Goal: Task Accomplishment & Management: Manage account settings

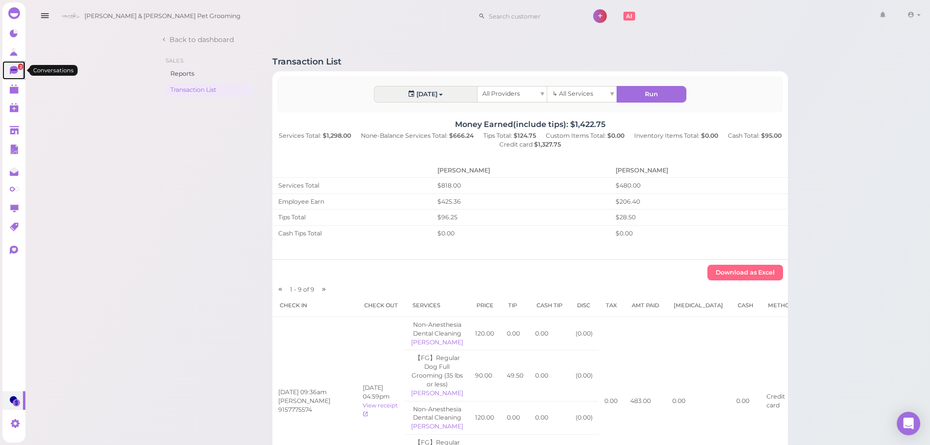
click at [15, 69] on icon at bounding box center [14, 70] width 8 height 9
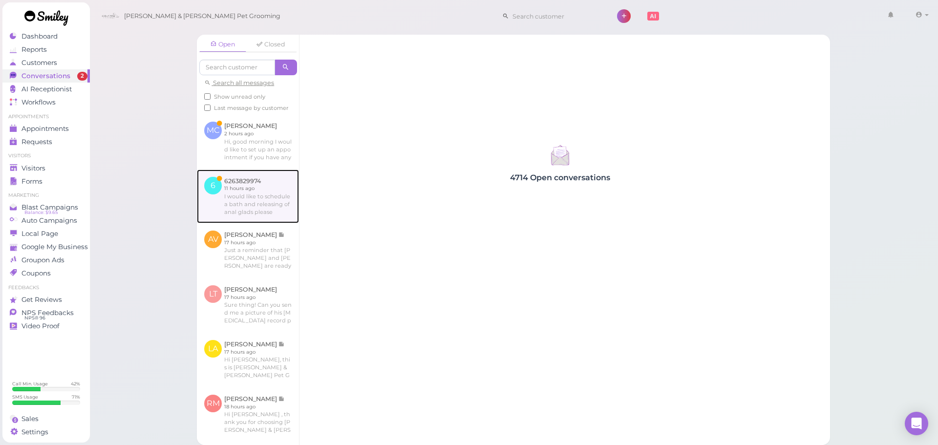
click at [209, 209] on link at bounding box center [248, 196] width 102 height 54
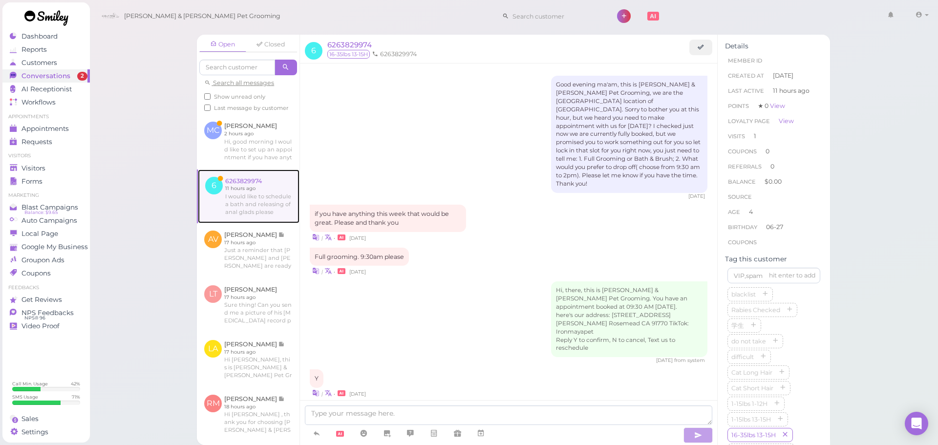
scroll to position [621, 0]
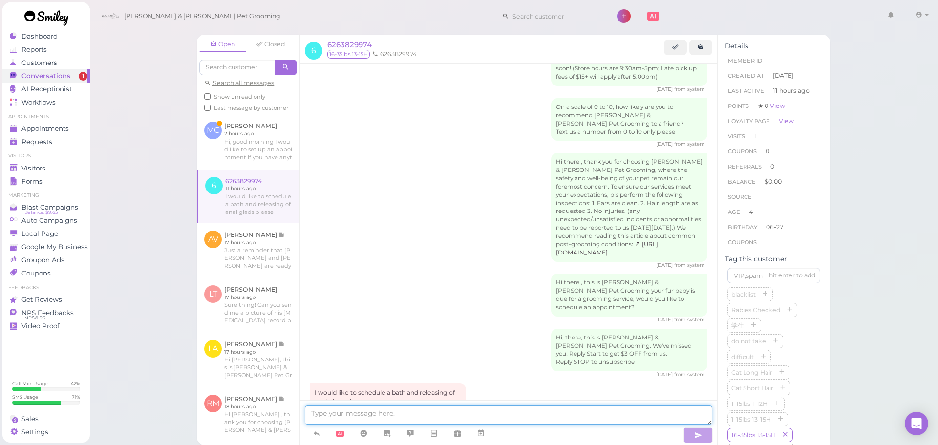
click at [411, 423] on textarea at bounding box center [508, 415] width 407 height 20
type textarea "Sure thing. Would you like to come in tomorrow at 11:30?"
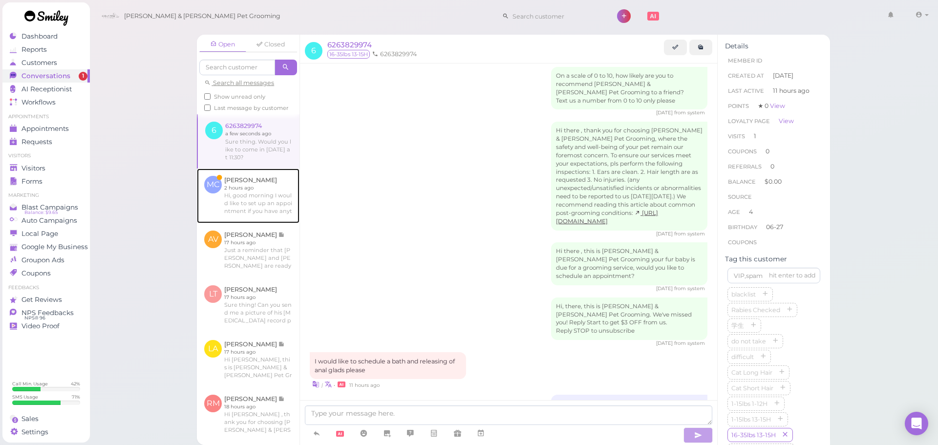
drag, startPoint x: 230, startPoint y: 189, endPoint x: 581, endPoint y: 410, distance: 415.2
click at [230, 189] on link at bounding box center [248, 195] width 103 height 55
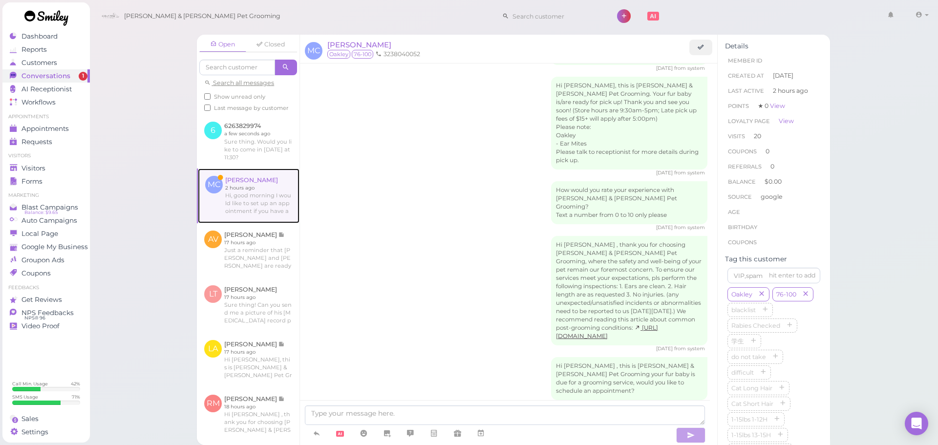
scroll to position [1440, 0]
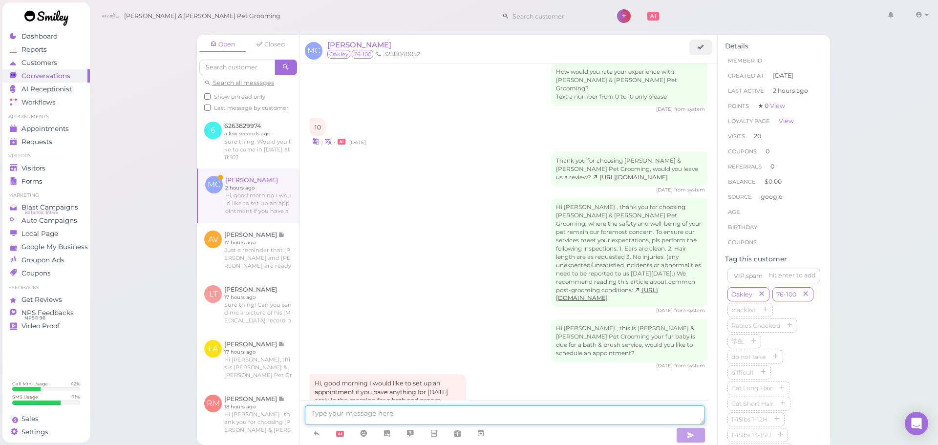
click at [502, 409] on textarea at bounding box center [505, 415] width 400 height 20
click at [361, 46] on span "Monica Cerda" at bounding box center [359, 44] width 64 height 9
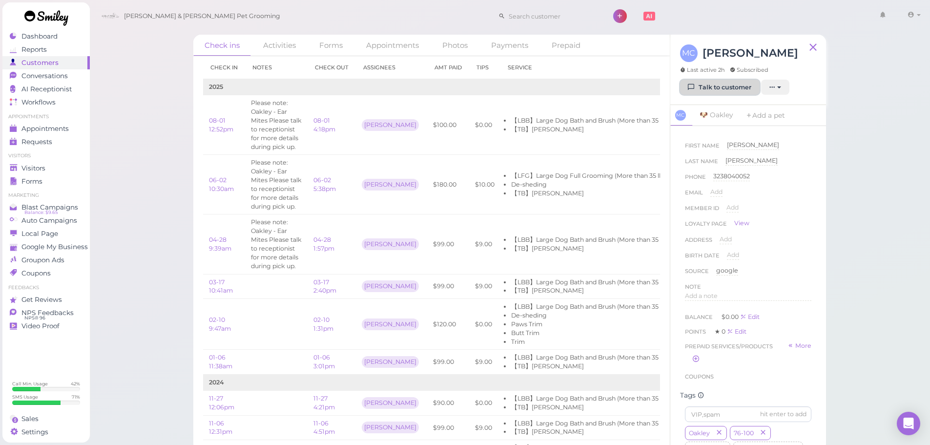
click at [739, 90] on link "Talk to customer" at bounding box center [720, 88] width 80 height 16
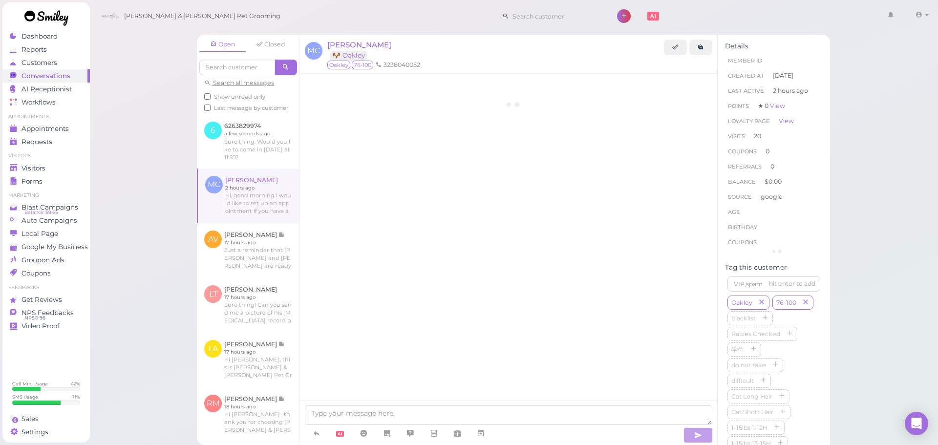
scroll to position [1440, 0]
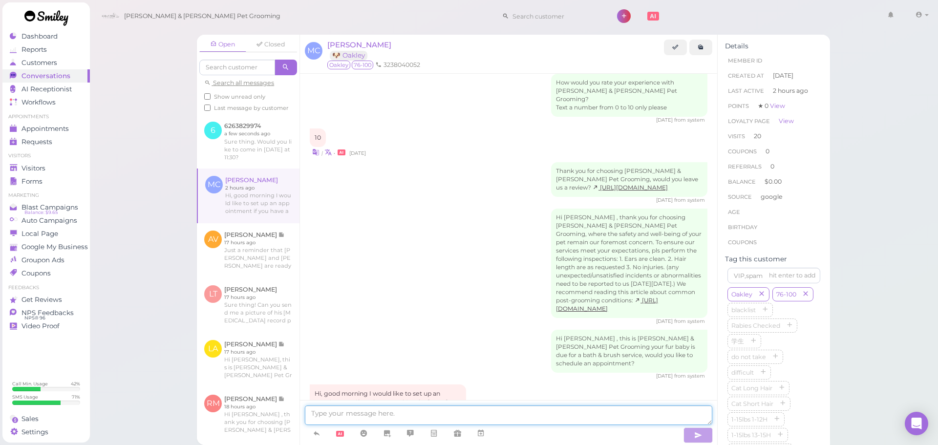
click at [464, 417] on textarea at bounding box center [508, 415] width 407 height 20
type textarea "We can do Monday at 9:30! Did you want to get him a haircut as well? Or a bath …"
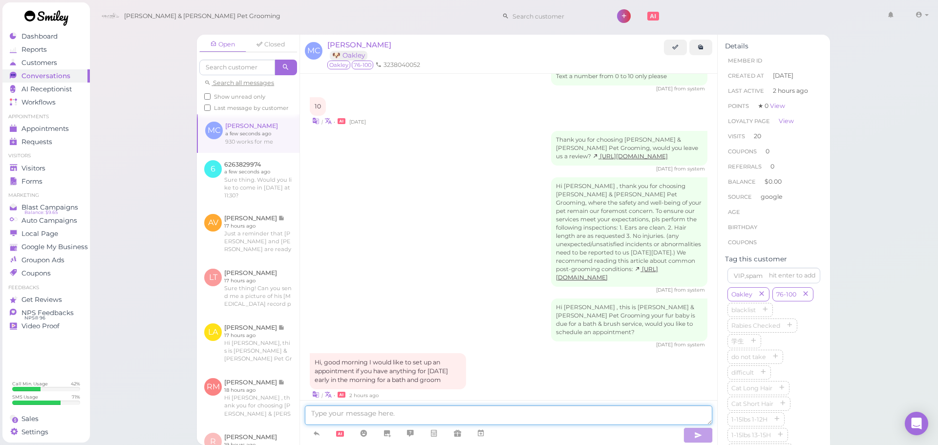
scroll to position [1546, 0]
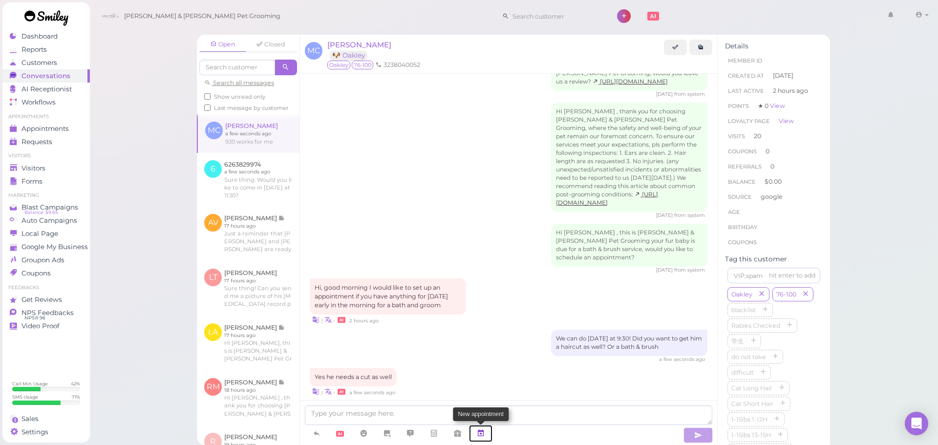
click at [479, 429] on icon at bounding box center [481, 433] width 8 height 10
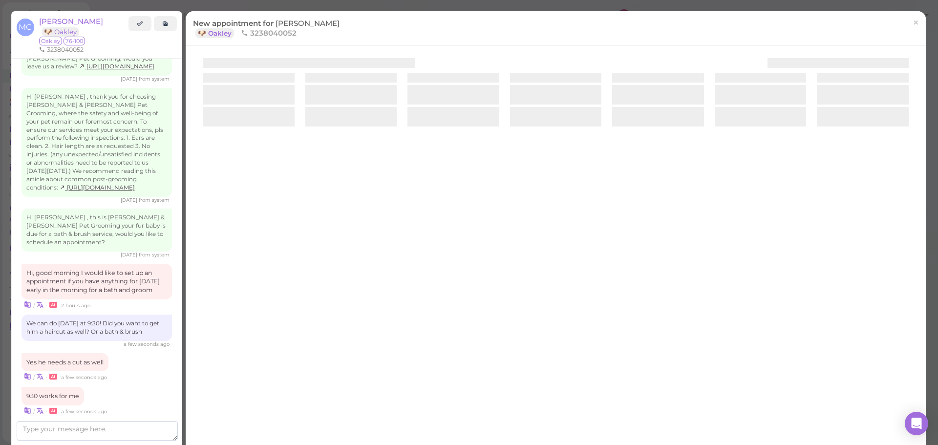
scroll to position [1612, 0]
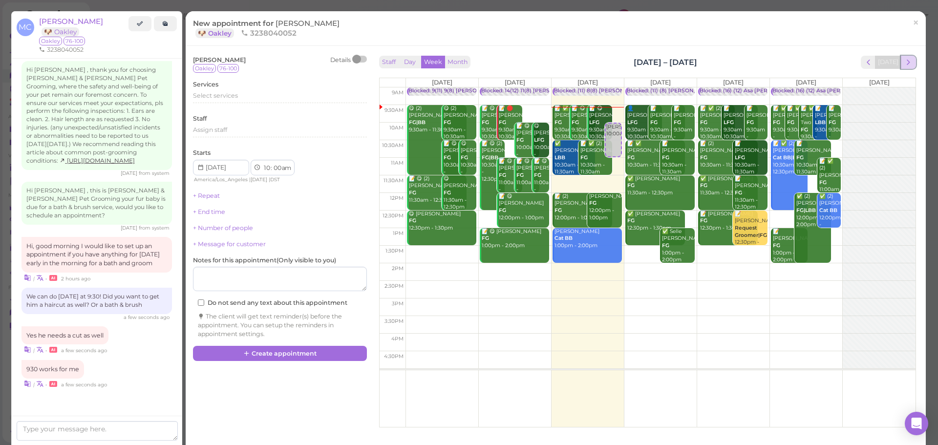
click at [903, 62] on span "next" at bounding box center [907, 62] width 9 height 9
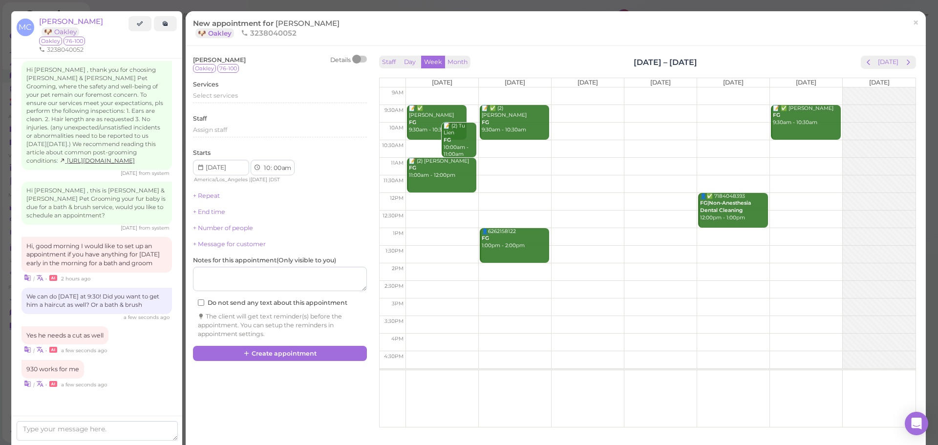
click at [470, 110] on td at bounding box center [660, 114] width 510 height 18
type input "2025-09-29"
select select "9"
select select "30"
click at [234, 97] on span "Select services" at bounding box center [215, 95] width 45 height 7
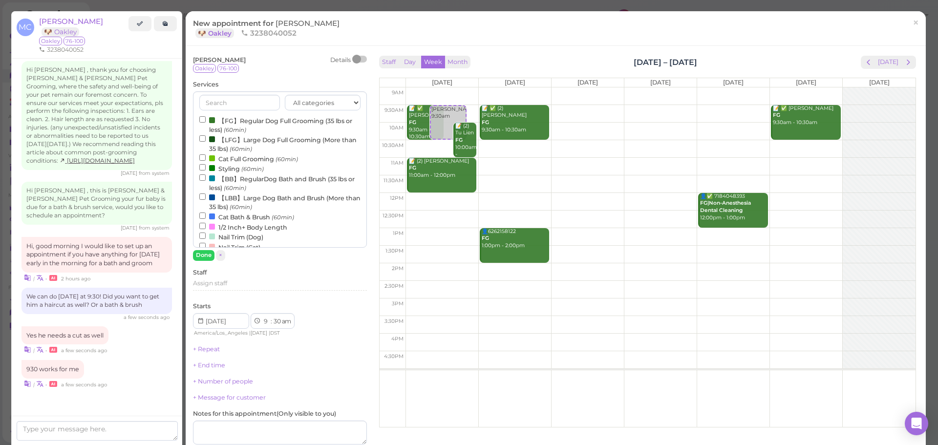
click at [244, 142] on label "【LFG】Large Dog Full Grooming (More than 35 lbs) (60min)" at bounding box center [279, 143] width 161 height 19
click at [206, 142] on input "【LFG】Large Dog Full Grooming (More than 35 lbs) (60min)" at bounding box center [202, 138] width 6 height 6
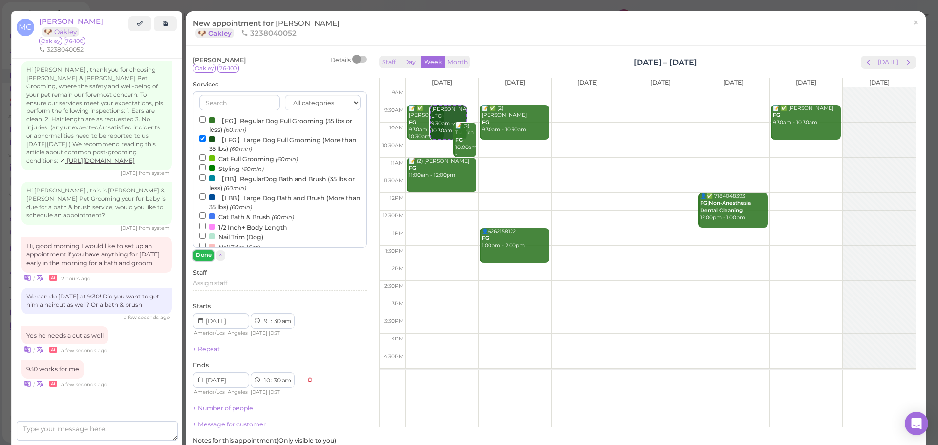
click at [210, 252] on button "Done" at bounding box center [203, 255] width 21 height 10
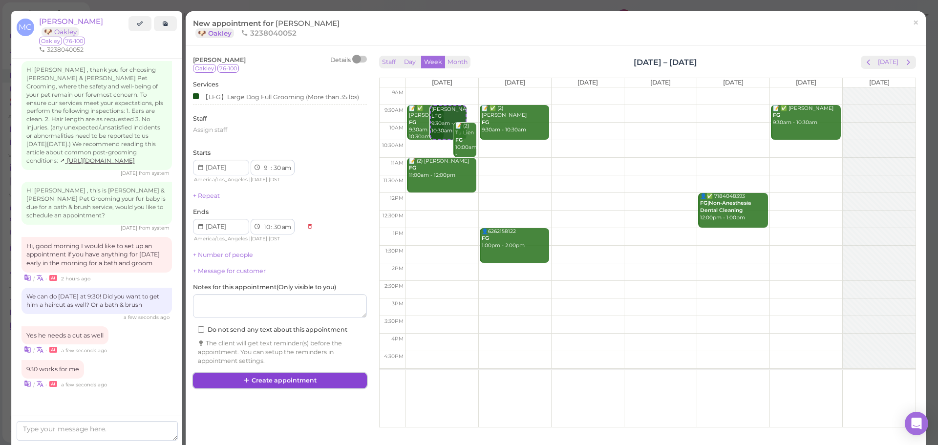
click at [275, 378] on button "Create appointment" at bounding box center [280, 381] width 174 height 16
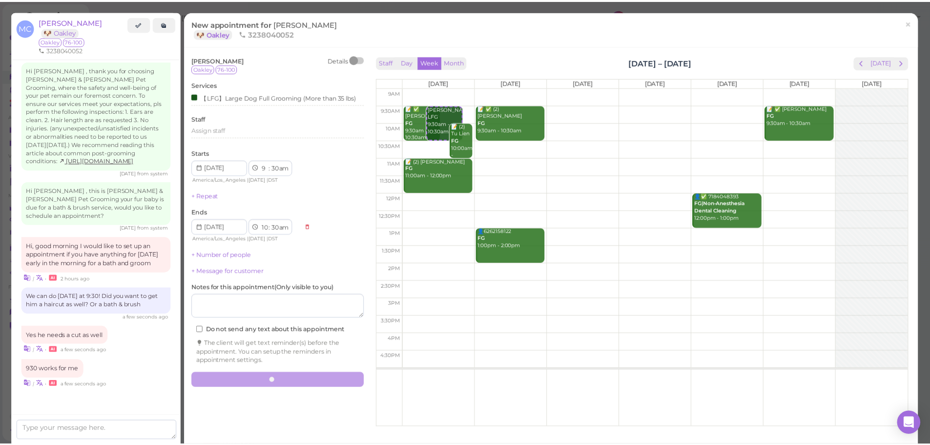
scroll to position [1546, 0]
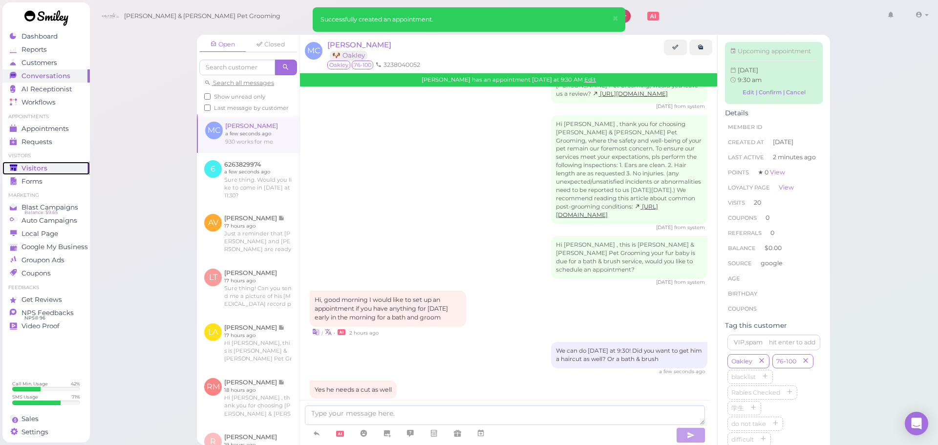
click at [32, 168] on span "Visitors" at bounding box center [34, 168] width 26 height 8
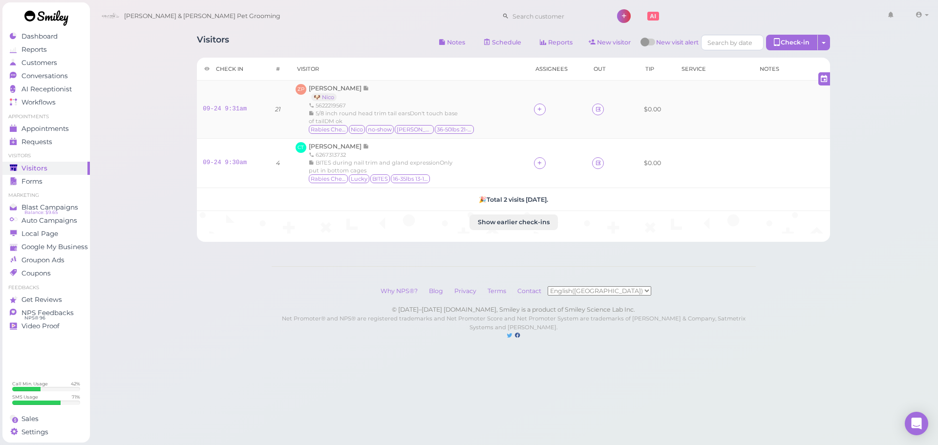
click at [462, 98] on div "ZP Zach Palacios 🐶 Nico 5622219567 5/8 inch round head trim tail earsDon't touc…" at bounding box center [408, 109] width 227 height 51
click at [490, 226] on button "Show earlier check-ins" at bounding box center [513, 222] width 88 height 16
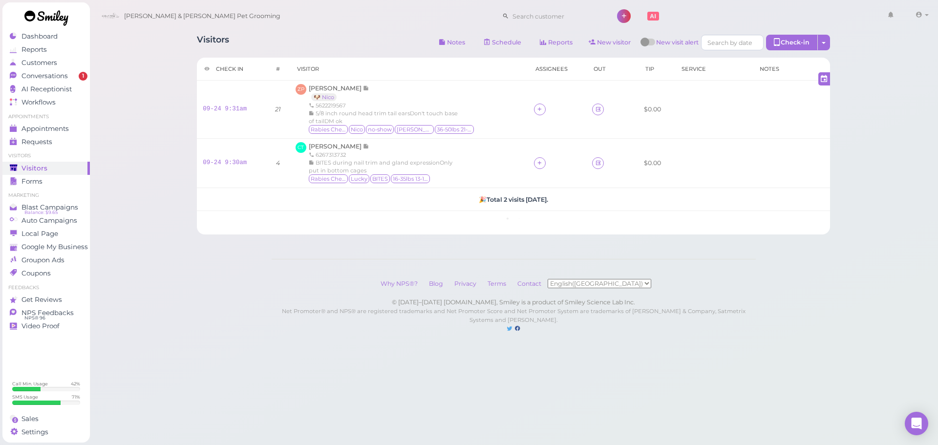
click at [863, 224] on div "Visitors Notes Schedule Reports New visitor New visit alert Check-in Customer c…" at bounding box center [513, 176] width 849 height 352
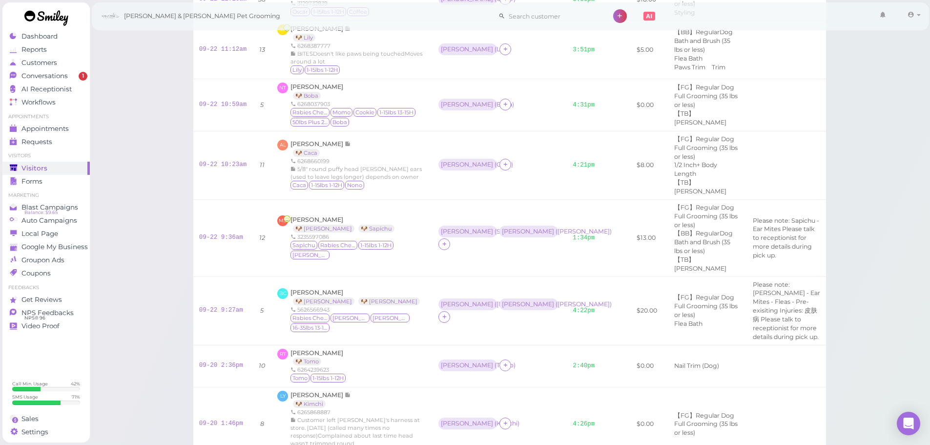
scroll to position [1033, 0]
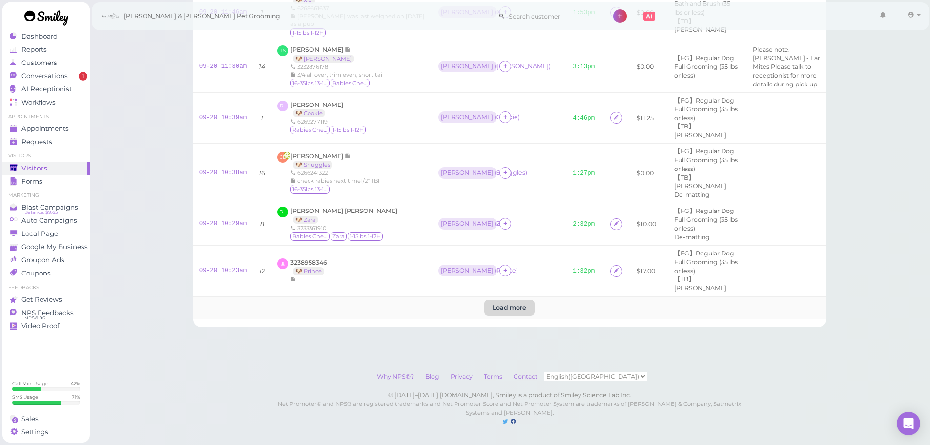
click at [509, 300] on btn "Load more" at bounding box center [509, 308] width 50 height 16
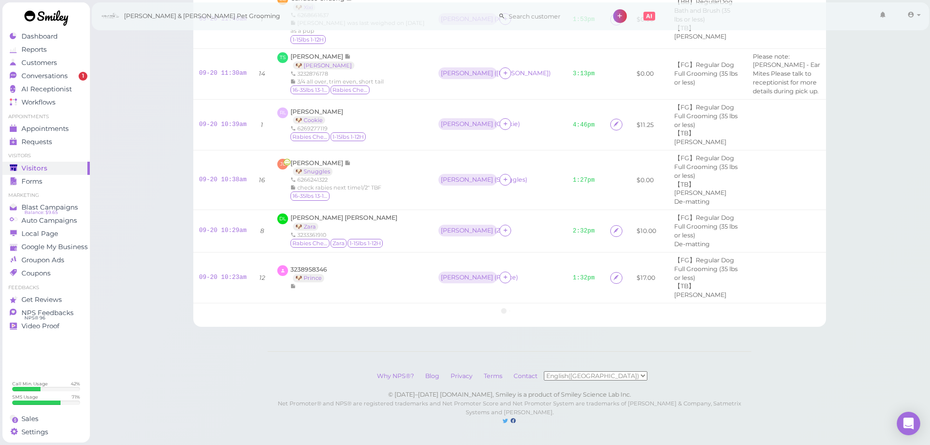
scroll to position [1807, 0]
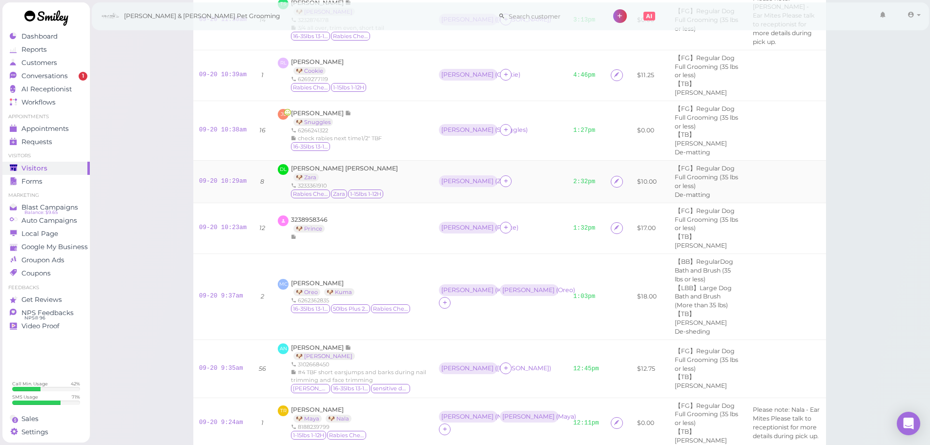
click at [485, 188] on div "Helen ( Zara )" at bounding box center [500, 181] width 123 height 13
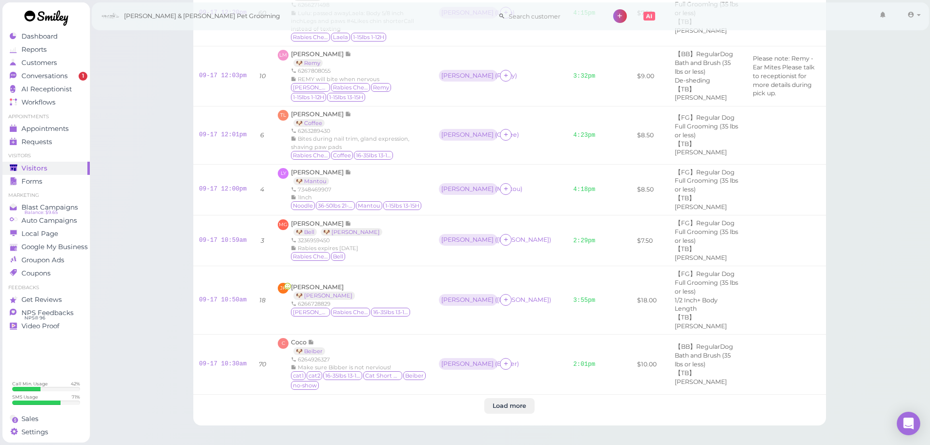
scroll to position [3572, 0]
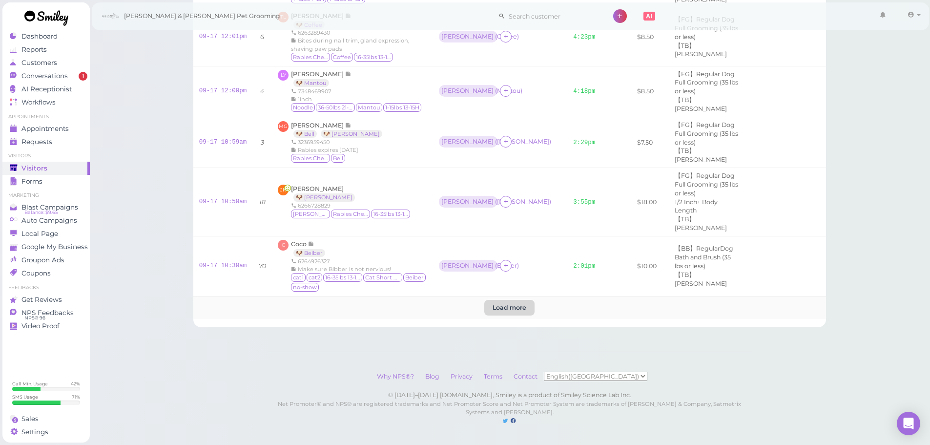
click at [507, 315] on btn "Load more" at bounding box center [509, 308] width 50 height 16
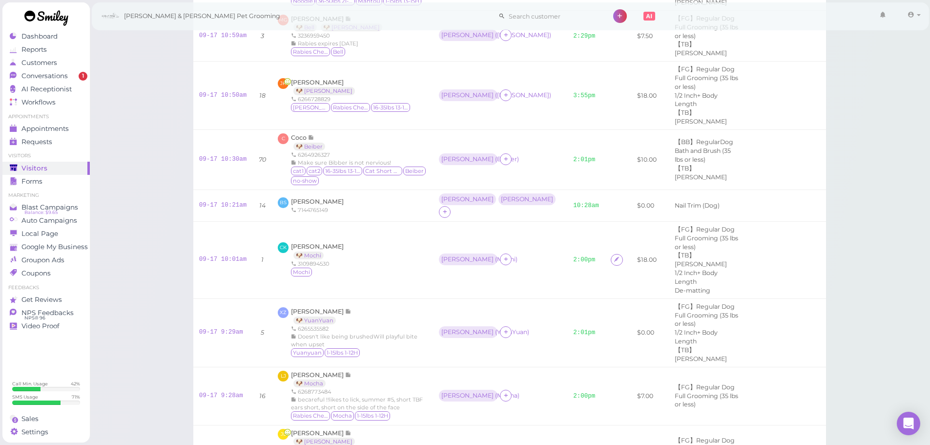
scroll to position [3580, 0]
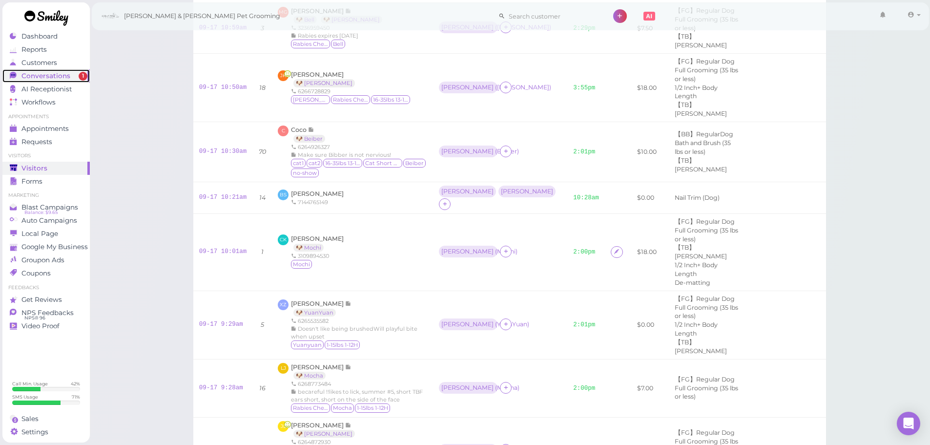
click at [66, 80] on link "Conversations 1" at bounding box center [45, 75] width 87 height 13
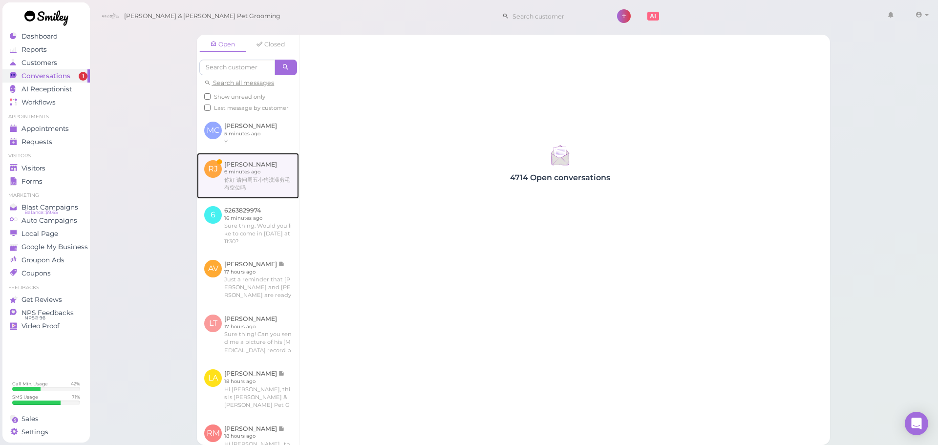
click at [248, 189] on link at bounding box center [248, 176] width 102 height 46
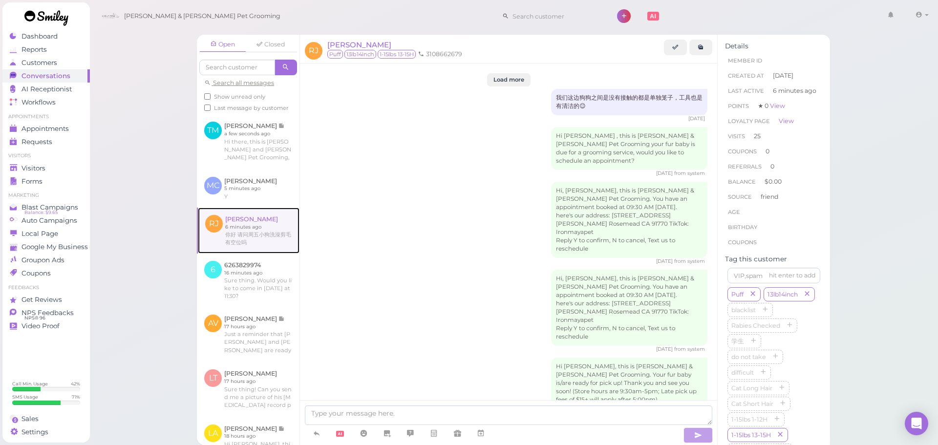
scroll to position [1496, 0]
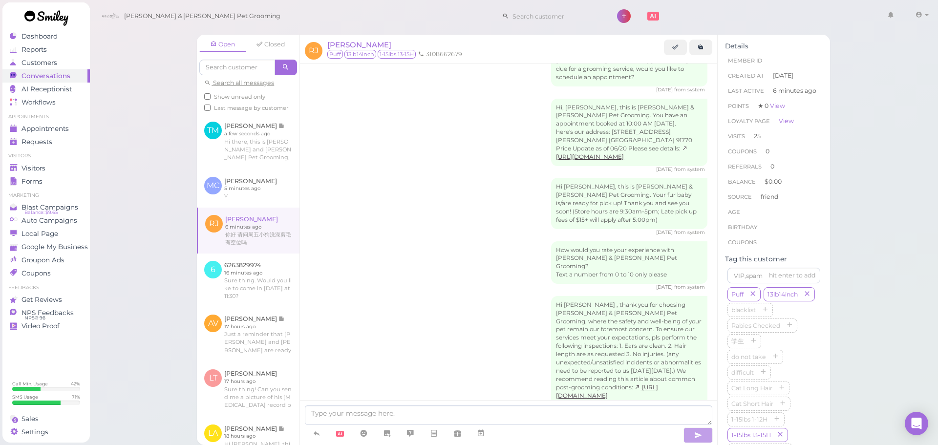
drag, startPoint x: 430, startPoint y: 354, endPoint x: 308, endPoint y: 350, distance: 121.7
copy div "你好 请问周五小狗洗澡剪毛有空位吗"
click at [404, 296] on div "Hi Rachel , thank you for choosing Cody & Miley Pet Grooming, where the safety …" at bounding box center [509, 354] width 398 height 116
click at [421, 410] on textarea at bounding box center [508, 415] width 407 height 20
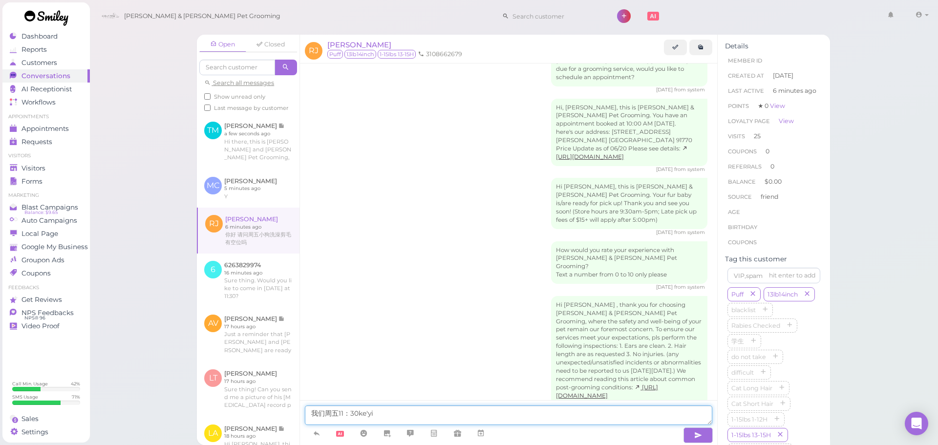
type textarea "我们周五11：30可以"
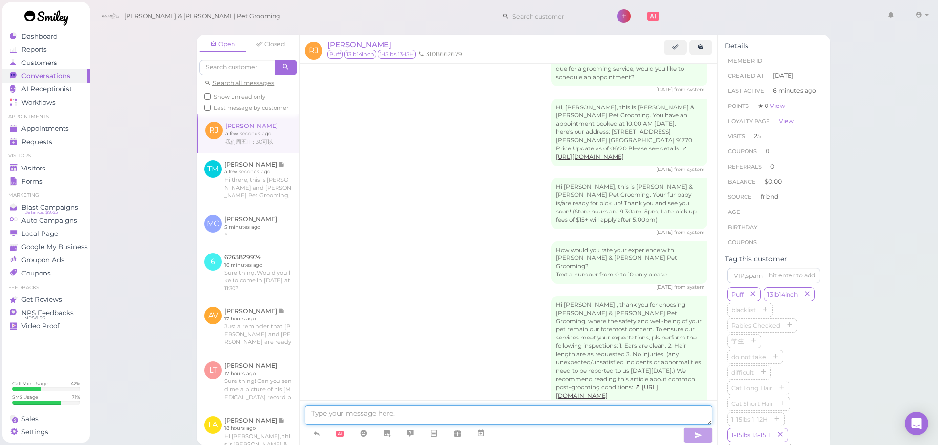
scroll to position [1519, 0]
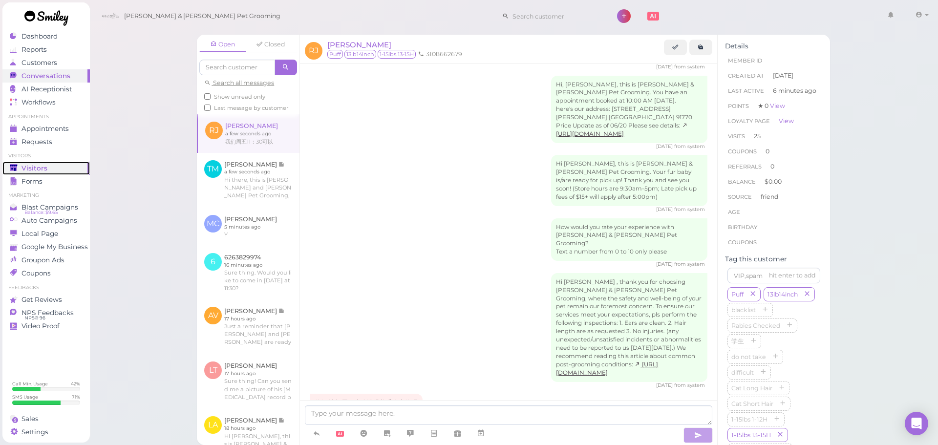
click at [53, 168] on div "Visitors" at bounding box center [45, 168] width 70 height 8
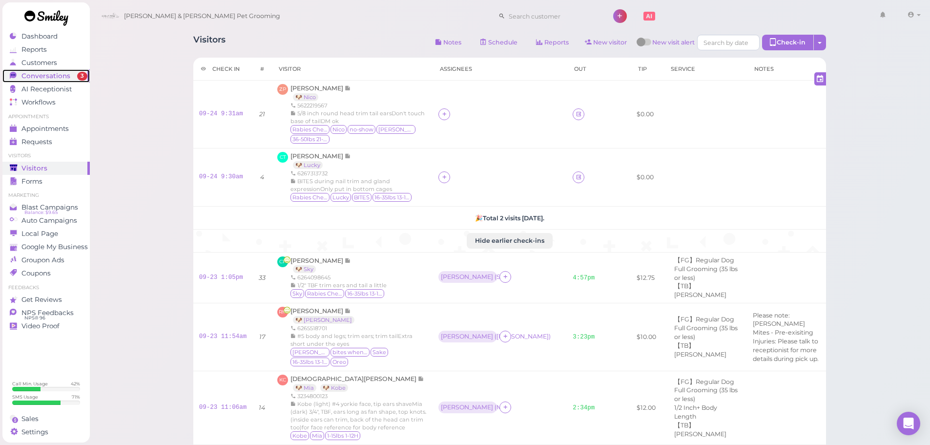
click at [47, 75] on span "Conversations" at bounding box center [45, 76] width 49 height 8
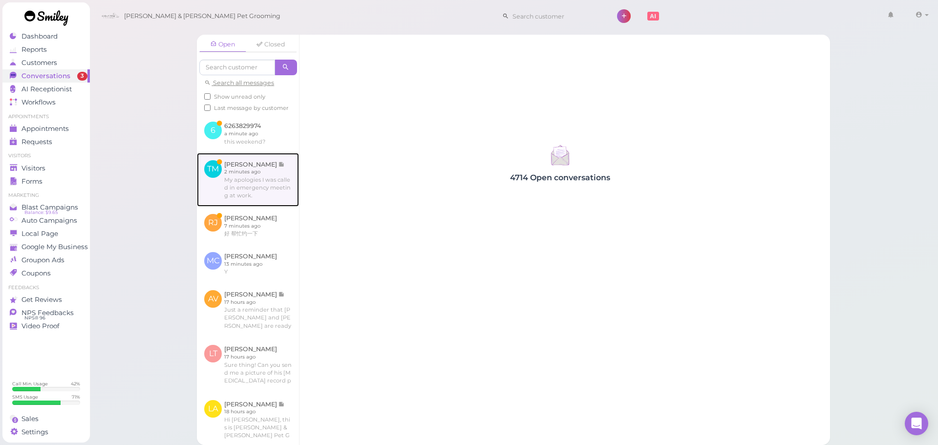
click at [204, 178] on link at bounding box center [248, 180] width 102 height 54
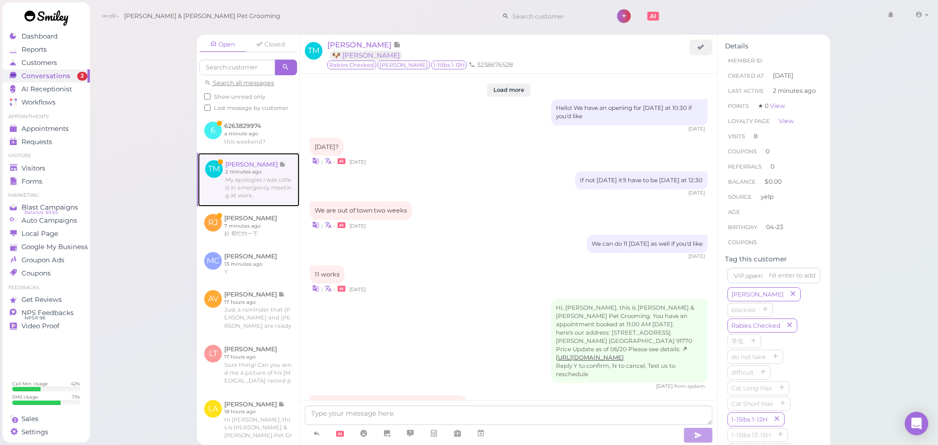
scroll to position [1114, 0]
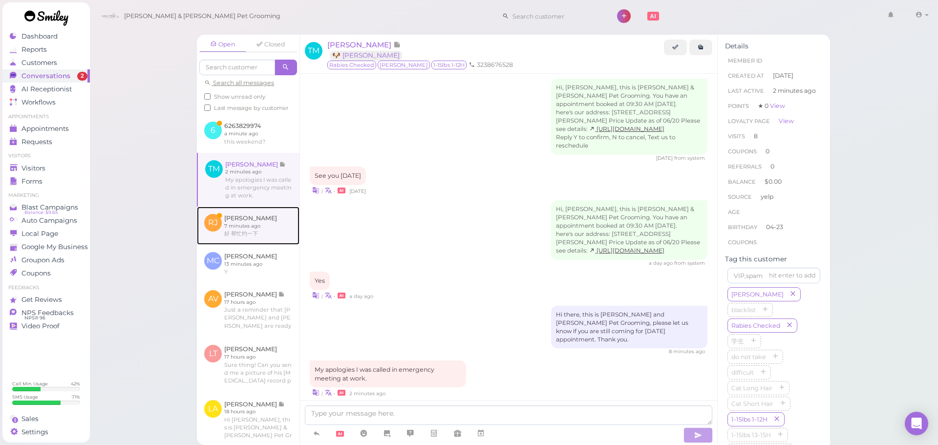
click at [225, 237] on link at bounding box center [248, 226] width 103 height 38
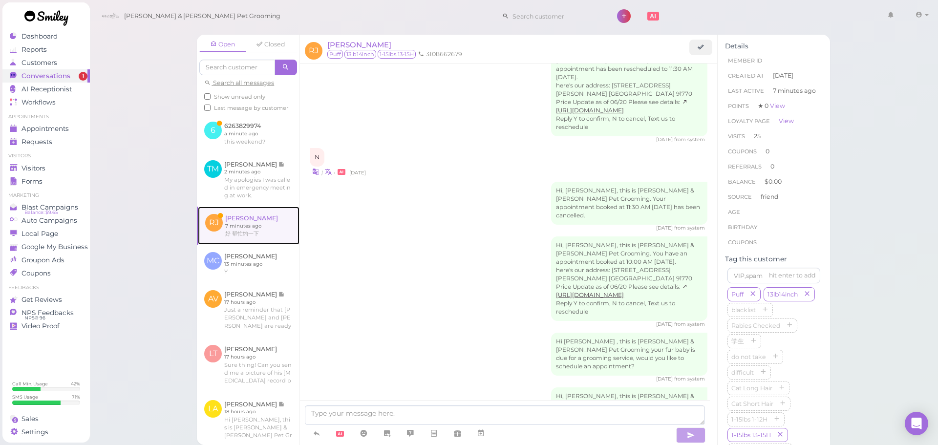
scroll to position [1475, 0]
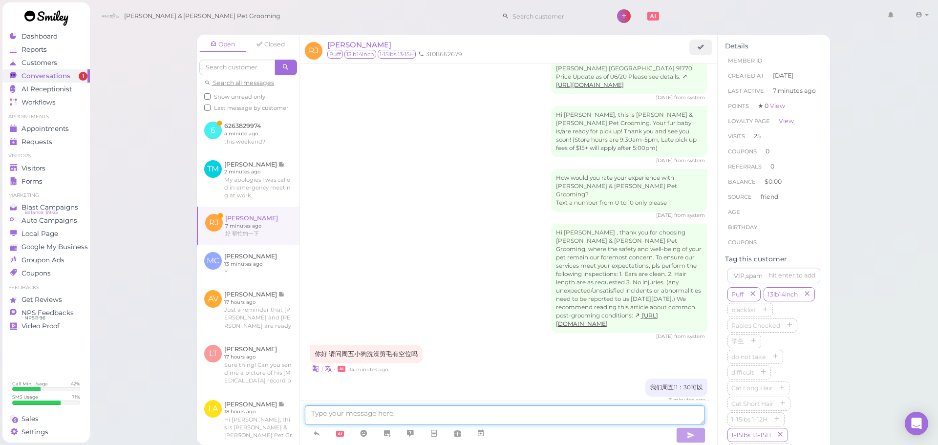
click at [355, 406] on textarea at bounding box center [505, 415] width 400 height 20
click at [478, 433] on icon at bounding box center [481, 433] width 8 height 10
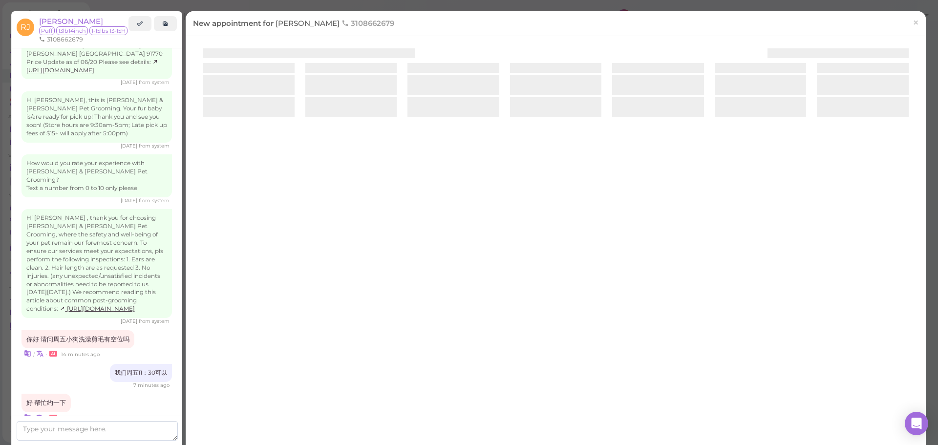
scroll to position [1558, 0]
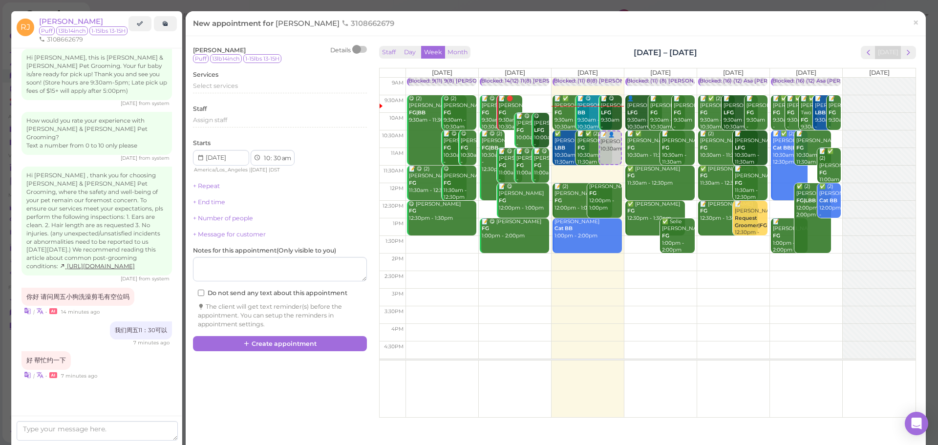
click at [700, 269] on td at bounding box center [660, 262] width 510 height 18
type input "2025-09-26"
select select "2"
select select "15"
select select "pm"
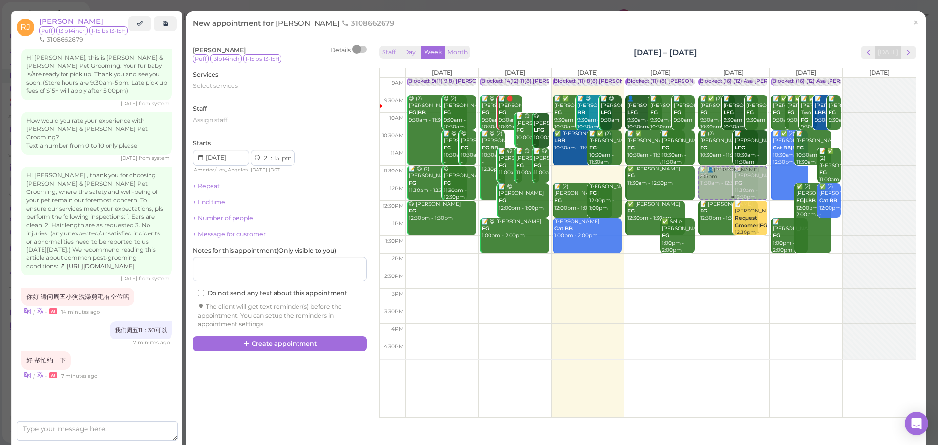
drag, startPoint x: 700, startPoint y: 269, endPoint x: 723, endPoint y: 195, distance: 76.9
click at [723, 78] on div "📝 👤Rachel Jia 2:15pm Blocked: (16) (12) Asa Helen Rebecca • Appointment 📝 ✅ (2)…" at bounding box center [733, 78] width 72 height 0
select select "11"
select select "30"
select select "am"
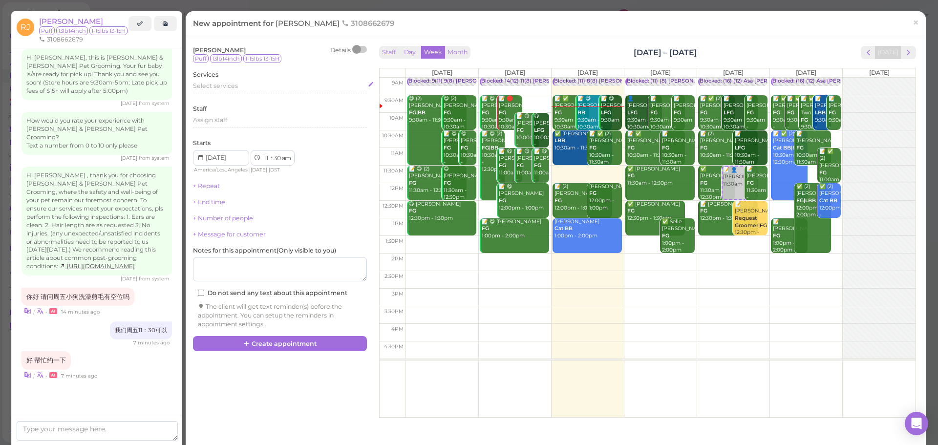
click at [215, 84] on span "Select services" at bounding box center [215, 85] width 45 height 7
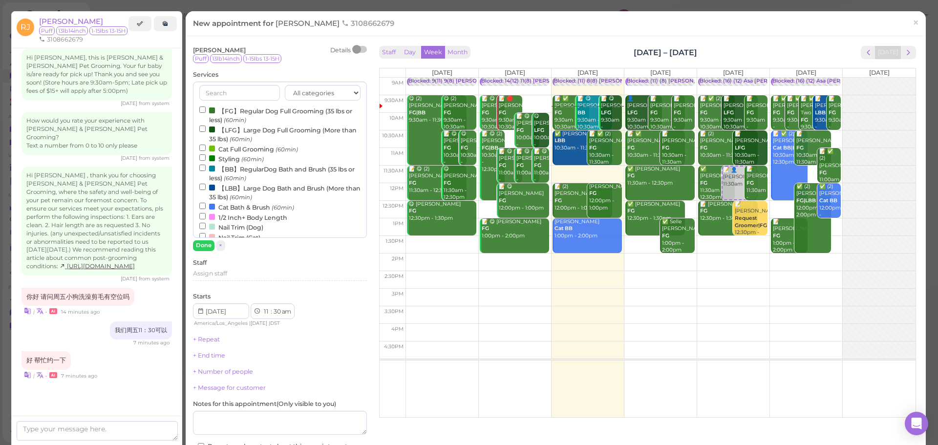
click at [217, 106] on label "【FG】Regular Dog Full Grooming (35 lbs or less) (60min)" at bounding box center [279, 114] width 161 height 19
click at [206, 106] on input "【FG】Regular Dog Full Grooming (35 lbs or less) (60min)" at bounding box center [202, 109] width 6 height 6
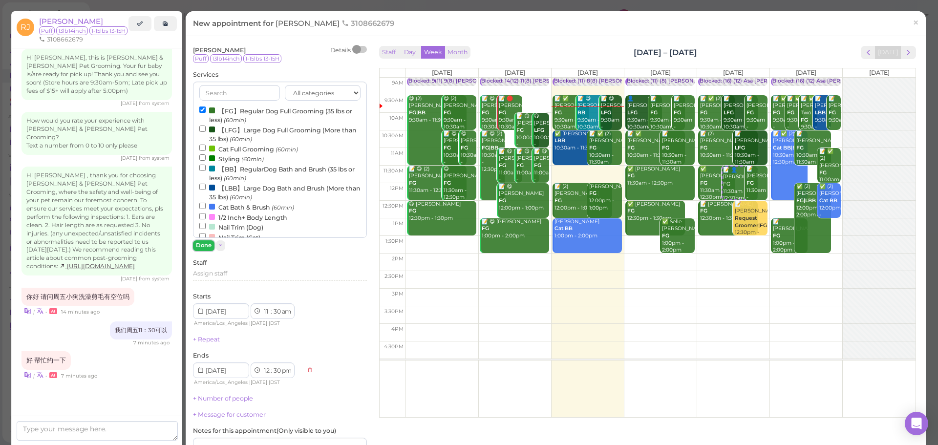
click at [200, 249] on button "Done" at bounding box center [203, 245] width 21 height 10
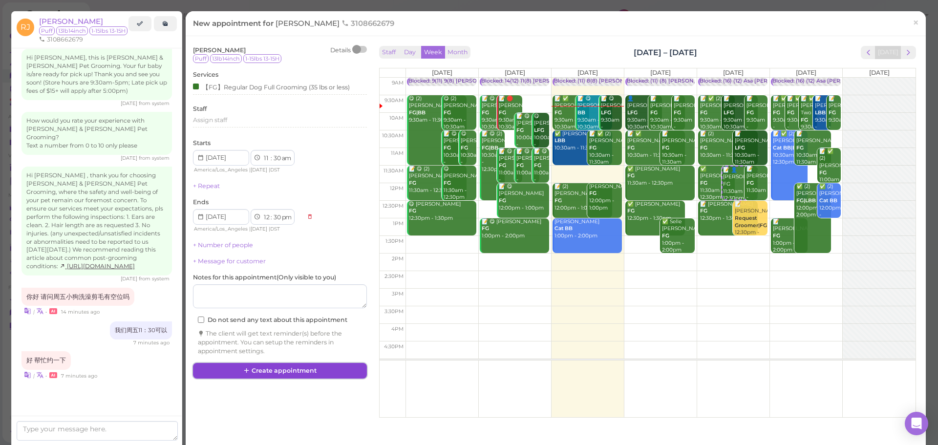
click at [283, 373] on button "Create appointment" at bounding box center [280, 371] width 174 height 16
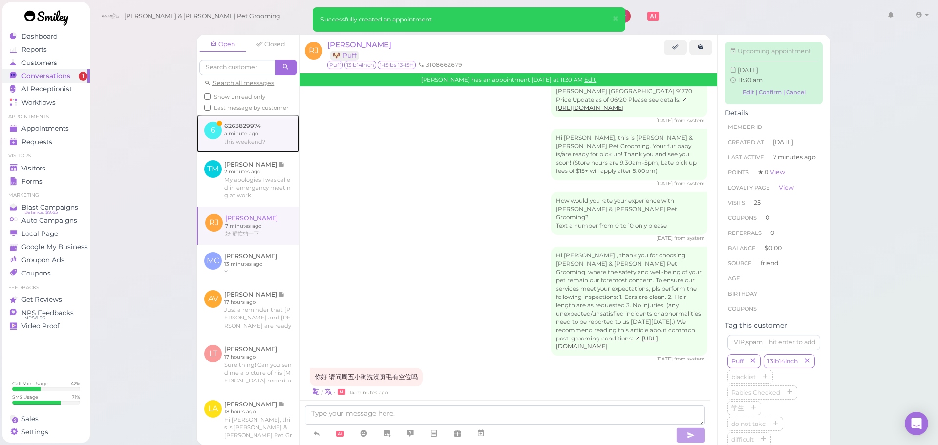
click at [247, 149] on link at bounding box center [248, 133] width 103 height 38
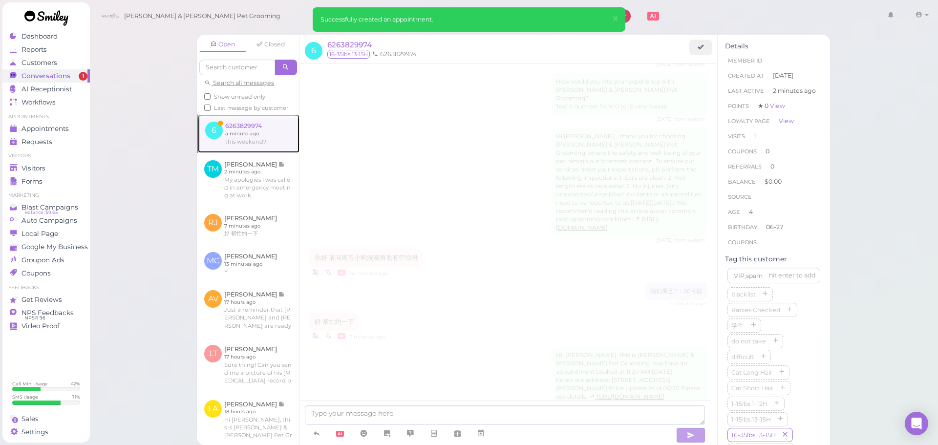
scroll to position [727, 0]
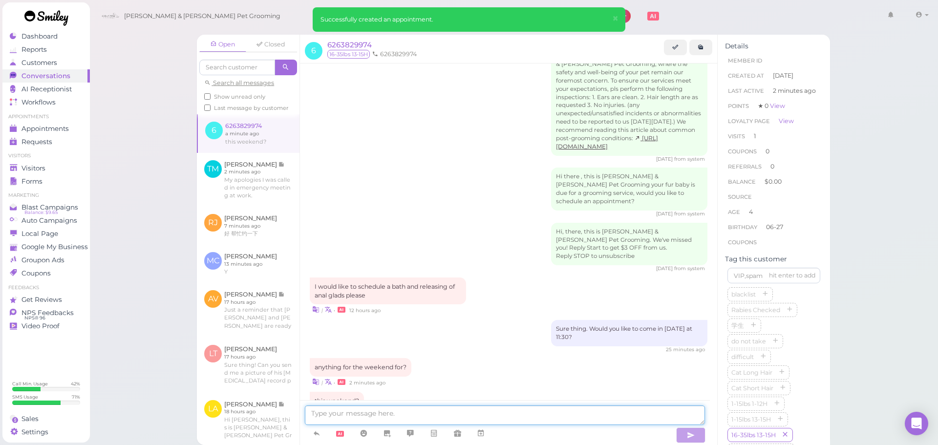
click at [463, 411] on textarea at bounding box center [505, 415] width 400 height 20
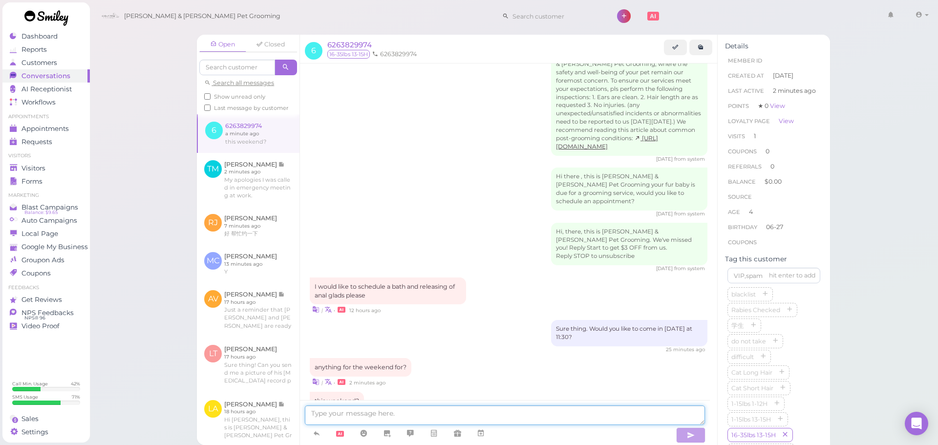
click at [483, 408] on textarea at bounding box center [505, 415] width 400 height 20
type textarea "We can do 1 PM this Saturday"
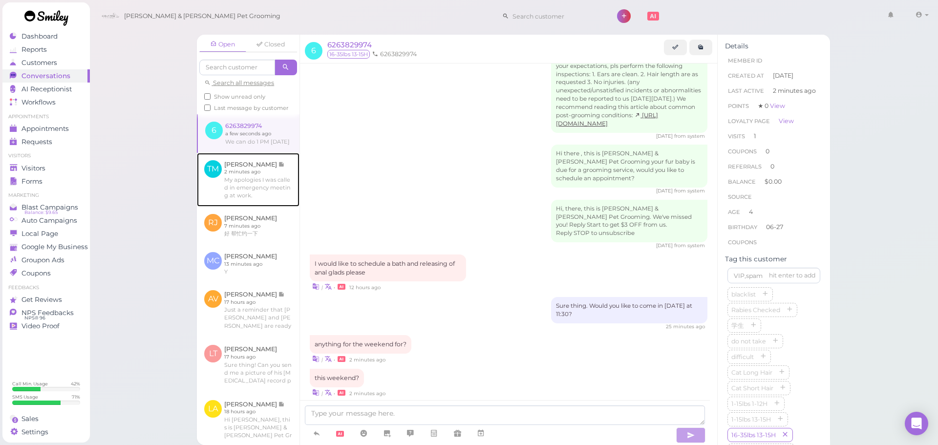
drag, startPoint x: 231, startPoint y: 203, endPoint x: 294, endPoint y: 261, distance: 86.0
click at [231, 204] on link at bounding box center [248, 180] width 103 height 54
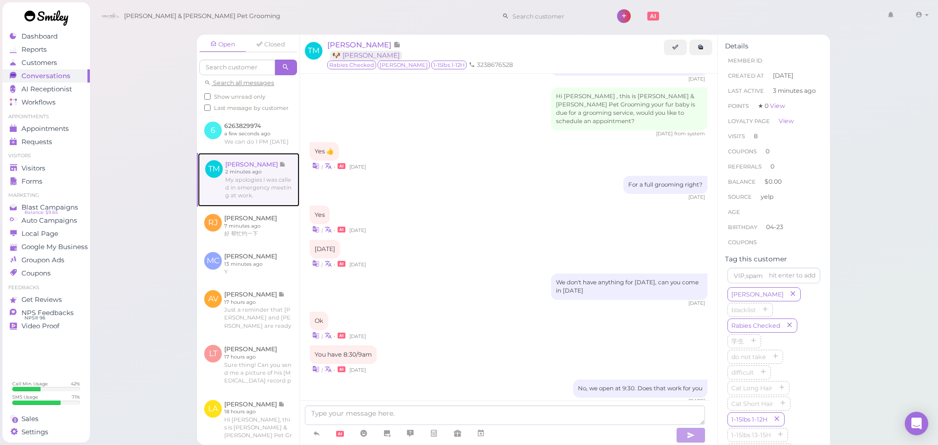
scroll to position [1114, 0]
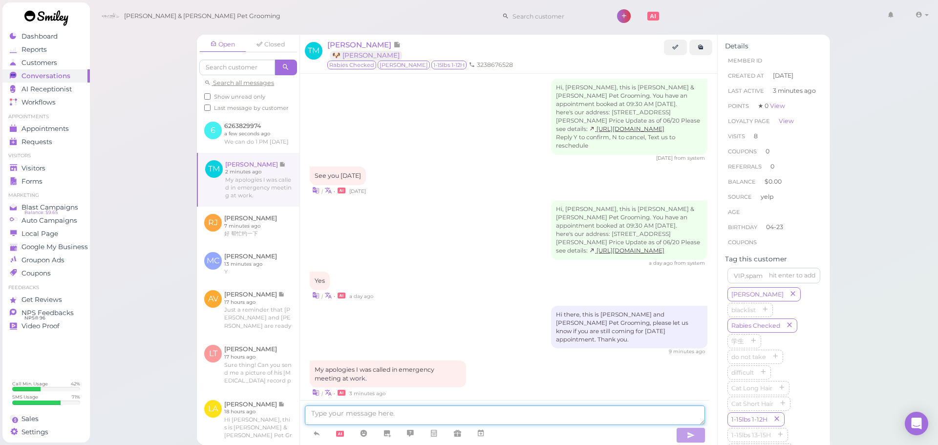
click at [417, 416] on textarea at bounding box center [505, 415] width 400 height 20
type textarea "No problem, you can let us know when you'd like to reschedule"
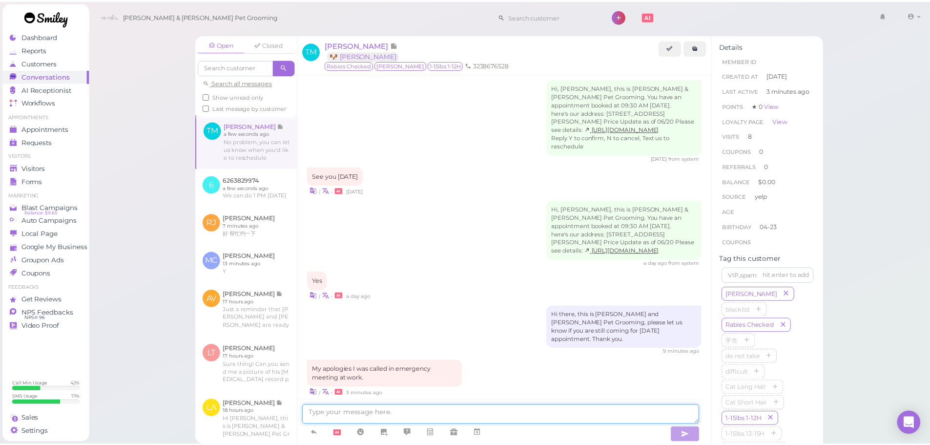
scroll to position [1145, 0]
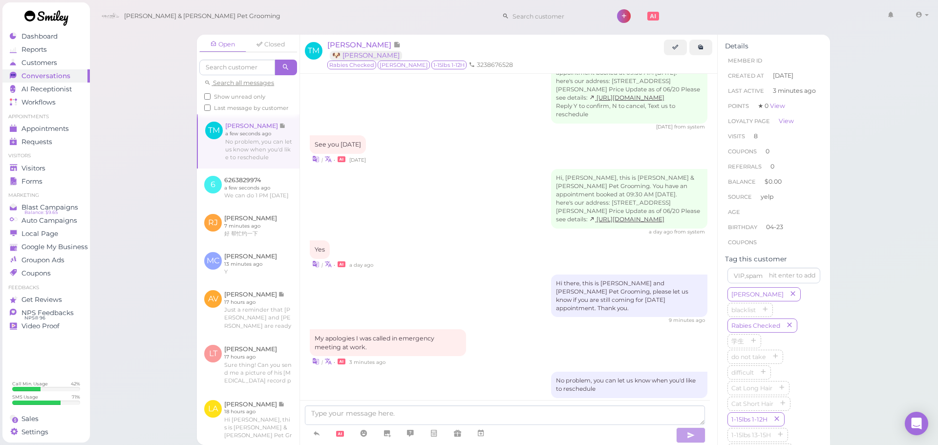
click at [125, 170] on div "Open Closed Search all messages Show unread only Last message by customer TM Ta…" at bounding box center [513, 222] width 849 height 445
click at [60, 164] on div "Visitors" at bounding box center [45, 168] width 70 height 8
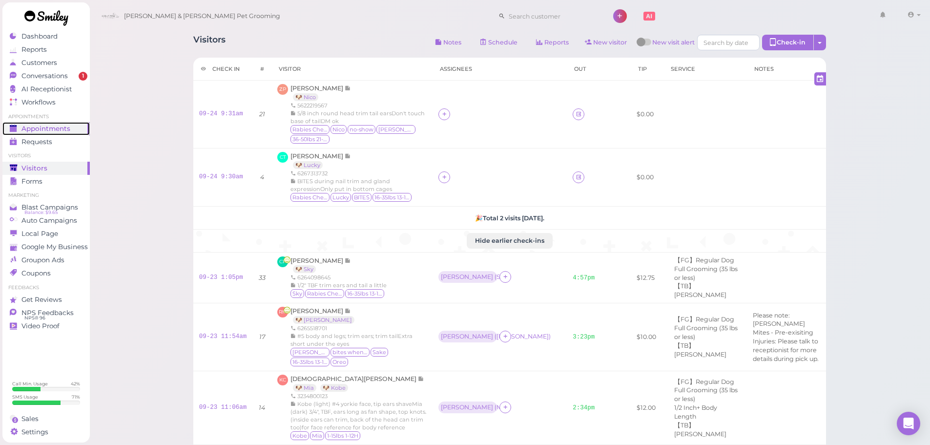
click at [66, 128] on span "Appointments" at bounding box center [45, 129] width 49 height 8
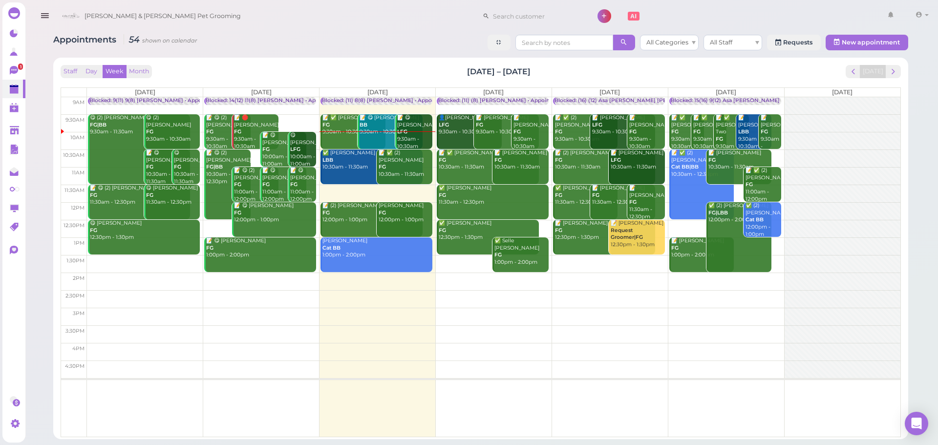
click at [331, 139] on link "📝 ✅ Tany Martinez FG 9:30am - 10:30am" at bounding box center [352, 131] width 65 height 35
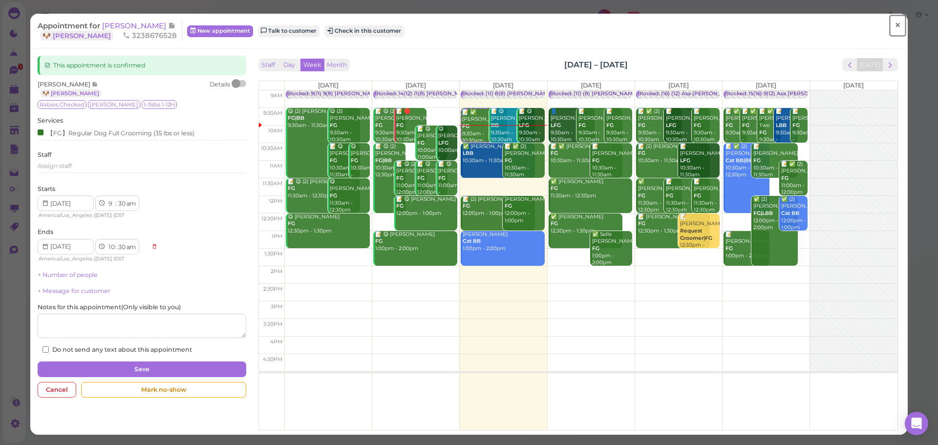
click at [894, 28] on span "×" at bounding box center [897, 26] width 6 height 14
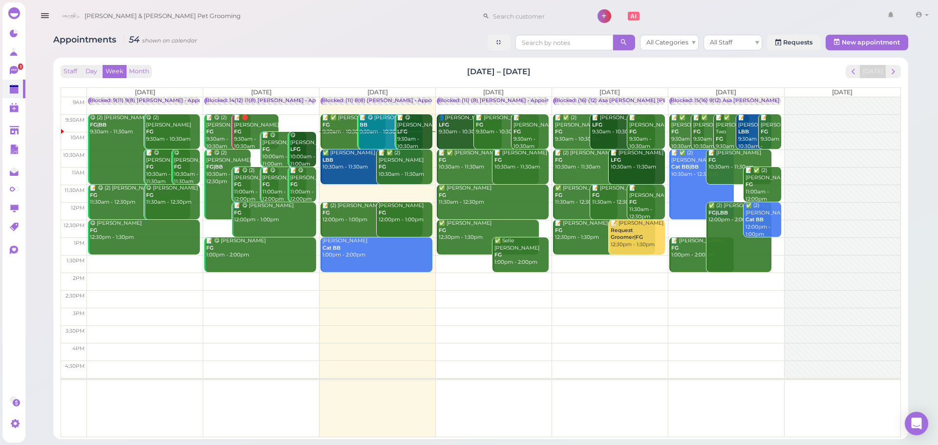
click at [393, 168] on div "📝 ✅ (2) Ashley Rojas FG 10:30am - 11:30am" at bounding box center [405, 163] width 54 height 29
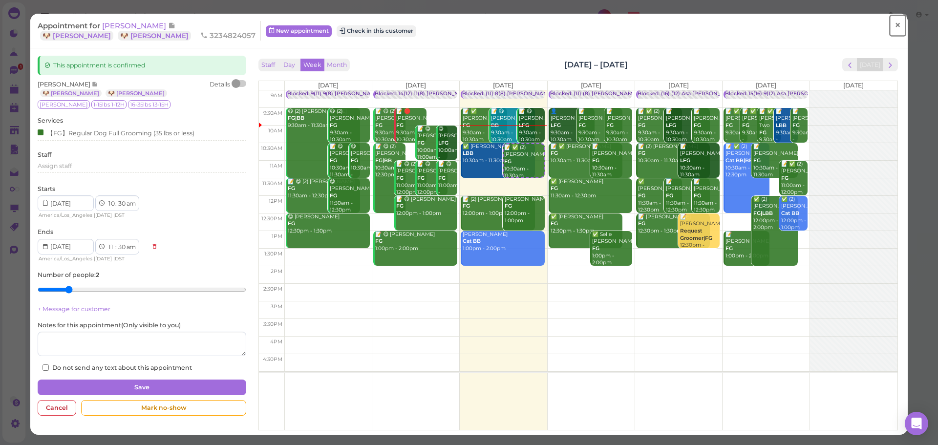
click at [894, 28] on span "×" at bounding box center [897, 26] width 6 height 14
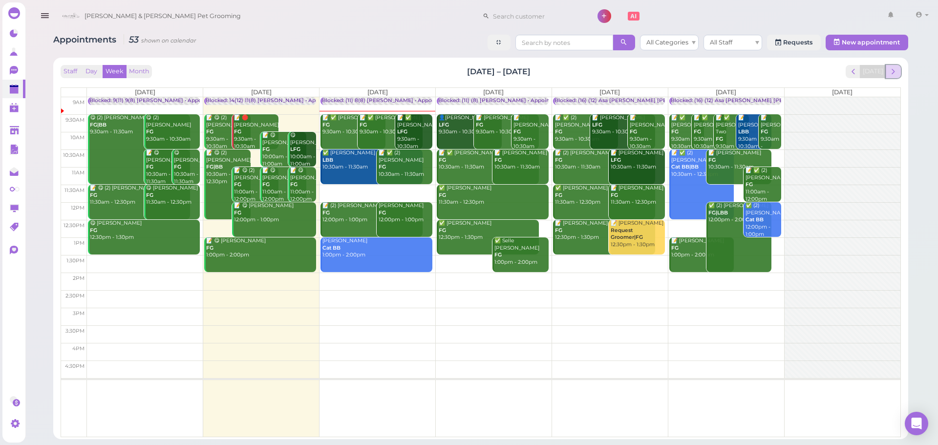
click at [895, 66] on button "next" at bounding box center [892, 71] width 15 height 13
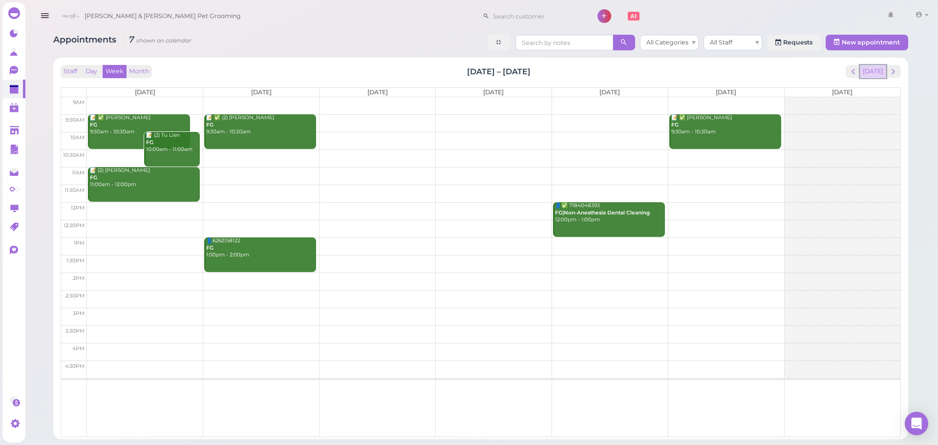
click at [872, 68] on button "[DATE]" at bounding box center [873, 71] width 26 height 13
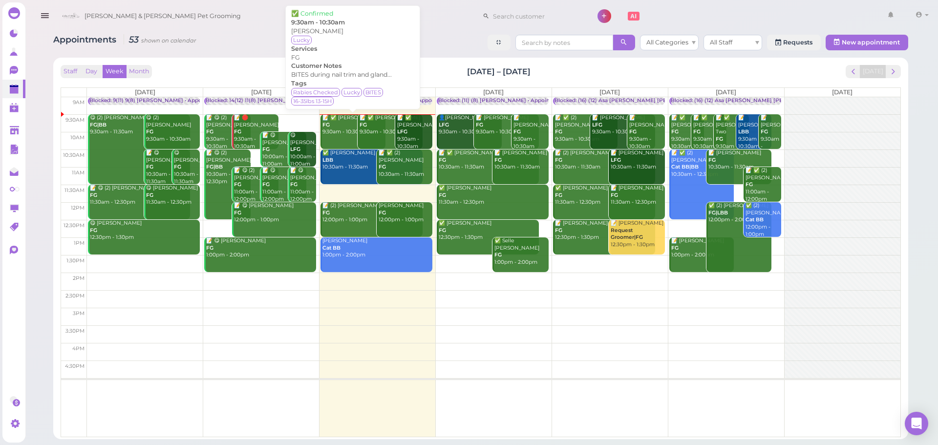
click at [348, 135] on div "📝 ✅ [PERSON_NAME] FG 9:30am - 10:30am" at bounding box center [353, 124] width 63 height 21
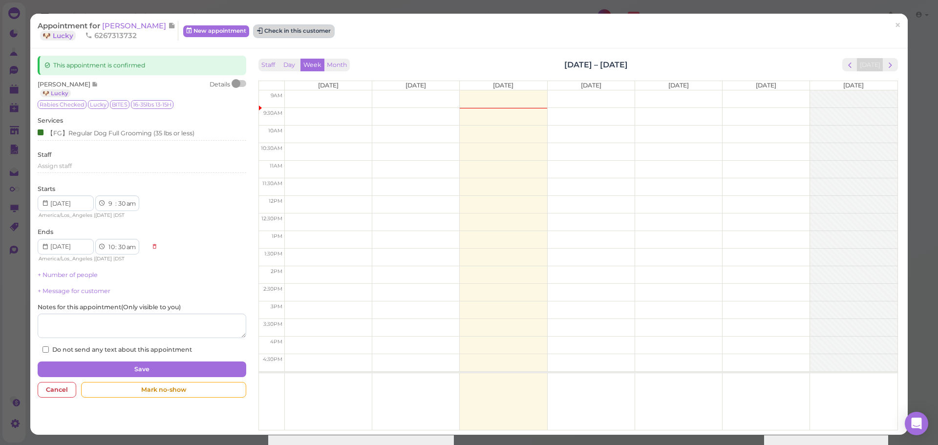
click at [279, 36] on button "Check in this customer" at bounding box center [294, 31] width 80 height 12
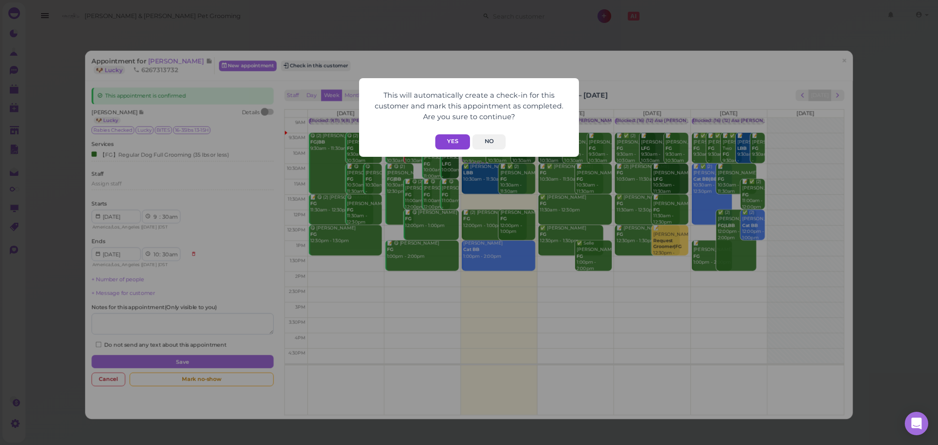
click at [445, 142] on button "Yes" at bounding box center [452, 141] width 35 height 15
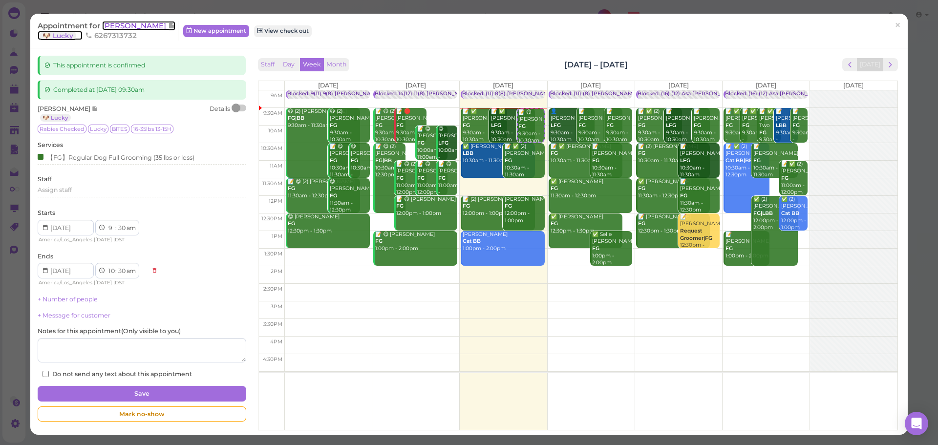
click at [109, 29] on span "[PERSON_NAME]" at bounding box center [135, 25] width 66 height 9
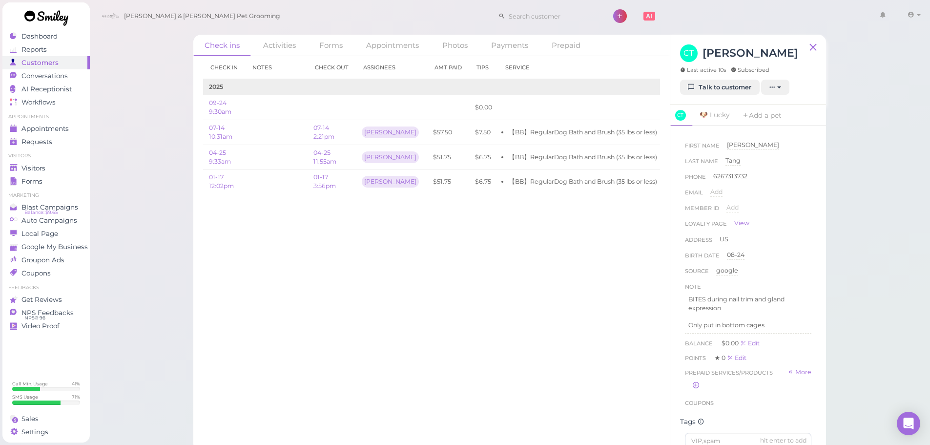
click at [444, 272] on div "Check in Notes Check out Assignees Amt Paid Tips Service 2025 09-24 9:30am $0.0…" at bounding box center [431, 250] width 477 height 389
click at [69, 132] on span "Appointments" at bounding box center [45, 129] width 49 height 8
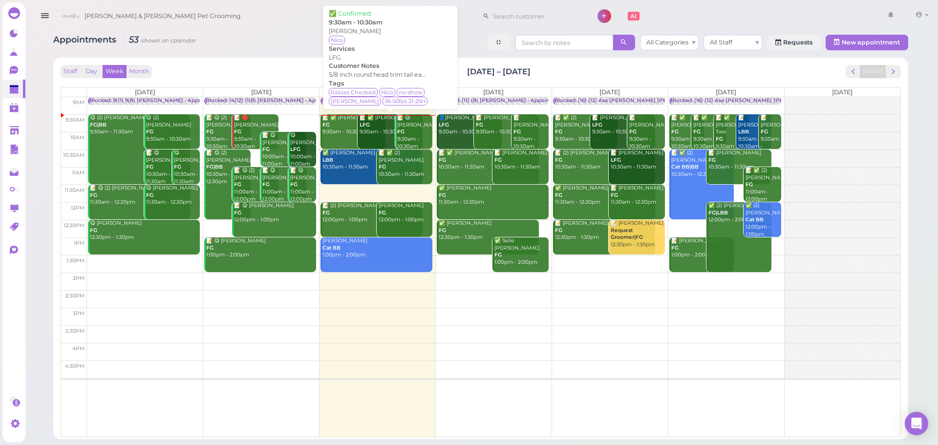
click at [382, 129] on div "📝 ✅ Zach Palacios LFG 9:30am - 10:30am" at bounding box center [390, 124] width 63 height 21
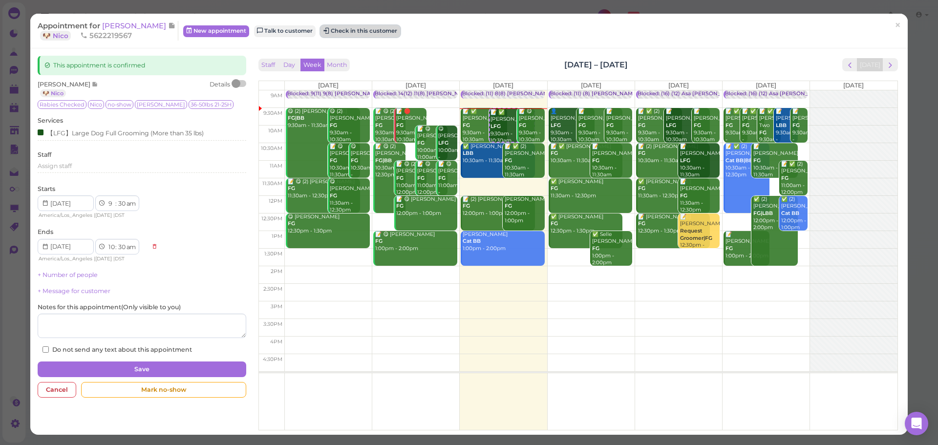
click at [357, 30] on button "Check in this customer" at bounding box center [360, 31] width 80 height 12
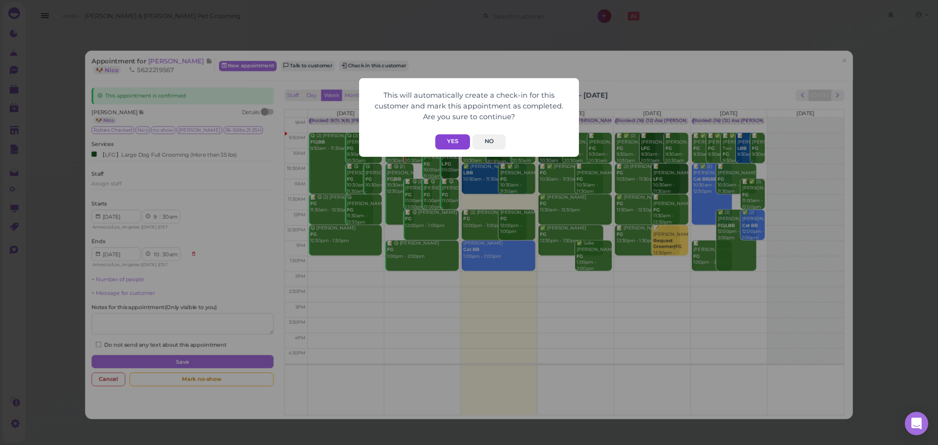
click at [457, 143] on button "Yes" at bounding box center [452, 141] width 35 height 15
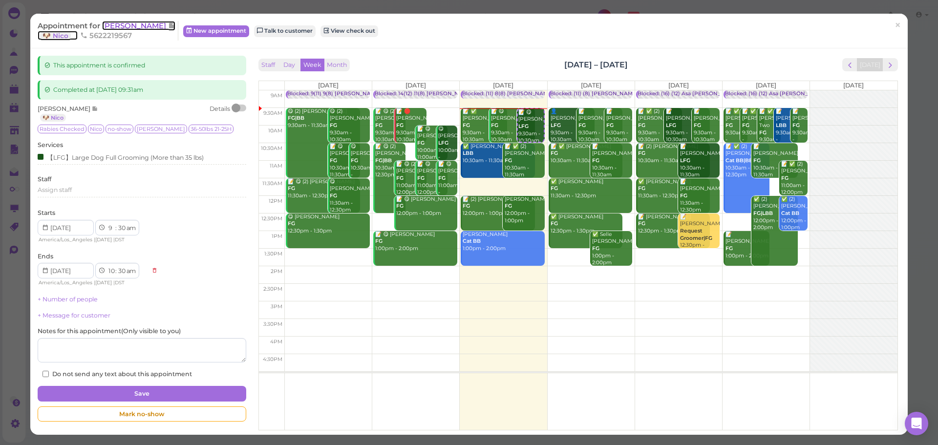
click at [114, 24] on span "Zach Palacios" at bounding box center [135, 25] width 66 height 9
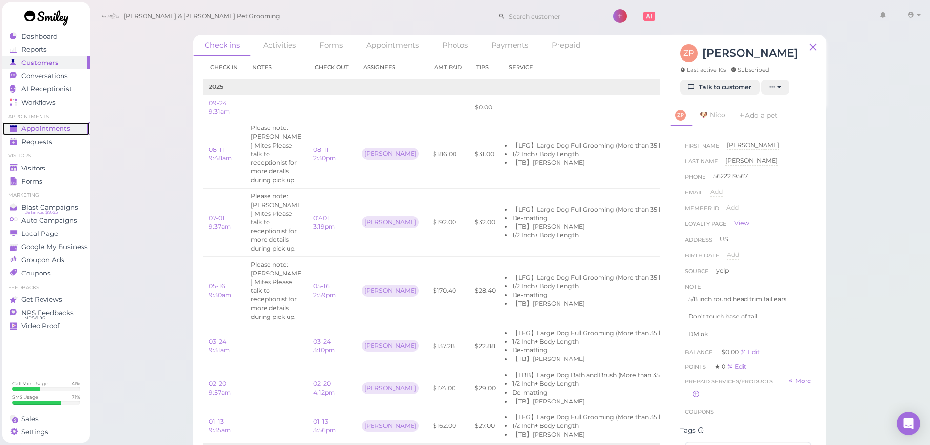
click at [66, 125] on span "Appointments" at bounding box center [45, 129] width 49 height 8
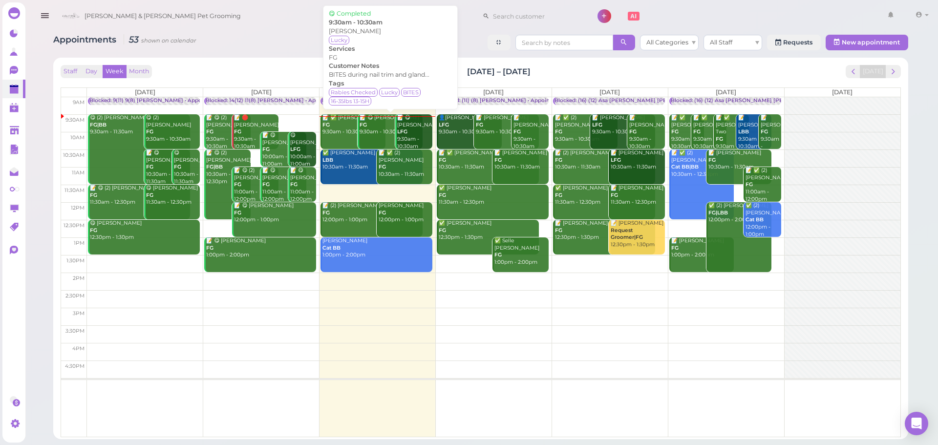
click at [366, 126] on b "FG" at bounding box center [362, 125] width 7 height 6
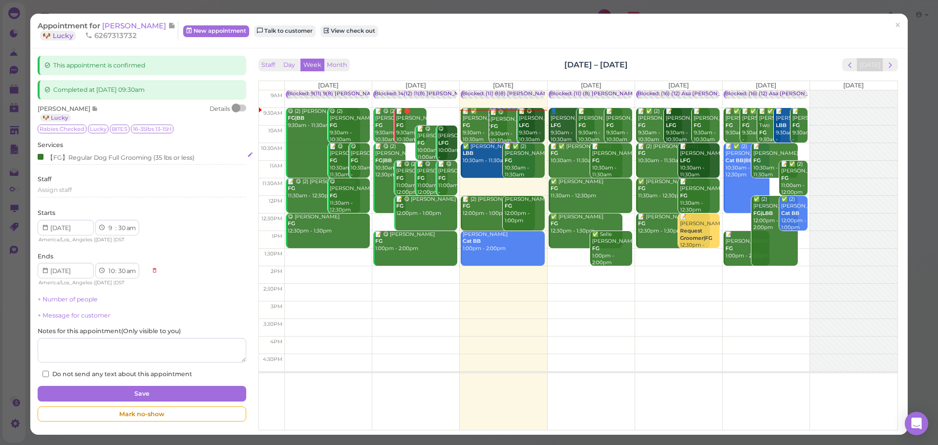
click at [152, 152] on div "【FG】Regular Dog Full Grooming (35 lbs or less)" at bounding box center [116, 157] width 157 height 10
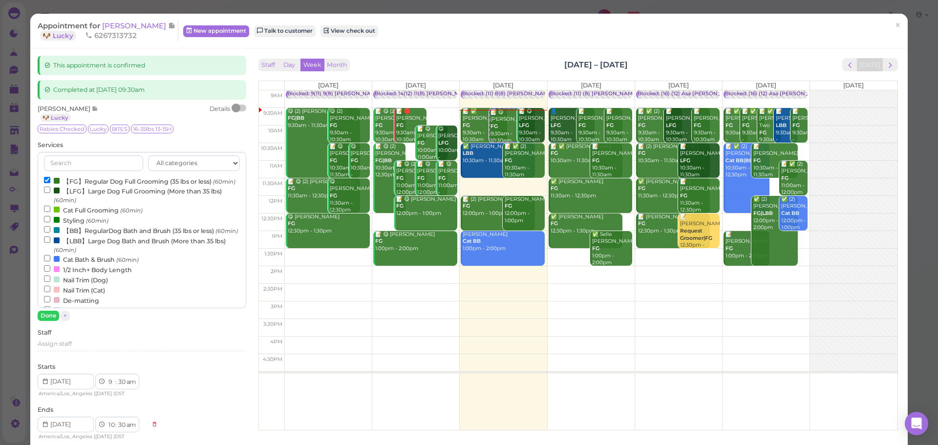
click at [85, 182] on label "【FG】Regular Dog Full Grooming (35 lbs or less) (60min)" at bounding box center [139, 181] width 191 height 10
click at [50, 182] on input "【FG】Regular Dog Full Grooming (35 lbs or less) (60min)" at bounding box center [47, 180] width 6 height 6
click at [84, 235] on label "【BB】RegularDog Bath and Brush (35 lbs or less) (60min)" at bounding box center [141, 230] width 194 height 10
click at [50, 232] on input "【BB】RegularDog Bath and Brush (35 lbs or less) (60min)" at bounding box center [47, 229] width 6 height 6
click at [53, 315] on button "Done" at bounding box center [48, 316] width 21 height 10
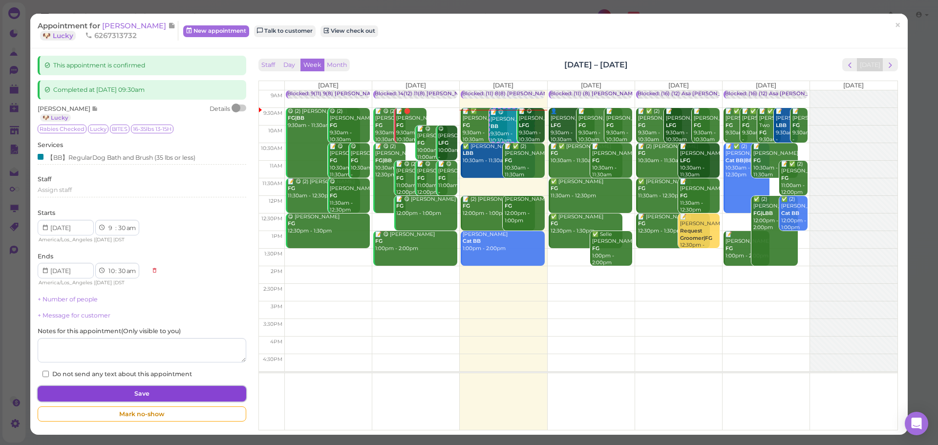
click at [146, 397] on button "Save" at bounding box center [142, 394] width 208 height 16
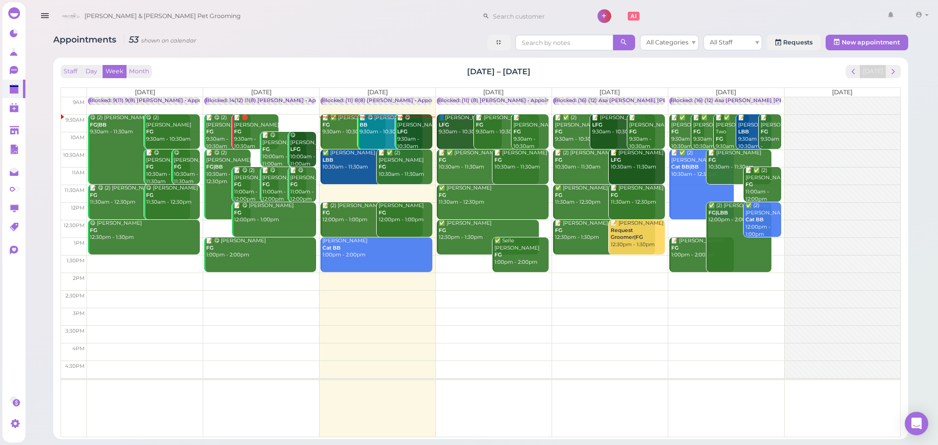
click at [335, 130] on div "📝 ✅ Tany Martinez FG 9:30am - 10:30am" at bounding box center [353, 124] width 63 height 21
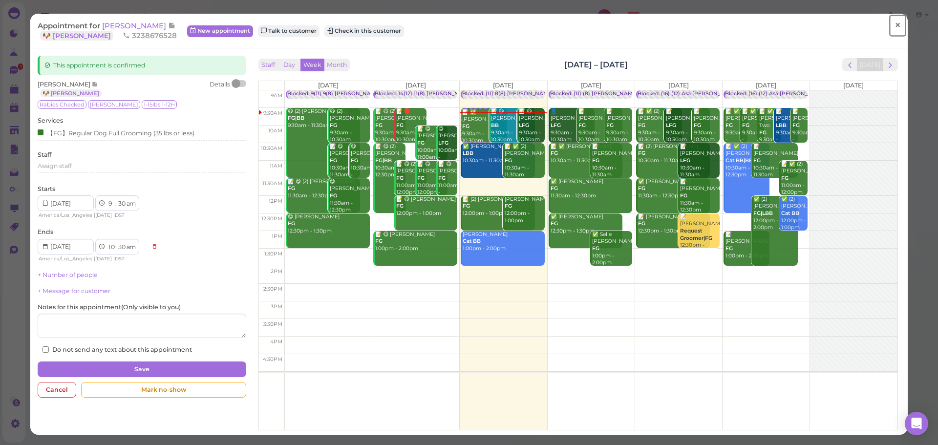
click at [898, 31] on link "×" at bounding box center [897, 25] width 18 height 23
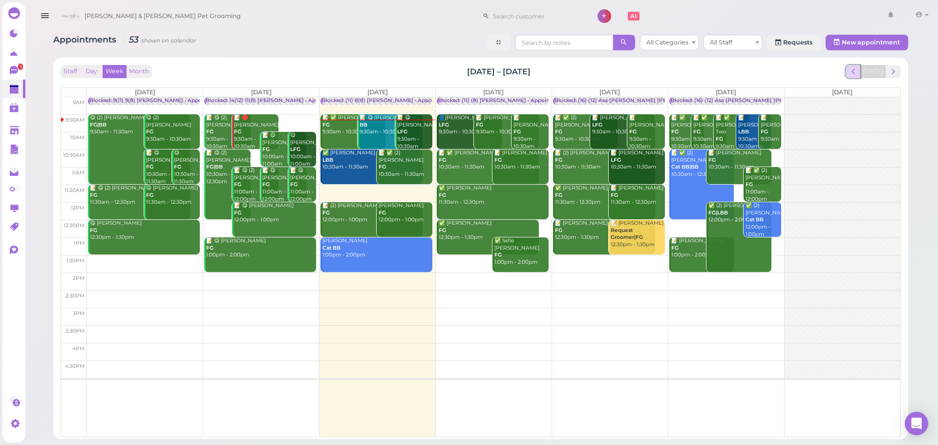
click at [858, 75] on span "prev" at bounding box center [852, 71] width 9 height 9
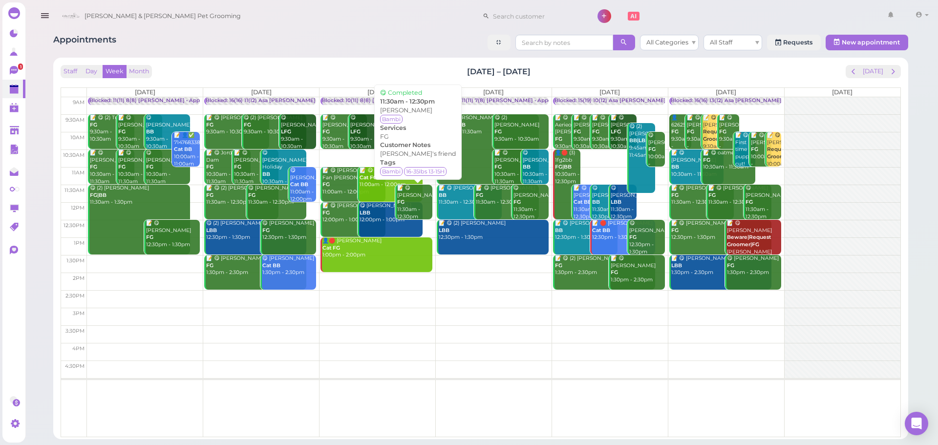
click at [424, 208] on div "📝 😋 Daphne Lin FG 11:30am - 12:30pm" at bounding box center [415, 203] width 36 height 36
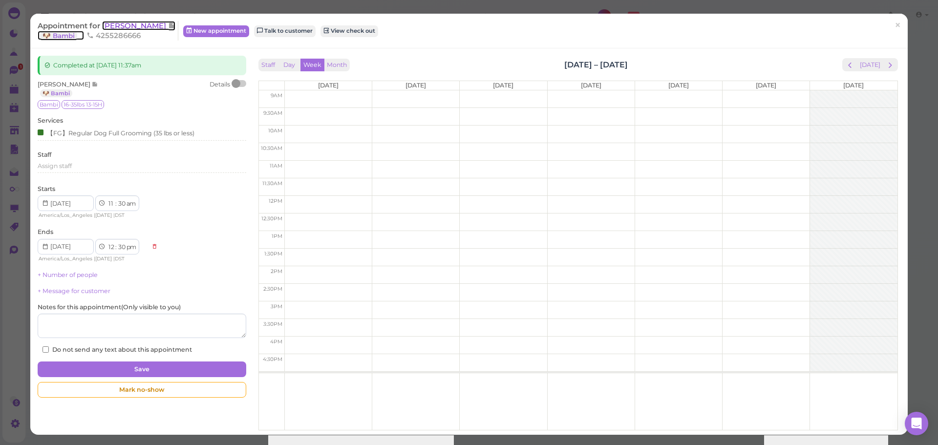
drag, startPoint x: 122, startPoint y: 25, endPoint x: 135, endPoint y: 29, distance: 13.8
click at [122, 26] on span "Daphne Lin" at bounding box center [135, 25] width 66 height 9
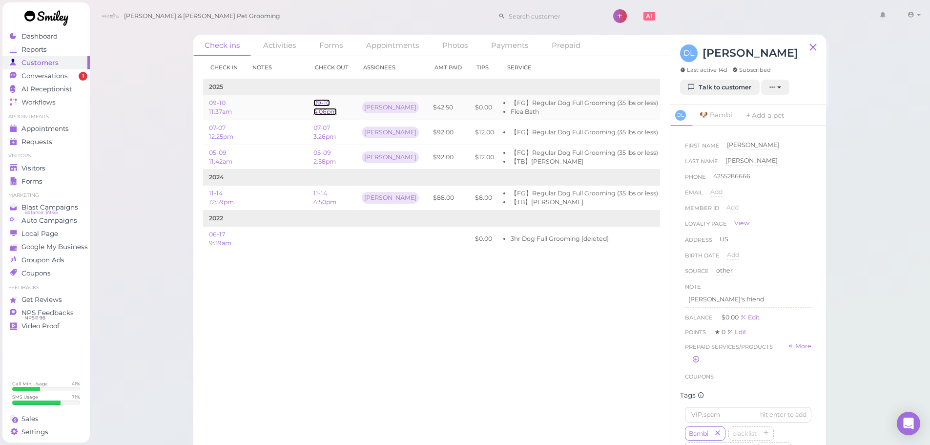
click at [323, 112] on link "09-10 4:06pm" at bounding box center [325, 107] width 23 height 16
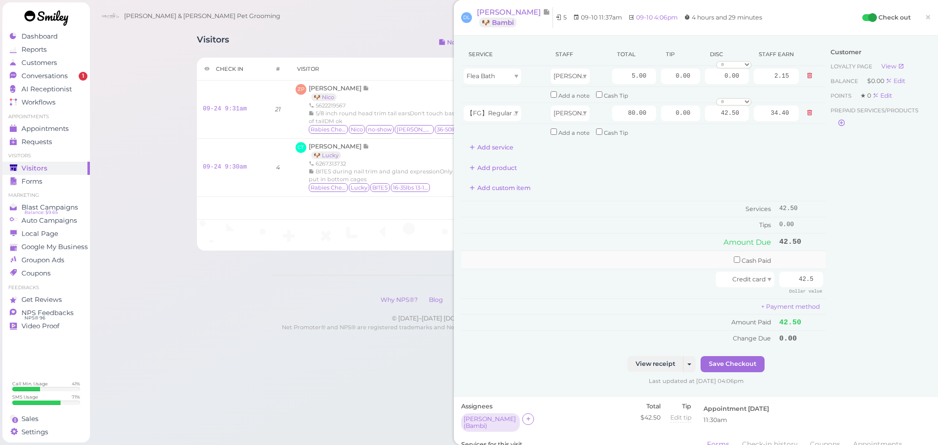
click at [647, 257] on td "Cash Paid" at bounding box center [618, 260] width 315 height 18
click at [925, 22] on link "×" at bounding box center [928, 17] width 18 height 23
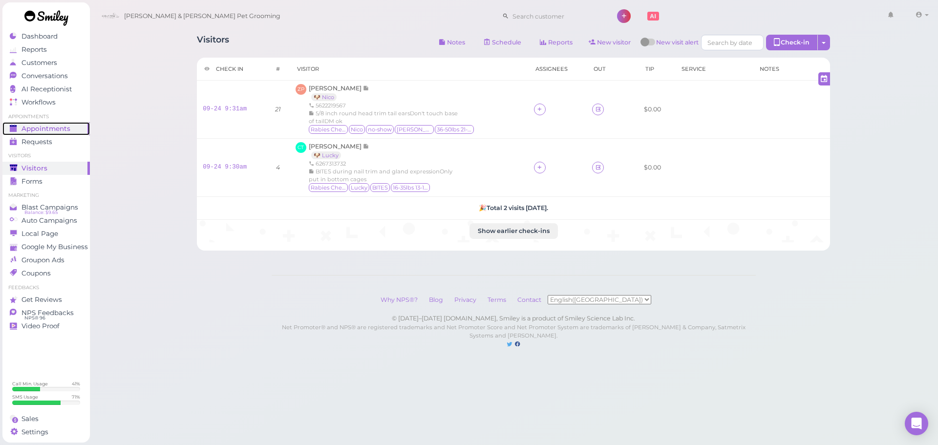
click at [35, 126] on span "Appointments" at bounding box center [45, 129] width 49 height 8
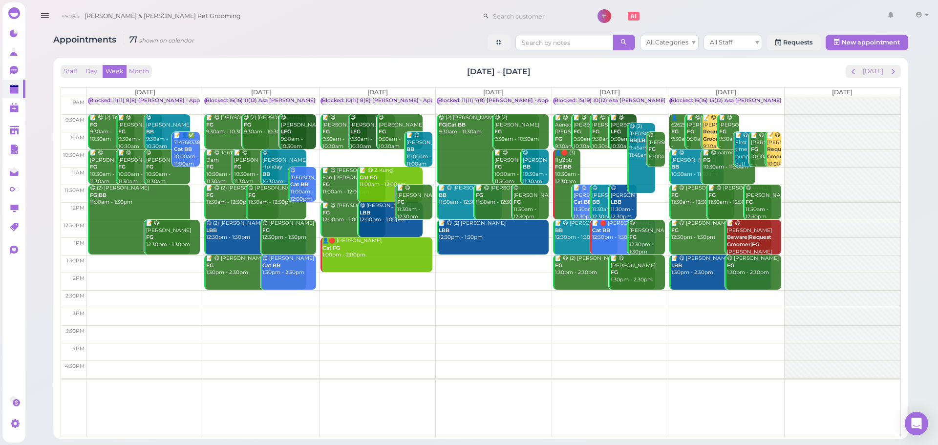
click at [876, 80] on div "Staff Day Week Month Sep 8 – 14, 2025 Today Mon 9/8 Tue 9/9 Wed 9/10 Thu 9/11 F…" at bounding box center [481, 251] width 840 height 372
click at [876, 77] on button "[DATE]" at bounding box center [873, 71] width 26 height 13
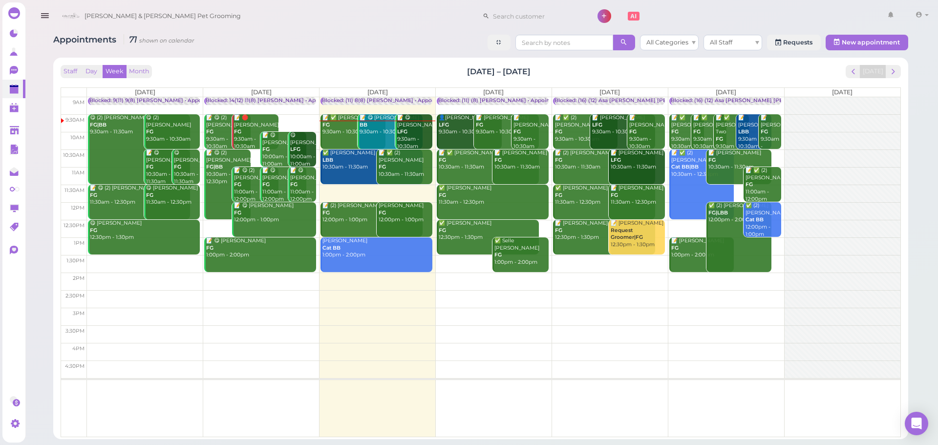
click at [330, 135] on div "📝 ✅ Tany Martinez FG 9:30am - 10:30am" at bounding box center [353, 124] width 63 height 21
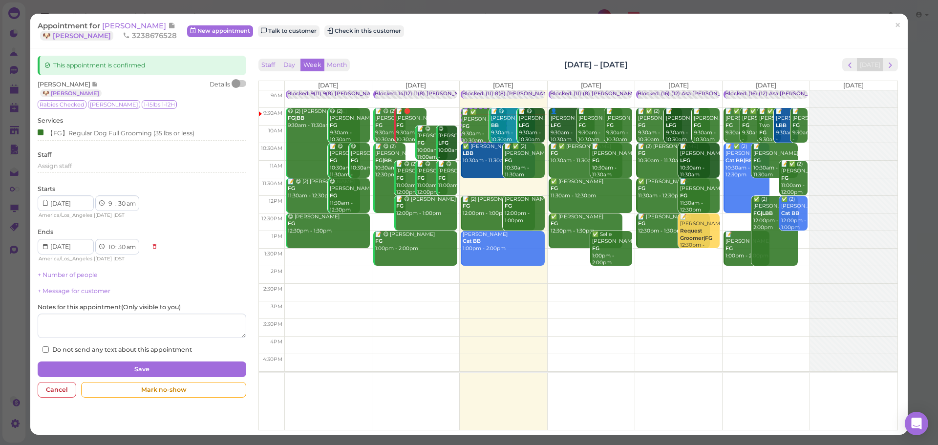
click at [145, 32] on div "Appointment for Tany Martinez 🐶 Luna 3238676528" at bounding box center [110, 31] width 145 height 20
click at [140, 31] on div "Appointment for Tany Martinez 🐶 Luna 3238676528" at bounding box center [110, 31] width 145 height 20
click at [141, 28] on span "Tany Martinez" at bounding box center [135, 25] width 66 height 9
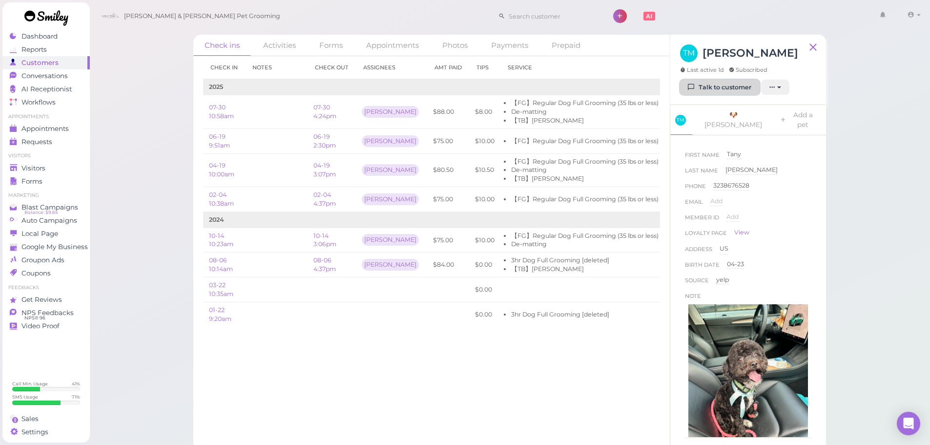
click at [712, 86] on link "Talk to customer" at bounding box center [720, 88] width 80 height 16
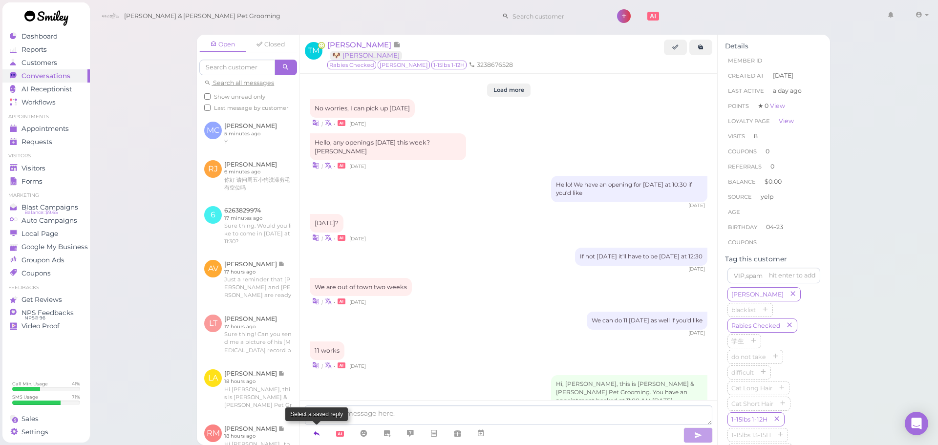
scroll to position [1092, 0]
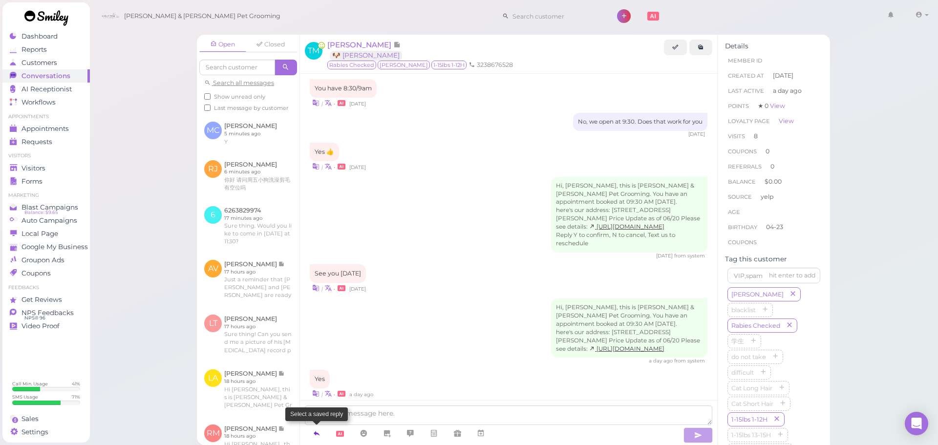
click at [313, 427] on link at bounding box center [316, 433] width 23 height 17
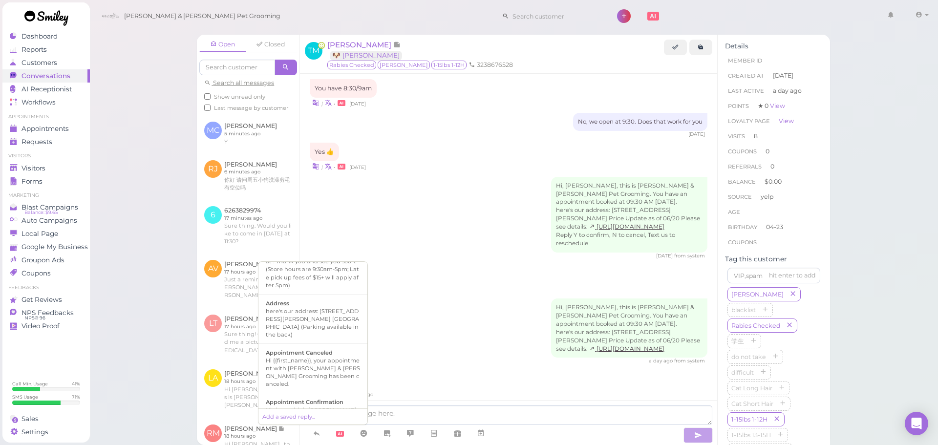
scroll to position [98, 0]
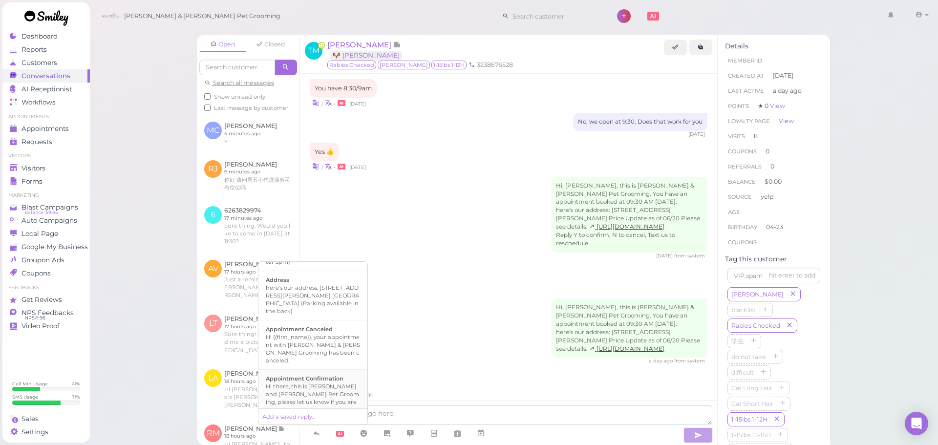
click at [323, 382] on div "Hi there, this is Cody and Miley Pet Grooming, please let us know if you are st…" at bounding box center [313, 401] width 94 height 39
type textarea "Hi there, this is Cody and Miley Pet Grooming, please let us know if you are st…"
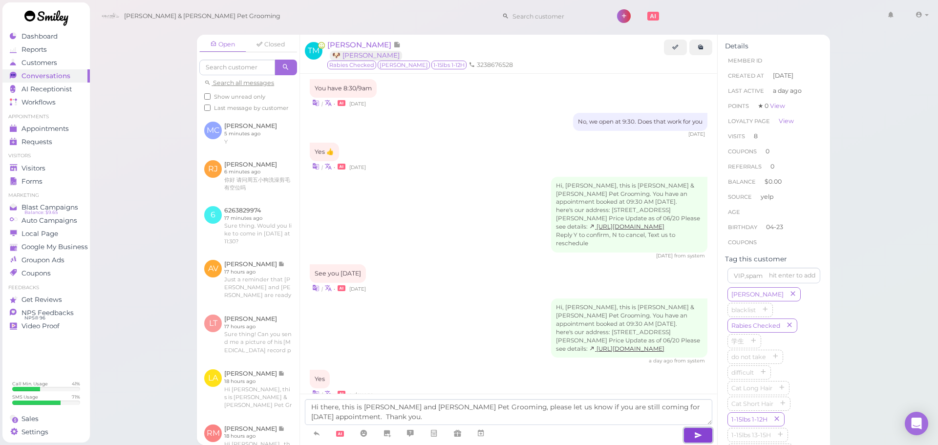
click at [703, 434] on button "button" at bounding box center [697, 435] width 29 height 16
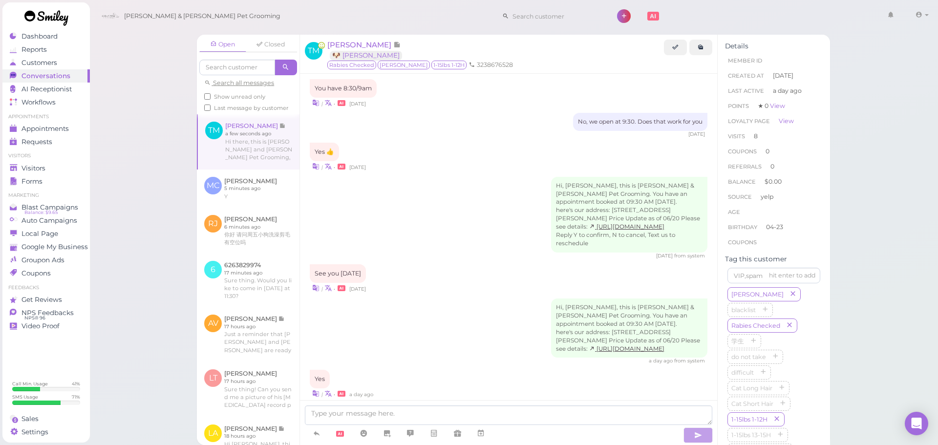
scroll to position [1132, 0]
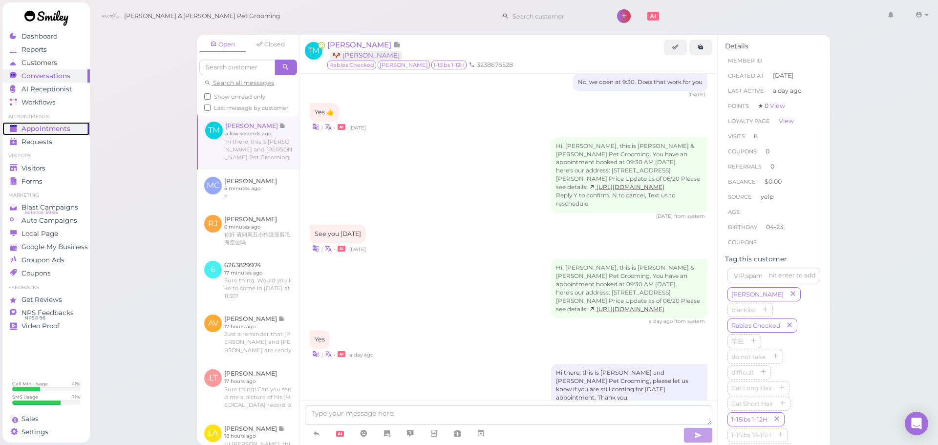
click at [84, 132] on link "Appointments" at bounding box center [45, 128] width 87 height 13
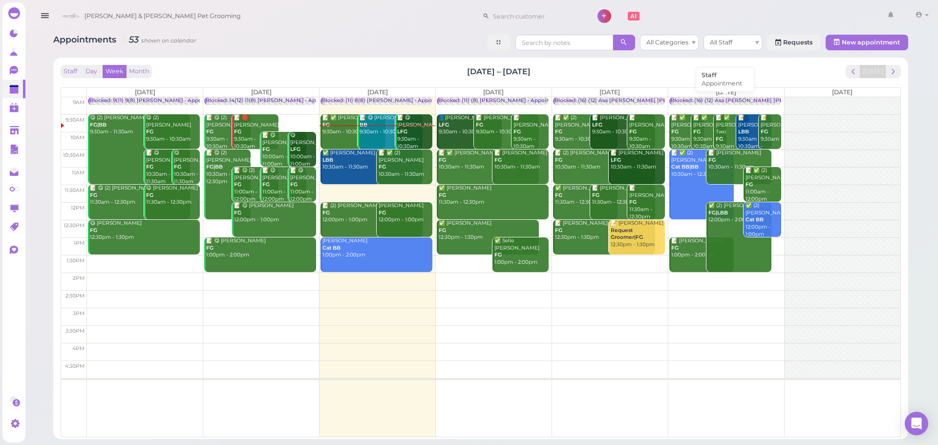
click at [695, 98] on div "Blocked: (16) (12) Asa Helen Rebecca • Appointment" at bounding box center [765, 100] width 188 height 7
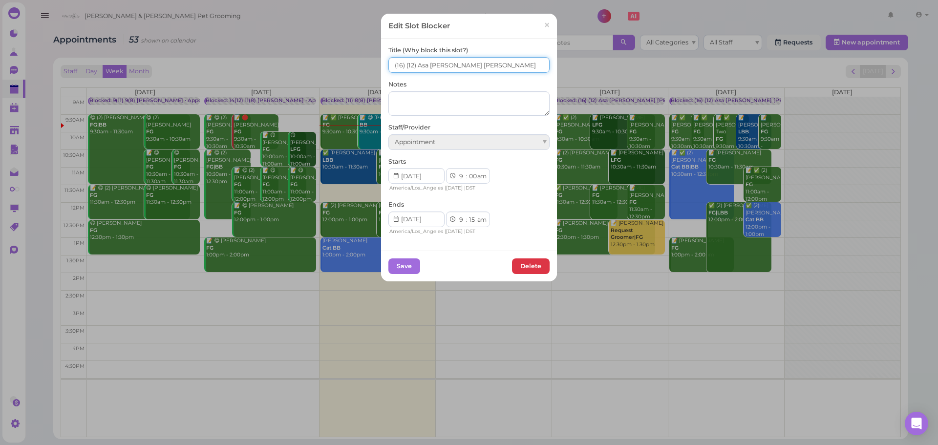
click at [389, 67] on input "(16) (12) Asa Helen Rebecca" at bounding box center [468, 65] width 161 height 16
type input "15(16) 9(12) Asa Helen Rebecca"
click at [409, 275] on div "Save Delete" at bounding box center [469, 266] width 176 height 31
click at [408, 271] on button "Save" at bounding box center [404, 266] width 32 height 16
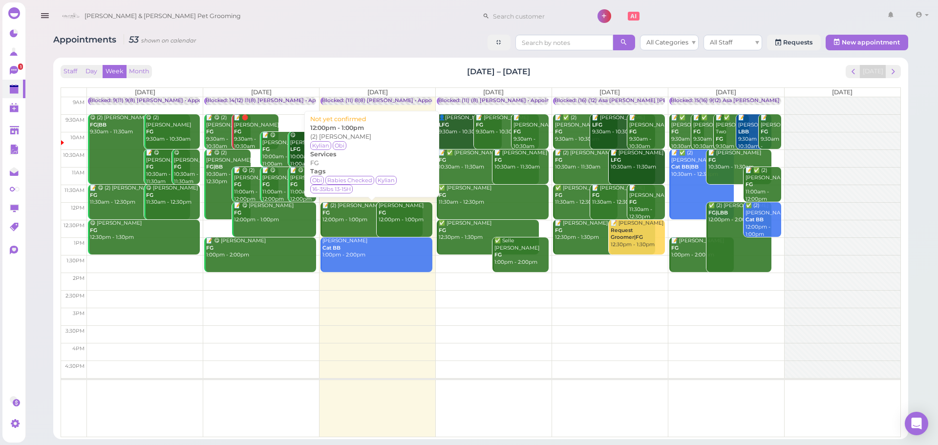
click at [369, 220] on div "📝 (2) jason keung FG 12:00pm - 1:00pm" at bounding box center [372, 212] width 101 height 21
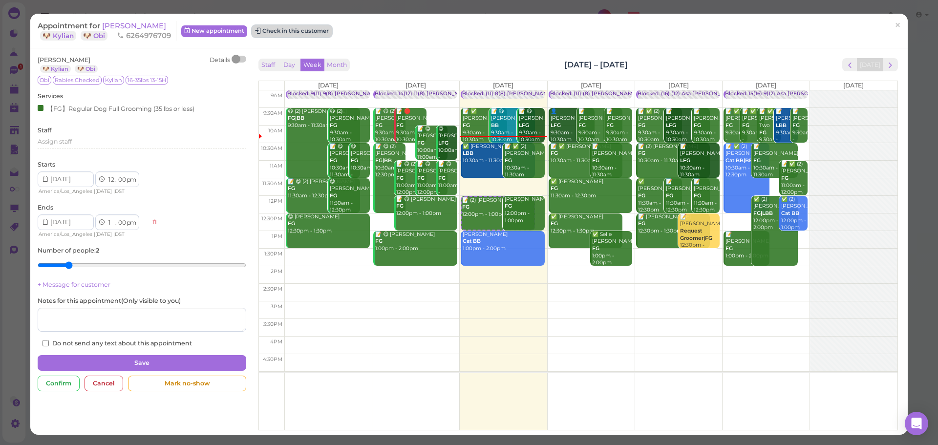
click at [306, 33] on button "Check in this customer" at bounding box center [292, 31] width 80 height 12
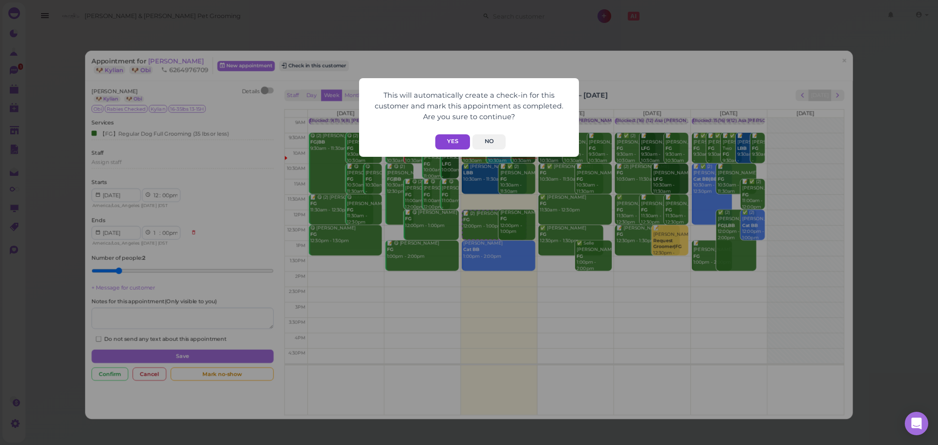
click at [457, 142] on button "Yes" at bounding box center [452, 141] width 35 height 15
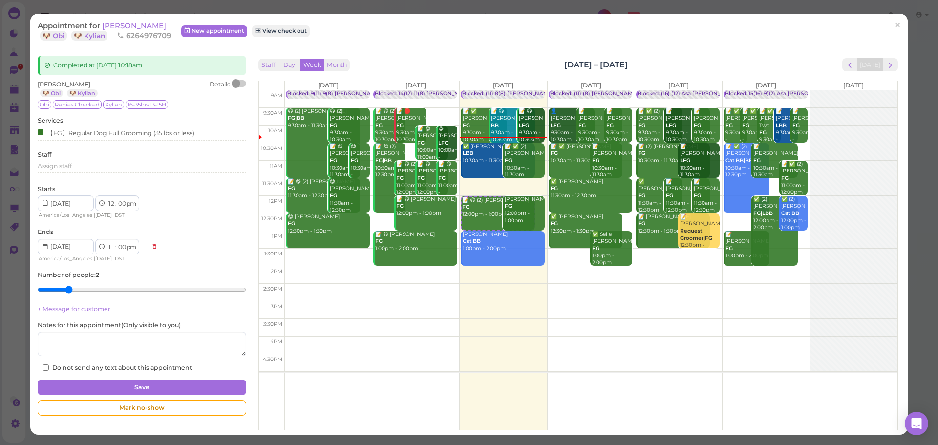
click at [673, 50] on div "Completed at 2025-09-24 10:18am jason keung 🐶 Obi 🐶 Kylian Details Obi Rabies C…" at bounding box center [468, 241] width 877 height 386
click at [896, 22] on link "×" at bounding box center [897, 25] width 18 height 23
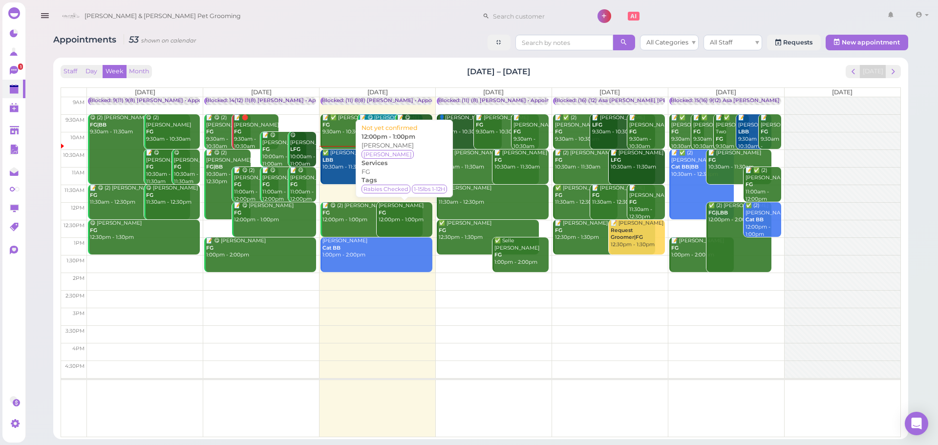
click at [403, 210] on div "Qinjie Chen FG 12:00pm - 1:00pm" at bounding box center [405, 212] width 54 height 21
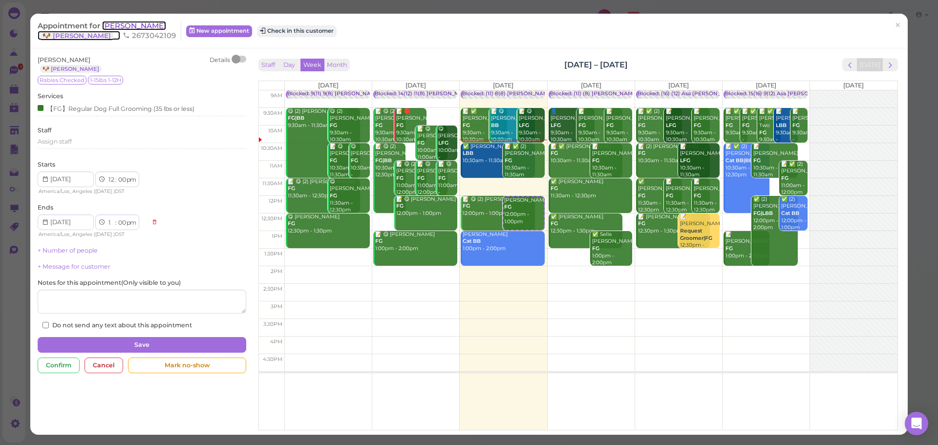
click at [130, 25] on span "[PERSON_NAME]" at bounding box center [134, 25] width 64 height 9
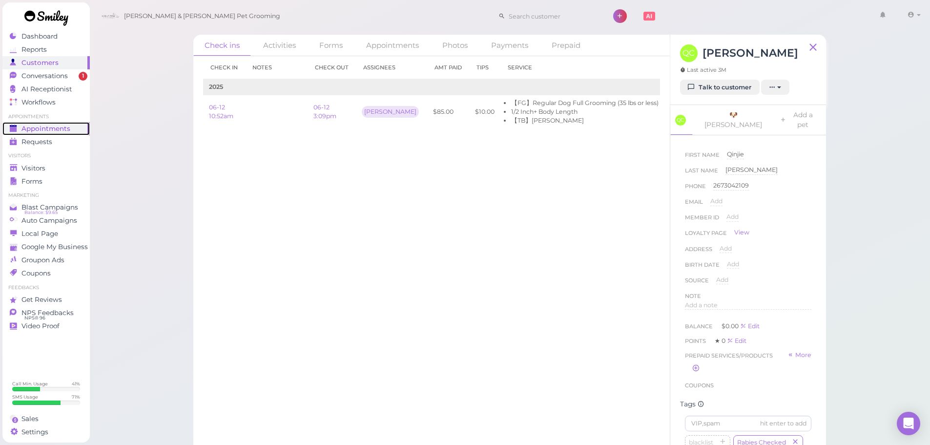
click at [59, 125] on span "Appointments" at bounding box center [45, 129] width 49 height 8
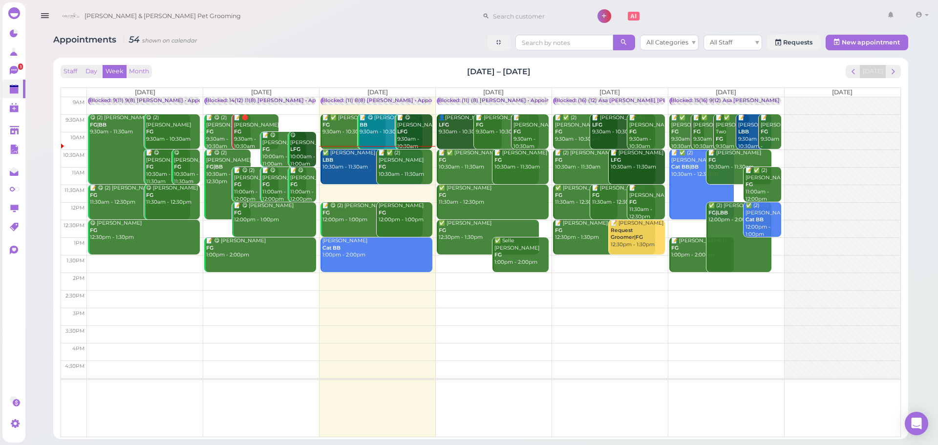
click at [337, 125] on div "📝 ✅ Tany Martinez FG 9:30am - 10:30am" at bounding box center [353, 124] width 63 height 21
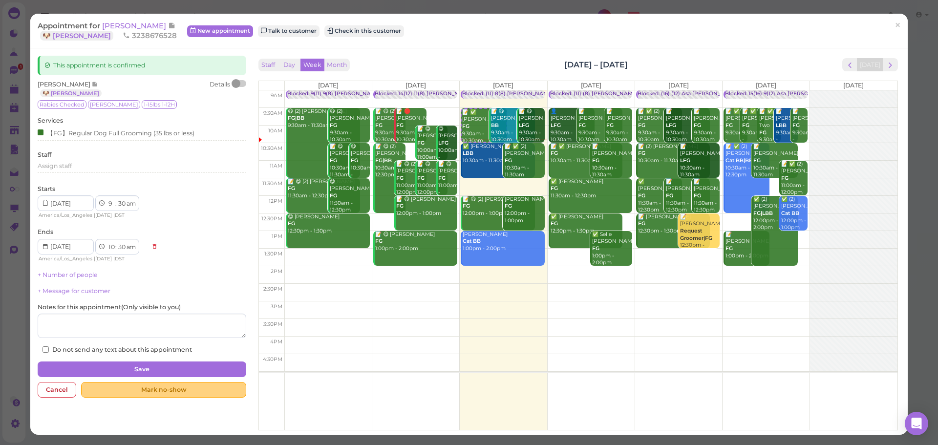
click at [196, 391] on div "Mark no-show" at bounding box center [163, 390] width 165 height 16
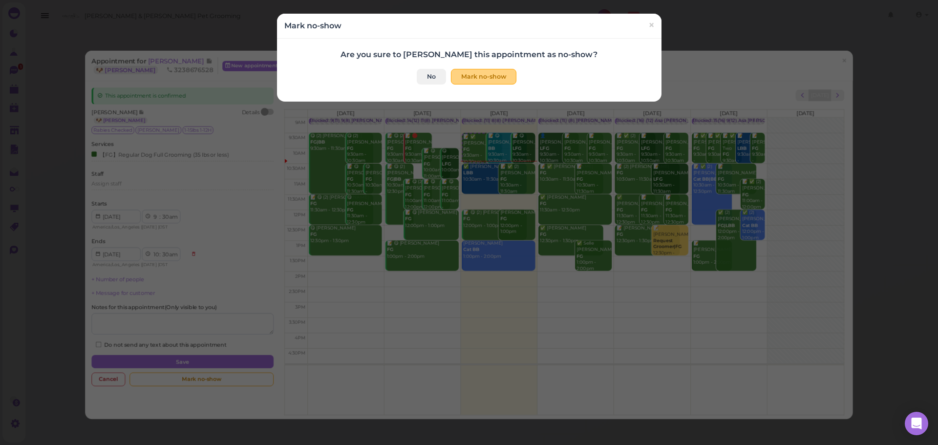
click at [483, 77] on button "Mark no-show" at bounding box center [483, 77] width 65 height 16
checkbox input "true"
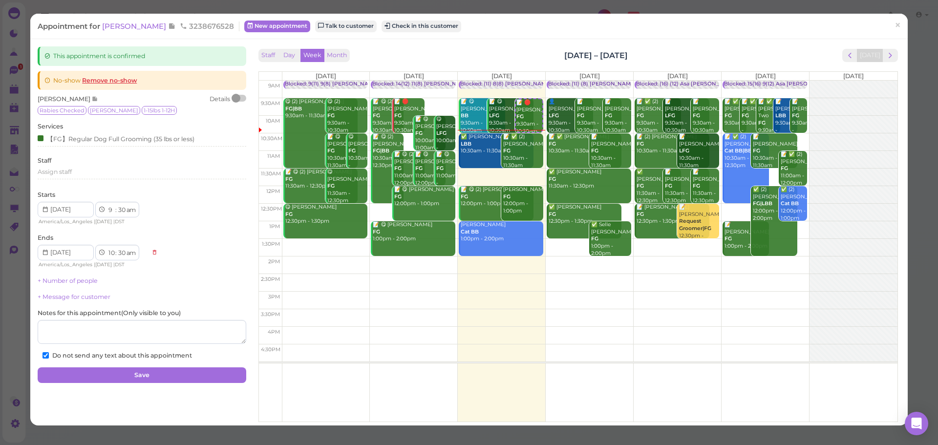
click at [880, 26] on div "Appointment for Tany Martinez 3238676528 New appointment Talk to customer Check…" at bounding box center [464, 26] width 852 height 10
click at [894, 21] on span "×" at bounding box center [897, 26] width 6 height 14
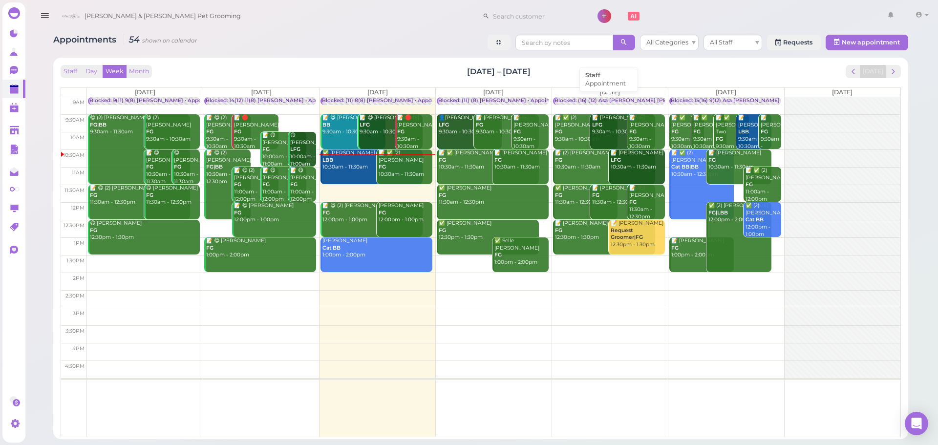
click at [622, 103] on div "Blocked: (16) (12) Asa Helen Rebecca • Appointment" at bounding box center [648, 100] width 188 height 7
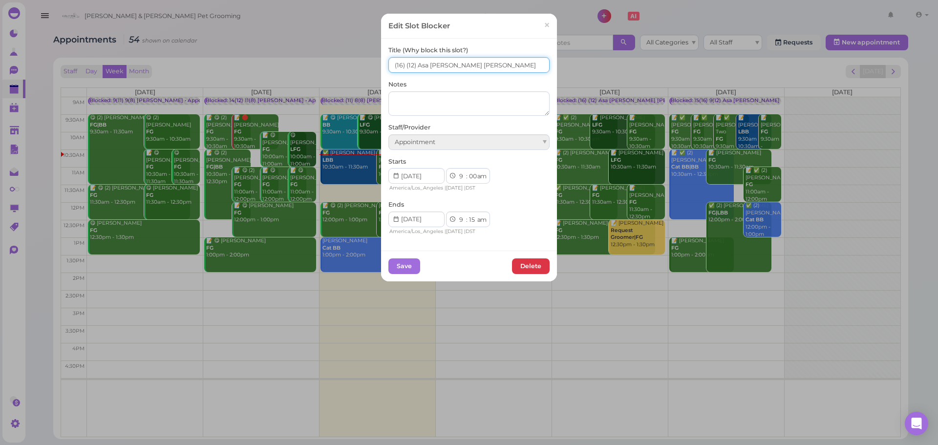
click at [402, 70] on input "(16) (12) Asa Helen Rebecca" at bounding box center [468, 65] width 161 height 16
type input "(16) 12(12) Asa Helen Rebecca"
click at [409, 272] on button "Save" at bounding box center [404, 266] width 32 height 16
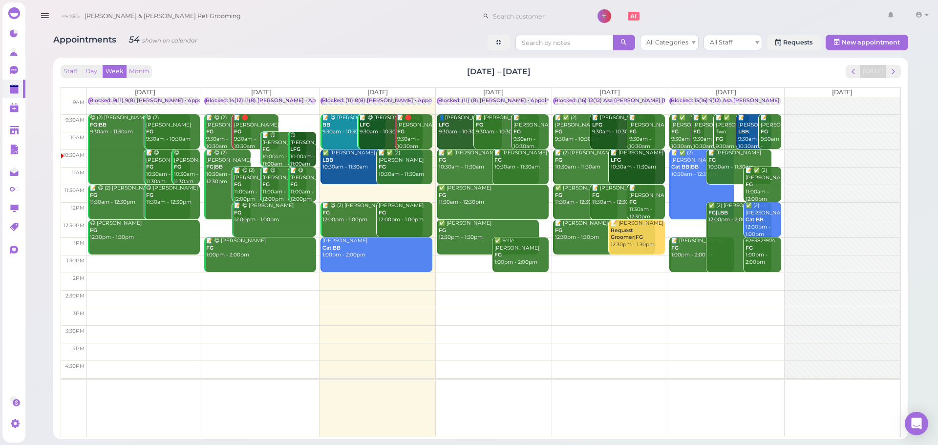
click at [399, 190] on td at bounding box center [493, 194] width 813 height 18
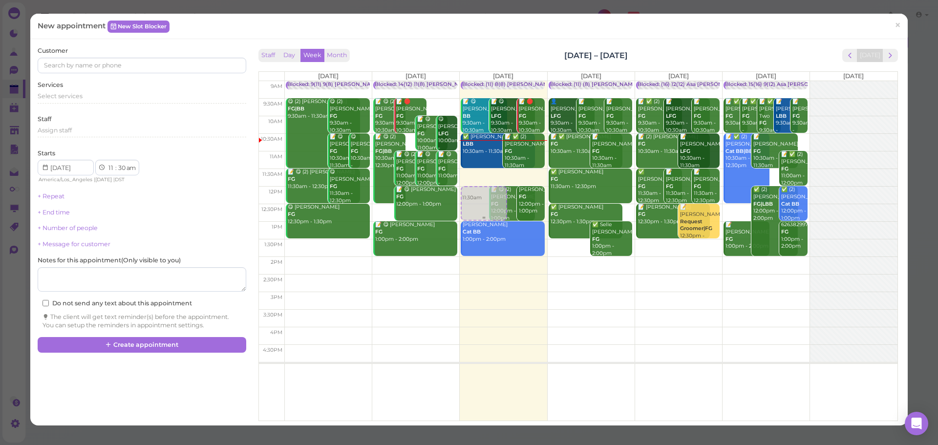
drag, startPoint x: 477, startPoint y: 187, endPoint x: 477, endPoint y: 203, distance: 16.6
click at [477, 81] on div "11:30am Blocked: (11) 8(8) Asa Helen • Appointment 📝 😋 Cindy Tang BB 9:30am - 1…" at bounding box center [503, 81] width 87 height 0
select select "12"
select select "00"
select select "pm"
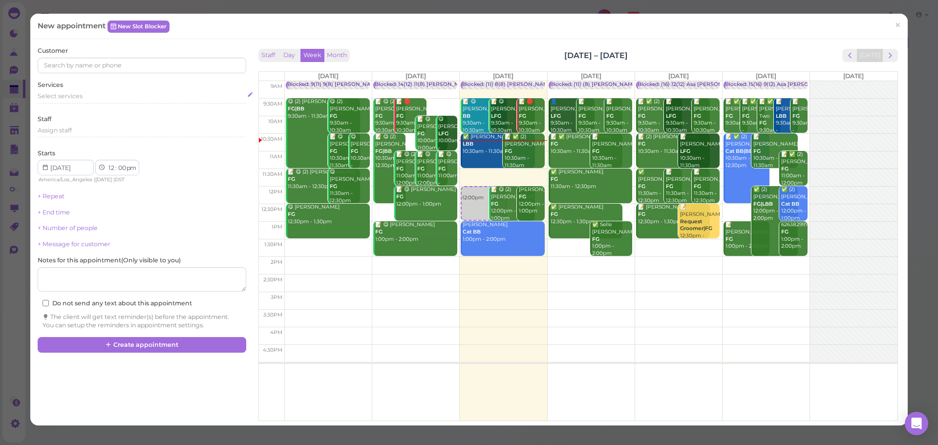
click at [95, 99] on div "Select services" at bounding box center [142, 96] width 208 height 9
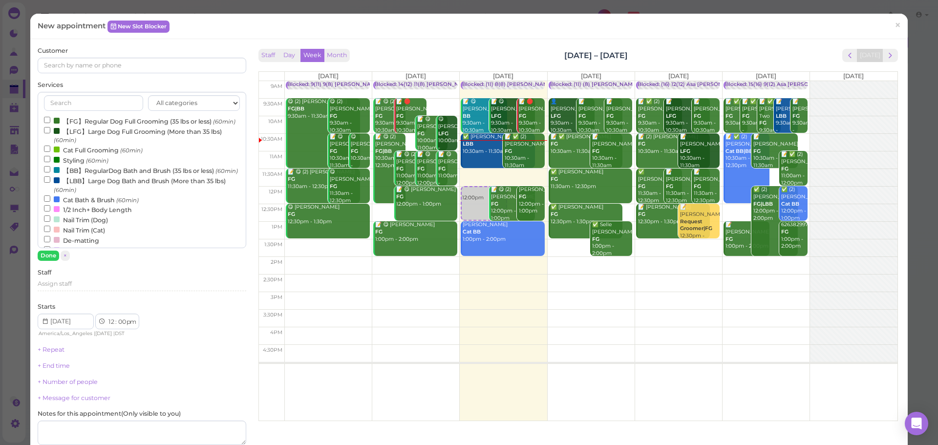
click at [92, 121] on label "【FG】Regular Dog Full Grooming (35 lbs or less) (60min)" at bounding box center [139, 121] width 191 height 10
click at [50, 121] on input "【FG】Regular Dog Full Grooming (35 lbs or less) (60min)" at bounding box center [47, 120] width 6 height 6
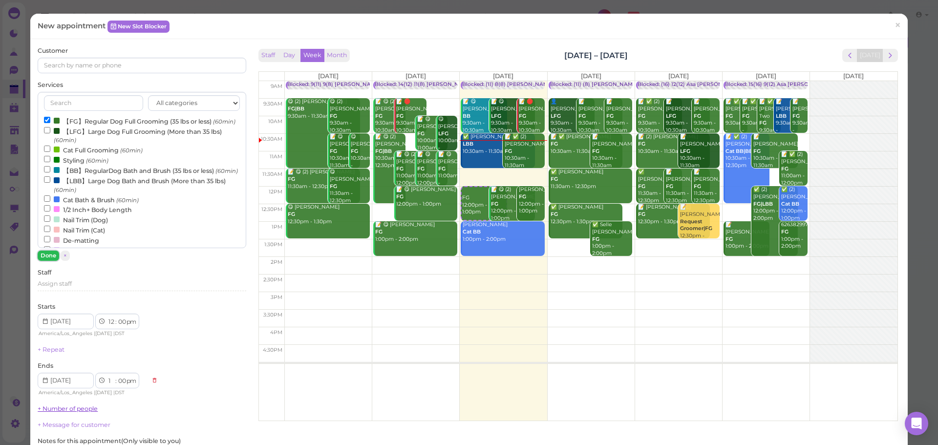
click at [50, 252] on button "Done" at bounding box center [48, 256] width 21 height 10
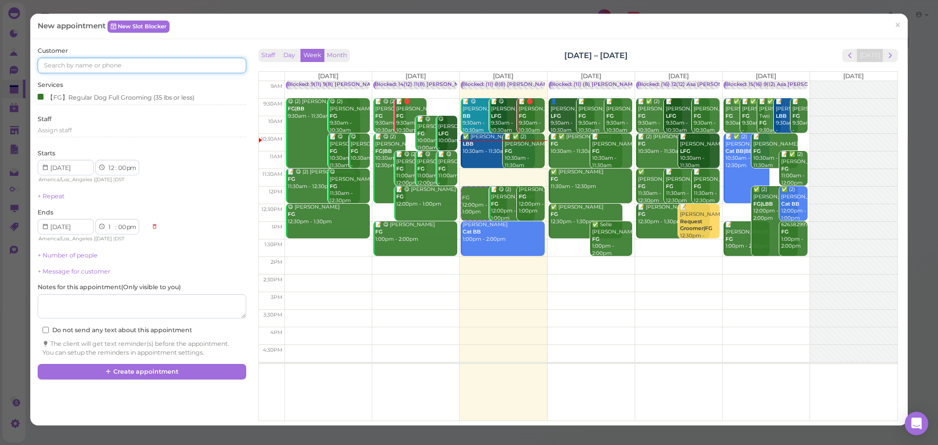
click at [96, 67] on input at bounding box center [142, 66] width 208 height 16
type input "6264767453"
click at [114, 81] on small "6264767453" at bounding box center [124, 83] width 34 height 7
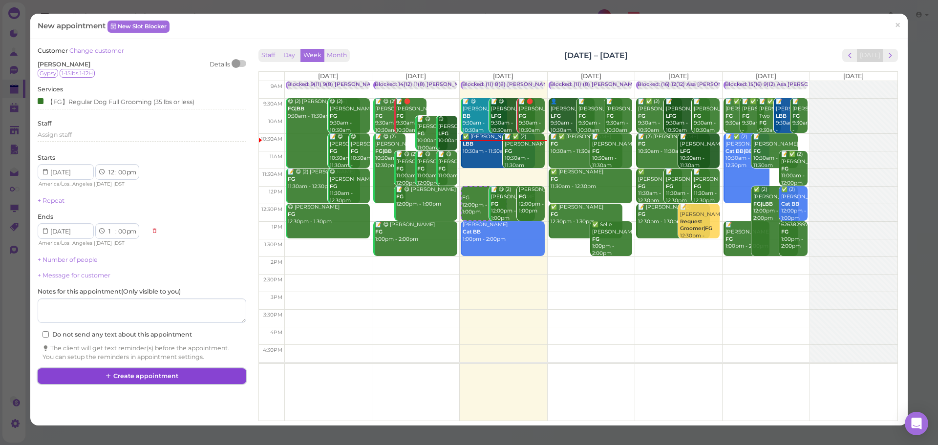
click at [113, 371] on button "Create appointment" at bounding box center [142, 376] width 208 height 16
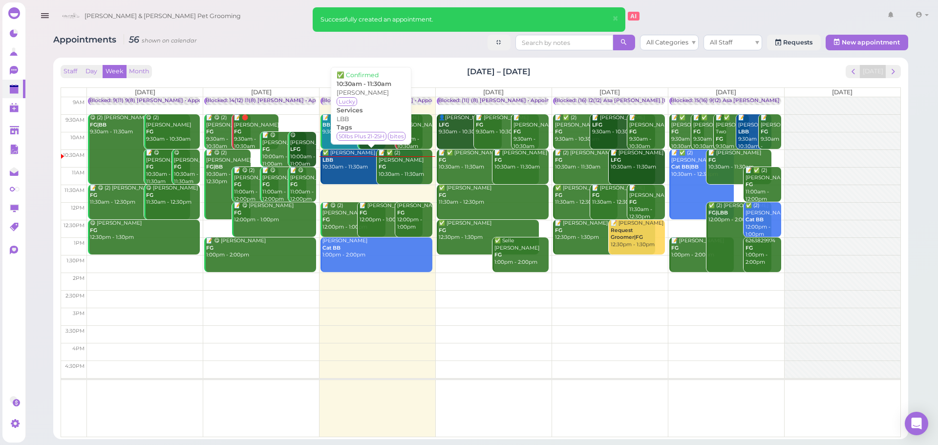
click at [357, 175] on link "✅ Regina Tang LBB 10:30am - 11:30am" at bounding box center [371, 166] width 102 height 35
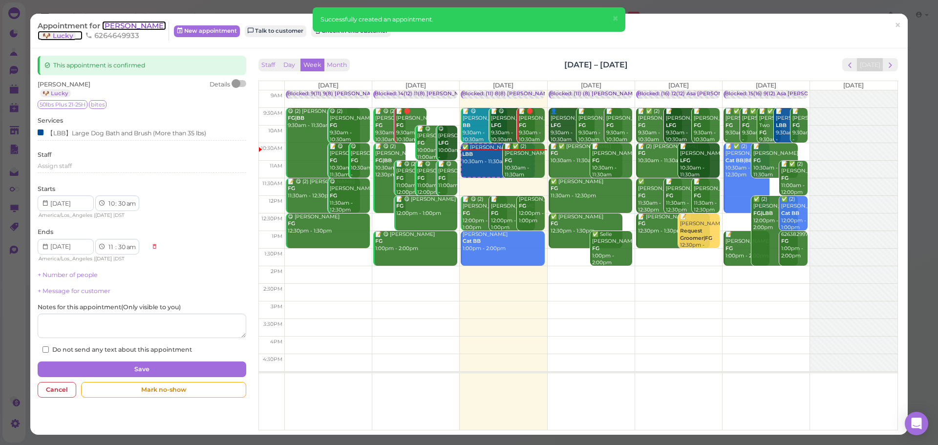
click at [119, 29] on span "Regina Tang" at bounding box center [134, 25] width 64 height 9
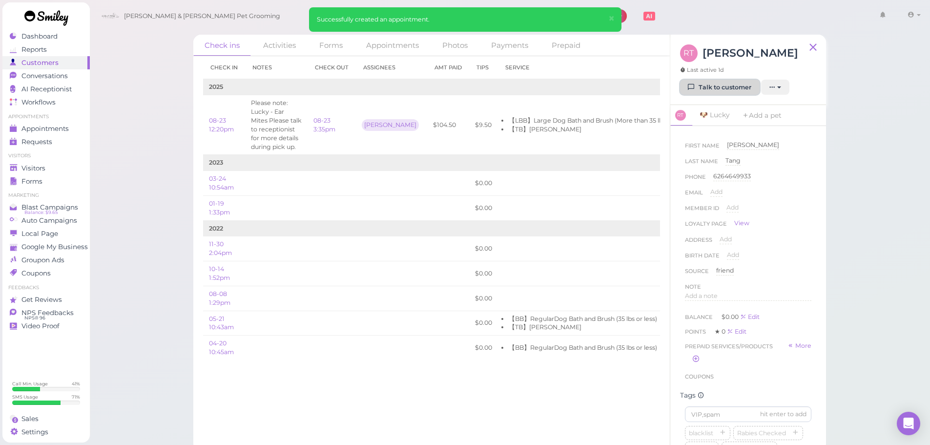
click at [717, 83] on link "Talk to customer" at bounding box center [720, 88] width 80 height 16
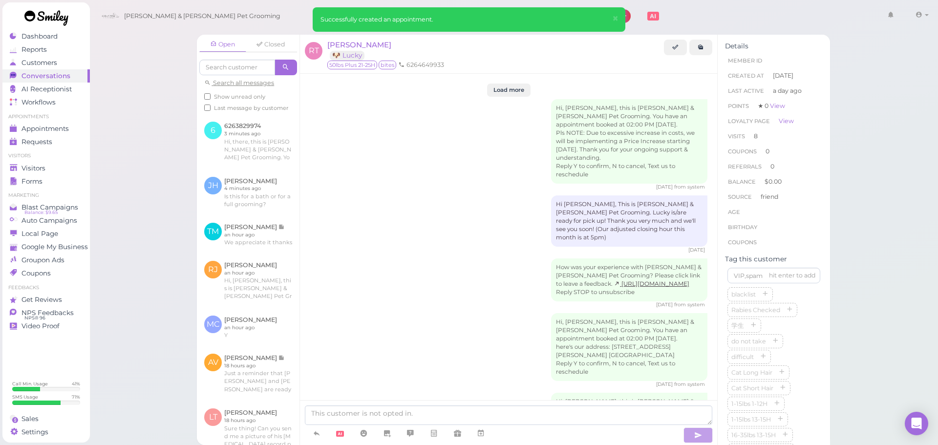
scroll to position [1764, 0]
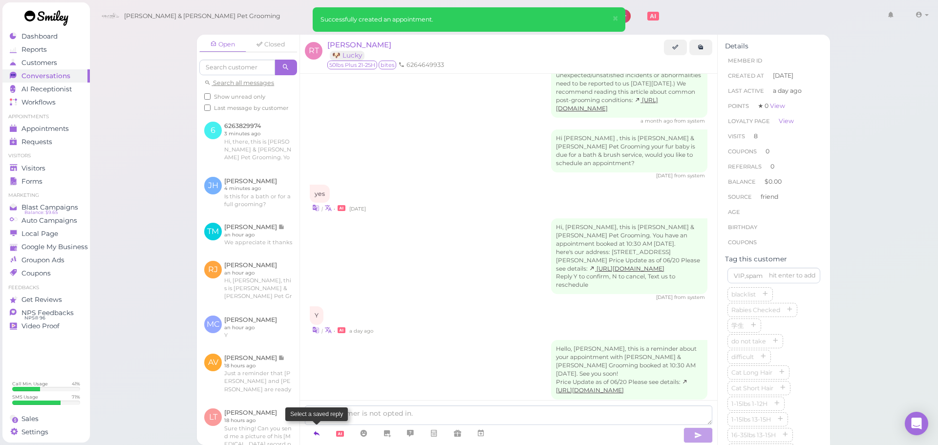
click at [321, 431] on link at bounding box center [316, 433] width 23 height 17
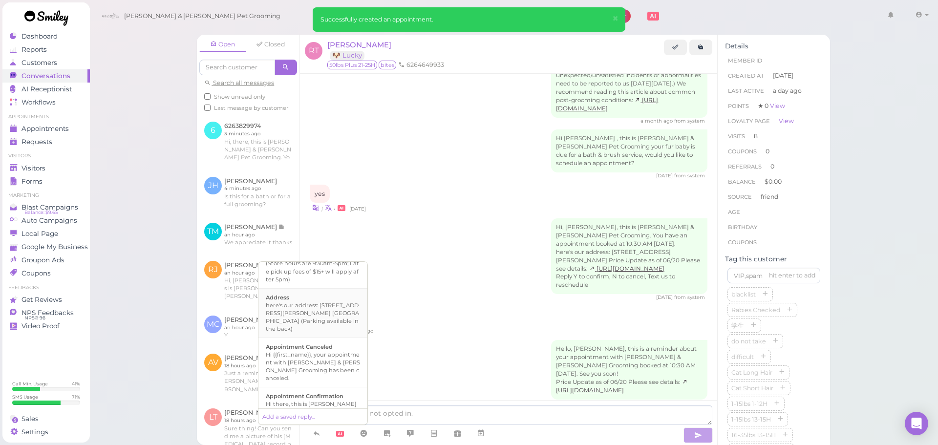
scroll to position [98, 0]
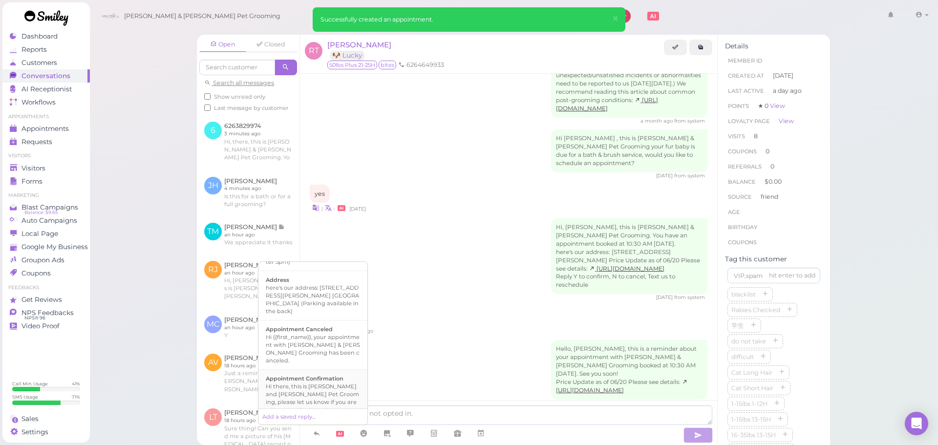
click at [338, 375] on b "Appointment Confirmation" at bounding box center [305, 378] width 78 height 7
type textarea "Hi there, this is Cody and Miley Pet Grooming, please let us know if you are st…"
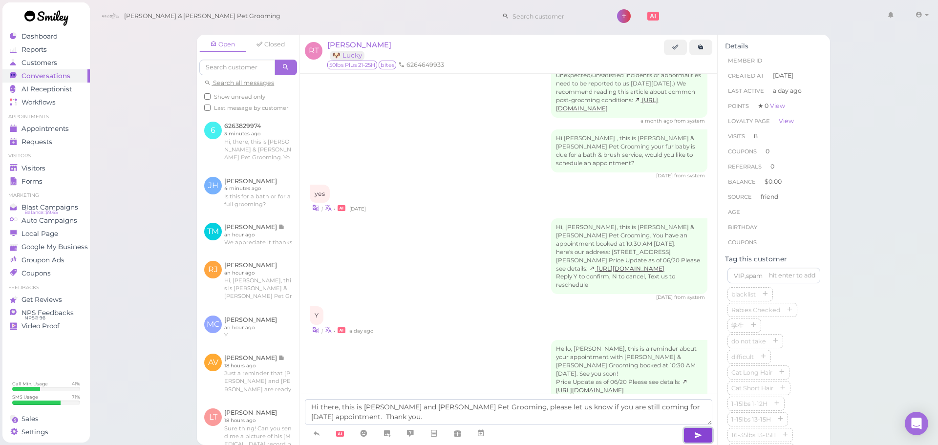
click at [703, 440] on button "button" at bounding box center [697, 435] width 29 height 16
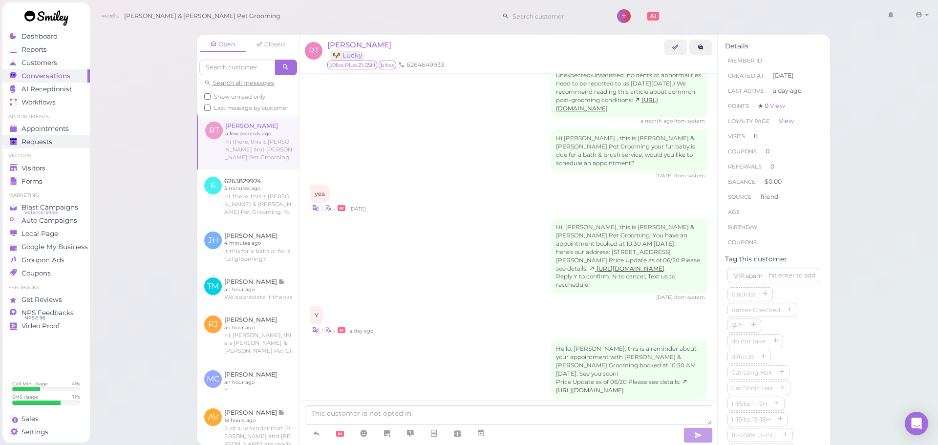
scroll to position [1804, 0]
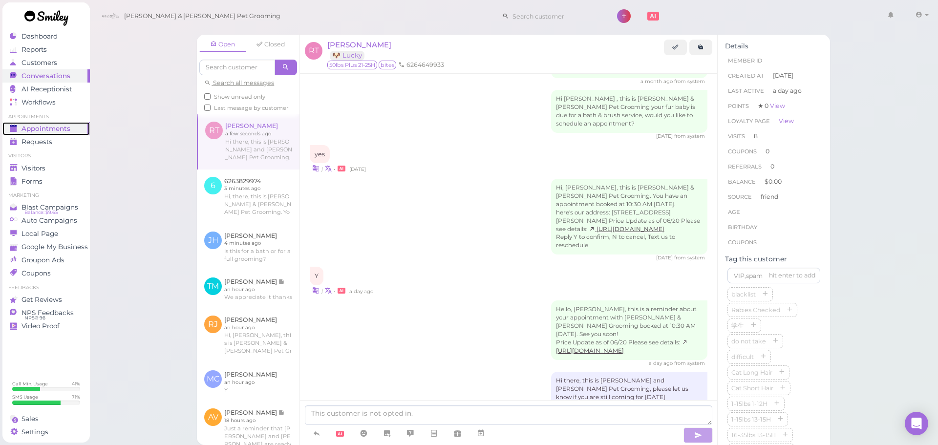
click at [72, 134] on link "Appointments" at bounding box center [45, 128] width 87 height 13
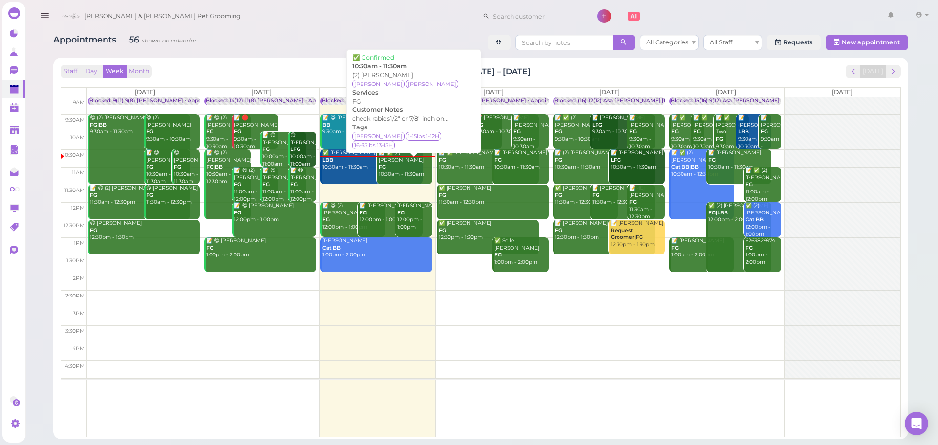
click at [408, 172] on div "📝 ✅ (2) Ashley Rojas FG 10:30am - 11:30am" at bounding box center [405, 163] width 54 height 29
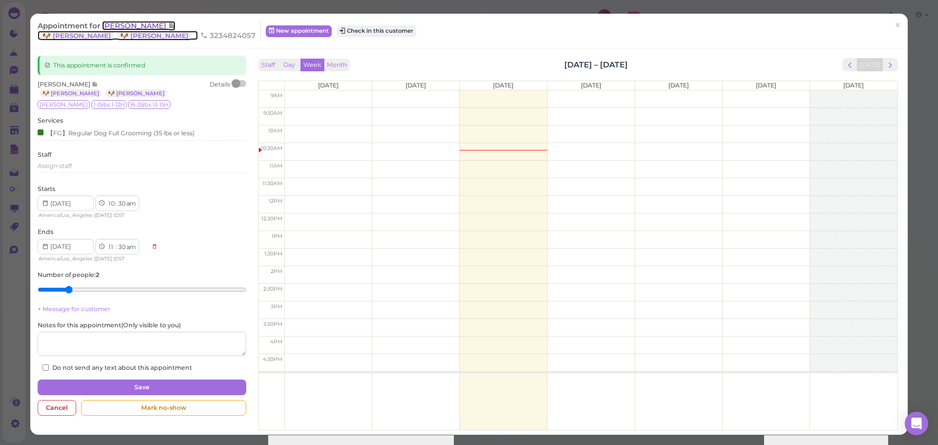
click at [133, 25] on span "Ashley Rojas" at bounding box center [135, 25] width 66 height 9
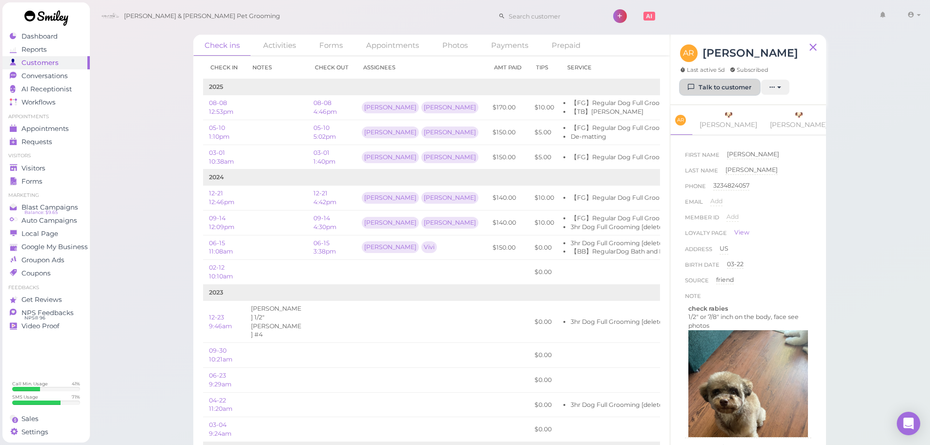
click at [733, 92] on link "Talk to customer" at bounding box center [720, 88] width 80 height 16
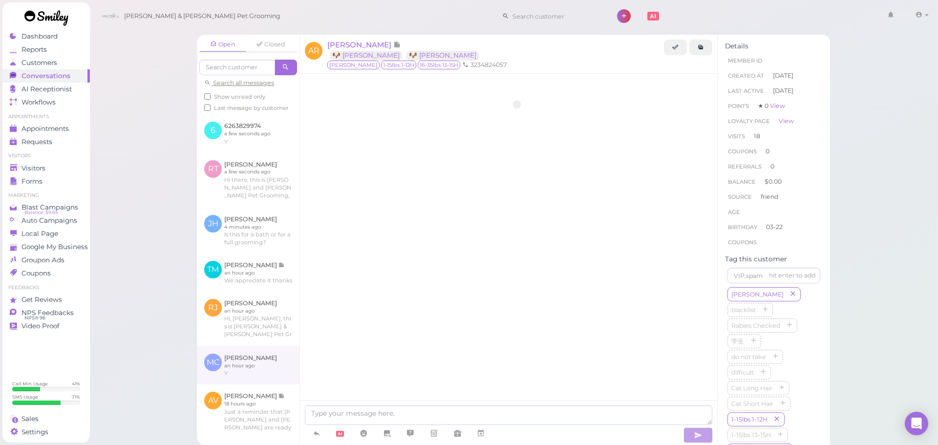
scroll to position [1781, 0]
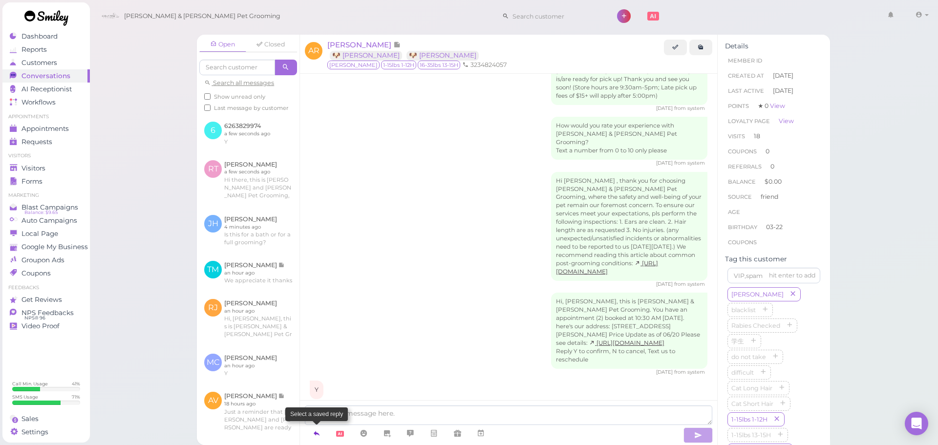
click at [323, 433] on link at bounding box center [316, 433] width 23 height 17
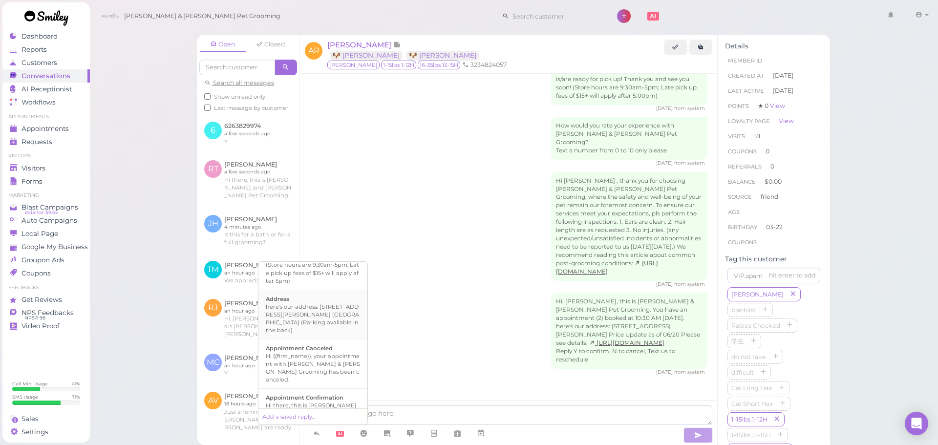
scroll to position [98, 0]
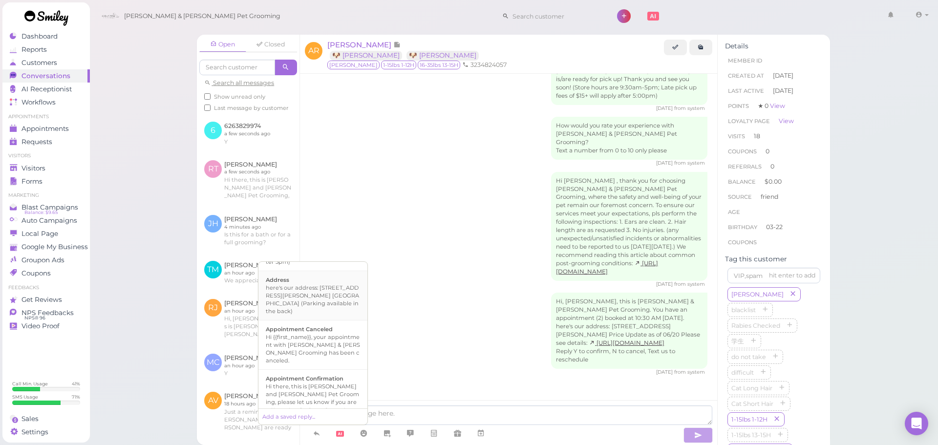
click at [305, 382] on div "Hi there, this is Cody and Miley Pet Grooming, please let us know if you are st…" at bounding box center [313, 401] width 94 height 39
type textarea "Hi there, this is Cody and Miley Pet Grooming, please let us know if you are st…"
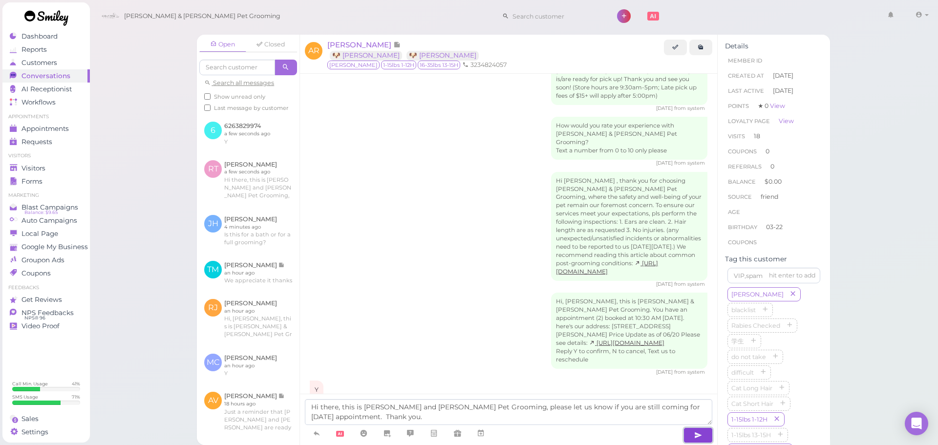
click at [696, 439] on icon "button" at bounding box center [698, 435] width 8 height 10
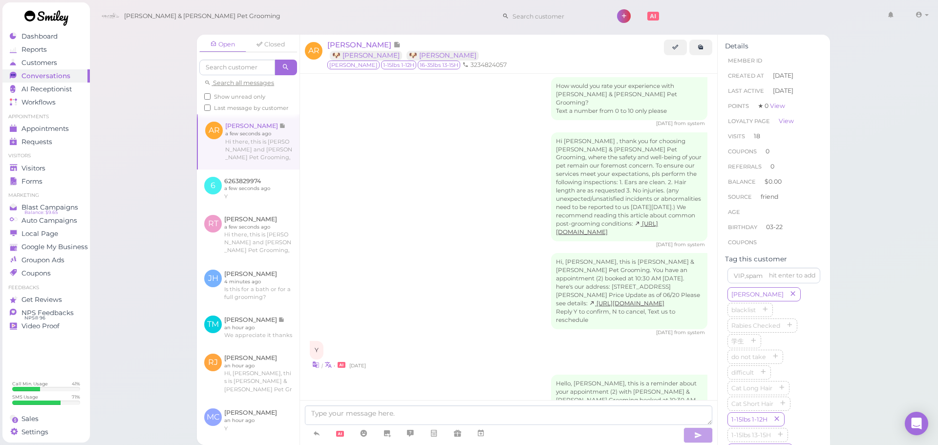
click at [472, 253] on div "Hi, Ashley, this is Cody & Miley Pet Grooming. You have an appointment (2) book…" at bounding box center [509, 294] width 398 height 83
drag, startPoint x: 147, startPoint y: 135, endPoint x: 135, endPoint y: 134, distance: 12.2
click at [144, 134] on div "Open Closed Search all messages Show unread only Last message by customer AR As…" at bounding box center [513, 222] width 849 height 445
click at [31, 118] on li "Appointments" at bounding box center [45, 116] width 87 height 7
click at [39, 135] on link "Requests 0" at bounding box center [45, 141] width 87 height 13
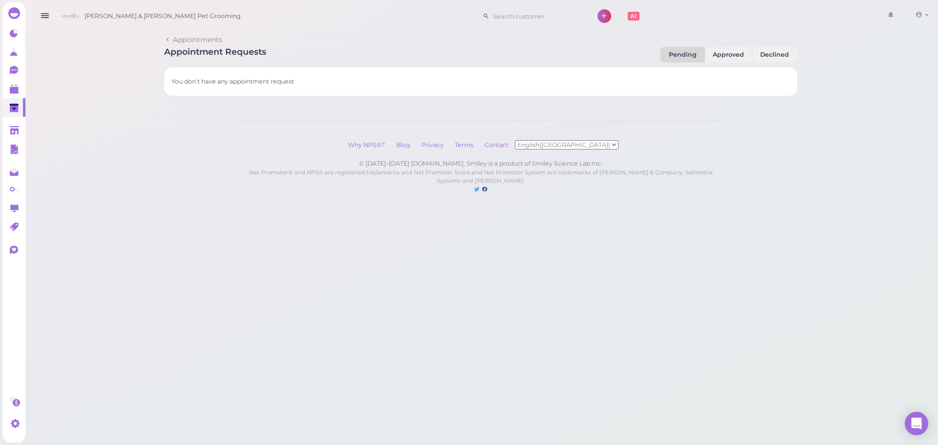
click at [47, 125] on div "Appointments Appointment Requests Pending Approved Declined You don't have any …" at bounding box center [480, 106] width 914 height 213
click at [20, 83] on link at bounding box center [13, 89] width 23 height 19
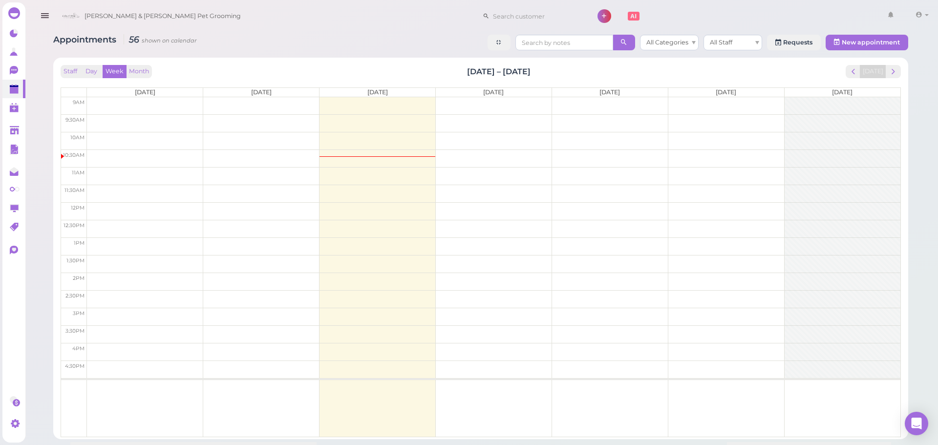
click at [346, 42] on div "Appointments 56 shown on calendar All Categories All Staff Requests New appoint…" at bounding box center [480, 44] width 855 height 18
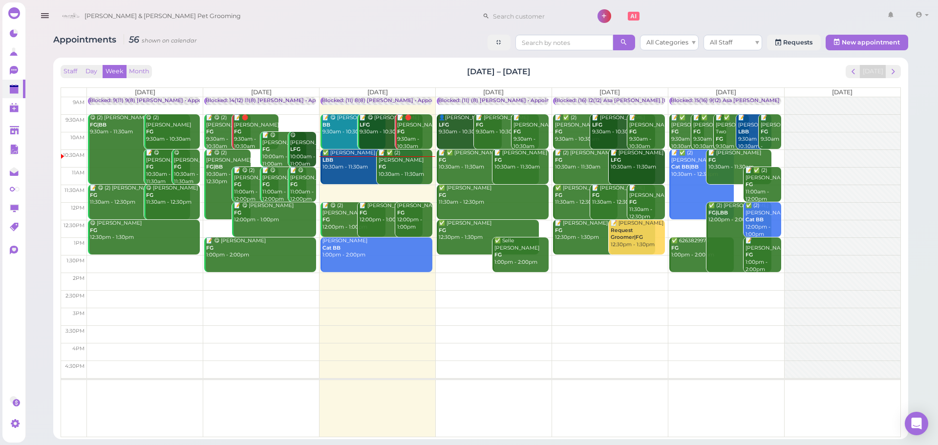
click at [346, 42] on div "Appointments 56 shown on calendar All Categories All Staff Requests New appoint…" at bounding box center [480, 44] width 855 height 18
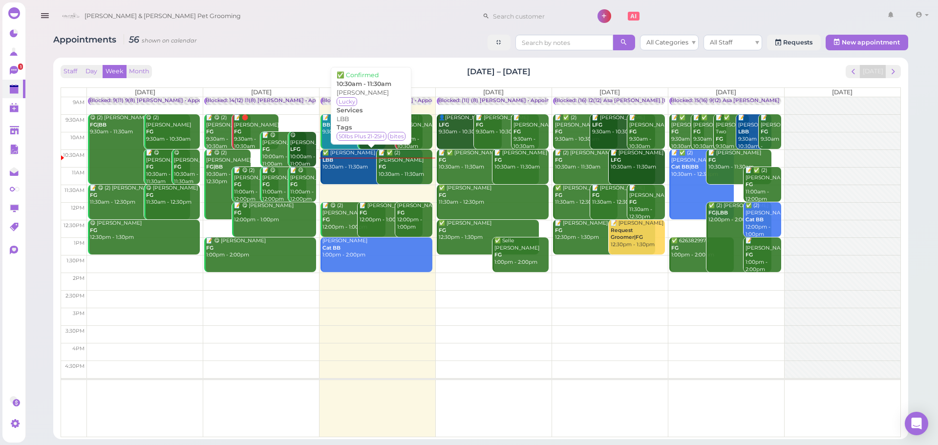
click at [351, 175] on link "✅ Regina Tang LBB 10:30am - 11:30am" at bounding box center [371, 166] width 102 height 35
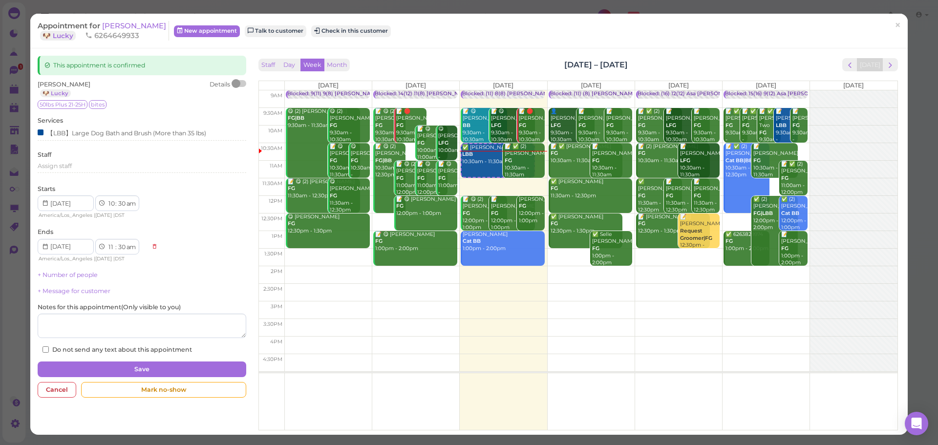
click at [324, 37] on div "Appointment for Regina Tang 🐶 Lucky 6264649933 New appointment Talk to customer…" at bounding box center [464, 31] width 852 height 20
click at [338, 29] on button "Check in this customer" at bounding box center [351, 31] width 80 height 12
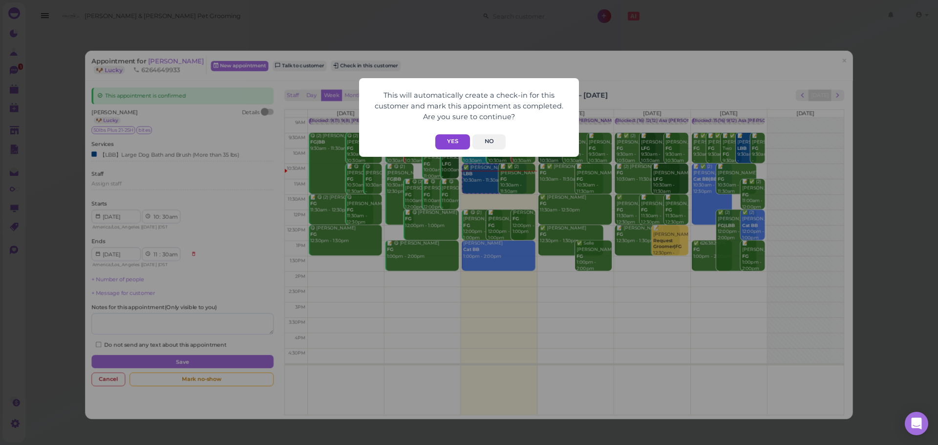
click at [453, 143] on button "Yes" at bounding box center [452, 141] width 35 height 15
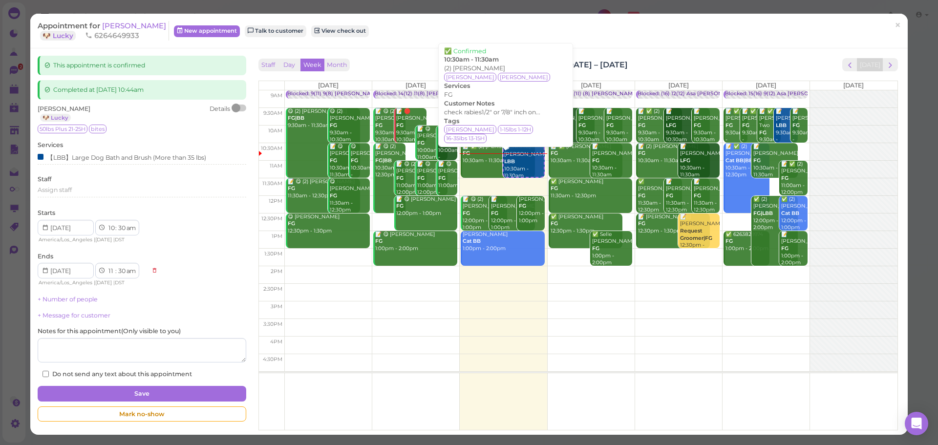
click at [466, 163] on div "📝 ✅ (2) Ashley Rojas FG 10:30am - 11:30am" at bounding box center [498, 153] width 73 height 21
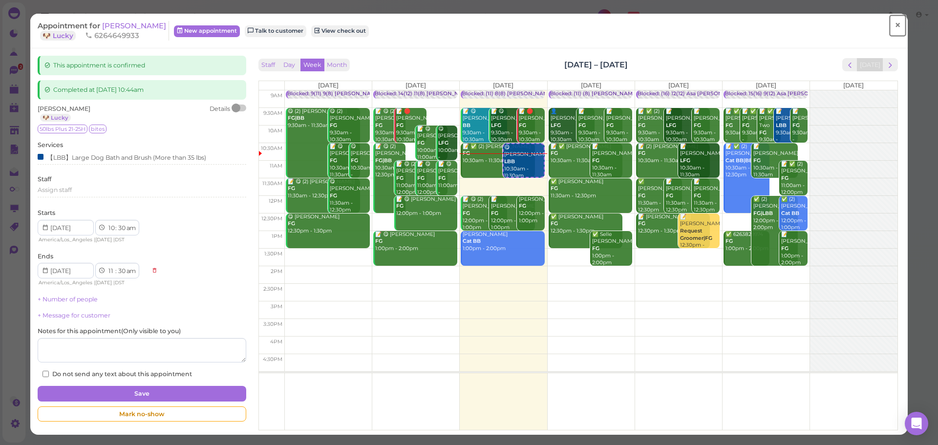
click at [894, 26] on span "×" at bounding box center [897, 26] width 6 height 14
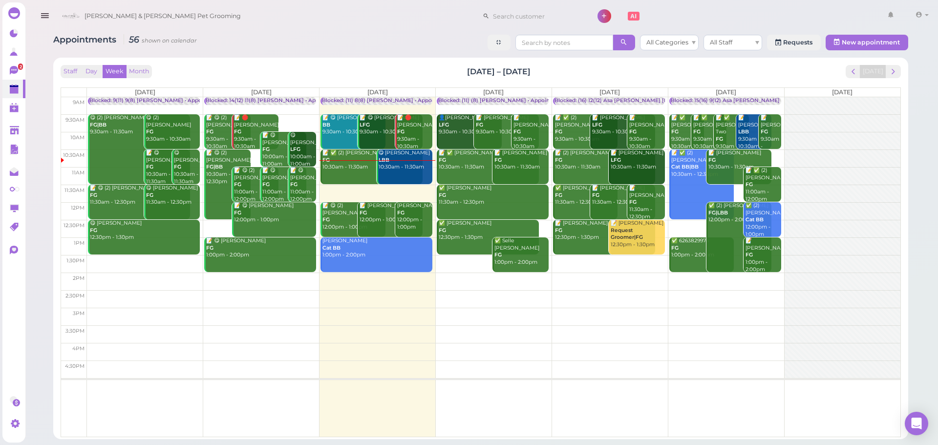
click at [354, 154] on div "📝 ✅ (2) Ashley Rojas FG 10:30am - 11:30am" at bounding box center [372, 159] width 101 height 21
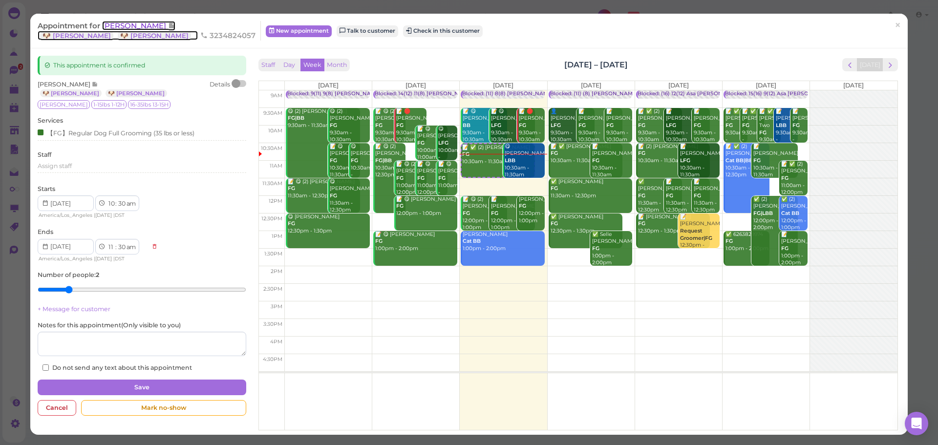
click at [127, 28] on span "Ashley Rojas" at bounding box center [135, 25] width 66 height 9
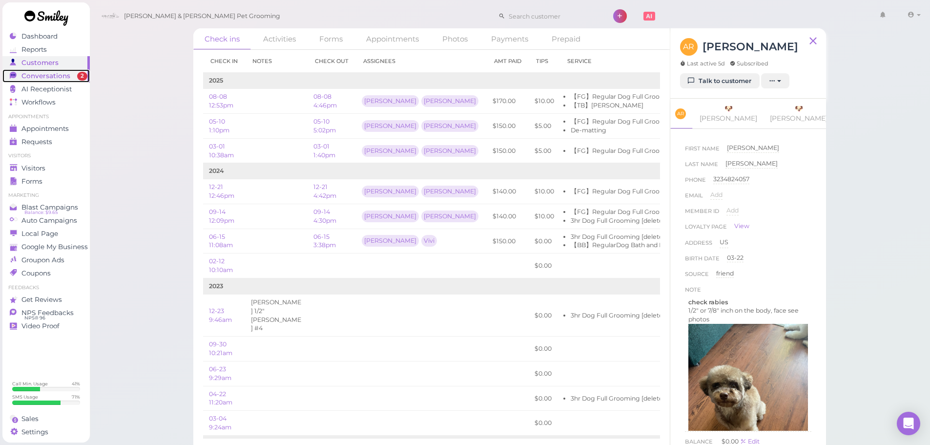
click at [64, 71] on link "Conversations 2" at bounding box center [45, 75] width 87 height 13
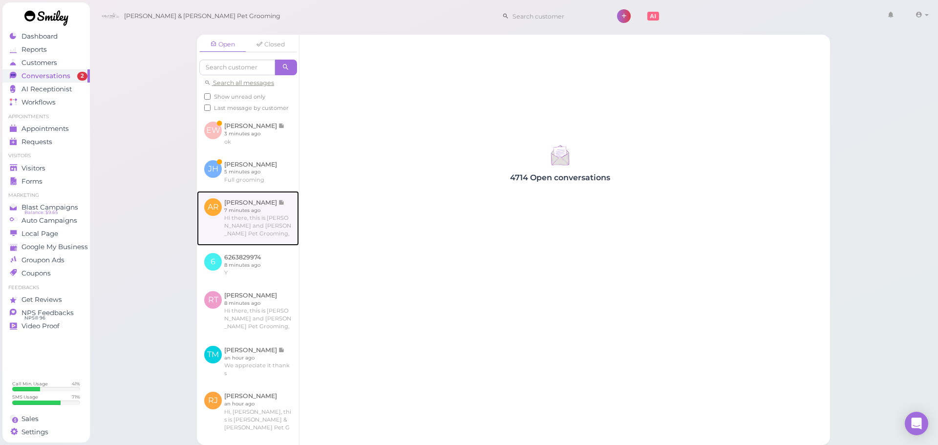
click at [268, 223] on link at bounding box center [248, 218] width 102 height 55
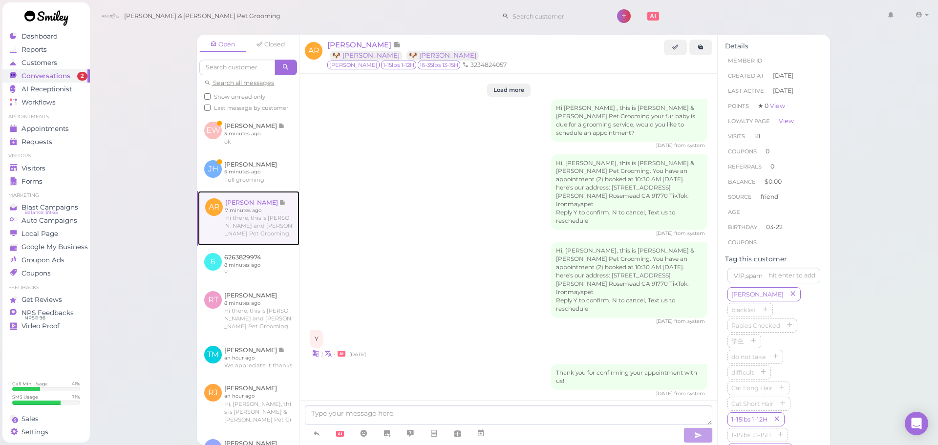
scroll to position [1706, 0]
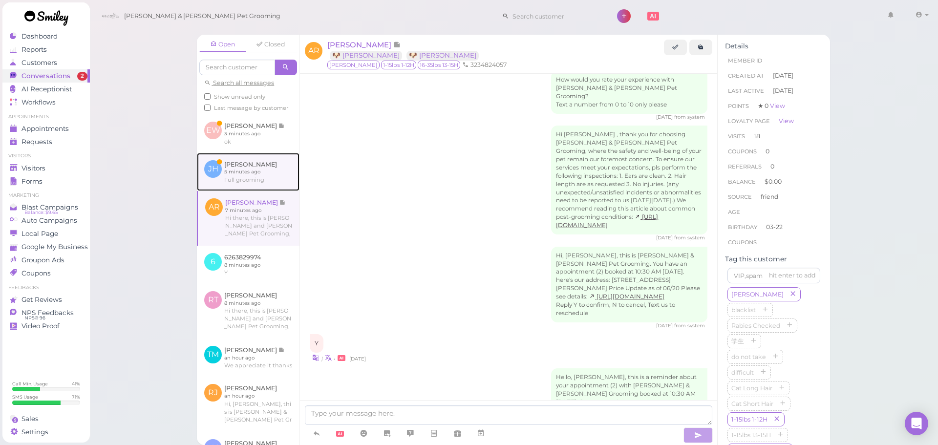
click at [273, 189] on link at bounding box center [248, 172] width 103 height 38
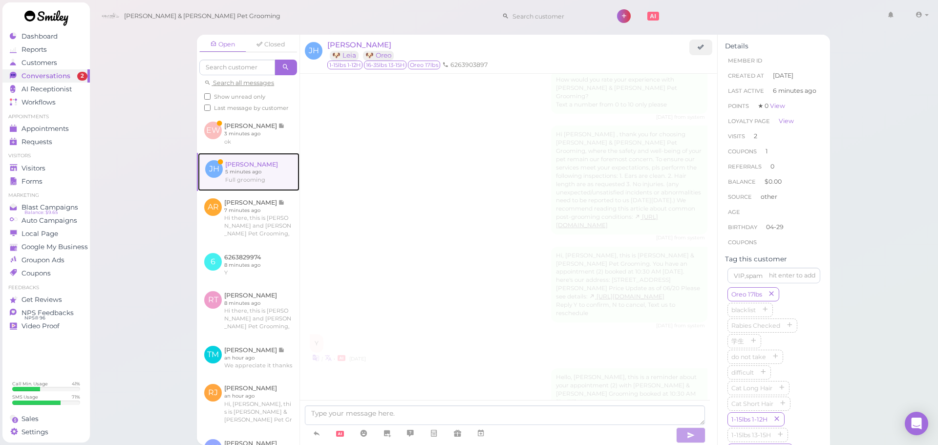
scroll to position [1223, 0]
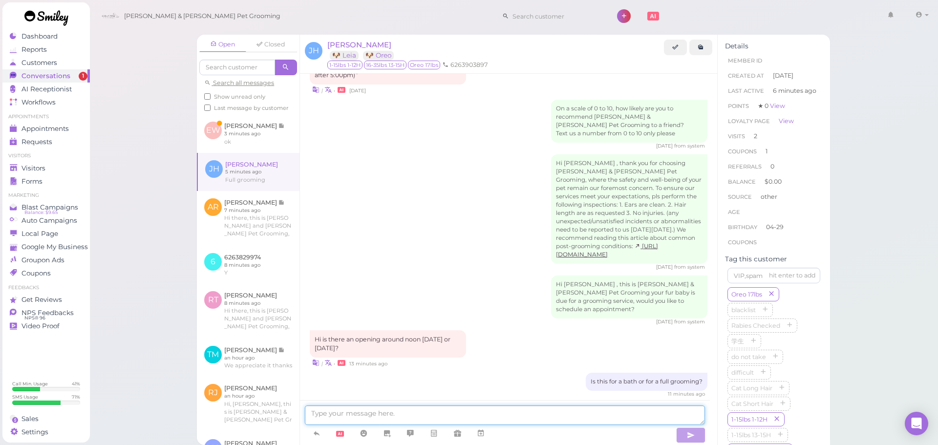
click at [357, 414] on textarea at bounding box center [505, 415] width 400 height 20
type textarea "This is just for one dog r"
type textarea "And is this for one"
type textarea "Is this for one dog or for two?"
type textarea "And this is just for one dog right?"
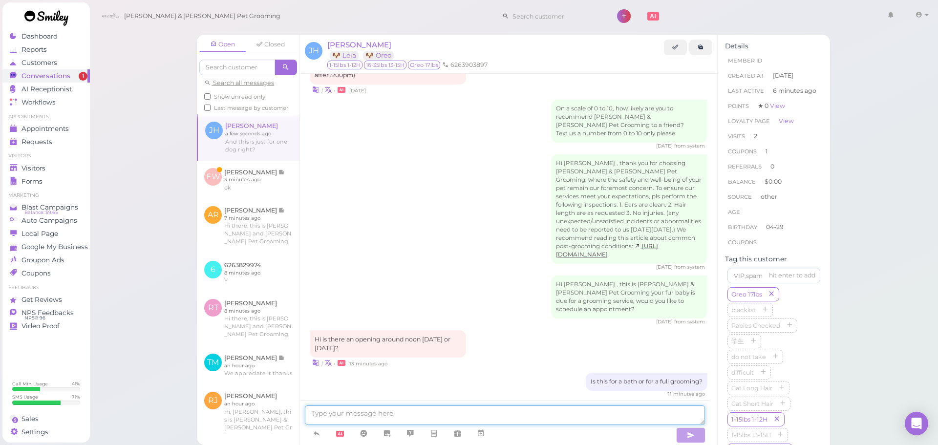
scroll to position [1246, 0]
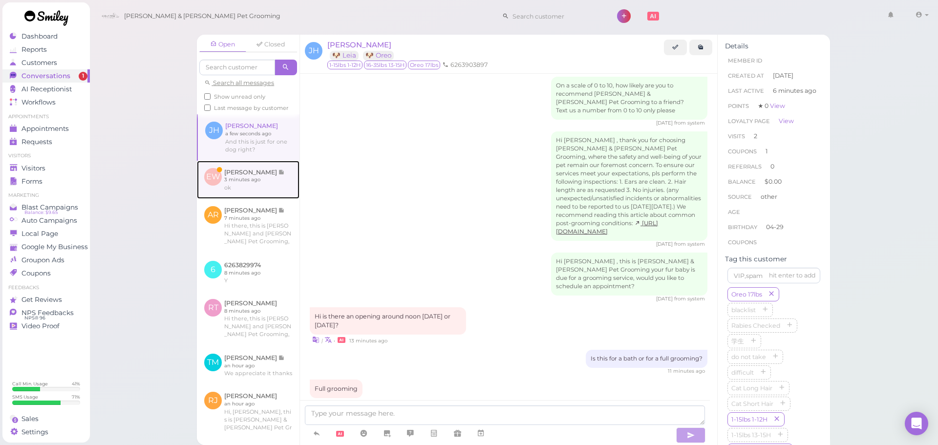
click at [211, 189] on link at bounding box center [248, 180] width 103 height 38
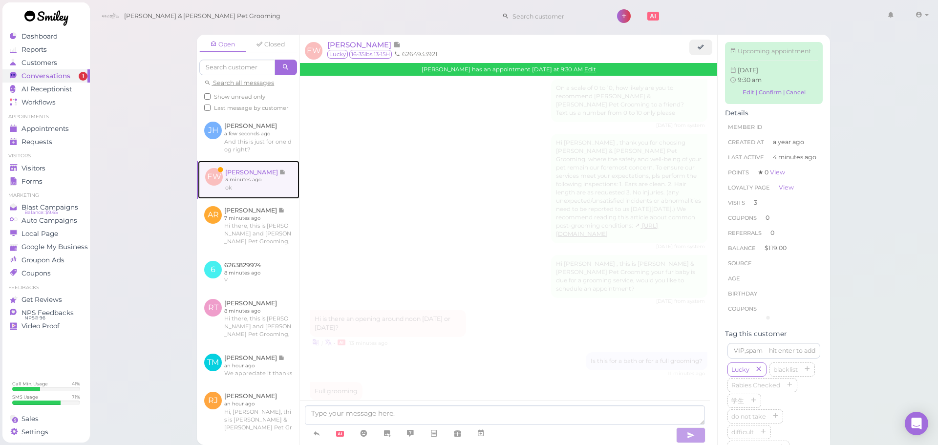
scroll to position [1314, 0]
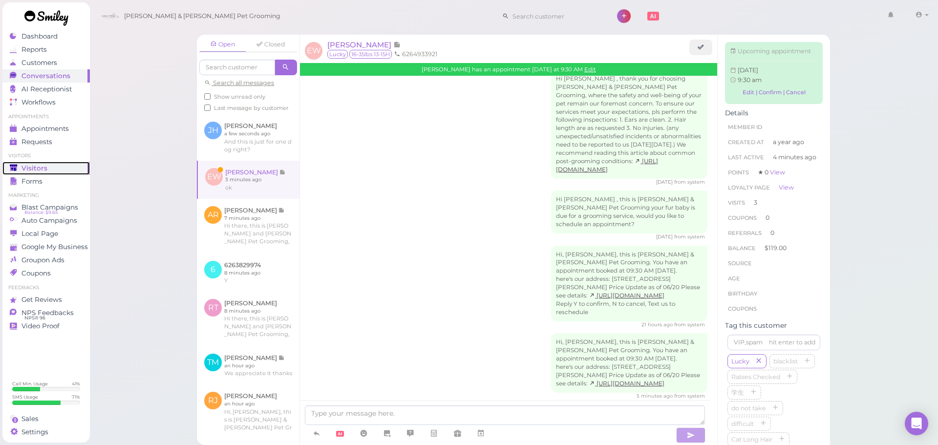
click at [47, 167] on div "Visitors" at bounding box center [45, 168] width 70 height 8
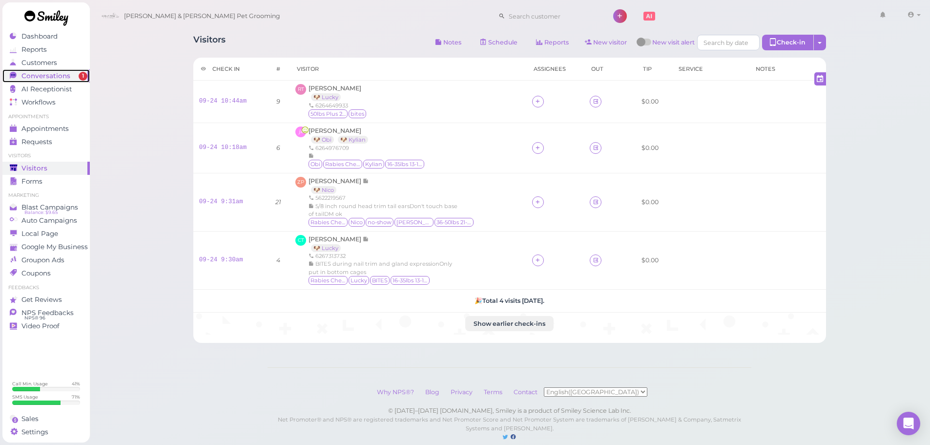
click at [72, 74] on div "Conversations" at bounding box center [45, 76] width 70 height 8
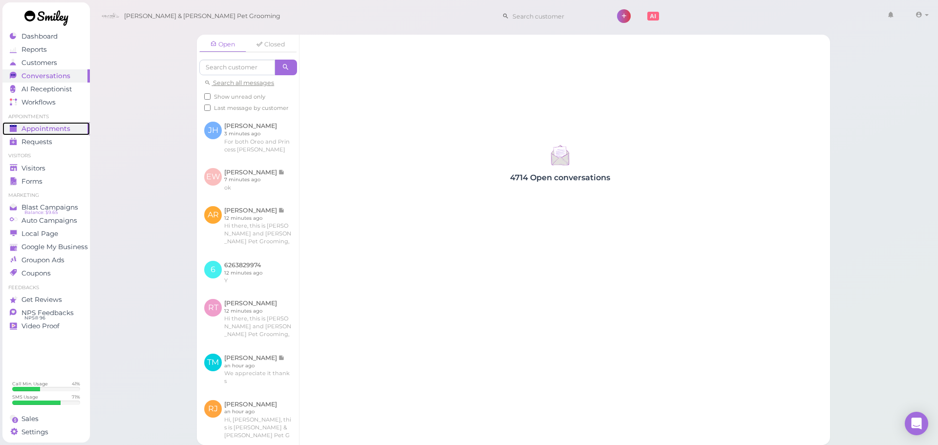
click at [43, 133] on link "Appointments" at bounding box center [45, 128] width 87 height 13
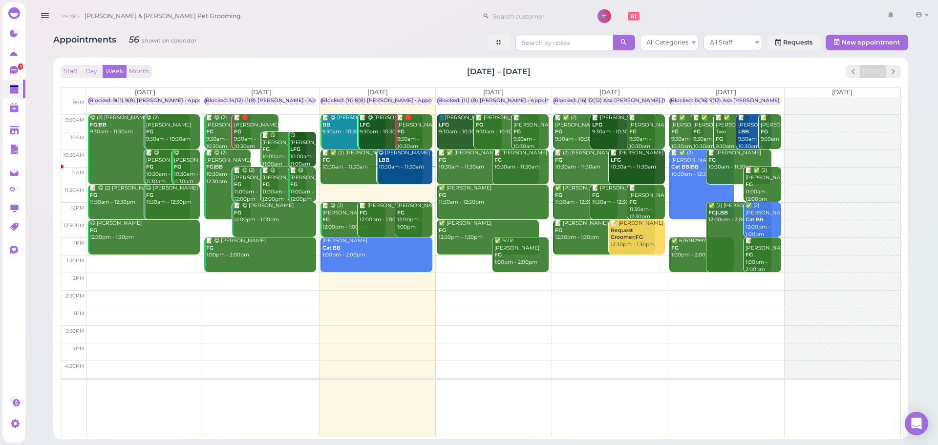
click at [351, 170] on div "📝 ✅ (2) Ashley Rojas FG 10:30am - 11:30am" at bounding box center [372, 159] width 101 height 21
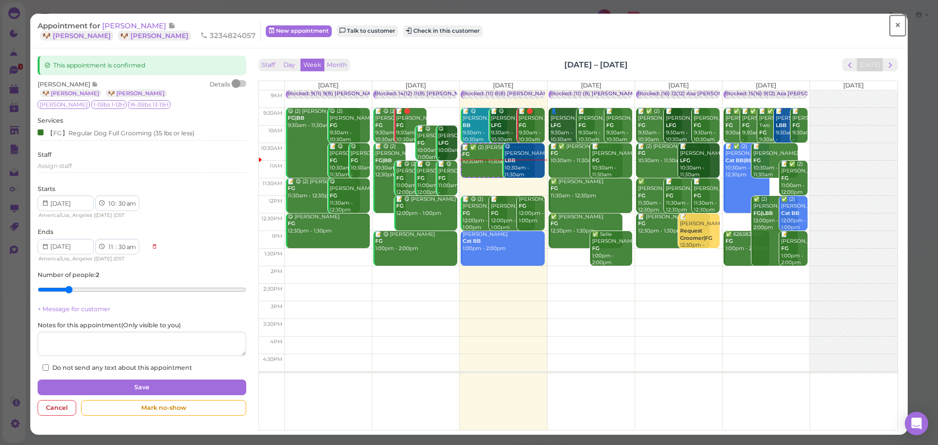
click at [894, 25] on span "×" at bounding box center [897, 26] width 6 height 14
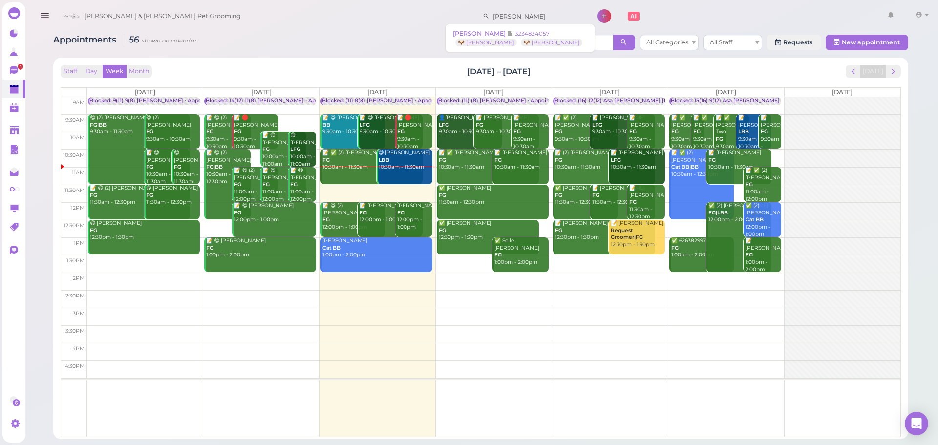
drag, startPoint x: 510, startPoint y: 19, endPoint x: 396, endPoint y: 22, distance: 114.3
click at [396, 22] on div "Cody & Miley Pet Grooming donnie 1 Account Refer Friends" at bounding box center [494, 16] width 875 height 28
type input "monty"
click at [395, 22] on div "Cody & Miley Pet Grooming 1 Account" at bounding box center [494, 16] width 875 height 28
click at [419, 62] on div "Staff Day Week Month Sep 22 – 28, 2025 Today Mon 9/22 Tue 9/23 Wed 9/24 Thu 9/2…" at bounding box center [480, 248] width 855 height 381
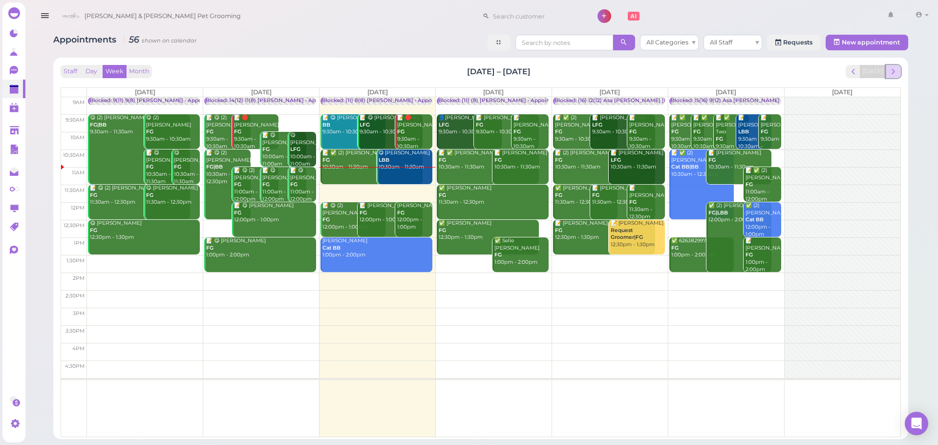
click at [893, 76] on span "next" at bounding box center [892, 71] width 9 height 9
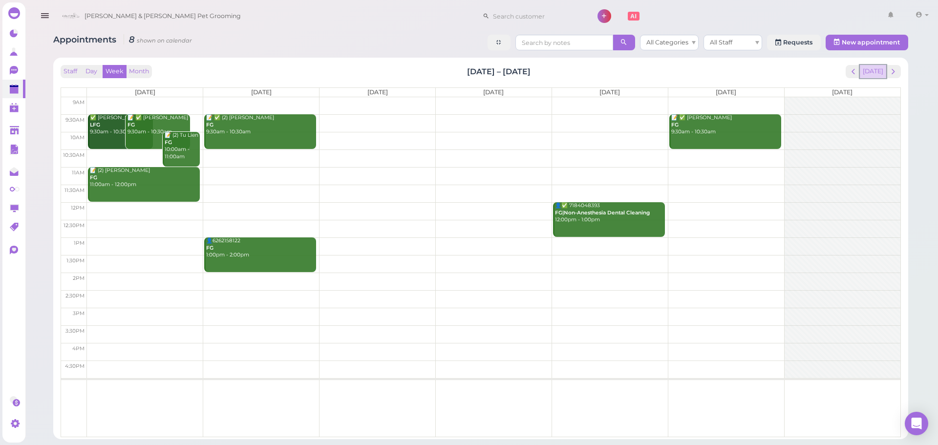
click at [872, 71] on button "[DATE]" at bounding box center [873, 71] width 26 height 13
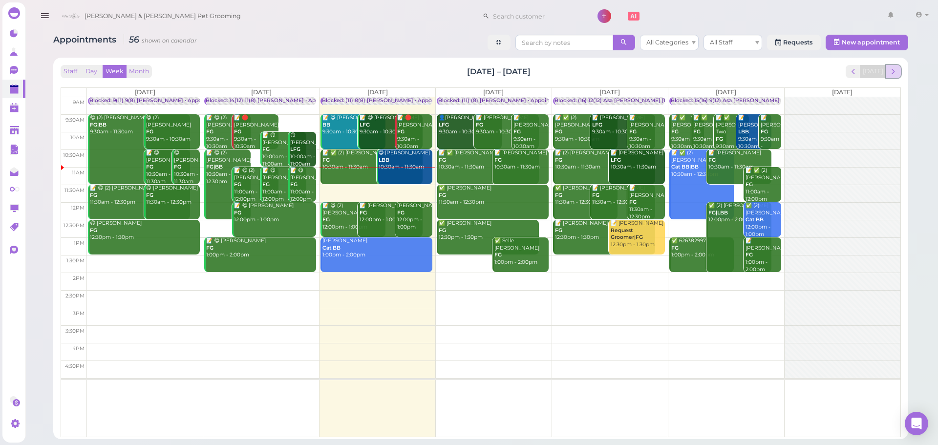
click at [895, 71] on span "next" at bounding box center [892, 71] width 9 height 9
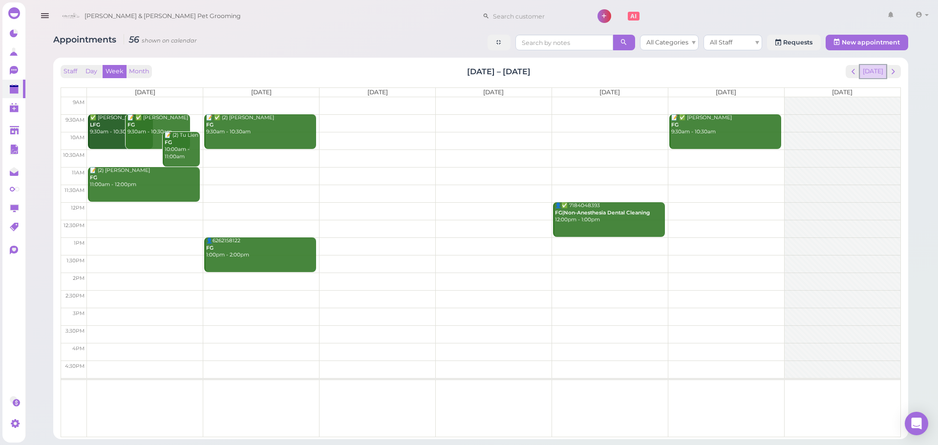
click at [874, 72] on button "[DATE]" at bounding box center [873, 71] width 26 height 13
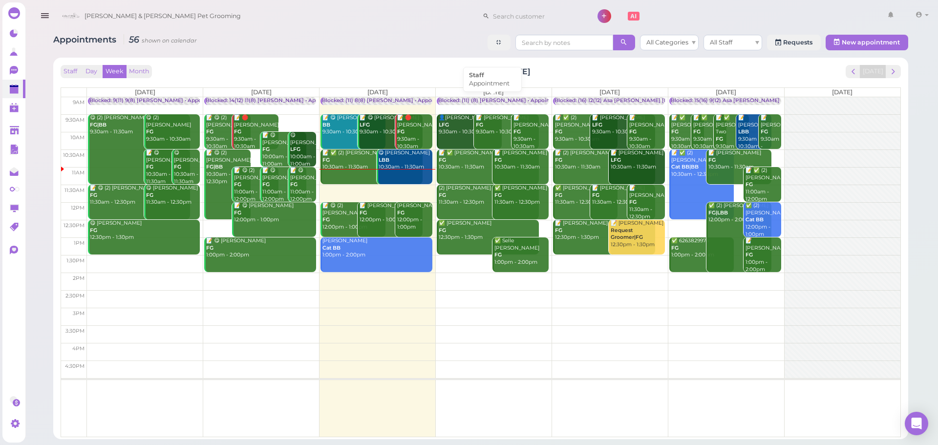
click at [461, 98] on div "Blocked: (11) (8) Asa Rebecca • Appointment" at bounding box center [501, 100] width 127 height 7
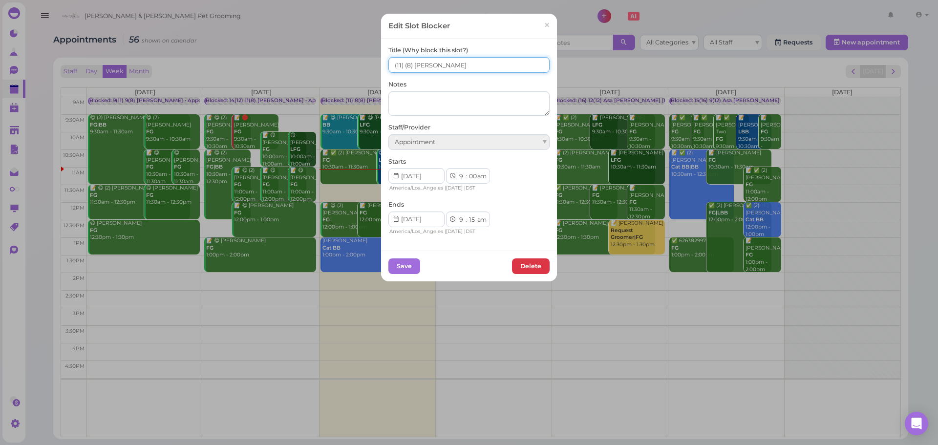
click at [399, 69] on input "(11) (8) Asa Rebecca" at bounding box center [468, 65] width 161 height 16
type input "(11) 10(8) Asa Rebecca"
click at [406, 266] on button "Save" at bounding box center [404, 266] width 32 height 16
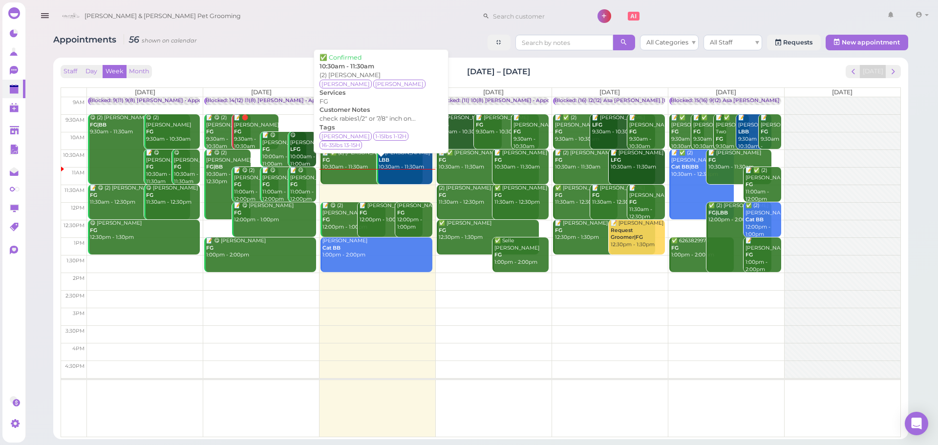
click at [340, 174] on link "📝 ✅ (2) Ashley Rojas FG 10:30am - 11:30am" at bounding box center [371, 166] width 102 height 35
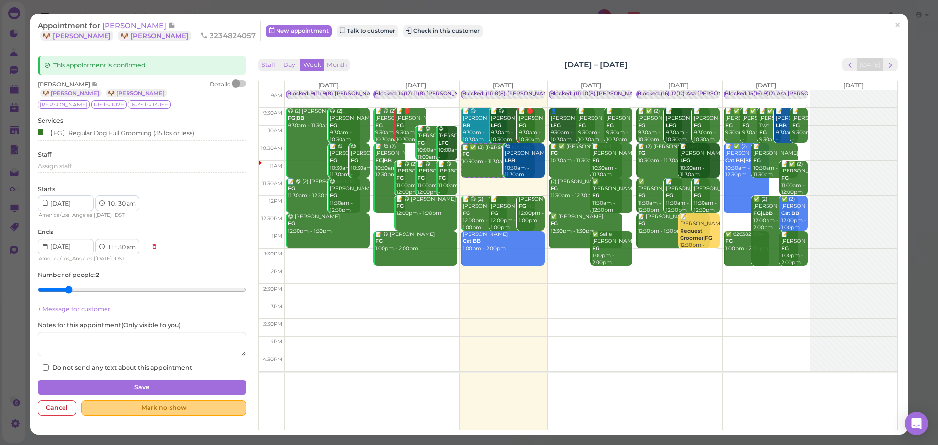
click at [178, 405] on div "Mark no-show" at bounding box center [163, 408] width 165 height 16
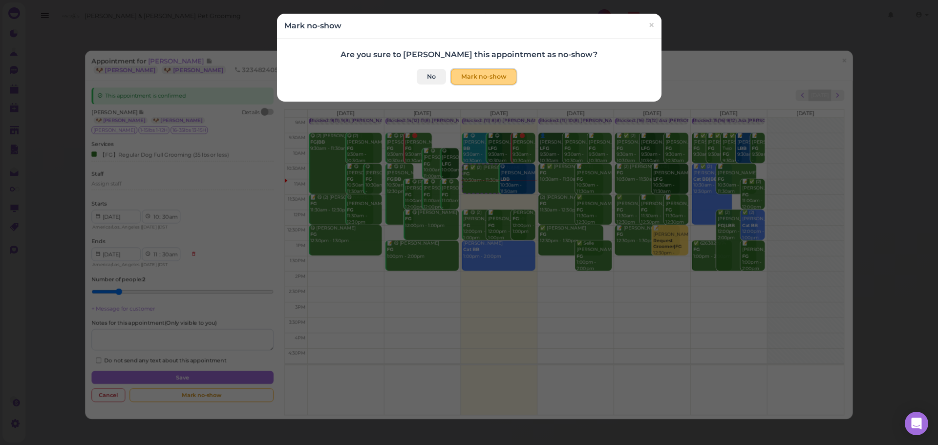
click at [488, 76] on button "Mark no-show" at bounding box center [483, 77] width 65 height 16
checkbox input "true"
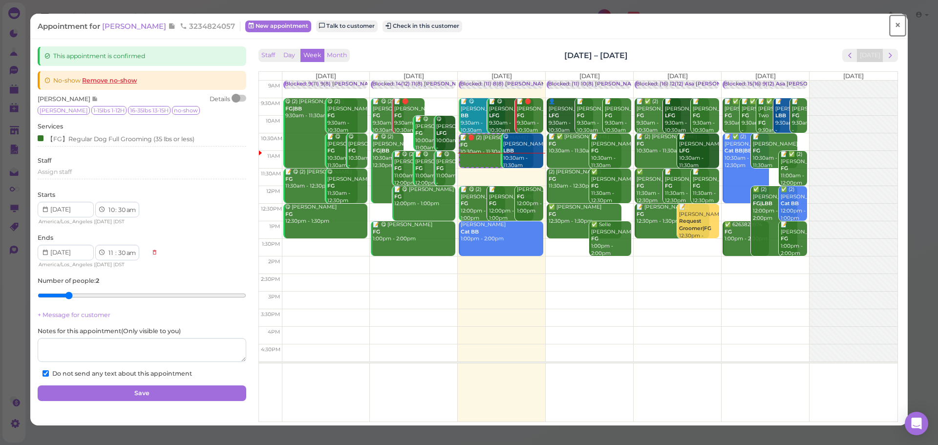
click at [894, 28] on span "×" at bounding box center [897, 26] width 6 height 14
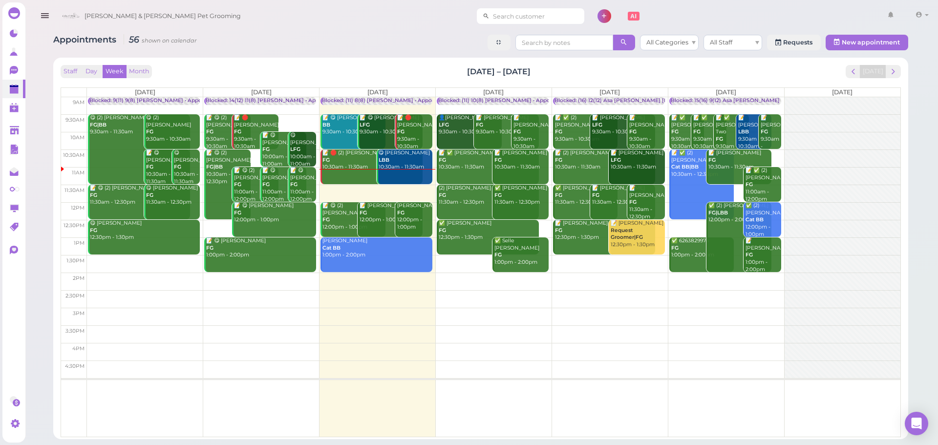
click at [504, 10] on input at bounding box center [536, 16] width 95 height 16
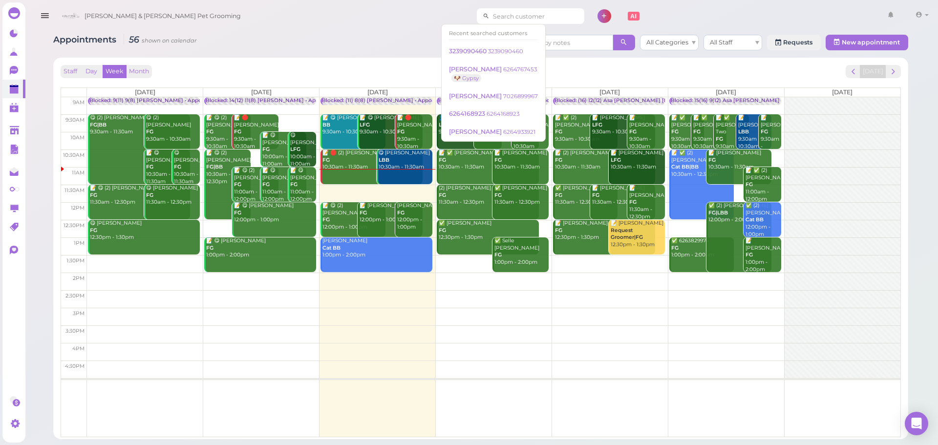
paste input "3239090460"
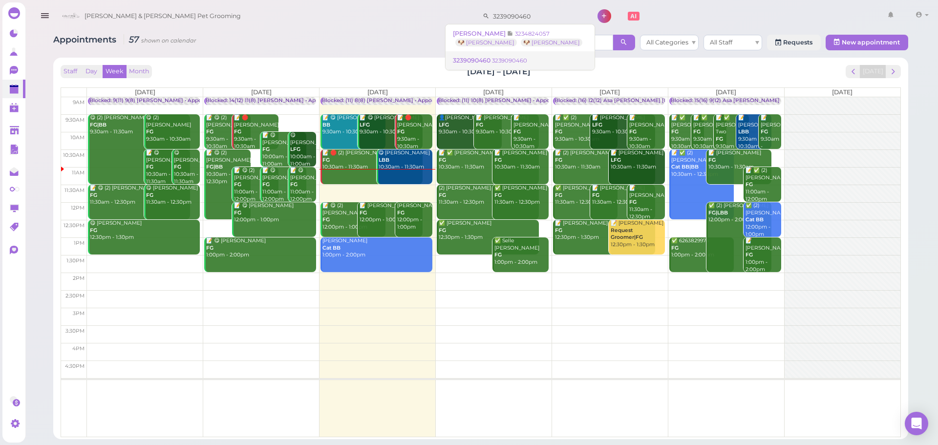
type input "3239090460"
click at [498, 58] on small "3239090460" at bounding box center [509, 60] width 35 height 7
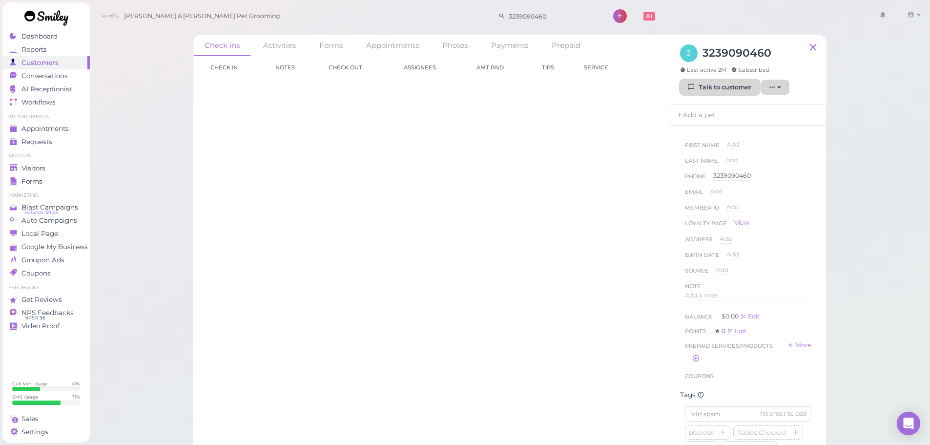
click at [727, 91] on link "Talk to customer" at bounding box center [720, 88] width 80 height 16
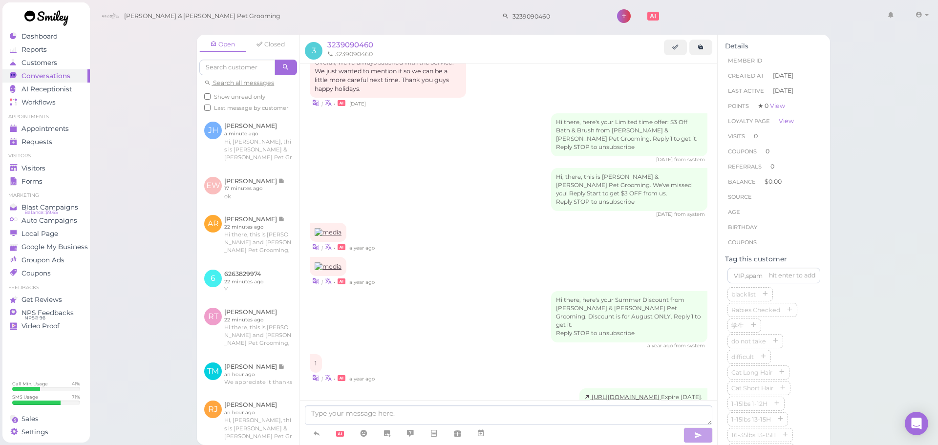
scroll to position [1031, 0]
click at [365, 409] on textarea at bounding box center [508, 415] width 407 height 20
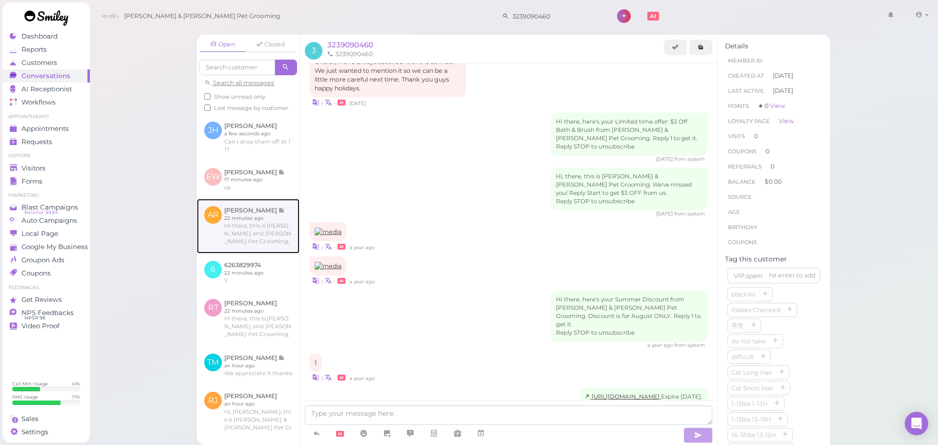
click at [247, 239] on link at bounding box center [248, 226] width 103 height 55
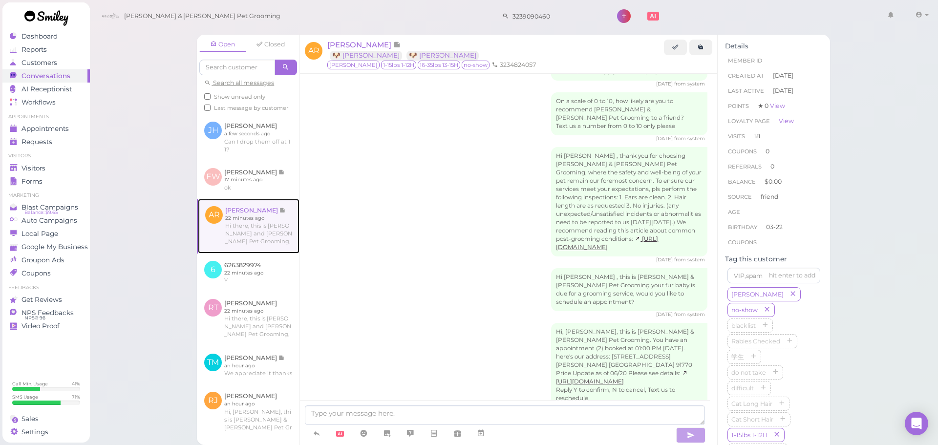
scroll to position [1706, 0]
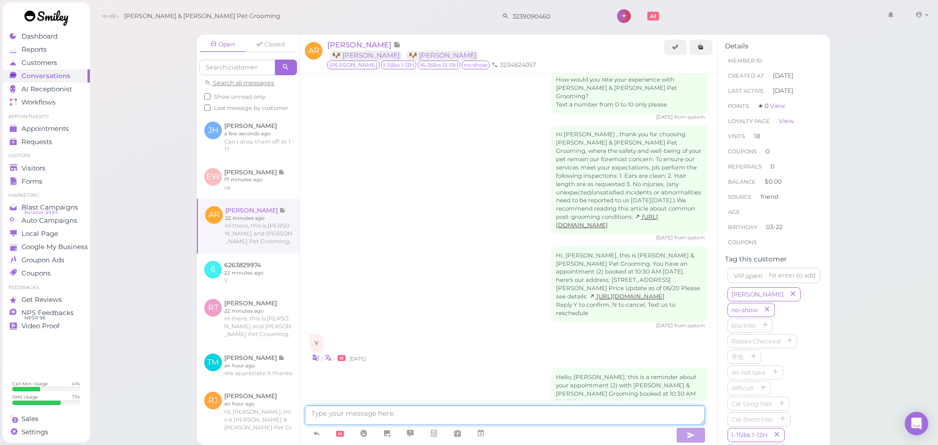
click at [385, 411] on textarea at bounding box center [505, 415] width 400 height 20
click at [265, 139] on link at bounding box center [248, 137] width 103 height 46
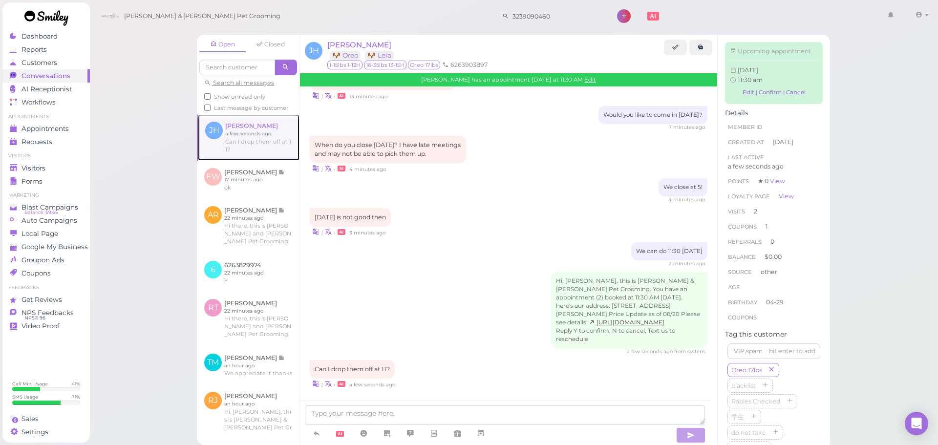
scroll to position [1195, 0]
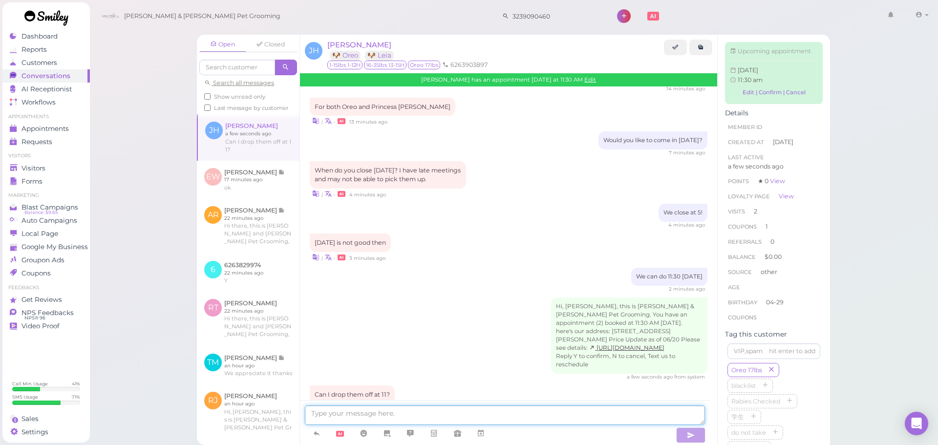
click at [365, 412] on textarea at bounding box center [505, 415] width 400 height 20
type textarea "Yes, you can drop off at 11 if you'd like"
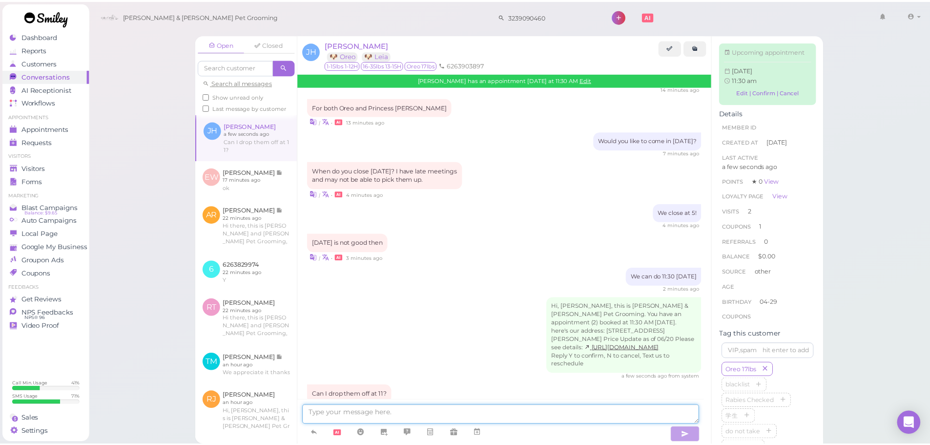
scroll to position [1217, 0]
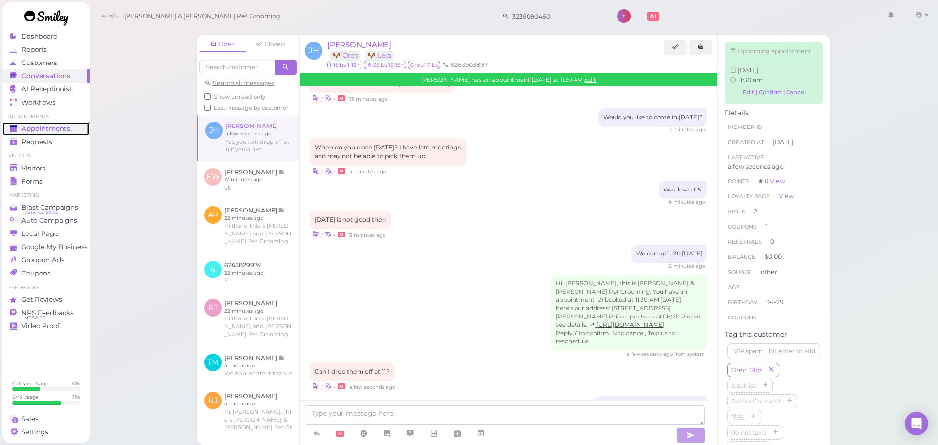
click at [60, 124] on link "Appointments" at bounding box center [45, 128] width 87 height 13
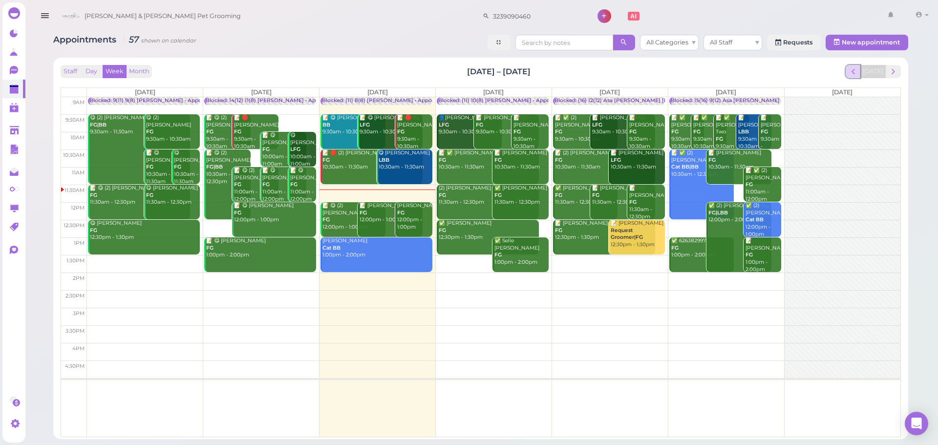
click at [860, 75] on button "prev" at bounding box center [852, 71] width 15 height 13
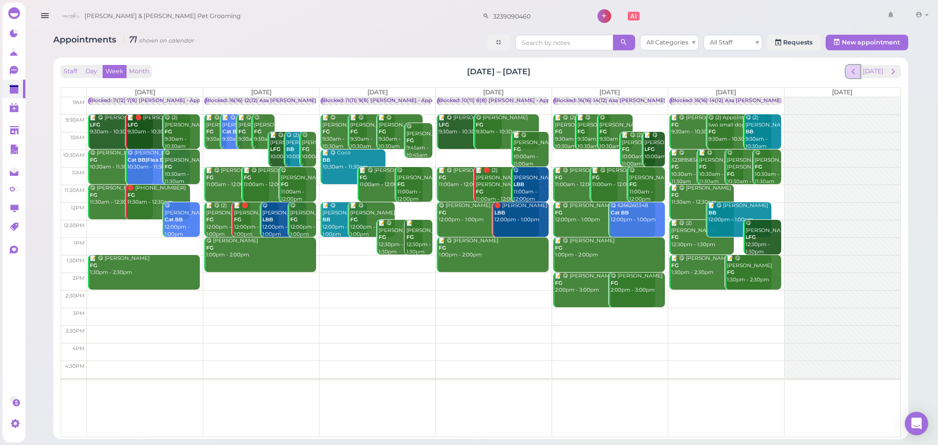
click at [853, 74] on span "prev" at bounding box center [852, 71] width 9 height 9
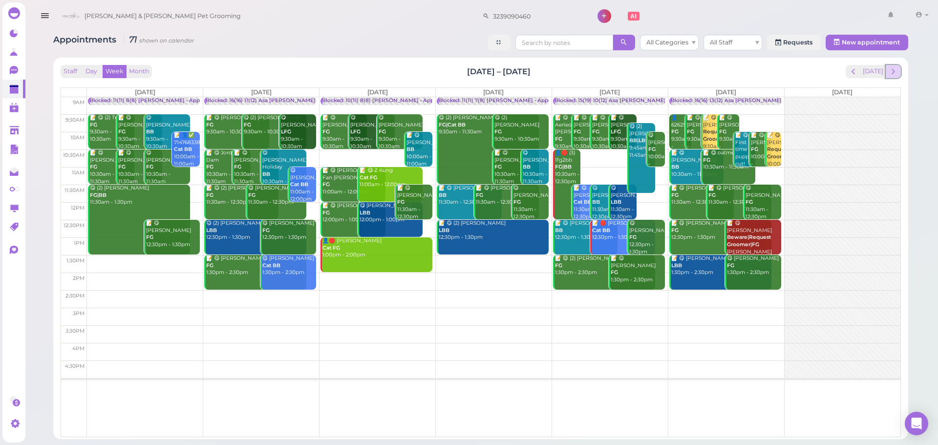
click at [889, 72] on span "next" at bounding box center [892, 71] width 9 height 9
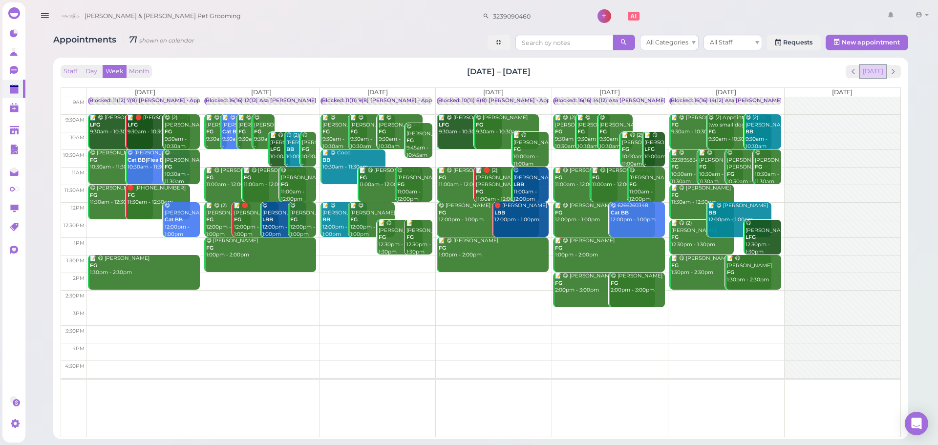
click at [881, 71] on button "[DATE]" at bounding box center [873, 71] width 26 height 13
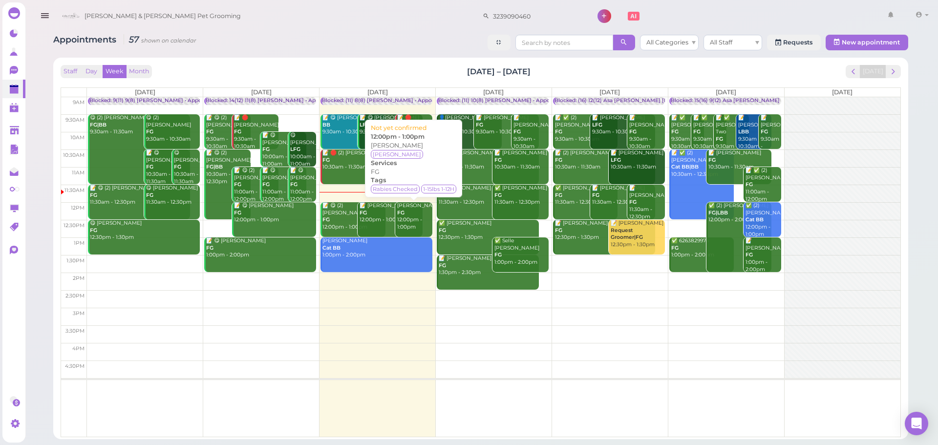
click at [412, 232] on link "Qinjie Chen FG 12:00pm - 1:00pm" at bounding box center [413, 219] width 37 height 35
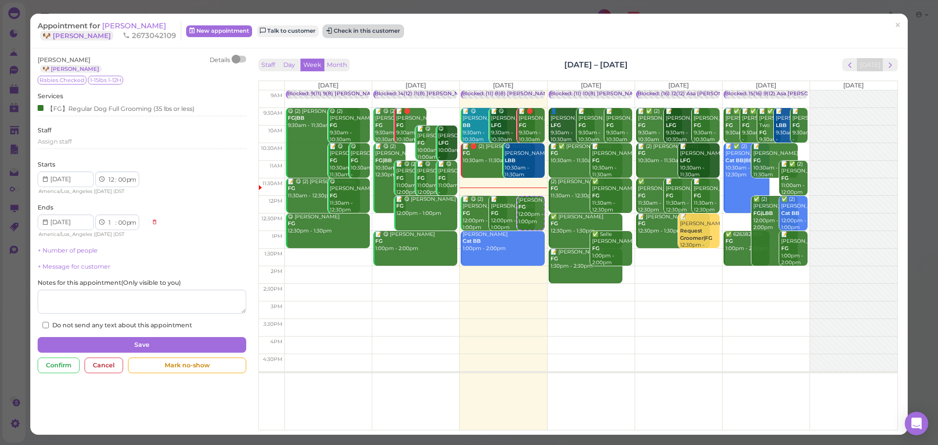
click at [323, 32] on button "Check in this customer" at bounding box center [363, 31] width 80 height 12
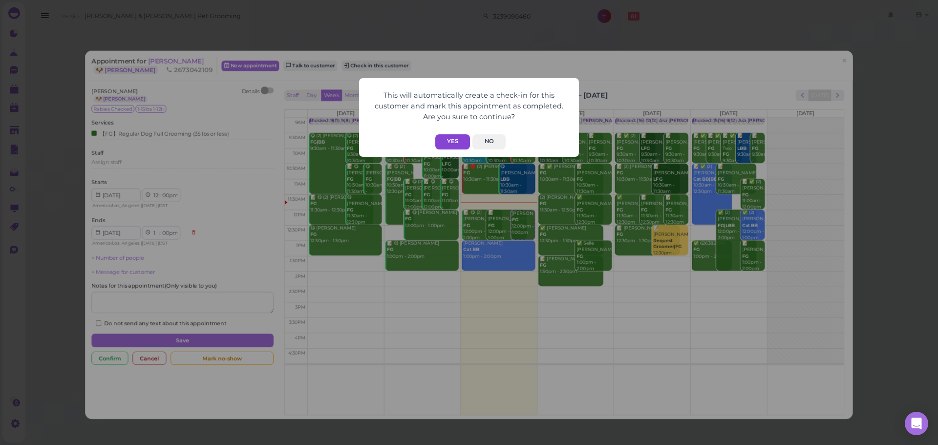
click at [436, 137] on button "Yes" at bounding box center [452, 141] width 35 height 15
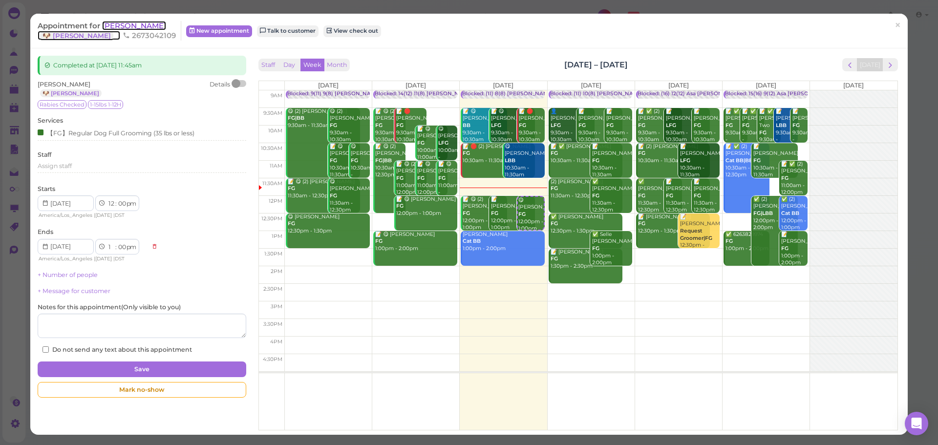
click at [113, 27] on span "[PERSON_NAME]" at bounding box center [134, 25] width 64 height 9
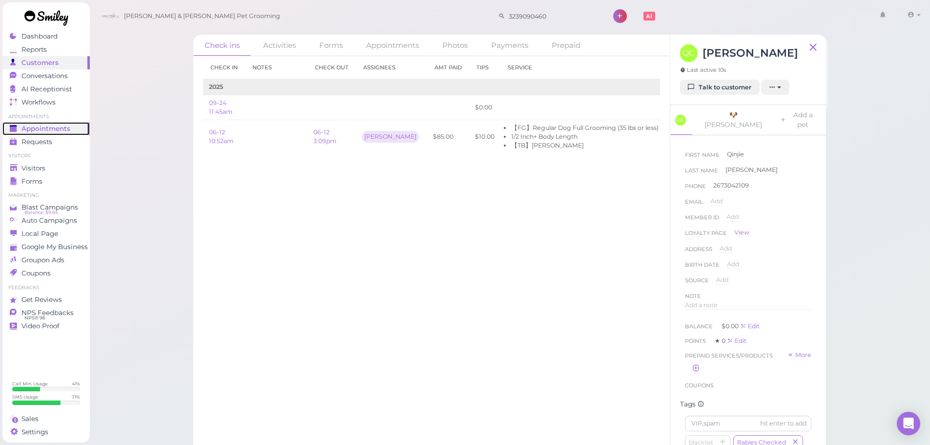
click at [63, 127] on span "Appointments" at bounding box center [45, 129] width 49 height 8
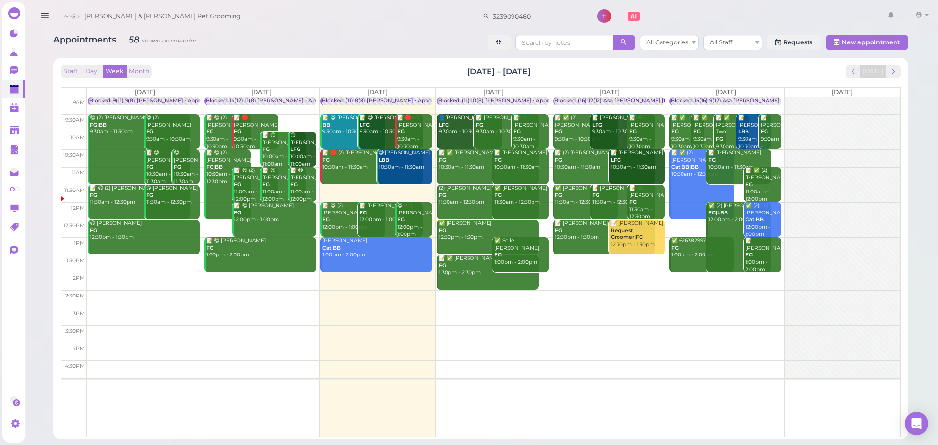
click at [379, 227] on link "📝 Robert Andrade FG 12:00pm - 1:00pm" at bounding box center [389, 219] width 65 height 35
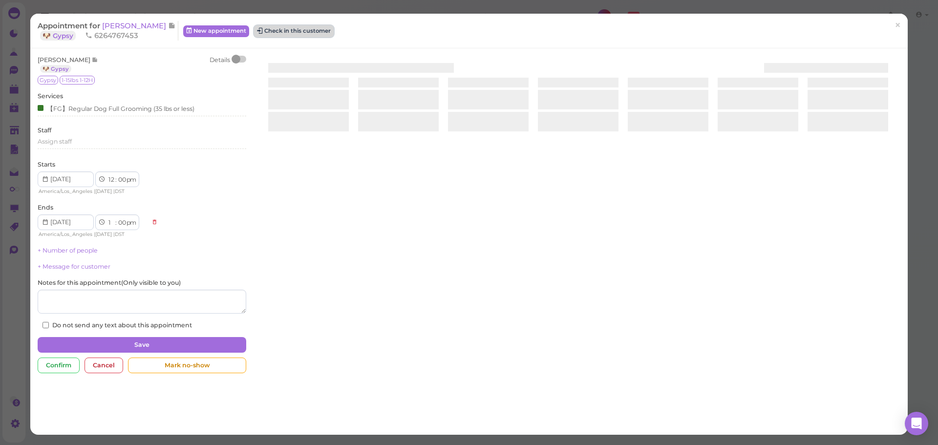
click at [293, 31] on button "Check in this customer" at bounding box center [294, 31] width 80 height 12
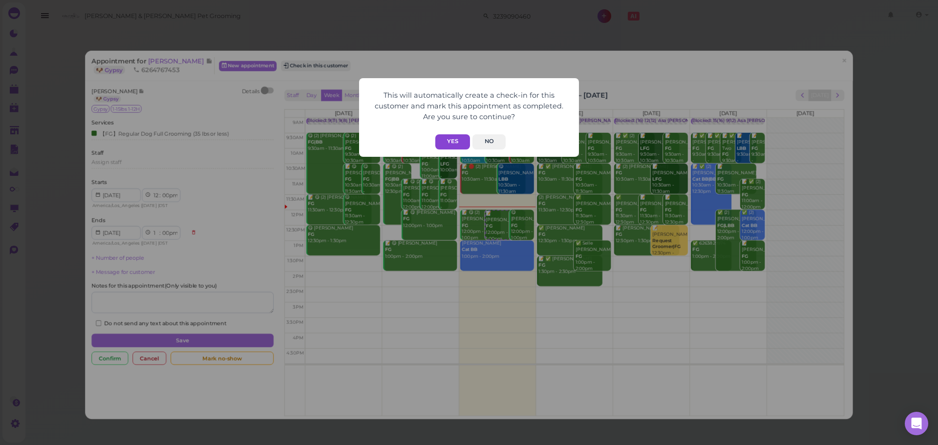
click at [460, 146] on button "Yes" at bounding box center [452, 141] width 35 height 15
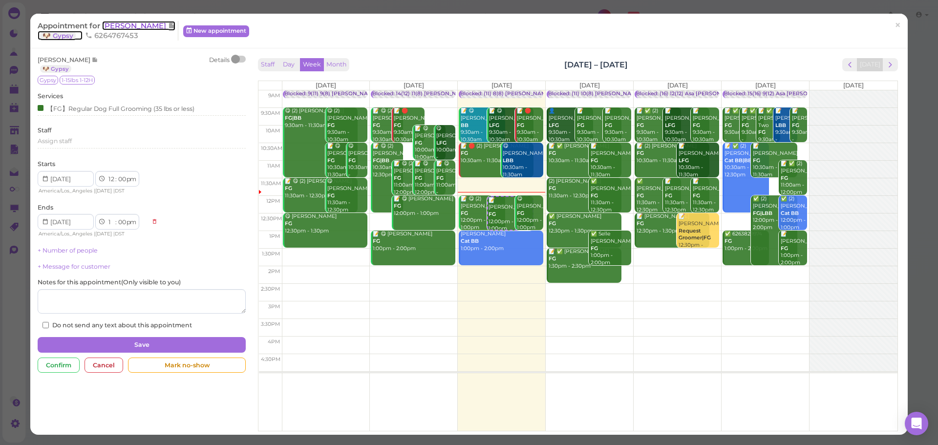
click at [121, 23] on span "[PERSON_NAME]" at bounding box center [135, 25] width 66 height 9
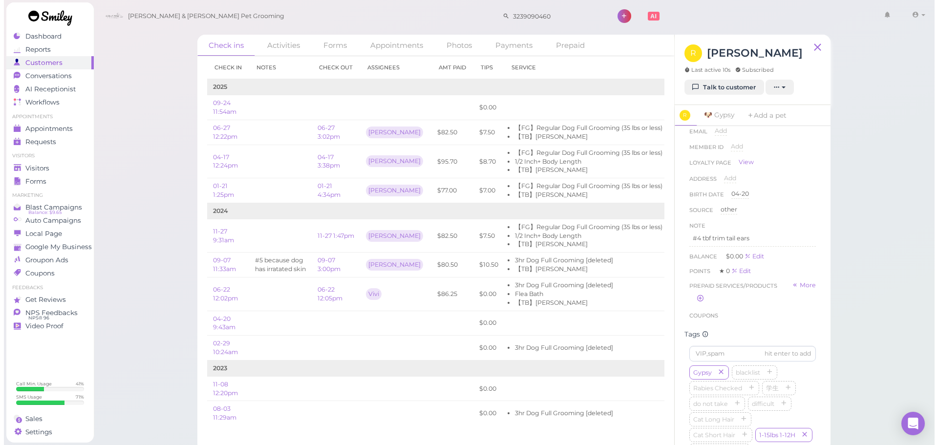
scroll to position [84, 0]
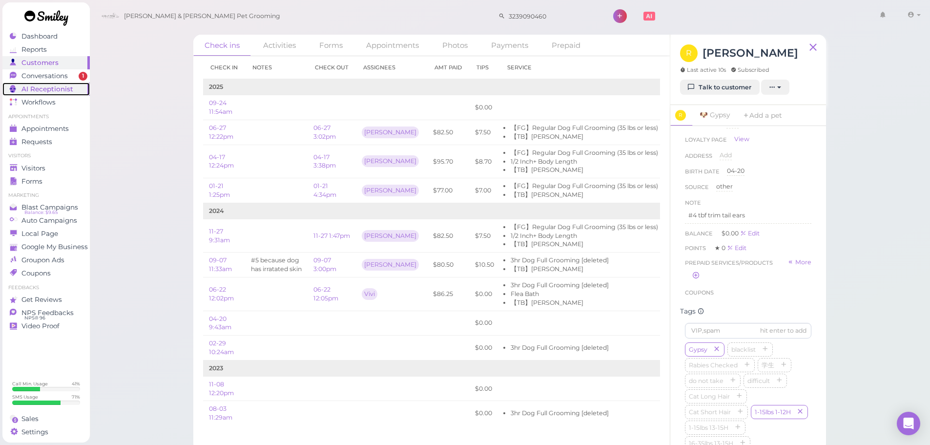
click at [58, 87] on span "AI Receptionist" at bounding box center [47, 89] width 52 height 8
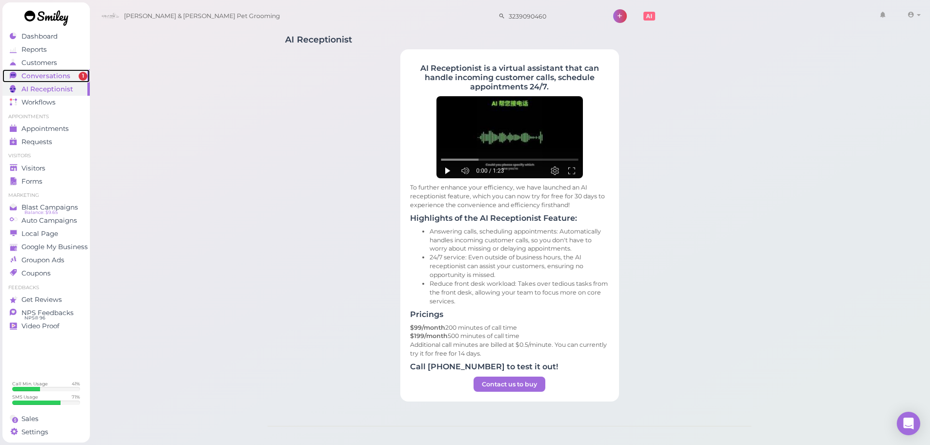
click at [62, 79] on span "Conversations" at bounding box center [45, 76] width 49 height 8
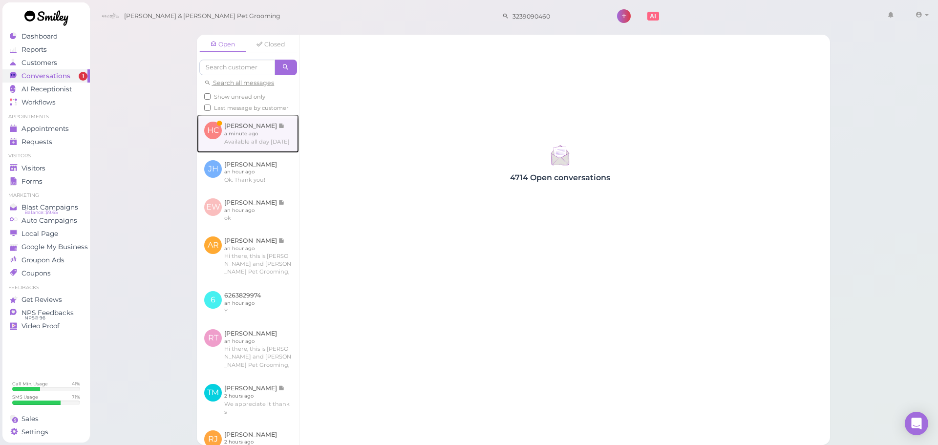
click at [274, 151] on link at bounding box center [248, 133] width 102 height 38
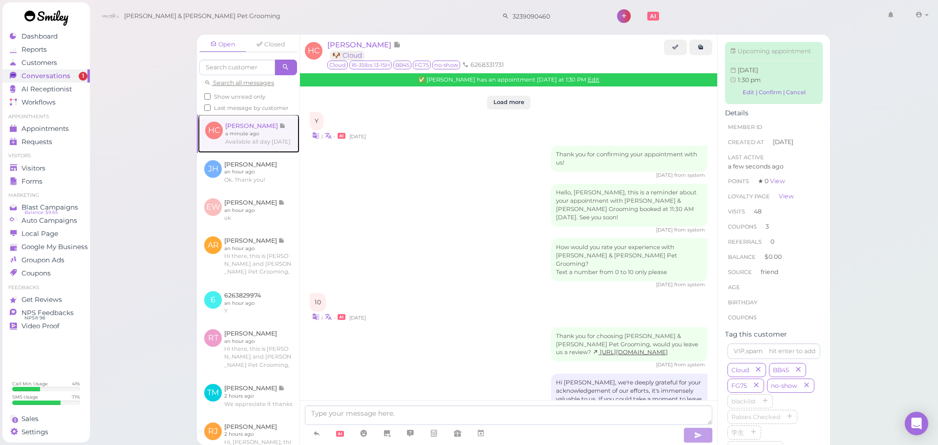
scroll to position [1238, 0]
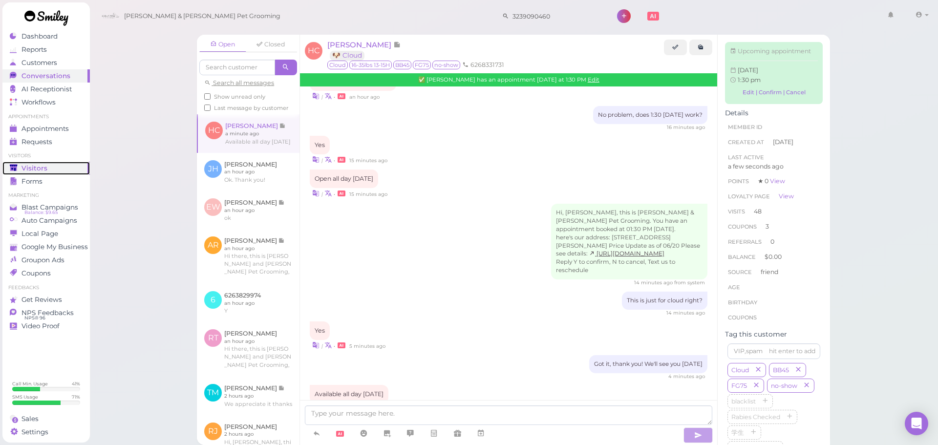
click at [43, 168] on span "Visitors" at bounding box center [34, 168] width 26 height 8
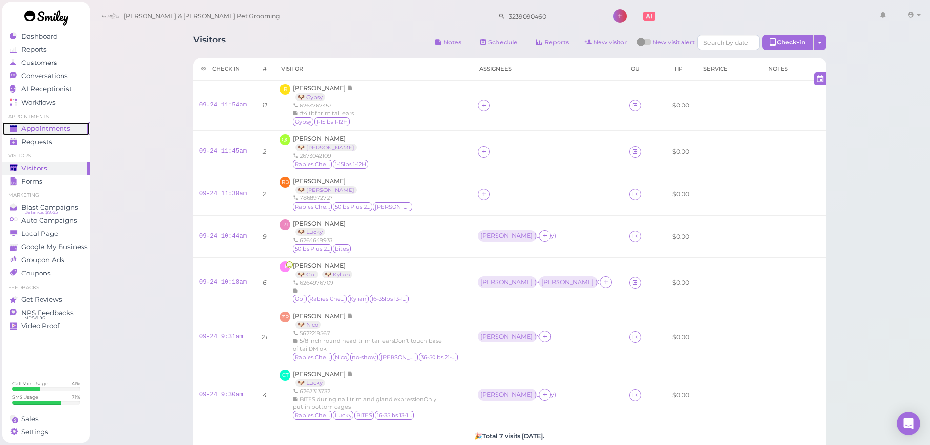
click at [67, 128] on span "Appointments" at bounding box center [45, 129] width 49 height 8
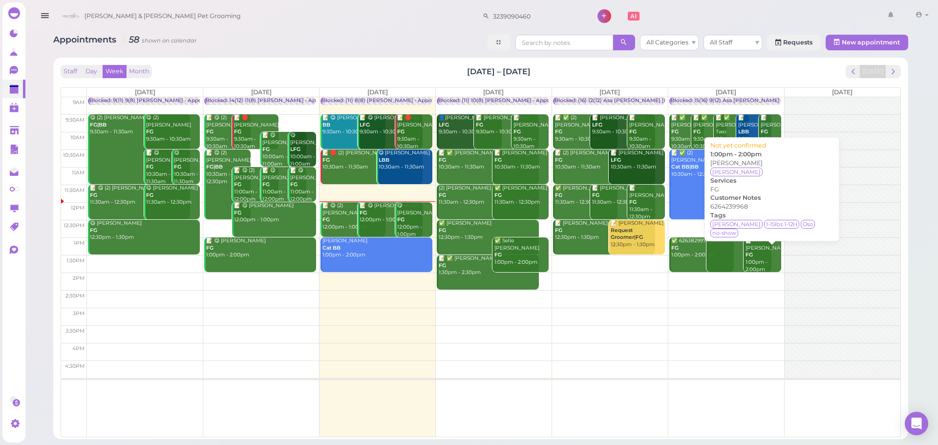
click at [760, 254] on div "📝 Maria Miranda FG 1:00pm - 2:00pm" at bounding box center [763, 255] width 36 height 36
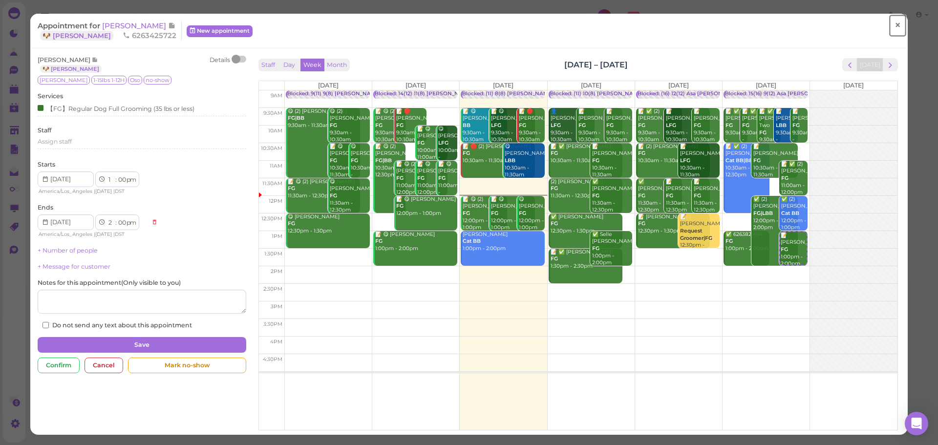
click at [894, 19] on span "×" at bounding box center [897, 26] width 6 height 14
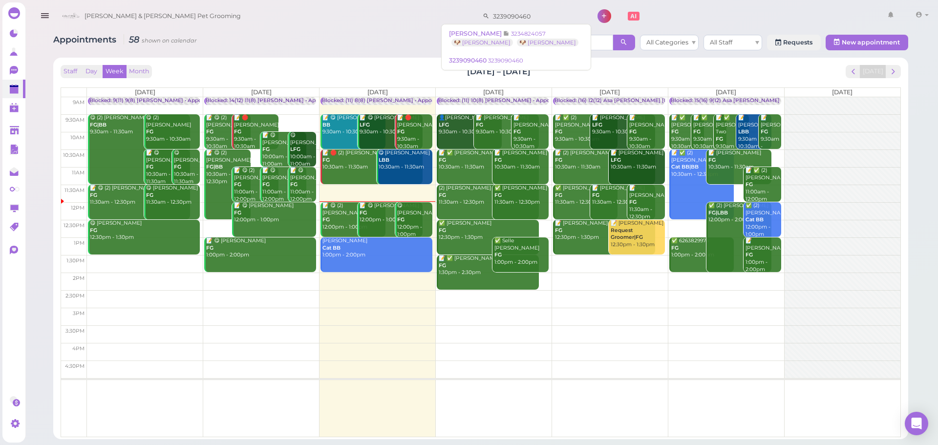
drag, startPoint x: 503, startPoint y: 14, endPoint x: 296, endPoint y: 9, distance: 206.1
click at [296, 9] on div "Cody & Miley Pet Grooming 3239090460 1 Account Logout" at bounding box center [494, 16] width 875 height 28
type input "6262134583"
click at [474, 37] on span "6262134583" at bounding box center [471, 33] width 37 height 7
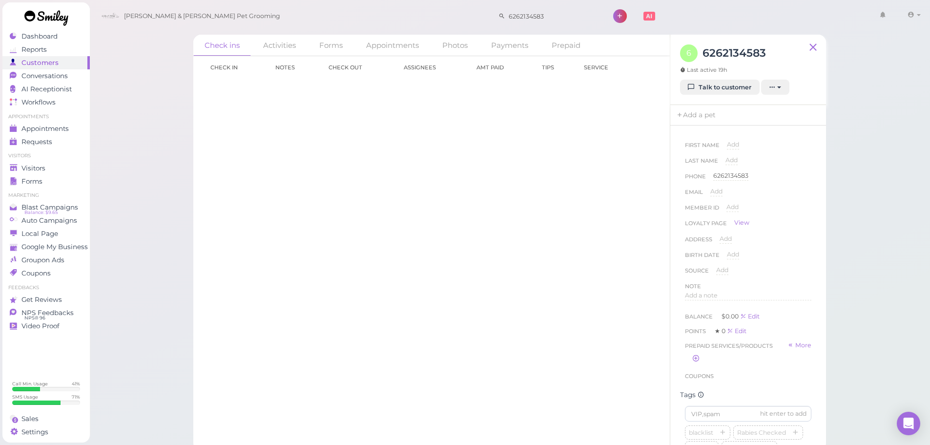
click at [712, 96] on div "6 6262134583 Last active 19h Talk to customer New appointment Add stamps Add/Re…" at bounding box center [749, 70] width 156 height 70
click at [714, 90] on link "Talk to customer" at bounding box center [720, 88] width 80 height 16
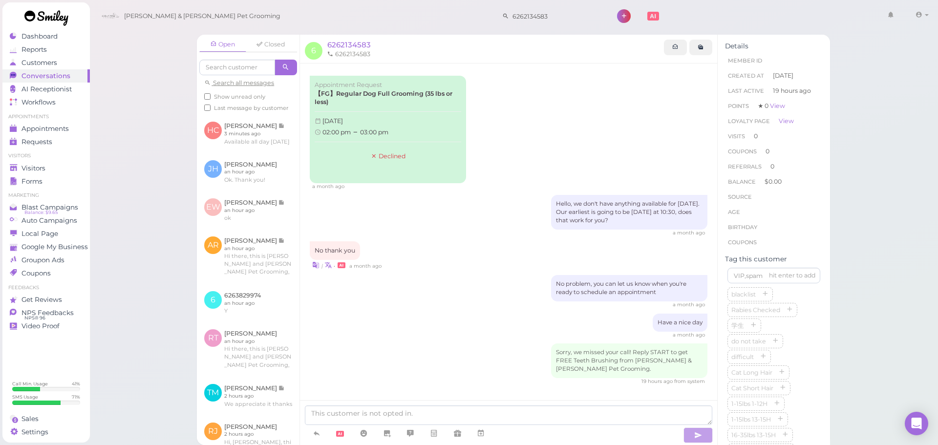
scroll to position [14, 0]
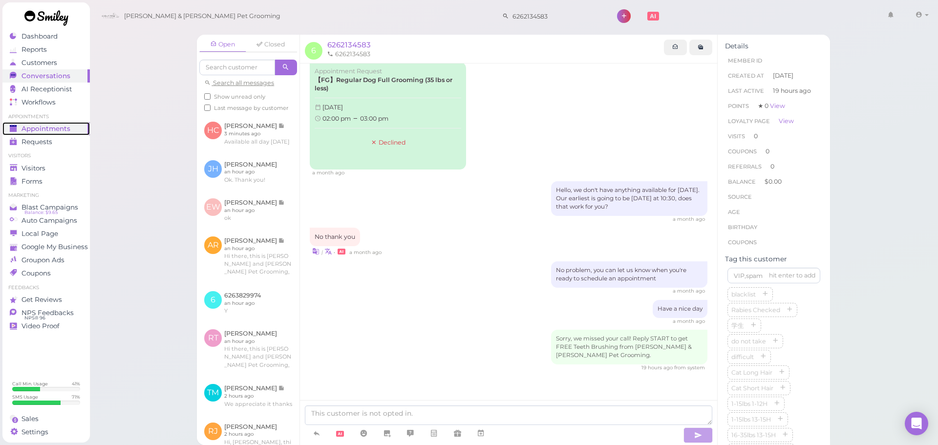
click at [30, 127] on span "Appointments" at bounding box center [45, 129] width 49 height 8
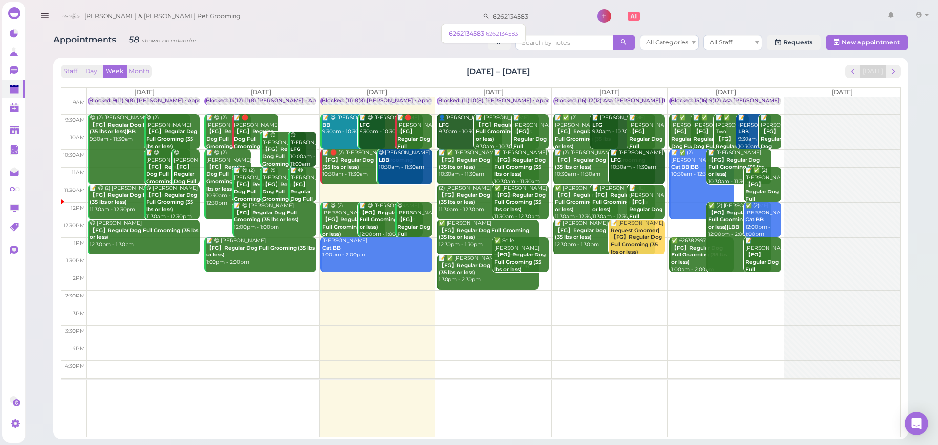
drag, startPoint x: 510, startPoint y: 17, endPoint x: 363, endPoint y: 11, distance: 146.6
click at [364, 11] on div "Cody & Miley Pet Grooming 6262134583 1 Account Logout" at bounding box center [494, 16] width 875 height 28
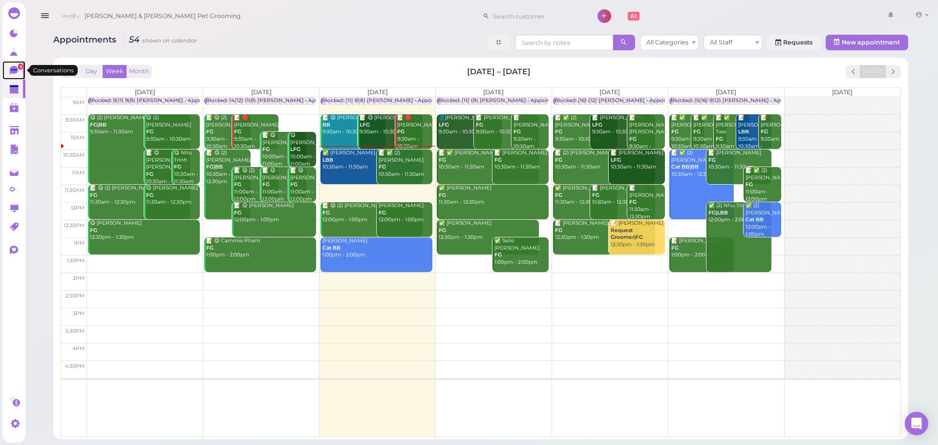
click at [9, 67] on link "3" at bounding box center [13, 70] width 23 height 19
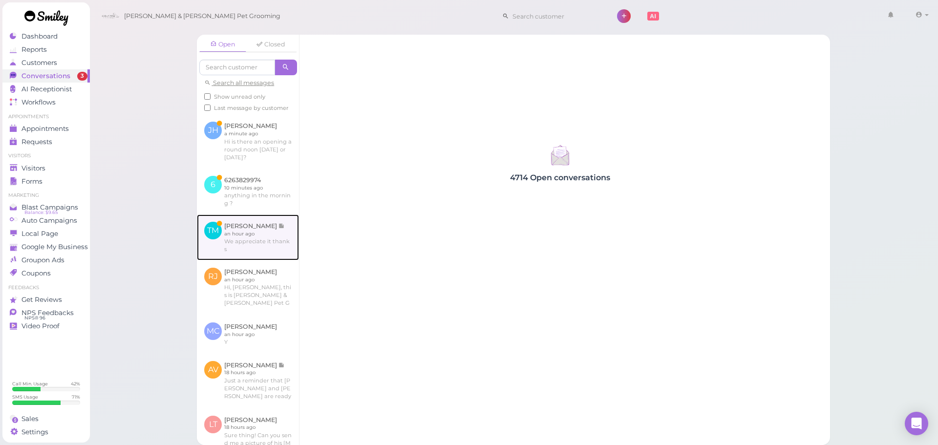
click at [265, 260] on link at bounding box center [248, 237] width 102 height 46
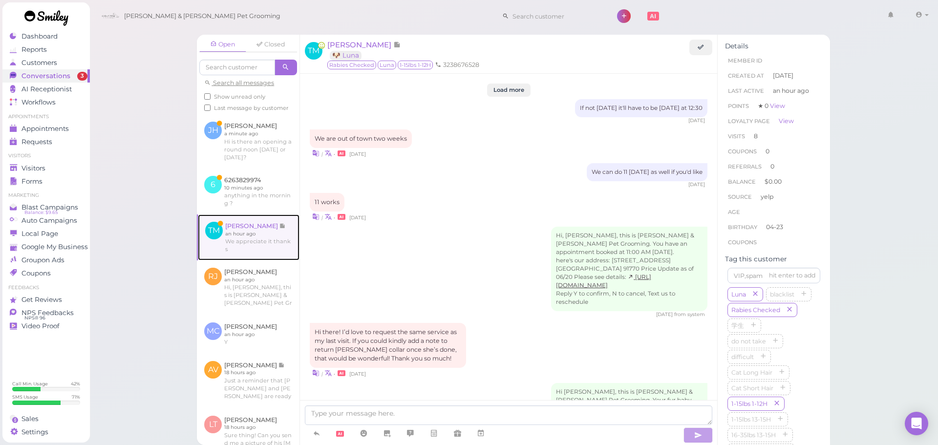
scroll to position [1114, 0]
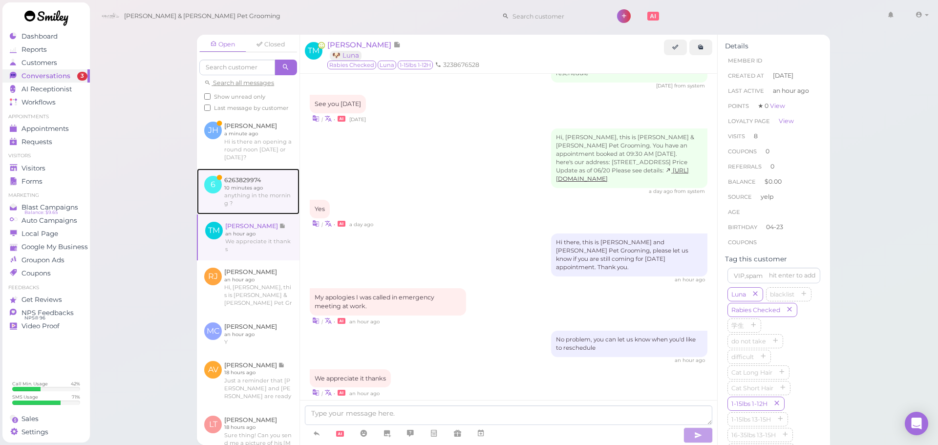
click at [253, 214] on link at bounding box center [248, 191] width 103 height 46
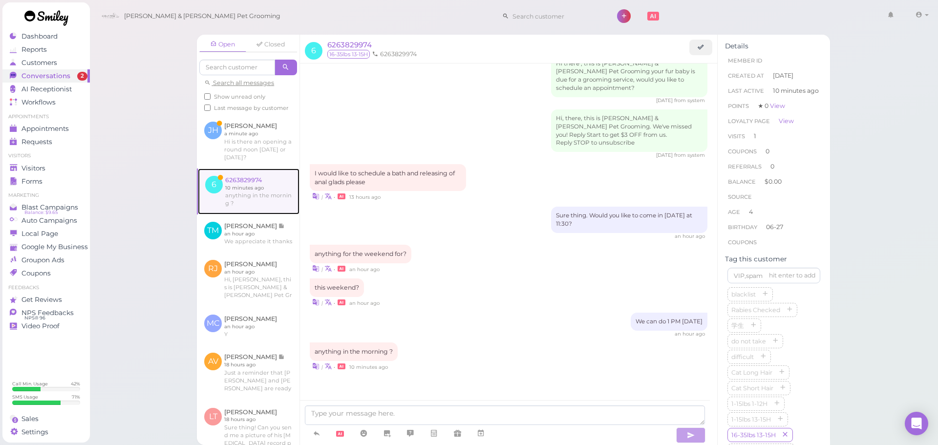
scroll to position [791, 0]
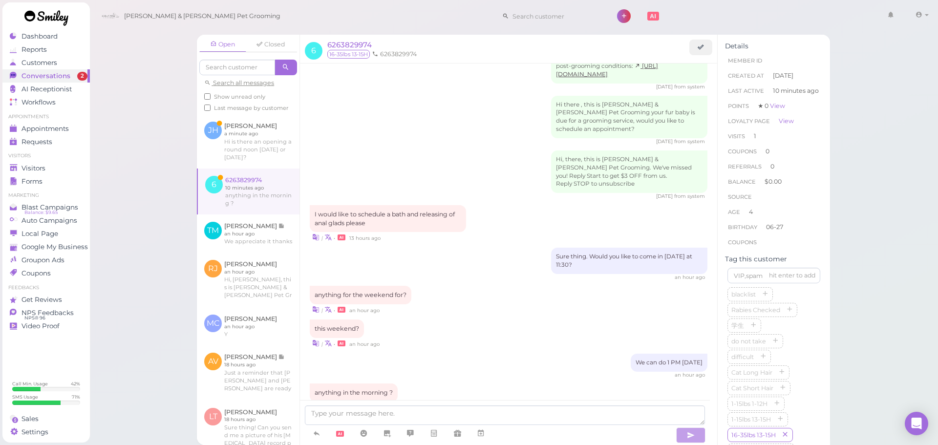
click at [406, 404] on div at bounding box center [505, 422] width 410 height 45
click at [464, 416] on textarea at bounding box center [505, 415] width 400 height 20
type textarea "Nothing in the morning"
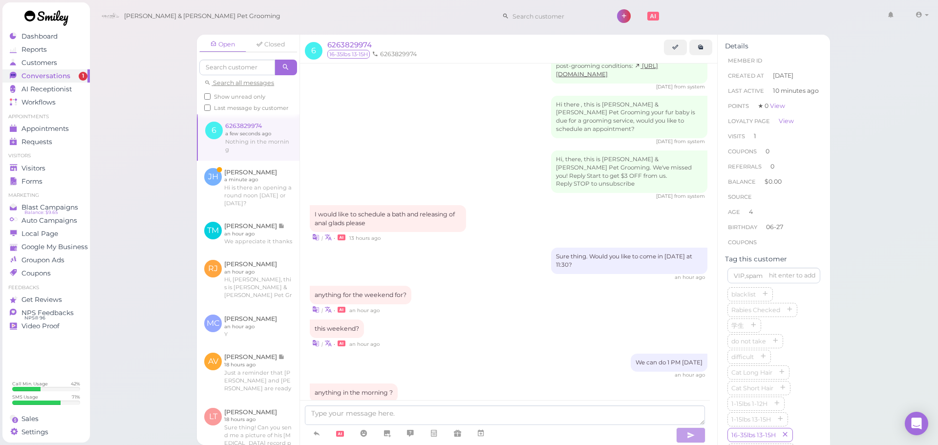
scroll to position [813, 0]
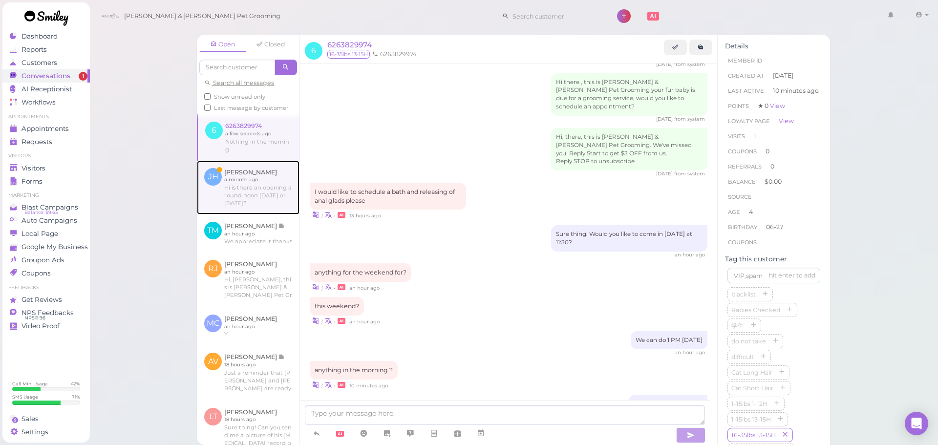
click at [256, 178] on link at bounding box center [248, 188] width 103 height 54
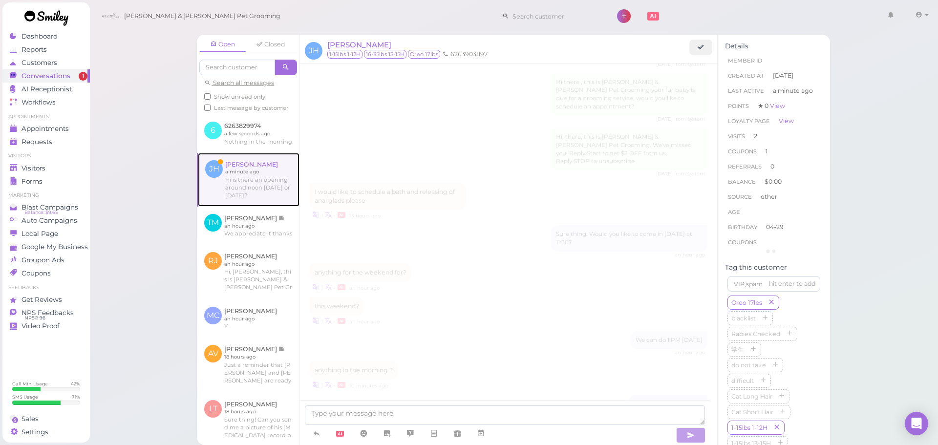
scroll to position [1227, 0]
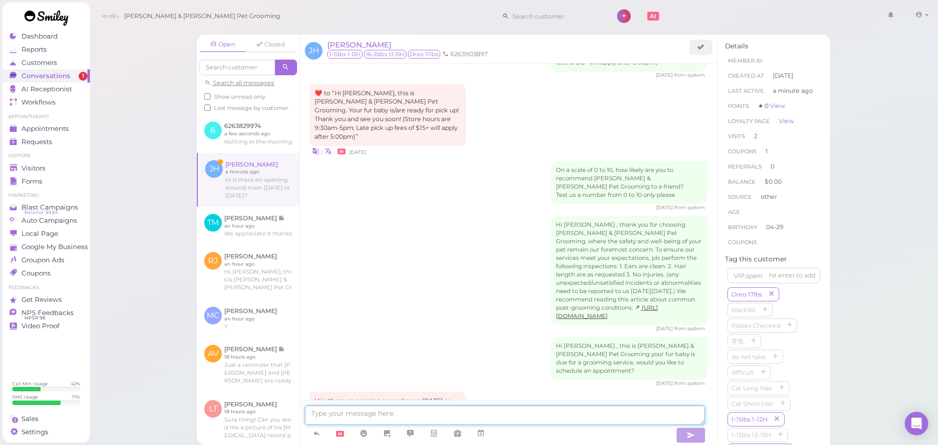
click at [375, 410] on textarea at bounding box center [505, 415] width 400 height 20
type textarea "Is this for a bath or for a full grooming?"
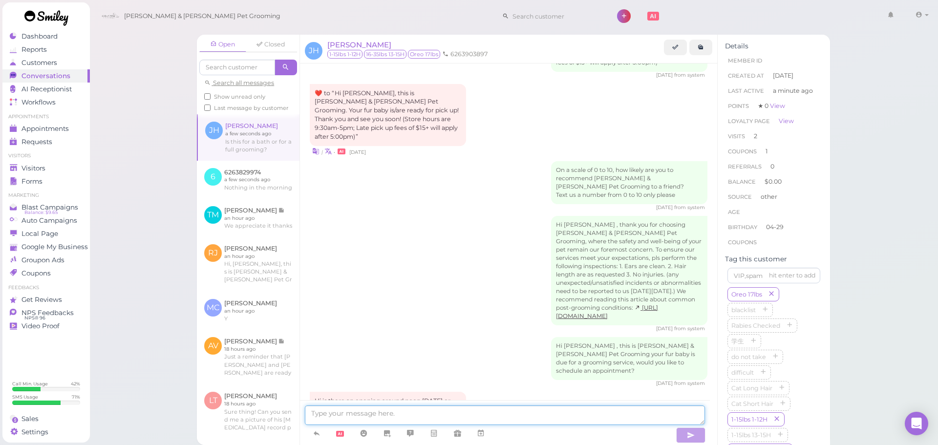
scroll to position [1257, 0]
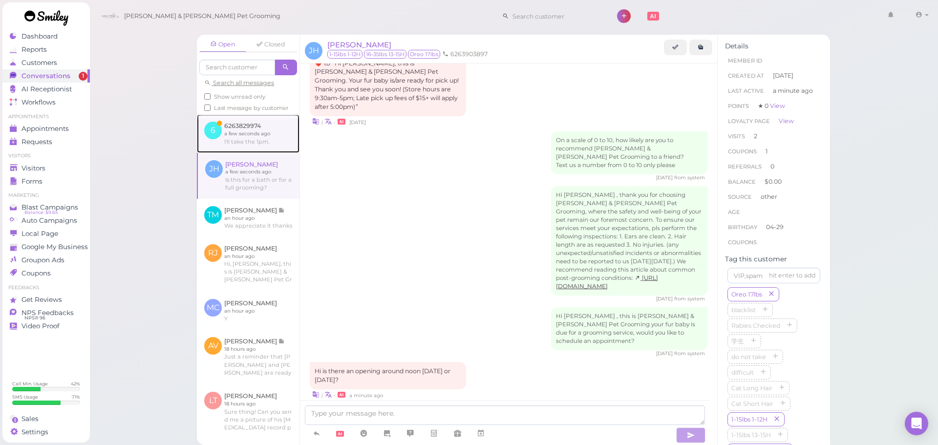
click at [244, 150] on link at bounding box center [248, 133] width 103 height 38
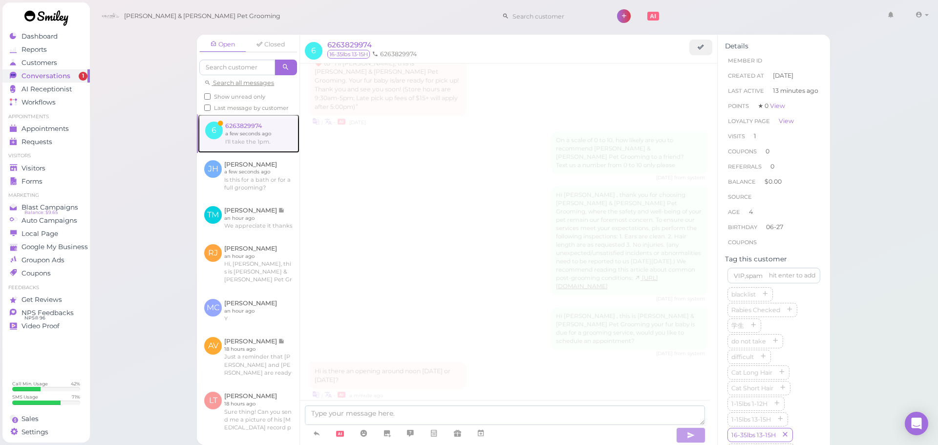
scroll to position [854, 0]
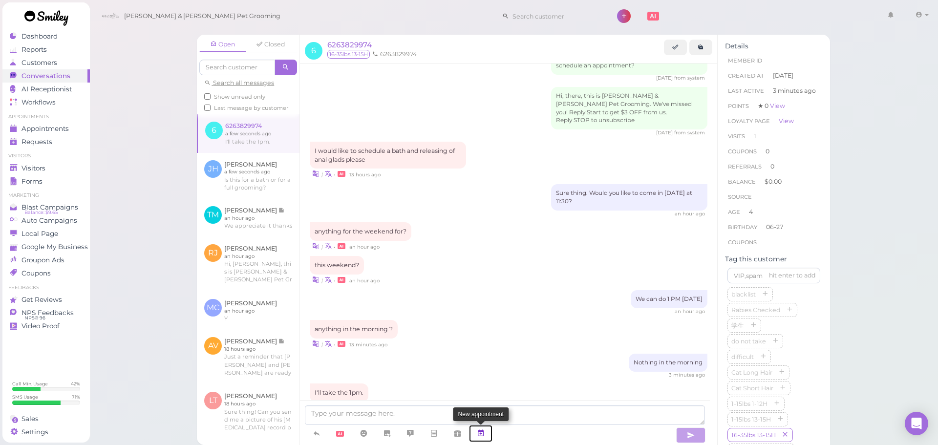
click at [483, 430] on icon at bounding box center [481, 433] width 8 height 10
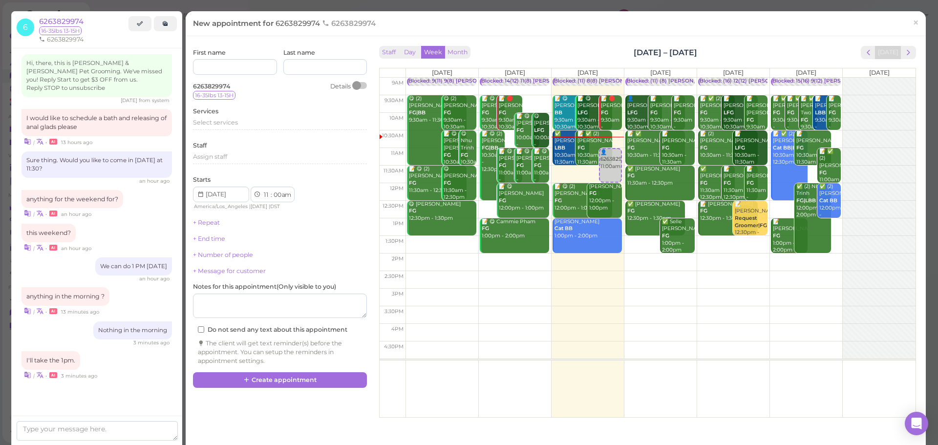
click at [792, 262] on td at bounding box center [660, 262] width 510 height 18
type input "[DATE]"
select select "2"
select select "15"
select select "pm"
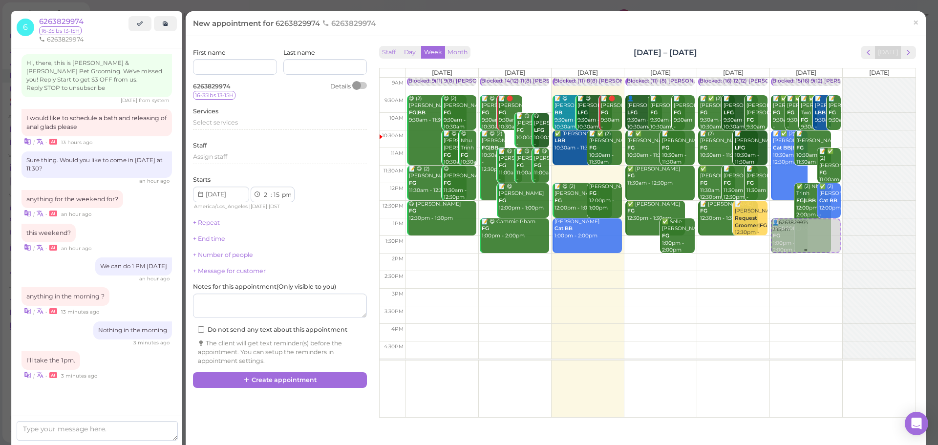
drag, startPoint x: 792, startPoint y: 268, endPoint x: 791, endPoint y: 242, distance: 25.4
click at [791, 78] on div "👤6263829974 2:15pm Blocked: 15(16) 9(12) Asa Helen Rebecca • Appointment 📝 ✅ An…" at bounding box center [806, 78] width 72 height 0
select select "1"
select select "00"
click at [234, 124] on span "Select services" at bounding box center [215, 122] width 45 height 7
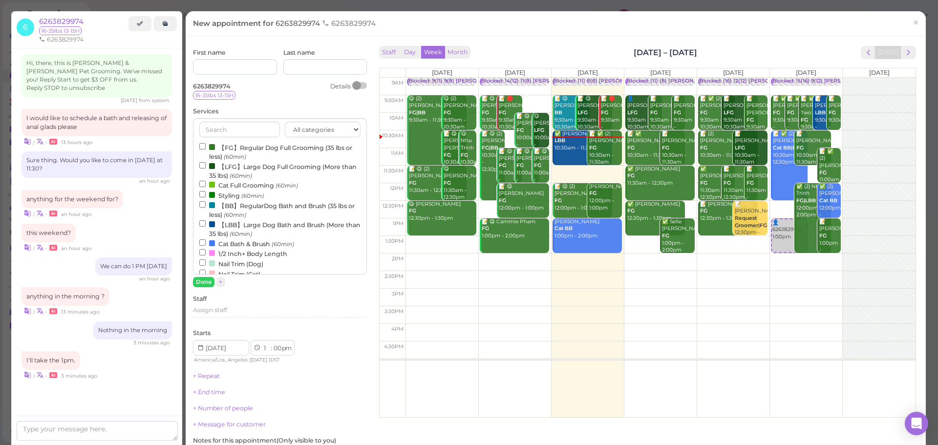
click at [240, 162] on label "【LFG】Large Dog Full Grooming (More than 35 lbs) (60min)" at bounding box center [279, 170] width 161 height 19
click at [206, 162] on input "【LFG】Large Dog Full Grooming (More than 35 lbs) (60min)" at bounding box center [202, 165] width 6 height 6
click at [219, 166] on label "【LFG】Large Dog Full Grooming (More than 35 lbs) (60min)" at bounding box center [279, 170] width 161 height 19
click at [206, 166] on input "【LFG】Large Dog Full Grooming (More than 35 lbs) (60min)" at bounding box center [202, 165] width 6 height 6
click at [222, 149] on label "【FG】Regular Dog Full Grooming (35 lbs or less) (60min)" at bounding box center [279, 151] width 161 height 19
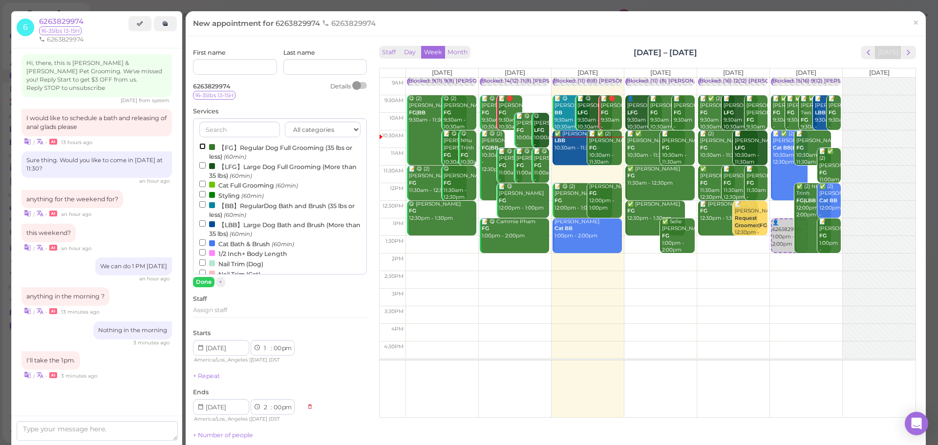
click at [206, 149] on input "【FG】Regular Dog Full Grooming (35 lbs or less) (60min)" at bounding box center [202, 146] width 6 height 6
click at [203, 285] on button "Done" at bounding box center [203, 282] width 21 height 10
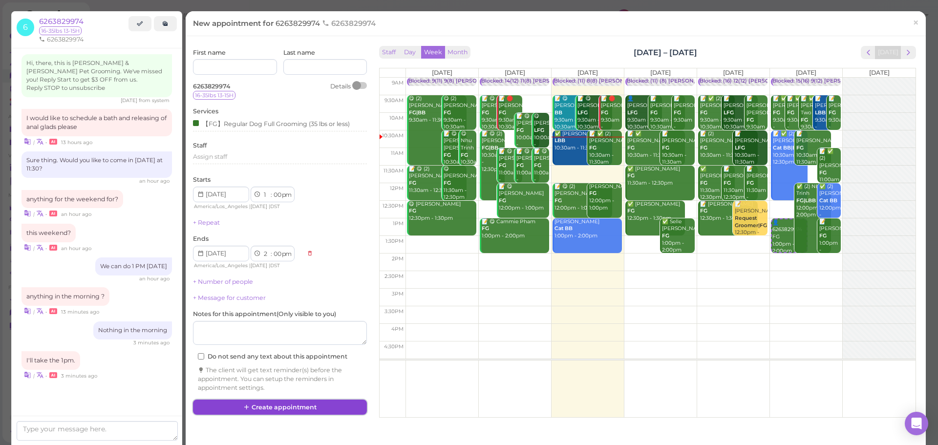
click at [323, 408] on button "Create appointment" at bounding box center [280, 407] width 174 height 16
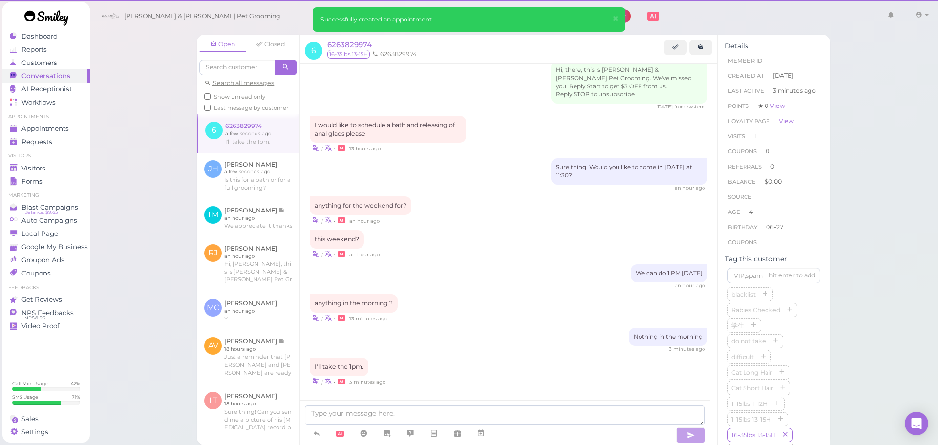
scroll to position [854, 0]
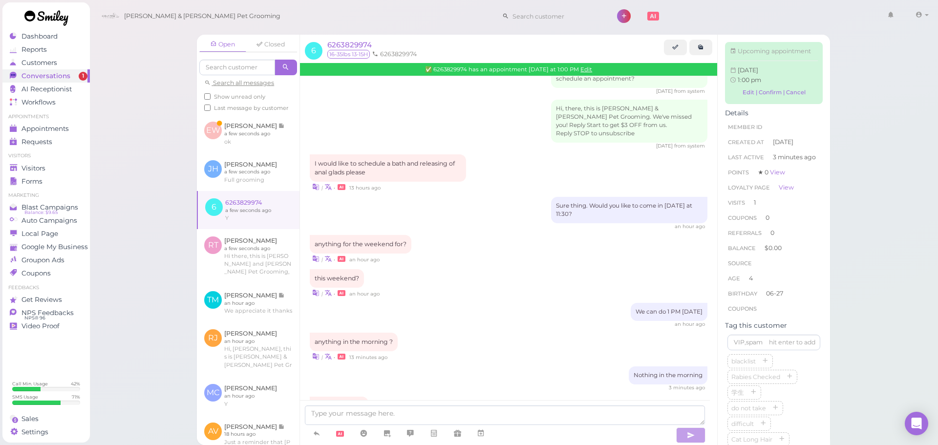
scroll to position [984, 0]
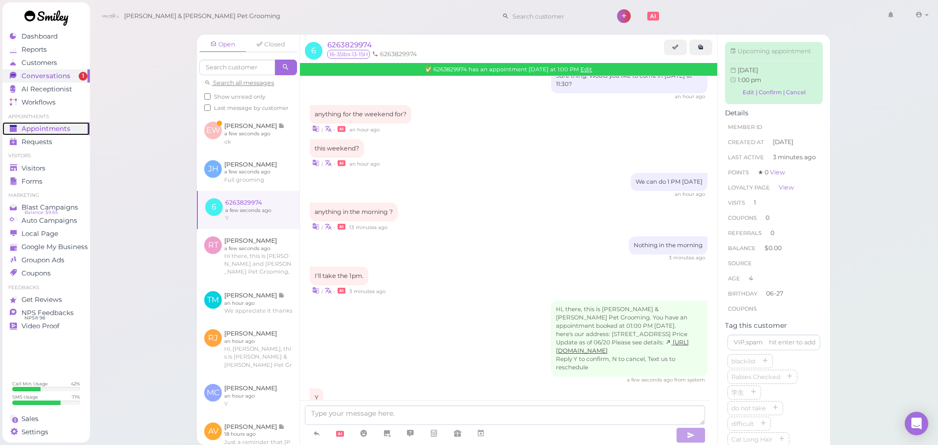
click at [64, 131] on span "Appointments" at bounding box center [45, 129] width 49 height 8
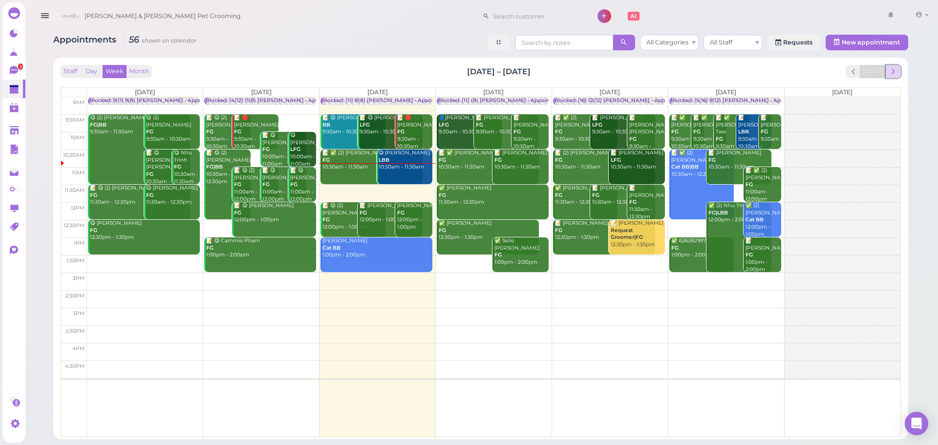
click at [893, 75] on span "next" at bounding box center [892, 71] width 9 height 9
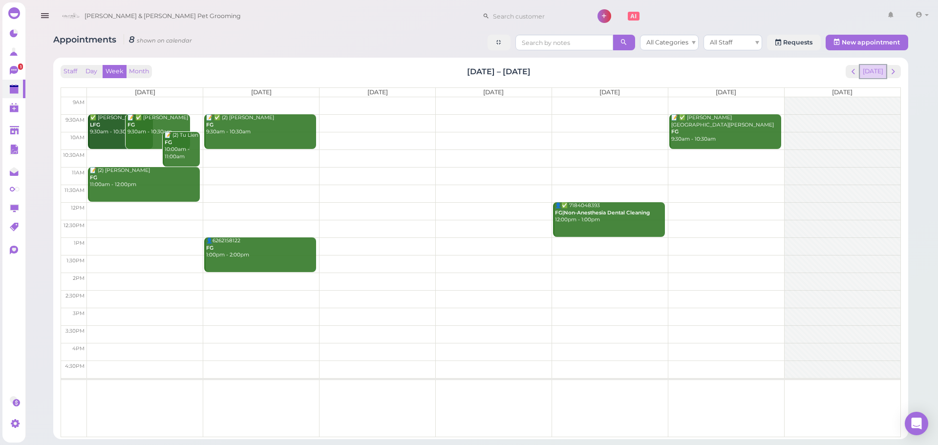
click at [882, 75] on button "[DATE]" at bounding box center [873, 71] width 26 height 13
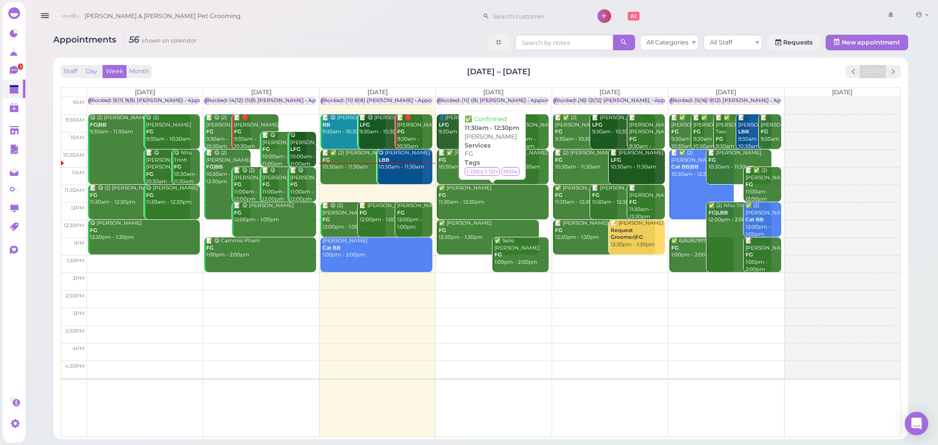
click at [469, 206] on div "✅ Robert Navarro FG 11:30am - 12:30pm" at bounding box center [493, 195] width 110 height 21
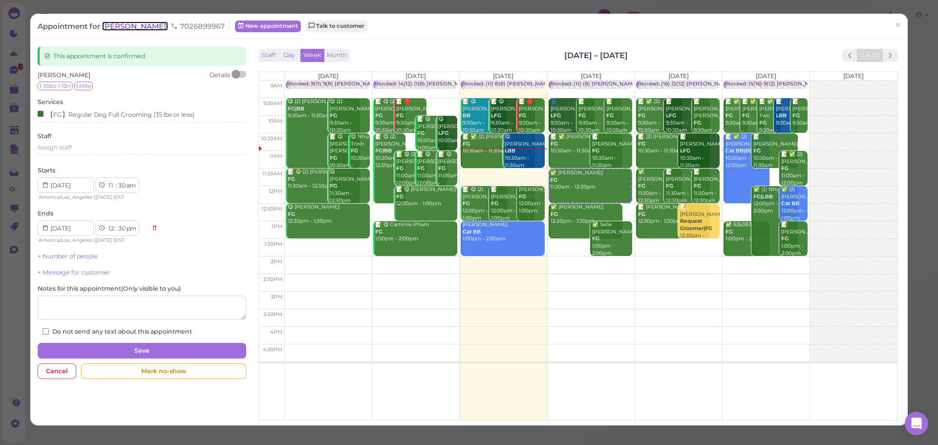
click at [142, 29] on span "[PERSON_NAME]" at bounding box center [135, 25] width 66 height 9
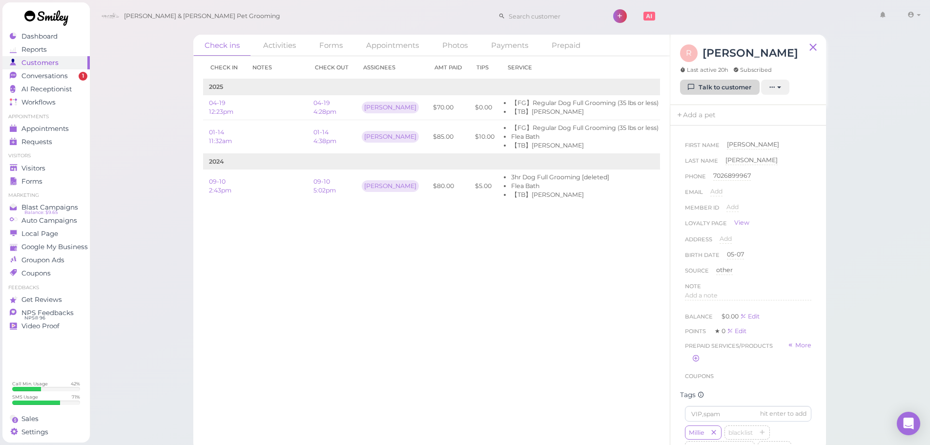
click at [708, 80] on link "Talk to customer" at bounding box center [720, 88] width 80 height 16
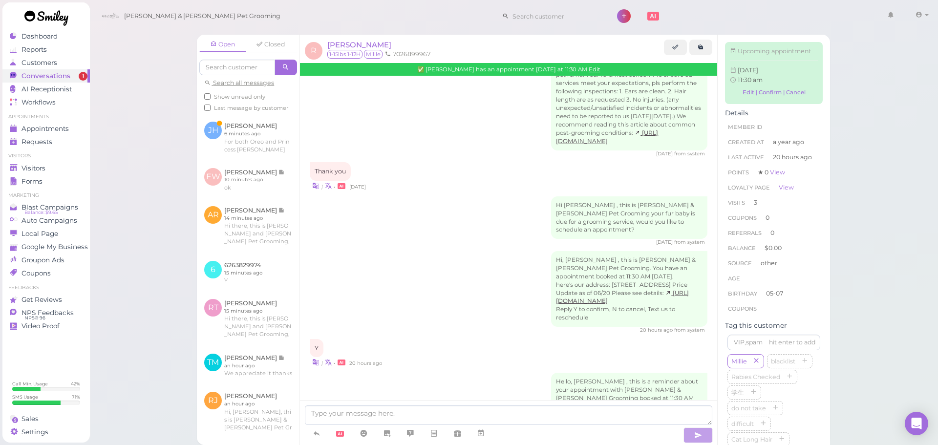
scroll to position [1311, 0]
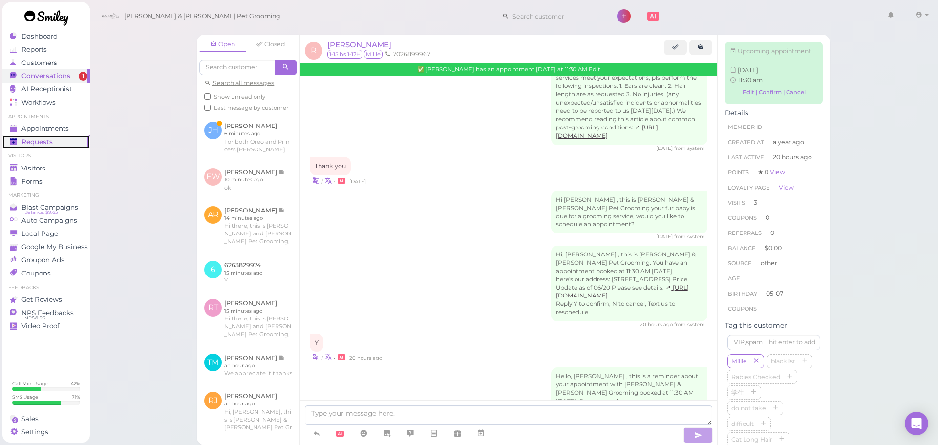
click at [76, 136] on link "Requests 0" at bounding box center [45, 141] width 87 height 13
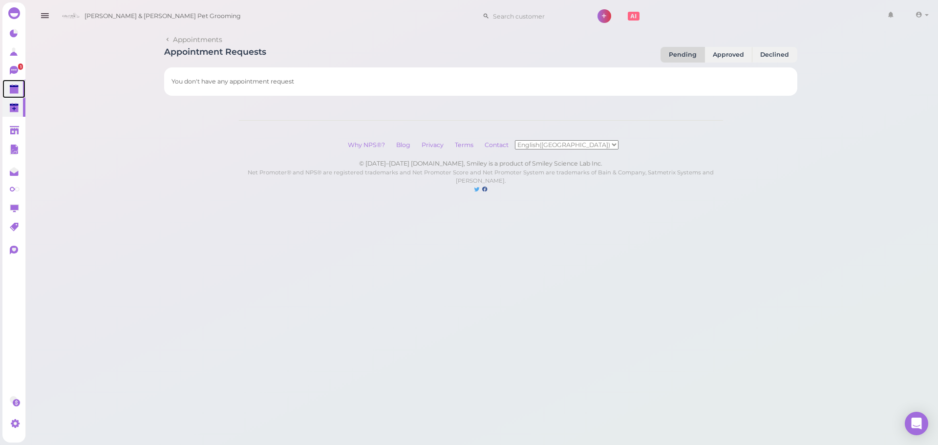
click at [7, 95] on link at bounding box center [13, 89] width 23 height 19
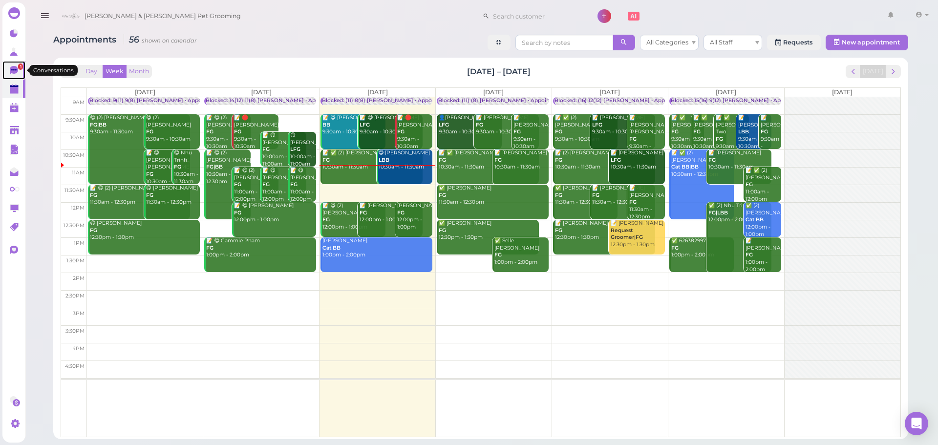
click at [12, 74] on icon at bounding box center [15, 71] width 10 height 10
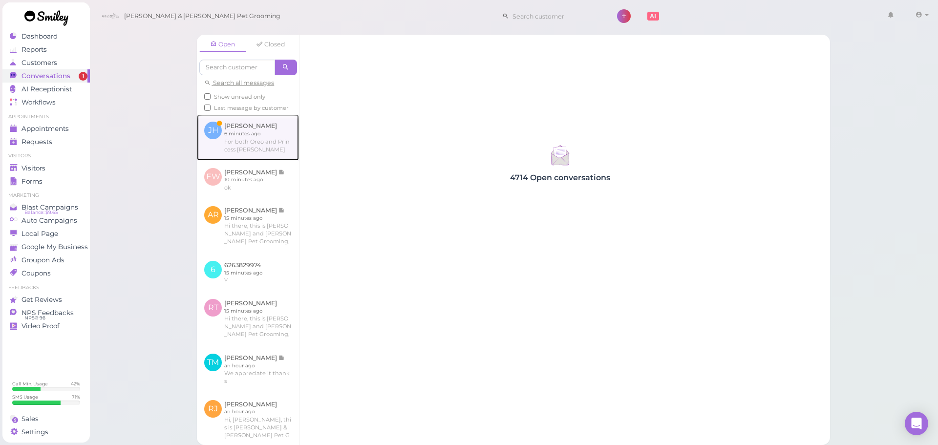
click at [264, 154] on link at bounding box center [248, 137] width 102 height 46
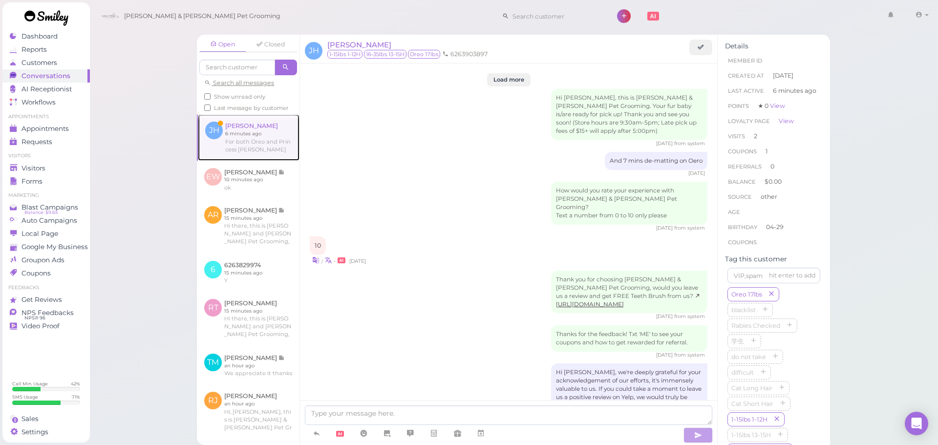
scroll to position [1215, 0]
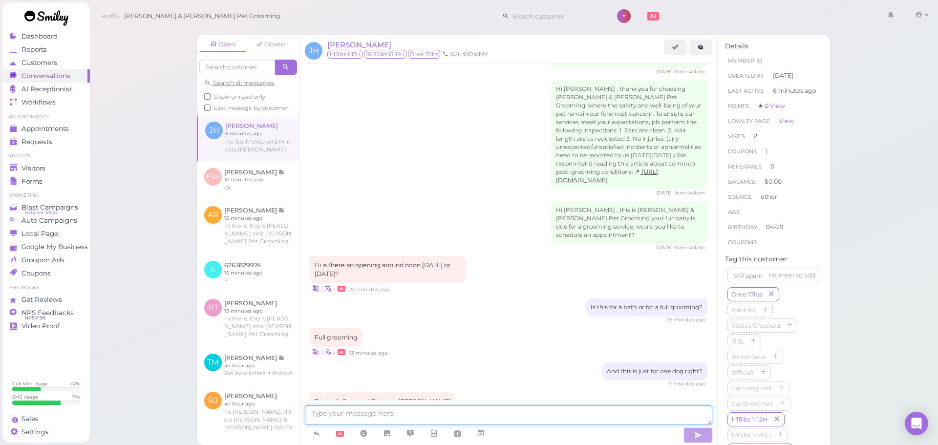
click at [403, 417] on textarea at bounding box center [508, 415] width 407 height 20
type textarea "Would you like to come in today?"
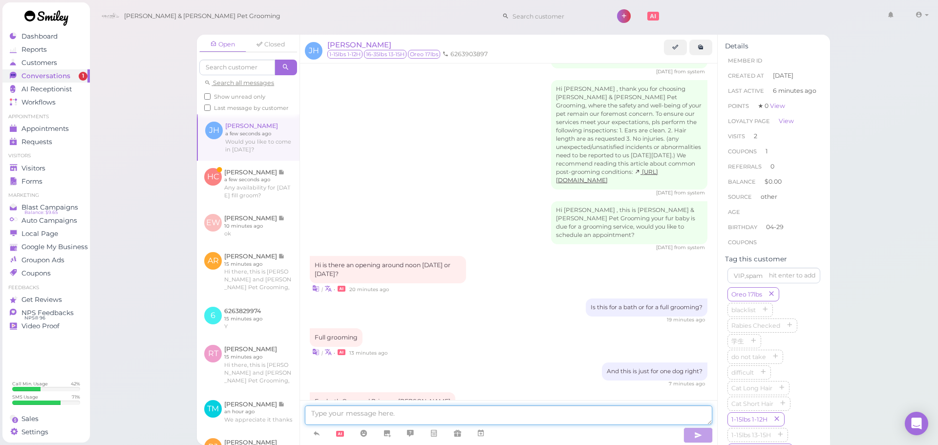
scroll to position [1238, 0]
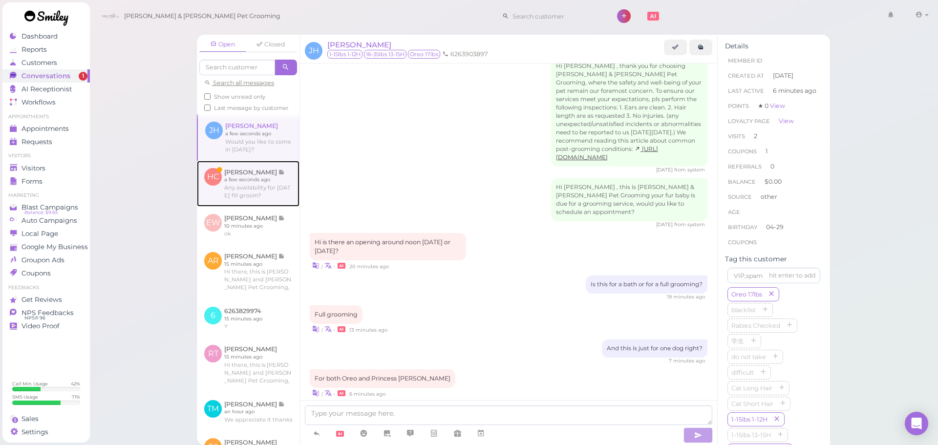
click at [248, 182] on link at bounding box center [248, 184] width 103 height 46
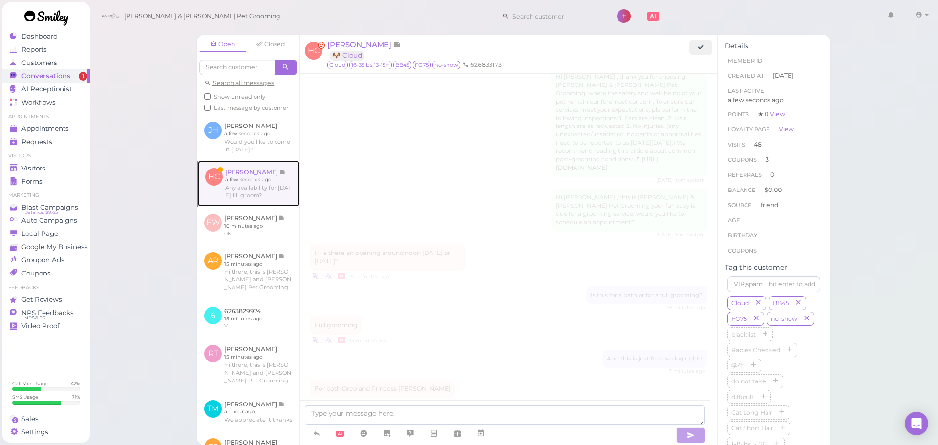
scroll to position [1582, 0]
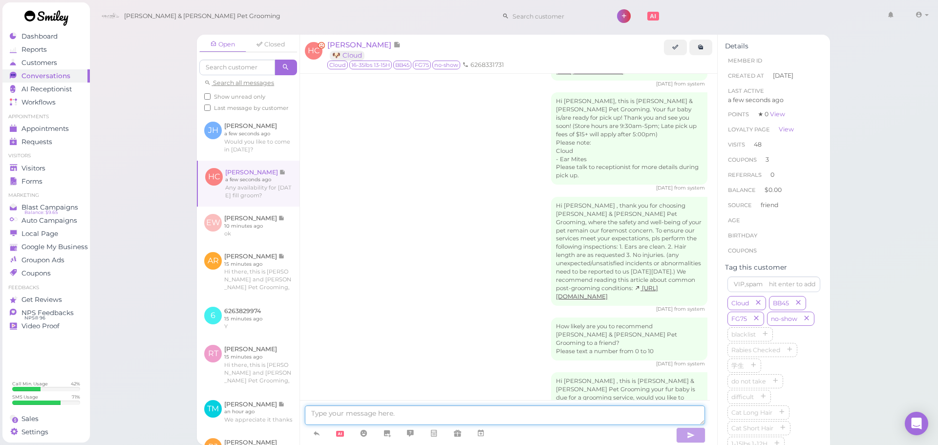
click at [370, 412] on textarea at bounding box center [505, 415] width 400 height 20
type textarea "Would you like to come in today?"
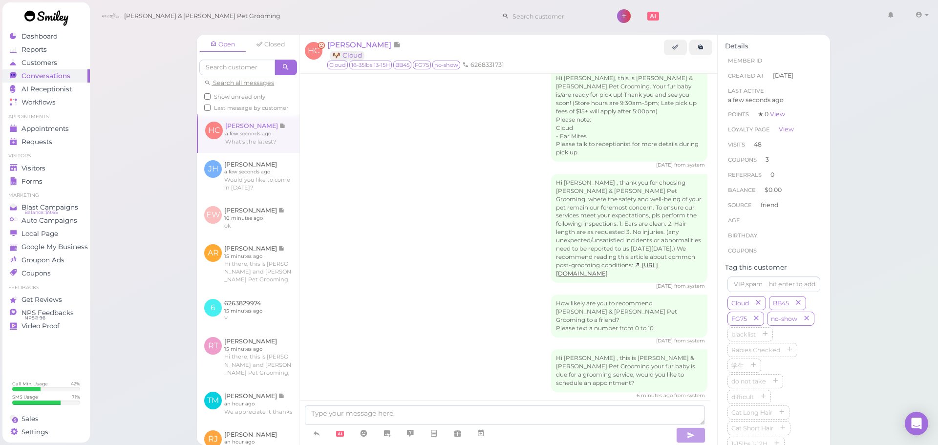
scroll to position [1646, 0]
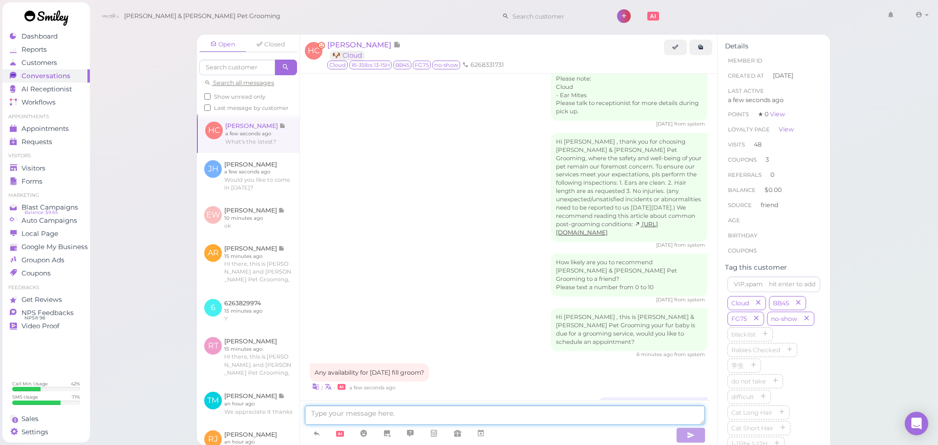
click at [404, 415] on textarea at bounding box center [505, 415] width 400 height 20
type textarea "2"
type textarea "1 PM"
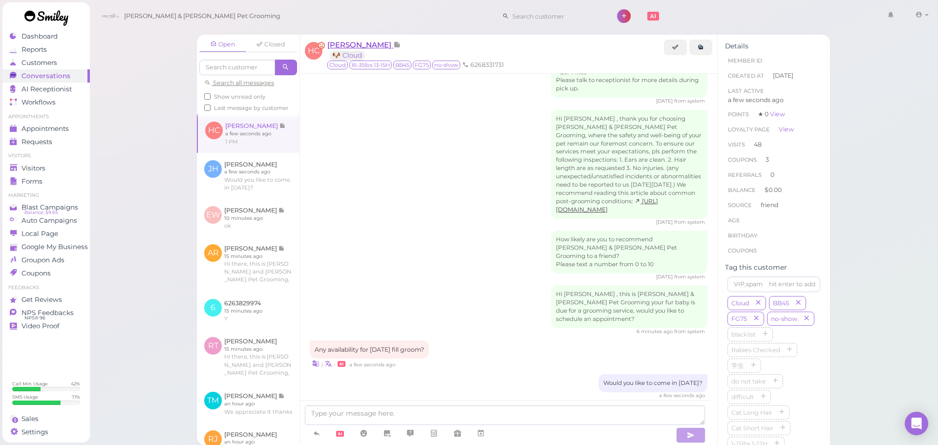
click at [368, 42] on span "[PERSON_NAME]" at bounding box center [360, 44] width 66 height 9
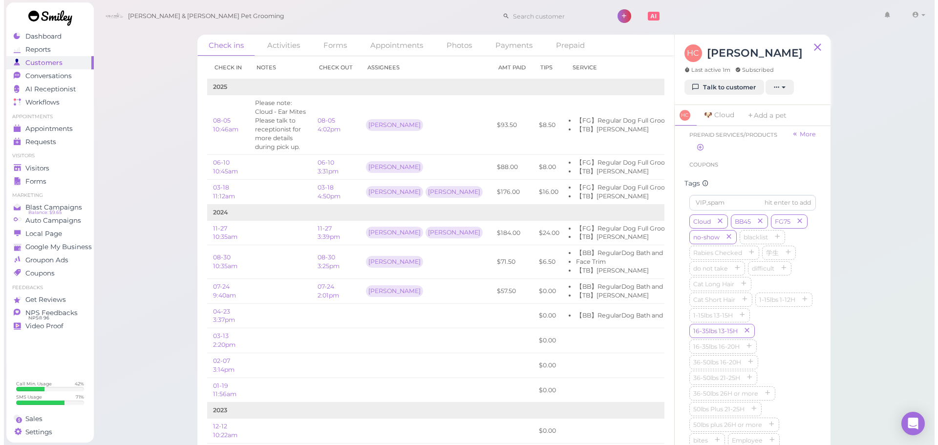
scroll to position [207, 0]
click at [75, 75] on div "Conversations" at bounding box center [45, 76] width 70 height 8
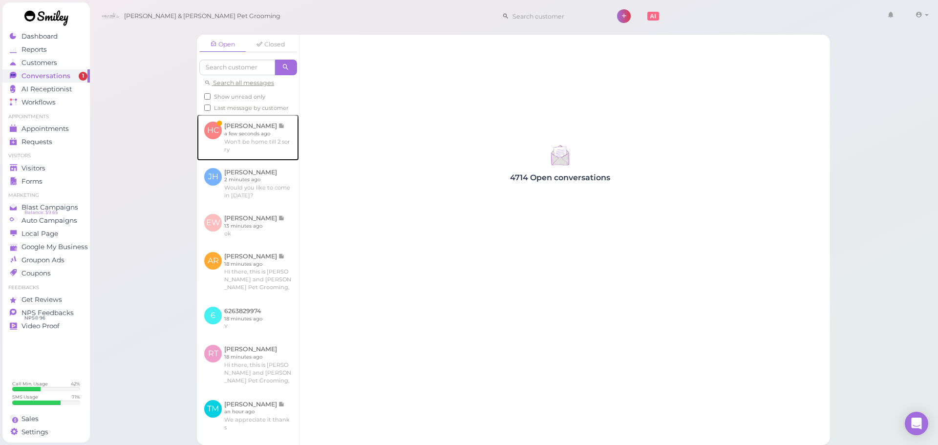
click at [248, 149] on link at bounding box center [248, 137] width 102 height 46
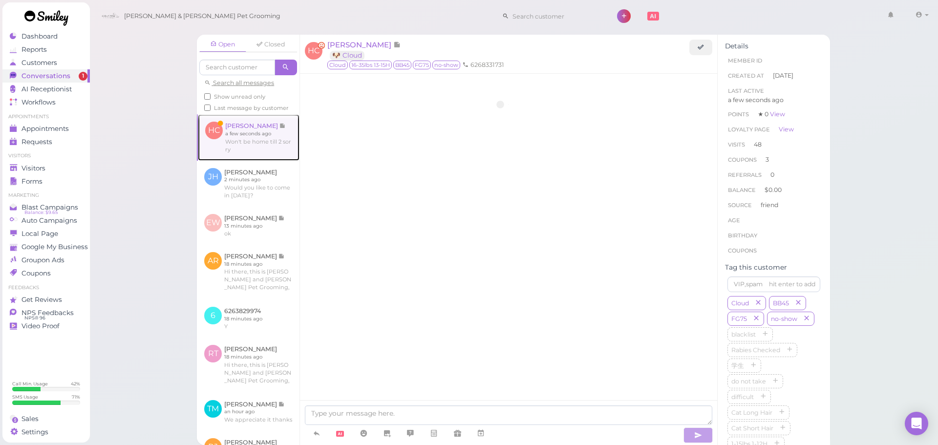
scroll to position [1457, 0]
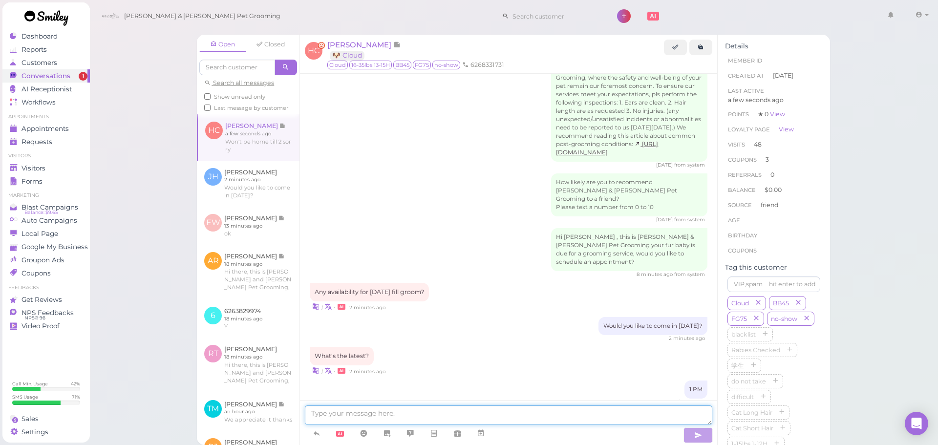
click at [433, 417] on textarea at bounding box center [508, 415] width 407 height 20
click at [667, 47] on link at bounding box center [675, 48] width 23 height 16
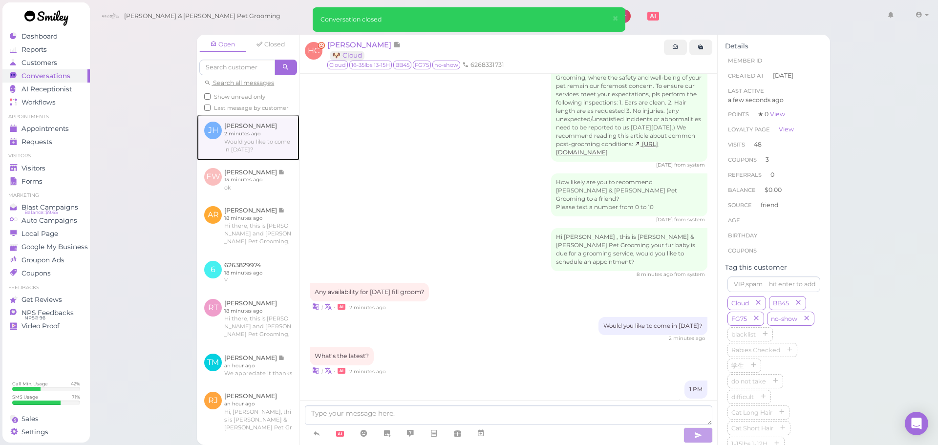
click at [211, 157] on link at bounding box center [248, 137] width 103 height 46
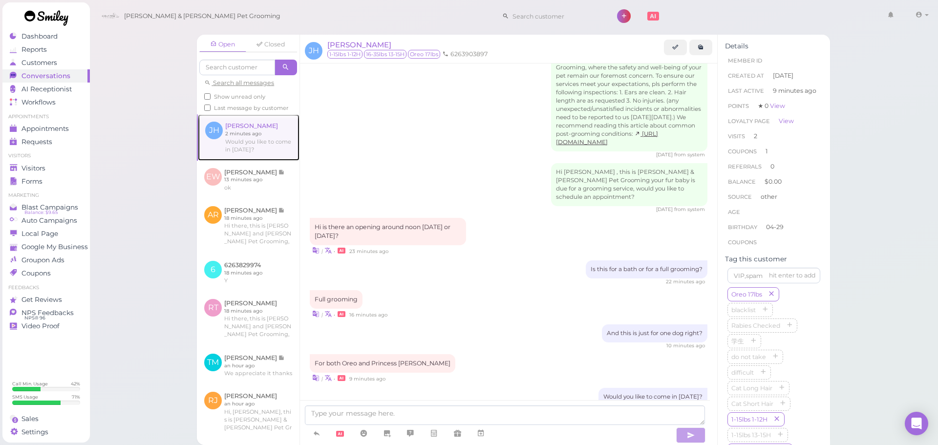
scroll to position [1232, 0]
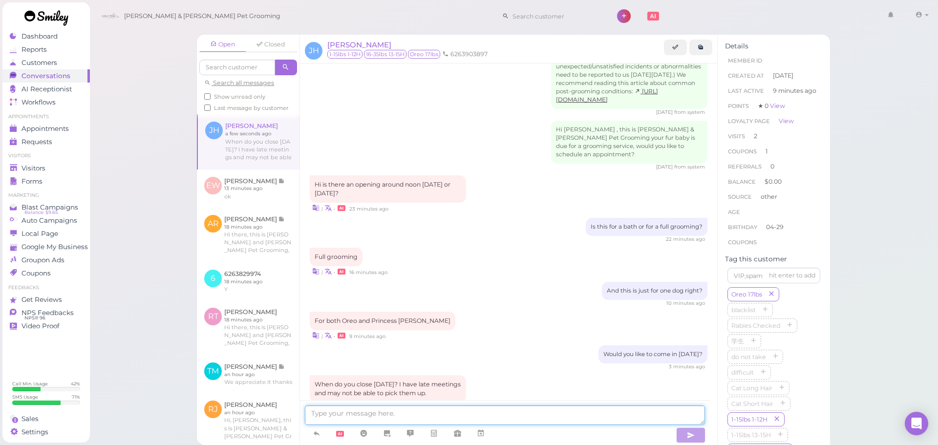
click at [470, 409] on textarea at bounding box center [505, 415] width 400 height 20
click at [537, 420] on textarea at bounding box center [505, 415] width 400 height 20
type textarea "We close at 5!"
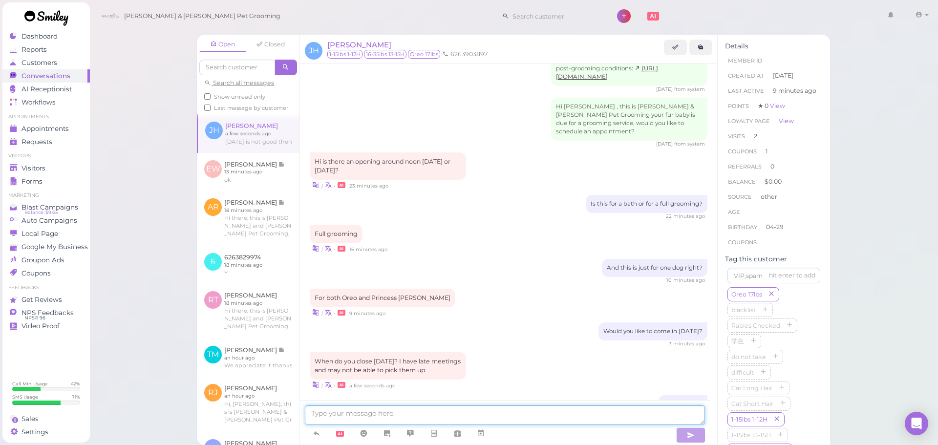
scroll to position [1296, 0]
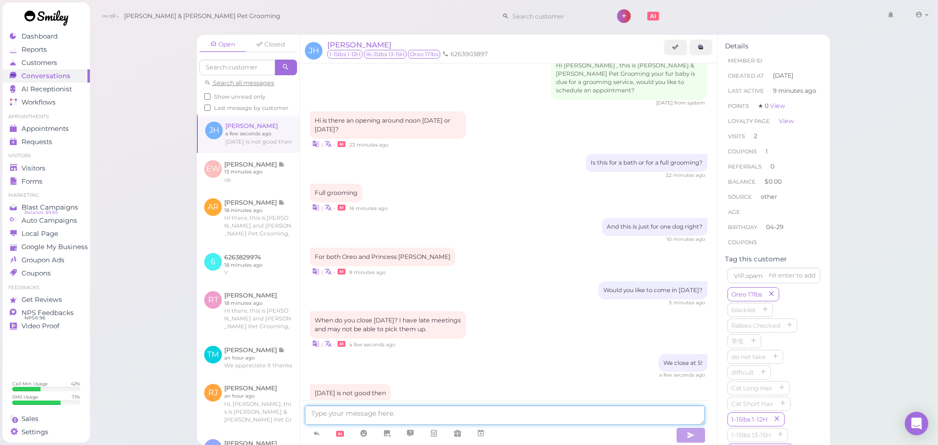
click at [503, 411] on textarea at bounding box center [505, 415] width 400 height 20
click at [474, 411] on textarea at bounding box center [505, 415] width 400 height 20
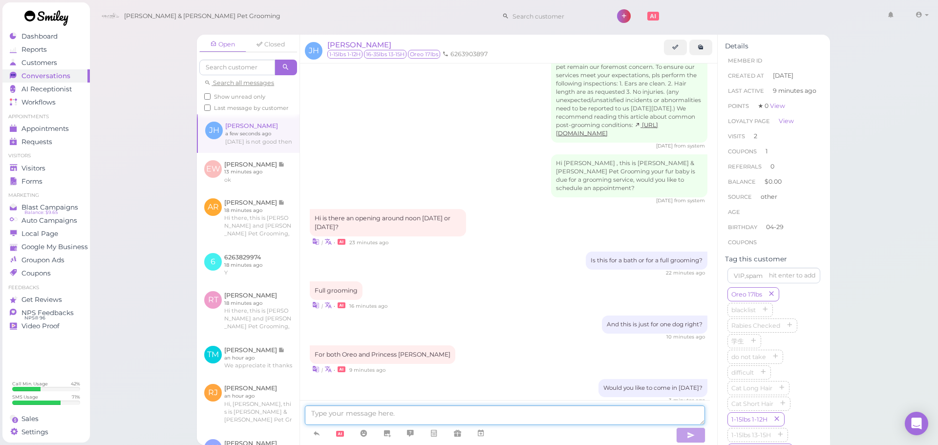
scroll to position [1296, 0]
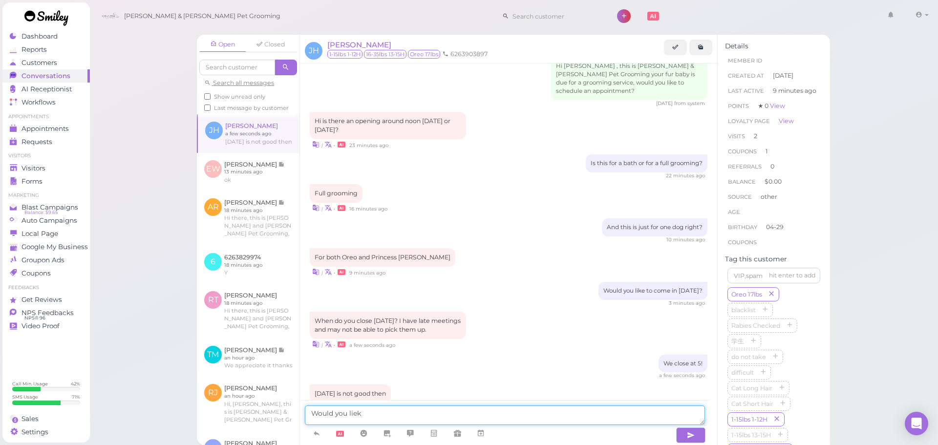
type textarea "Would you"
type textarea "How abou"
type textarea "We a"
type textarea "We can do 11:30 tomorrow"
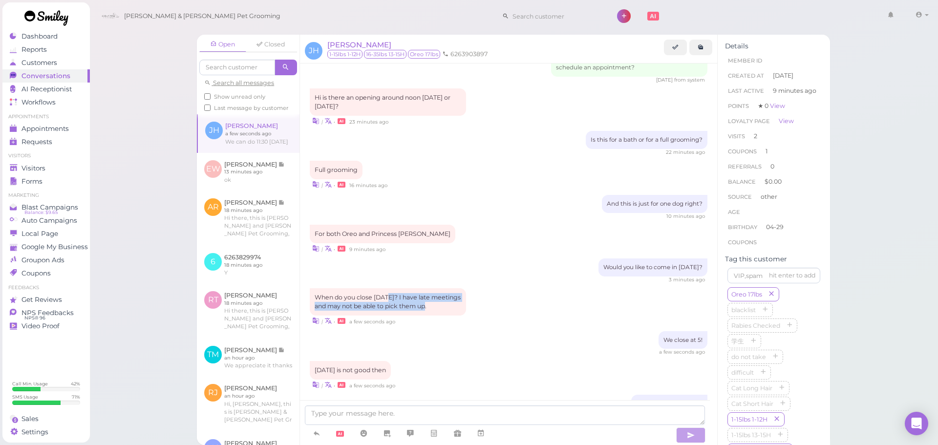
drag, startPoint x: 435, startPoint y: 268, endPoint x: 389, endPoint y: 254, distance: 48.5
click at [389, 288] on div "When do you close today? I have late meetings and may not be able to pick them …" at bounding box center [388, 301] width 156 height 27
click at [442, 288] on div "When do you close today? I have late meetings and may not be able to pick them …" at bounding box center [388, 301] width 156 height 27
drag, startPoint x: 441, startPoint y: 264, endPoint x: 371, endPoint y: 246, distance: 72.7
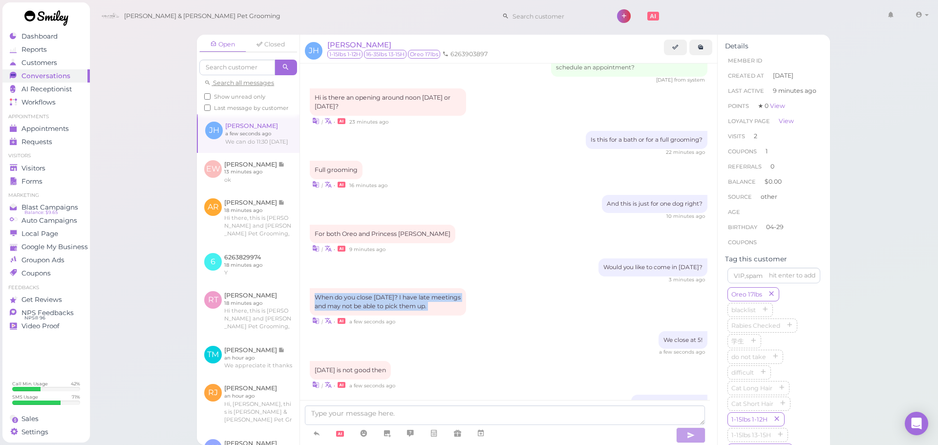
click at [383, 288] on div "When do you close today? I have late meetings and may not be able to pick them …" at bounding box center [388, 301] width 156 height 27
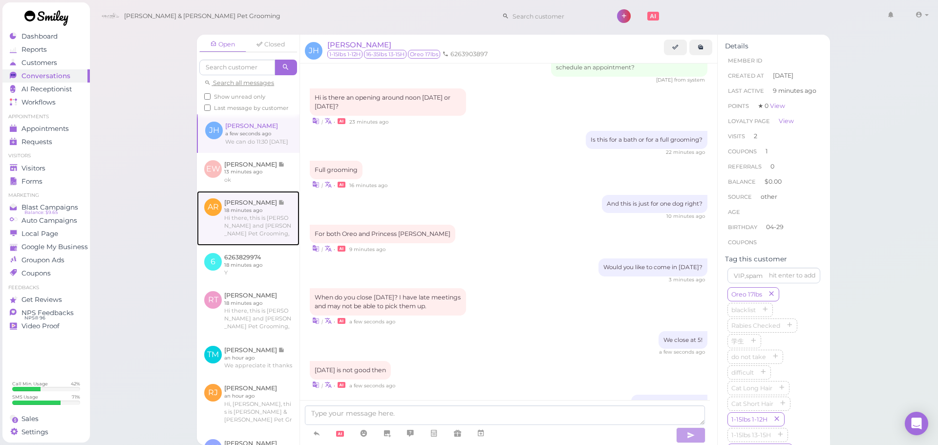
click at [260, 239] on link at bounding box center [248, 218] width 103 height 55
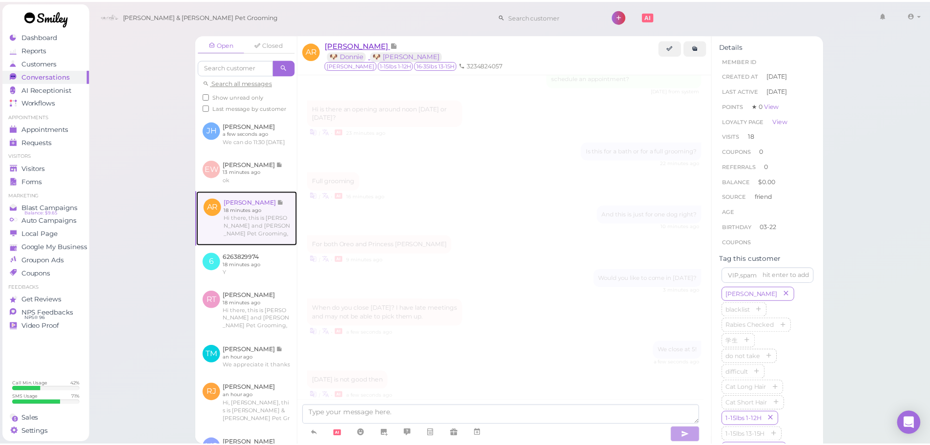
scroll to position [1706, 0]
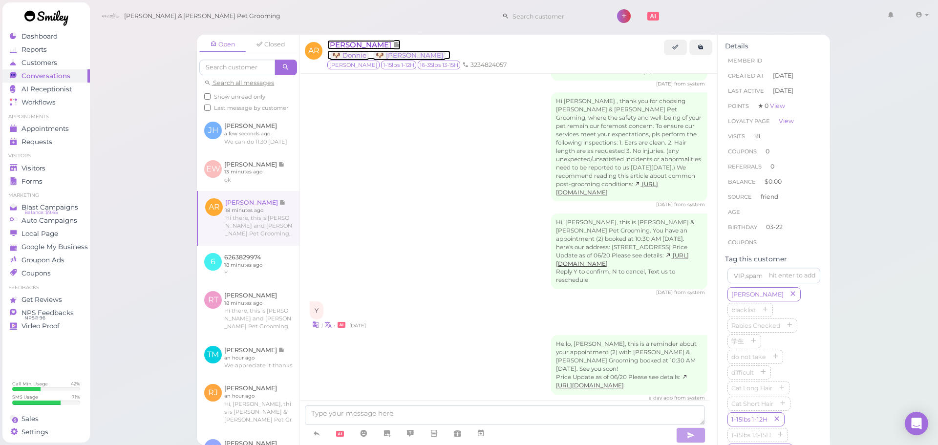
click at [345, 46] on span "Ashley Rojas" at bounding box center [360, 44] width 66 height 9
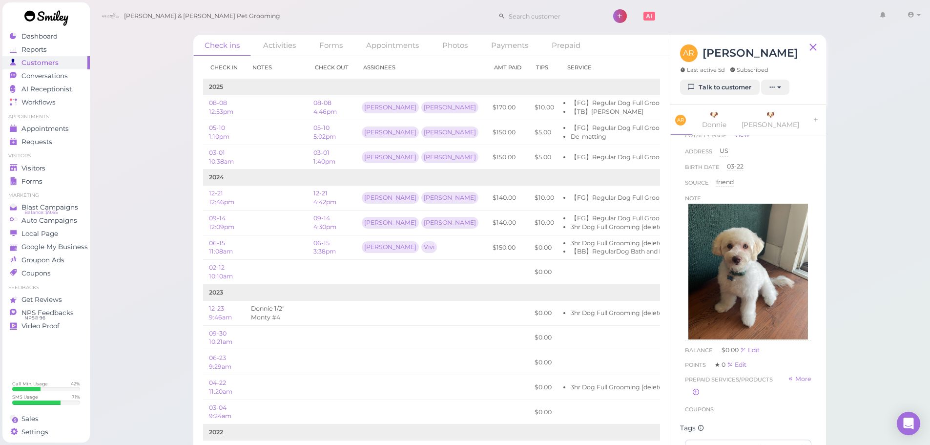
scroll to position [217, 0]
drag, startPoint x: 735, startPoint y: 325, endPoint x: 684, endPoint y: 326, distance: 51.3
click at [684, 326] on div "First Name Ashley Ashley Last Name Rojas Rojas Phone 3234824057 3234824057 Emai…" at bounding box center [748, 233] width 136 height 372
copy h3 "3239090460"
click at [678, 326] on div "First Name Ashley Ashley Last Name Rojas Rojas Phone 3234824057 3234824057 Emai…" at bounding box center [749, 297] width 156 height 325
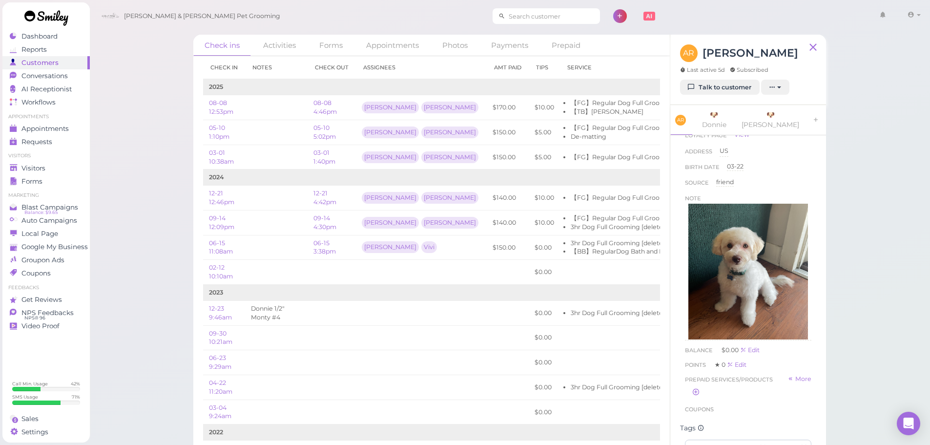
click at [505, 21] on input at bounding box center [552, 16] width 95 height 16
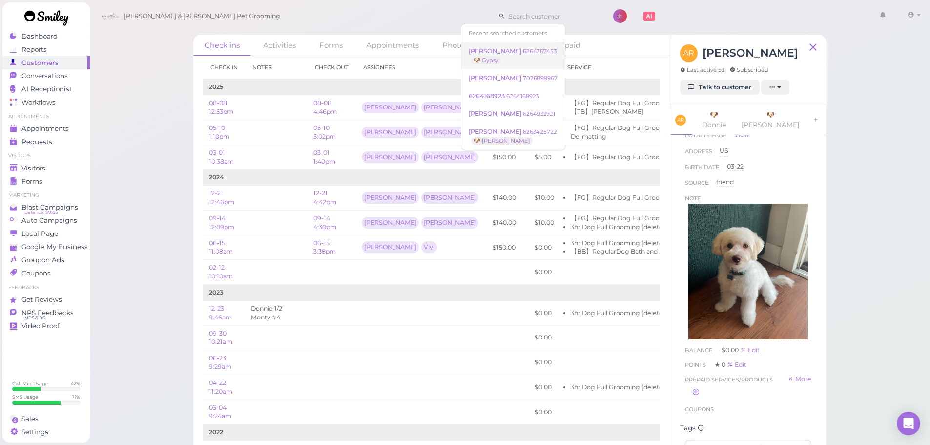
paste input "3239090460"
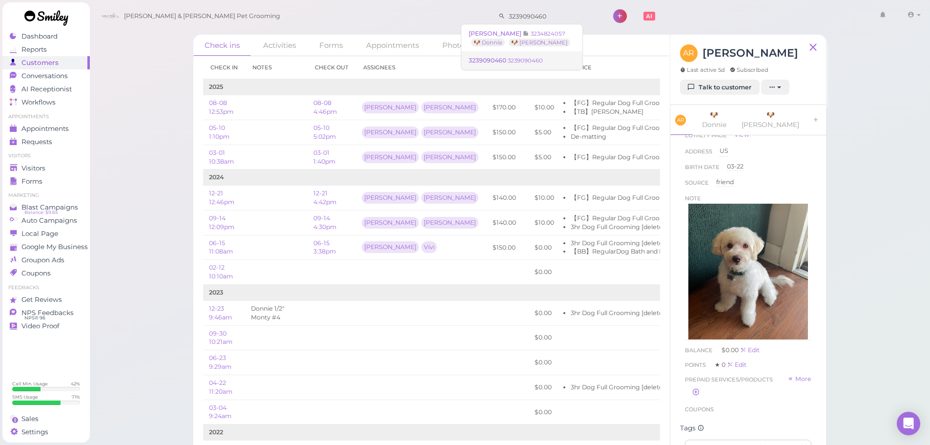
type input "3239090460"
click at [527, 56] on link "3239090460 3239090460" at bounding box center [522, 60] width 121 height 19
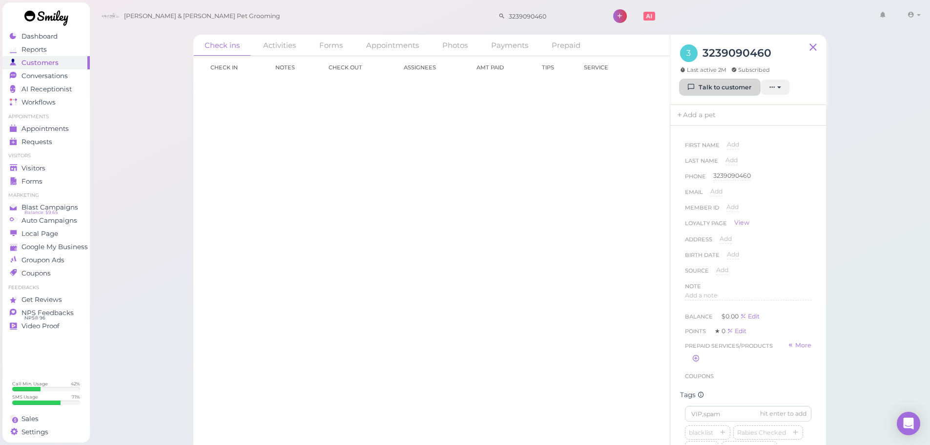
click at [685, 82] on link "Talk to customer" at bounding box center [720, 88] width 80 height 16
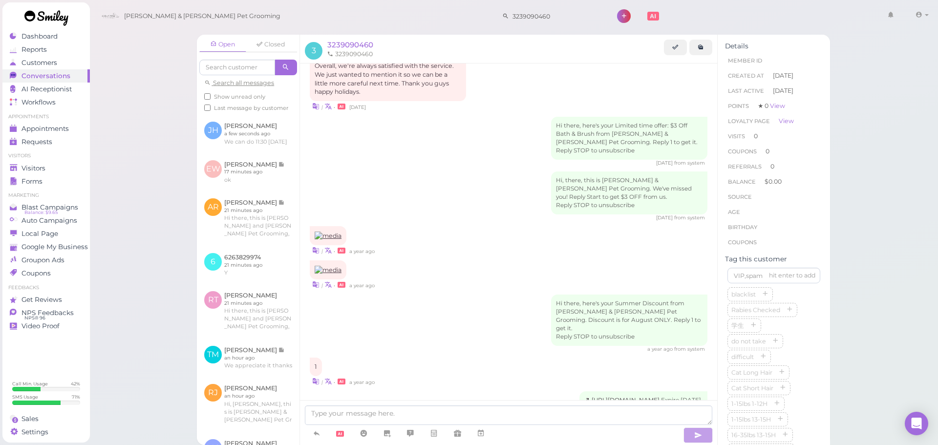
scroll to position [840, 0]
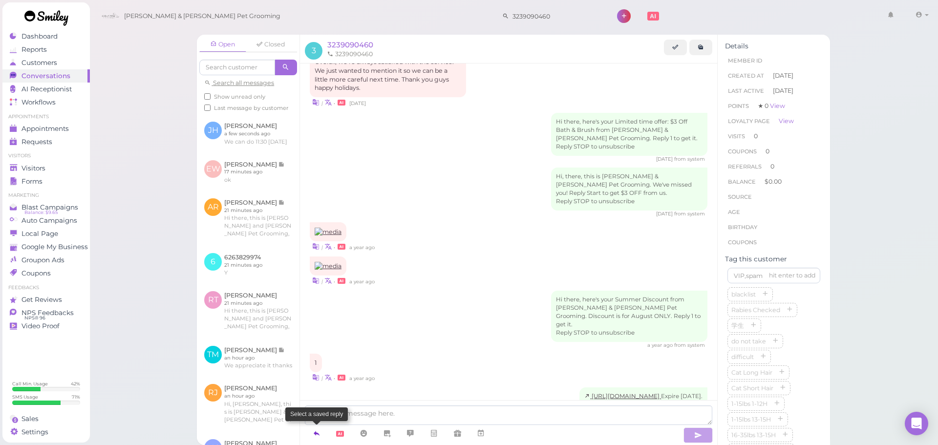
click at [313, 437] on icon at bounding box center [317, 433] width 8 height 10
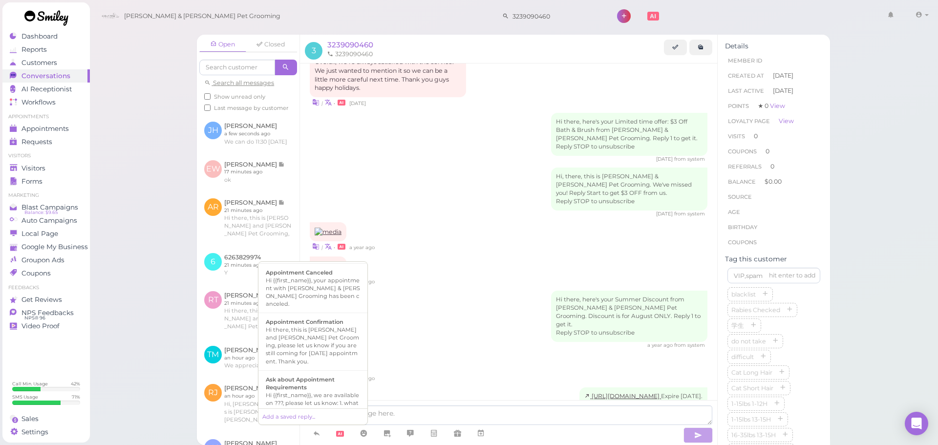
scroll to position [98, 0]
click at [316, 375] on div "Hi there, this is Cody and Miley Pet Grooming, please let us know if you are st…" at bounding box center [313, 394] width 94 height 39
type textarea "Hi there, this is Cody and Miley Pet Grooming, please let us know if you are st…"
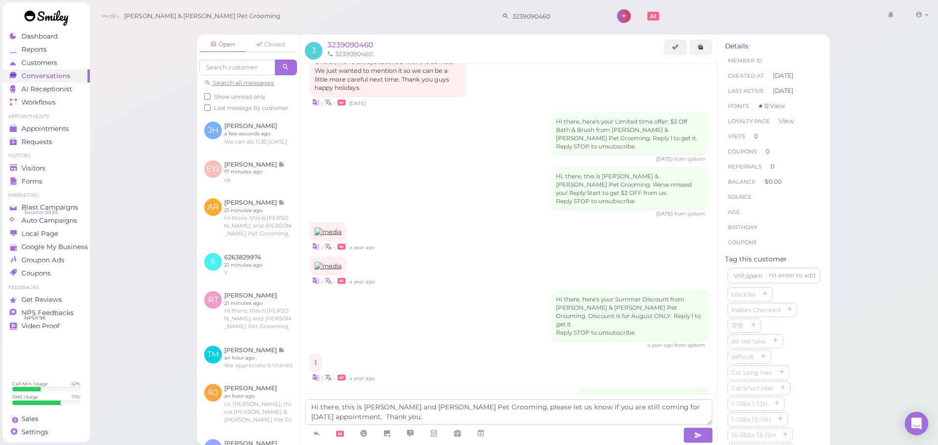
click at [656, 425] on div at bounding box center [493, 434] width 377 height 18
click at [656, 421] on textarea "Hi there, this is Cody and Miley Pet Grooming, please let us know if you are st…" at bounding box center [508, 412] width 407 height 26
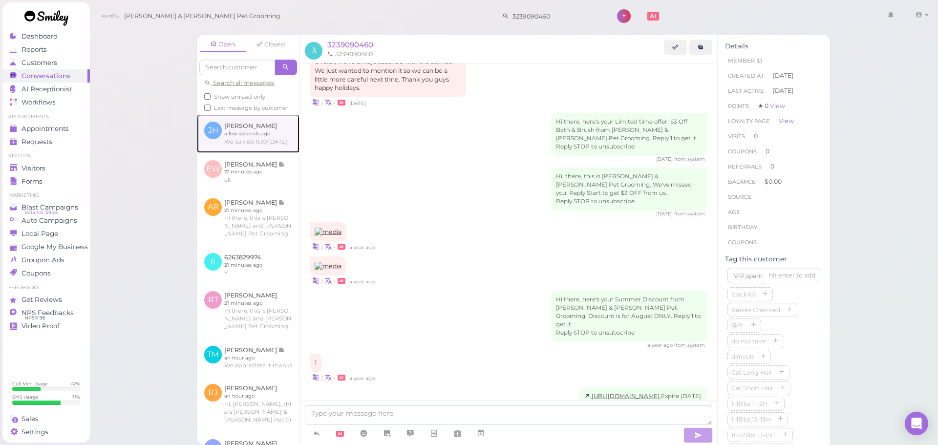
click at [249, 152] on link at bounding box center [248, 133] width 103 height 38
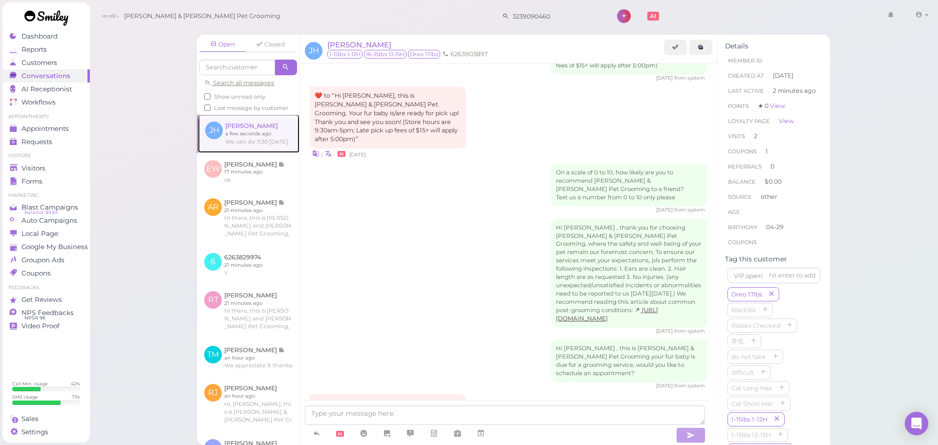
scroll to position [1161, 0]
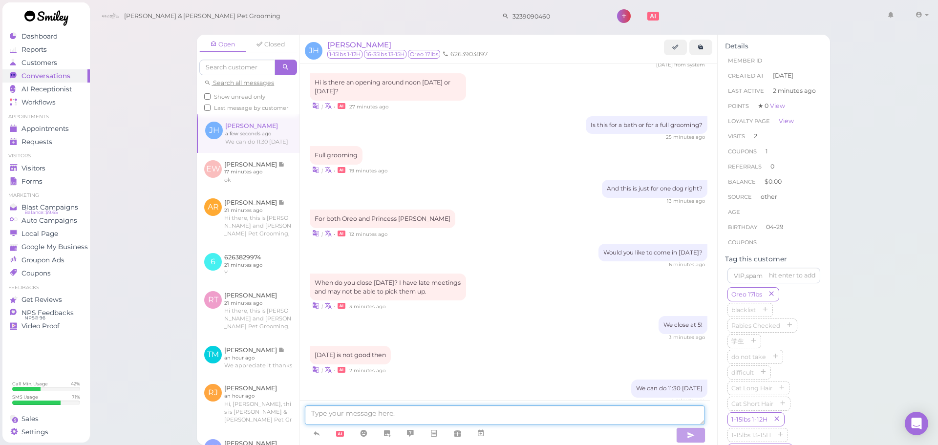
click at [409, 410] on textarea at bounding box center [505, 415] width 400 height 20
click at [374, 408] on textarea at bounding box center [505, 415] width 400 height 20
click at [476, 428] on link at bounding box center [480, 433] width 23 height 17
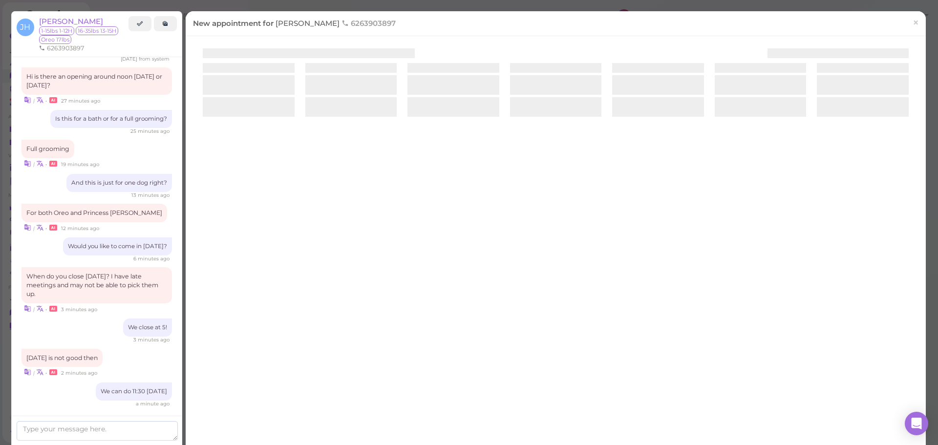
scroll to position [1204, 0]
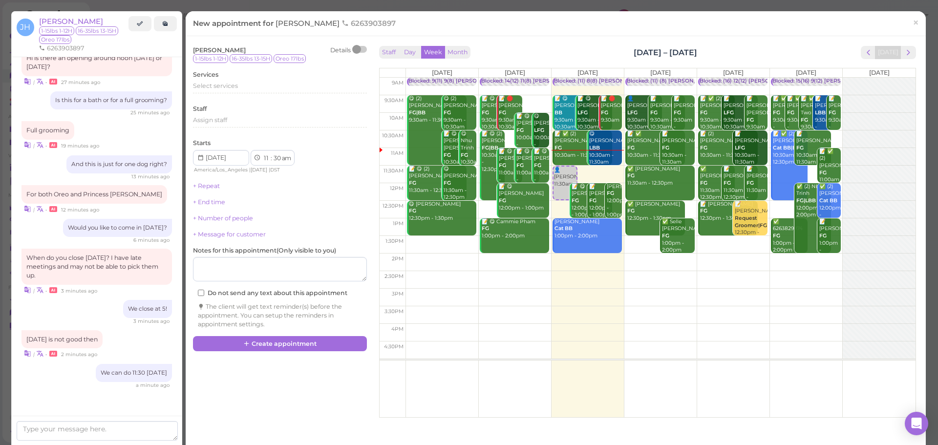
click at [641, 257] on td at bounding box center [660, 262] width 510 height 18
type input "[DATE]"
select select "2"
select select "00"
select select "pm"
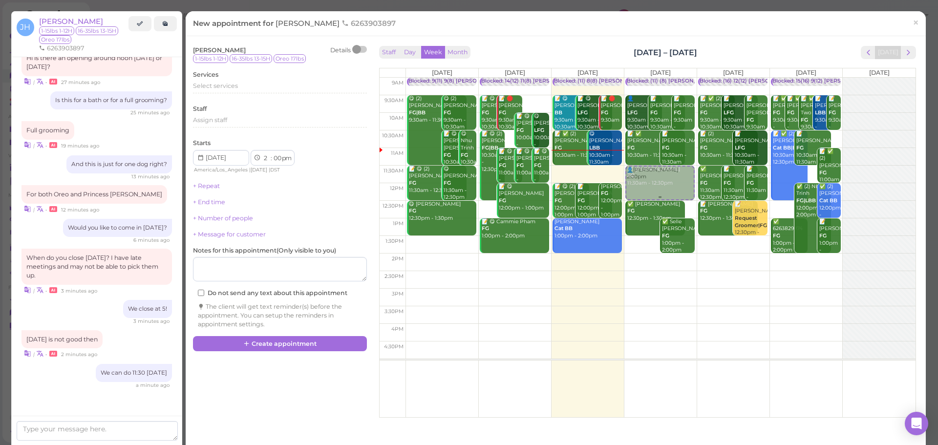
drag, startPoint x: 643, startPoint y: 269, endPoint x: 641, endPoint y: 206, distance: 63.5
click at [637, 78] on div "👤Josie Hand 2:00pm Blocked: (11) (8) Asa Rebecca • Appointment 👤Abisai Mondrago…" at bounding box center [660, 78] width 72 height 0
select select "11"
select select "30"
select select "am"
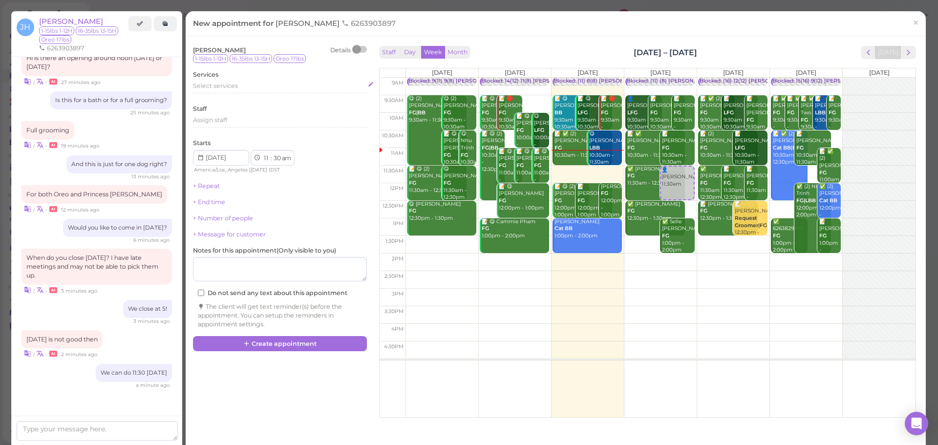
click at [225, 87] on span "Select services" at bounding box center [215, 85] width 45 height 7
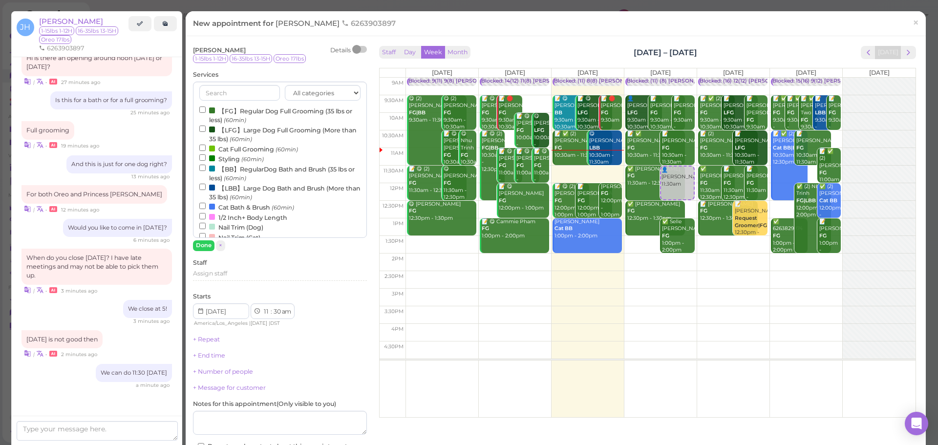
click at [225, 122] on label "【FG】Regular Dog Full Grooming (35 lbs or less) (60min)" at bounding box center [279, 114] width 161 height 19
click at [206, 113] on input "【FG】Regular Dog Full Grooming (35 lbs or less) (60min)" at bounding box center [202, 109] width 6 height 6
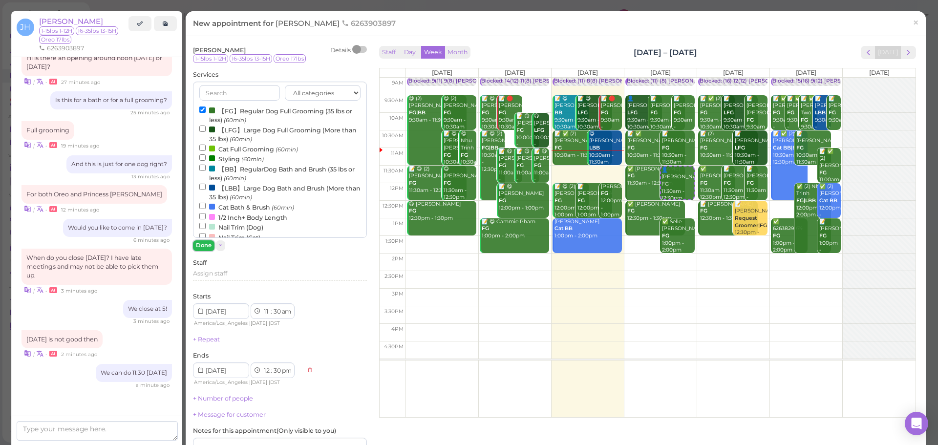
click at [199, 246] on button "Done" at bounding box center [203, 245] width 21 height 10
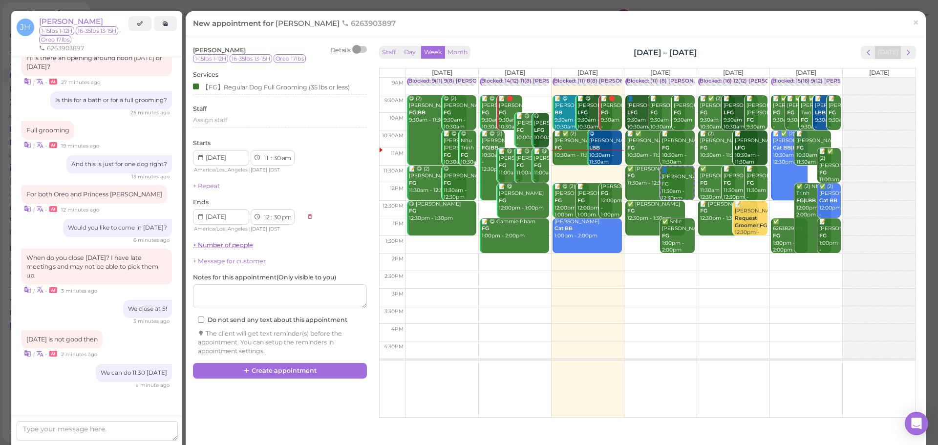
click at [217, 243] on link "+ Number of people" at bounding box center [223, 244] width 60 height 7
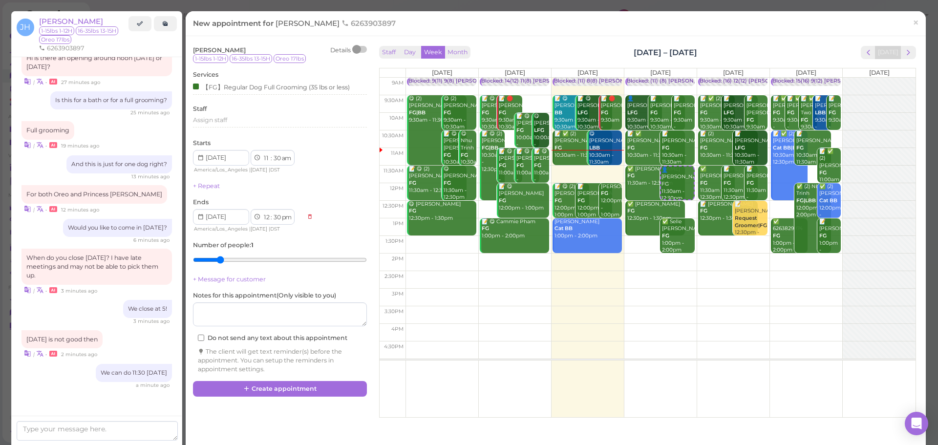
type input "2"
click at [221, 256] on input "range" at bounding box center [280, 260] width 174 height 16
click at [293, 392] on button "Create appointment" at bounding box center [280, 389] width 174 height 16
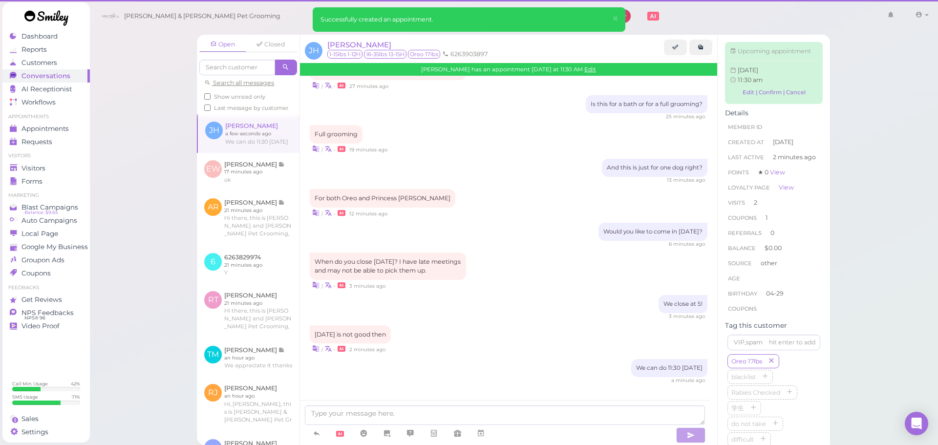
scroll to position [1161, 0]
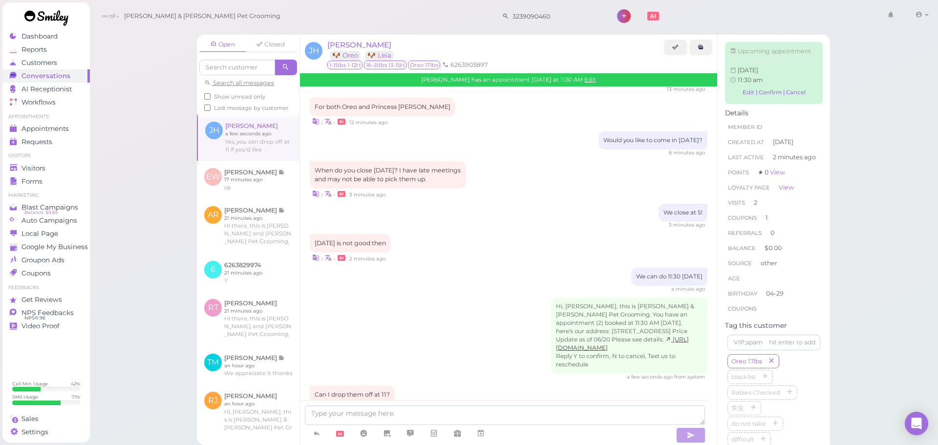
scroll to position [1319, 0]
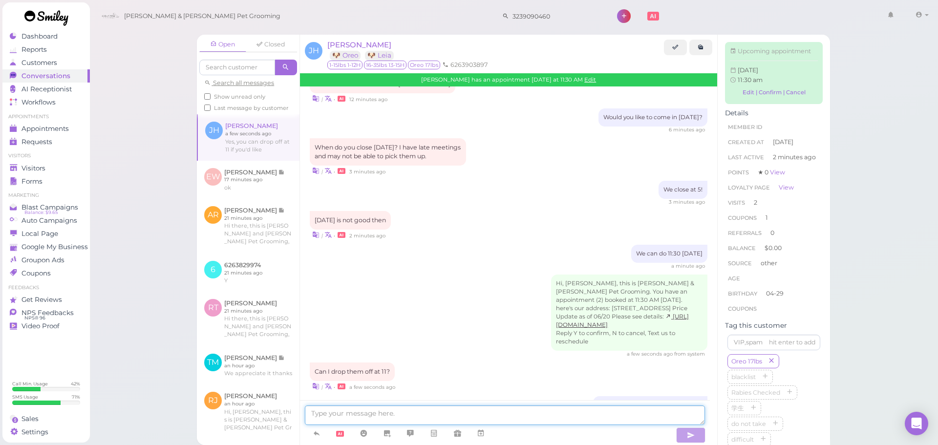
drag, startPoint x: 444, startPoint y: 411, endPoint x: 442, endPoint y: 393, distance: 17.7
click at [444, 411] on textarea at bounding box center [505, 415] width 400 height 20
click at [441, 301] on div "Hi, Josie, this is Cody & Miley Pet Grooming. You have an appointment (2) booke…" at bounding box center [509, 315] width 398 height 83
click at [42, 172] on span "Visitors" at bounding box center [34, 168] width 26 height 8
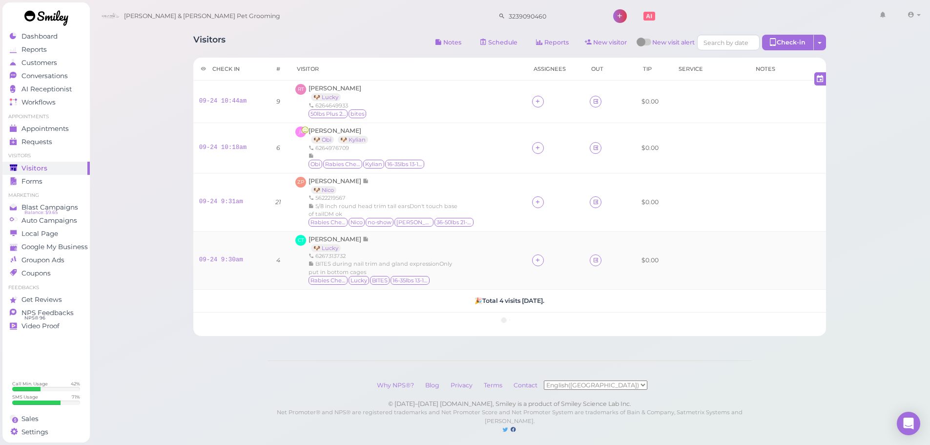
click at [494, 243] on div "CT Cindy Tang 🐶 Lucky 6267313732 BITES during nail trim and gland expressionOnl…" at bounding box center [407, 260] width 225 height 51
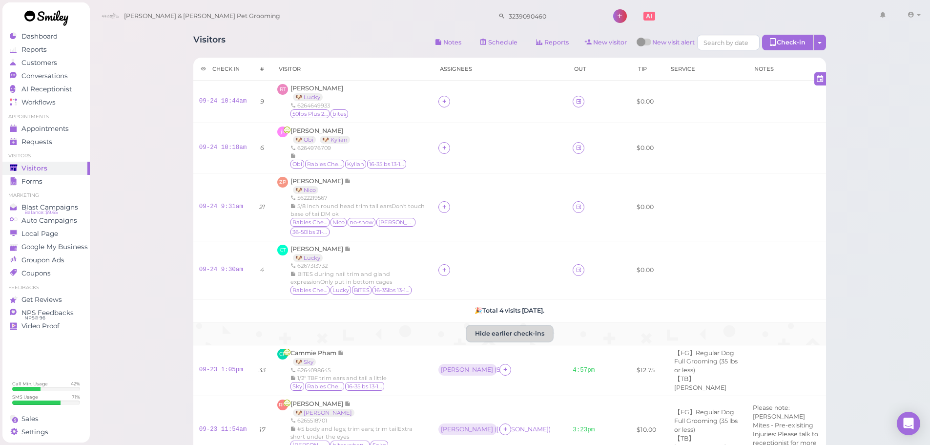
click at [509, 341] on button "Hide earlier check-ins" at bounding box center [510, 334] width 86 height 16
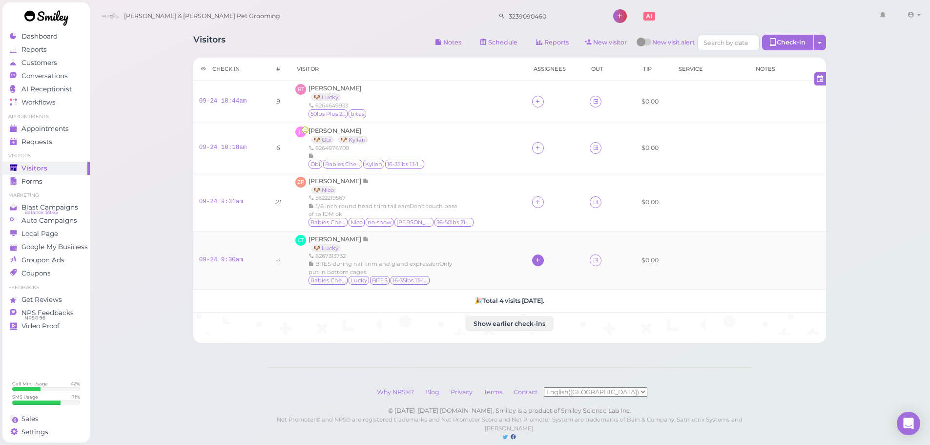
click at [535, 256] on icon at bounding box center [538, 259] width 6 height 7
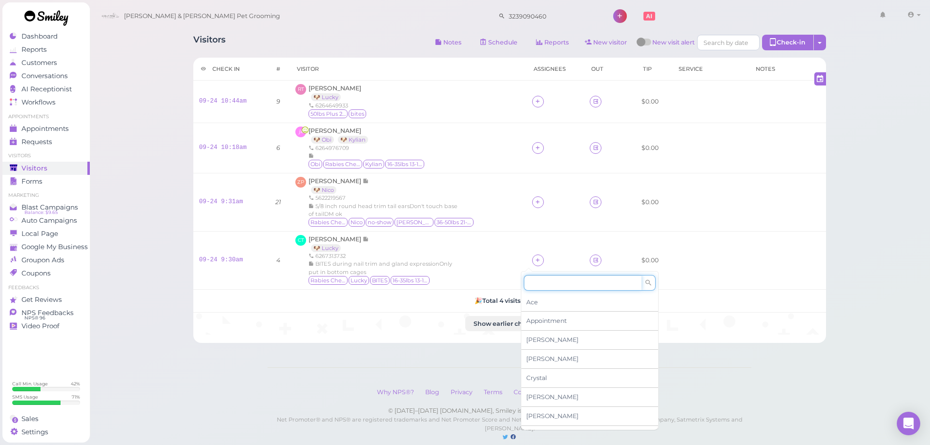
click at [541, 282] on input at bounding box center [583, 283] width 118 height 16
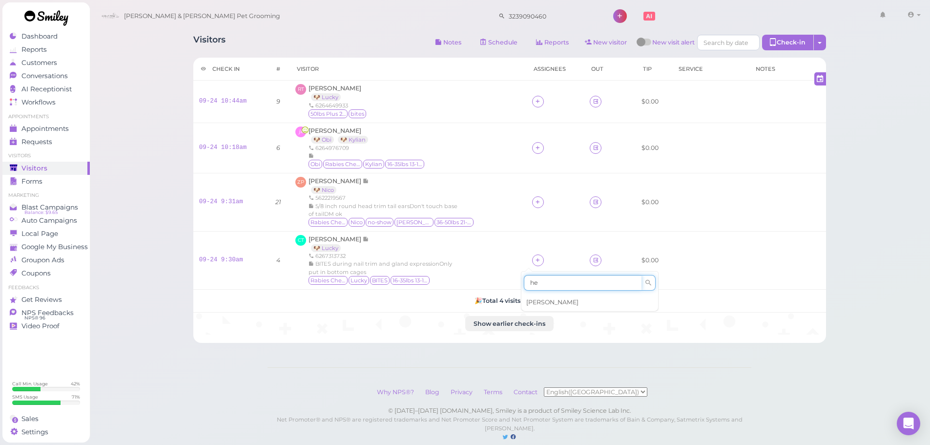
type input "he"
click at [537, 300] on span "[PERSON_NAME]" at bounding box center [552, 301] width 52 height 7
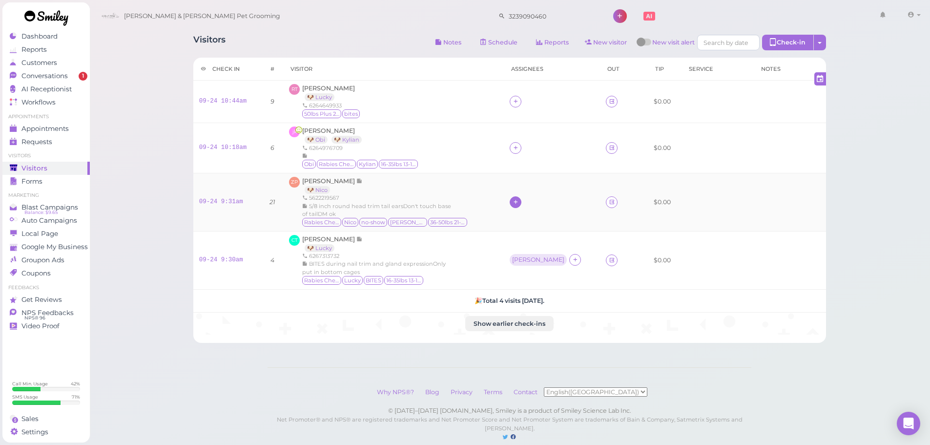
click at [519, 203] on icon at bounding box center [516, 201] width 6 height 7
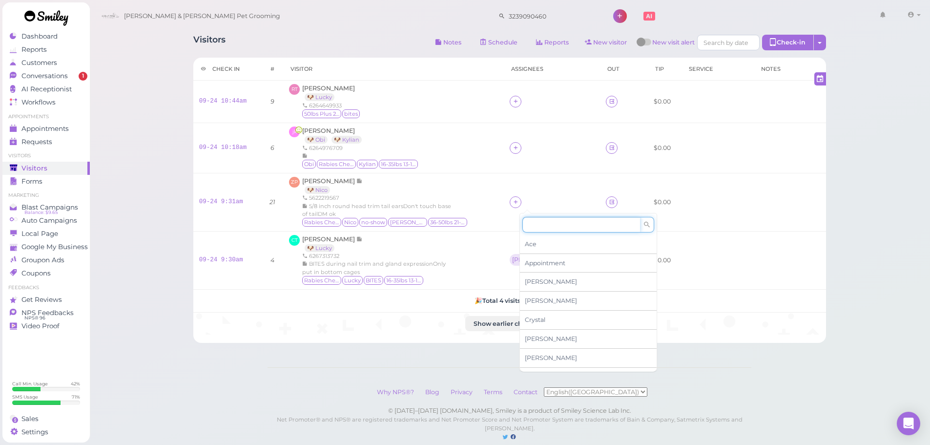
click at [544, 227] on input at bounding box center [582, 225] width 118 height 16
type input "asa"
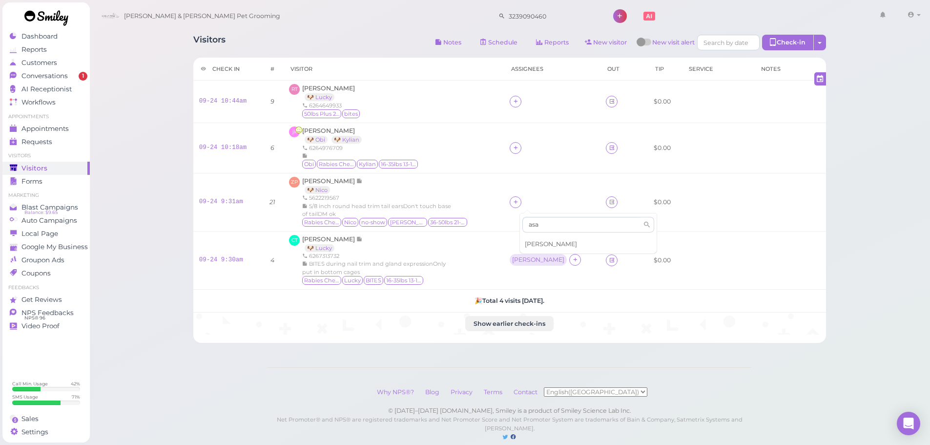
click at [541, 241] on div "[PERSON_NAME]" at bounding box center [588, 244] width 137 height 19
click at [519, 150] on icon at bounding box center [516, 147] width 6 height 7
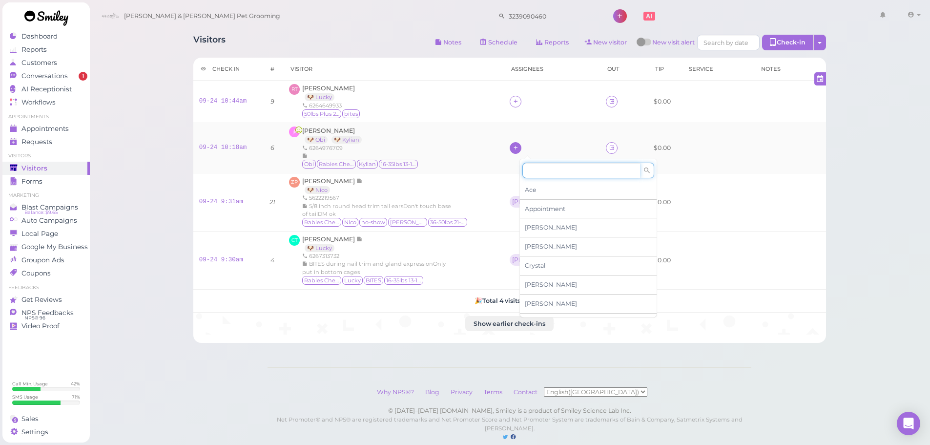
click at [532, 177] on input at bounding box center [582, 171] width 118 height 16
type input "he"
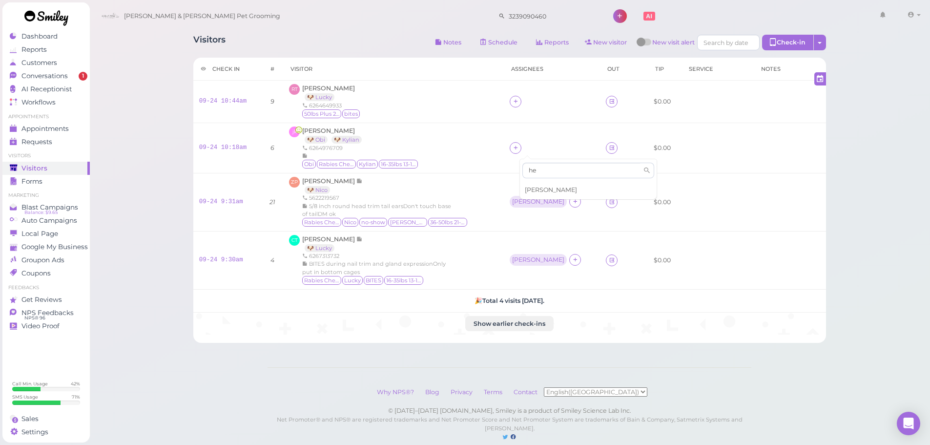
click at [531, 186] on span "[PERSON_NAME]" at bounding box center [551, 189] width 52 height 7
click at [522, 153] on div at bounding box center [516, 148] width 12 height 12
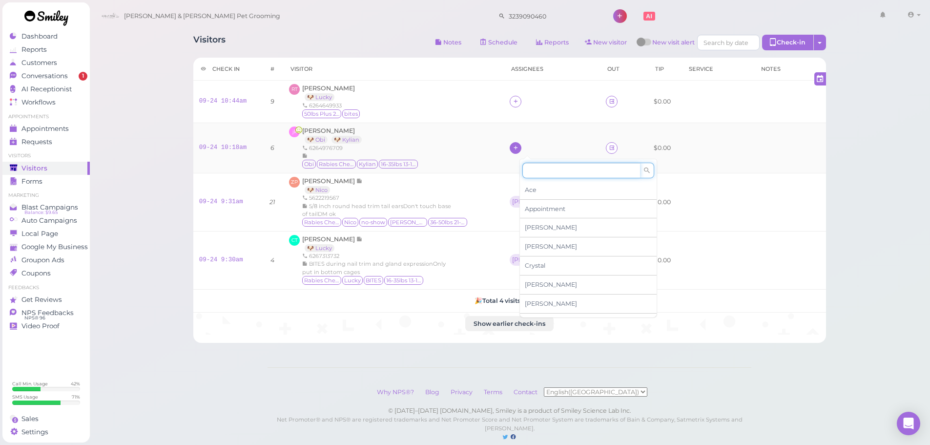
click at [534, 167] on input at bounding box center [582, 171] width 118 height 16
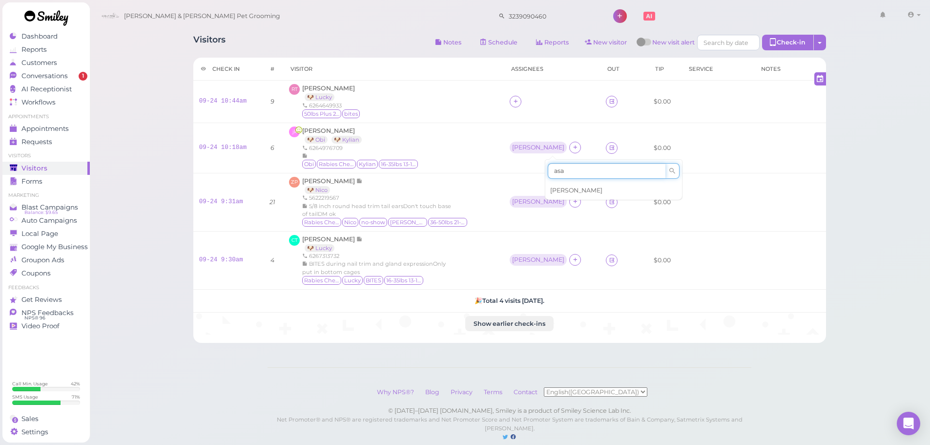
type input "asa"
click at [552, 185] on div "[PERSON_NAME]" at bounding box center [614, 190] width 137 height 19
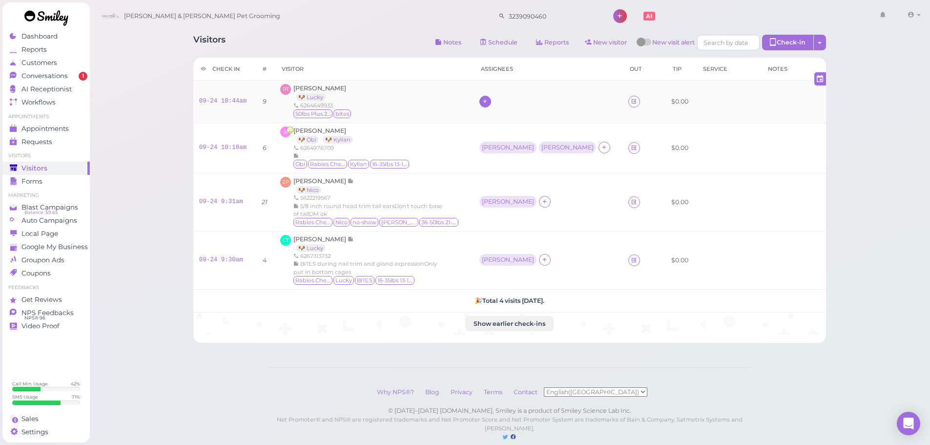
click at [491, 105] on div at bounding box center [486, 102] width 12 height 12
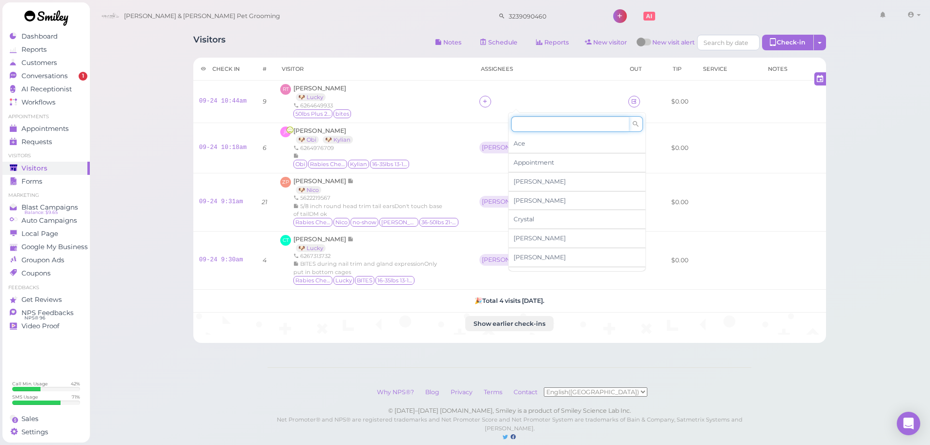
click at [527, 131] on input at bounding box center [570, 124] width 118 height 16
type input "he"
click at [527, 140] on span "[PERSON_NAME]" at bounding box center [540, 143] width 52 height 7
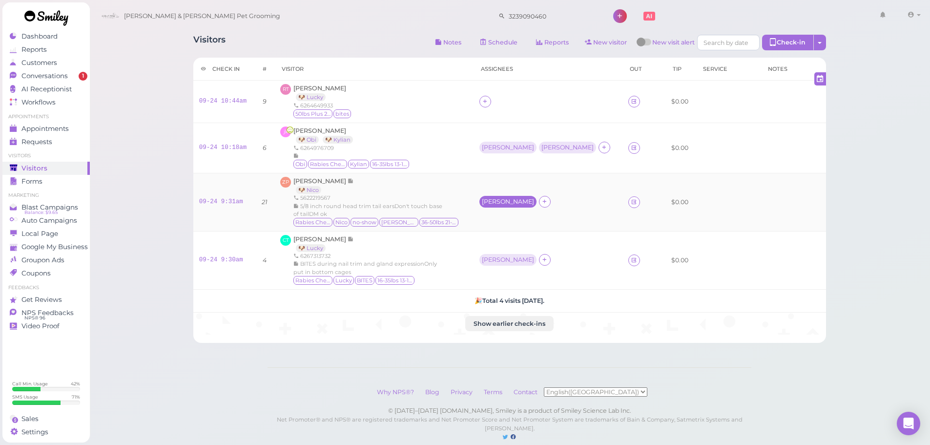
click at [513, 204] on div "[PERSON_NAME]" at bounding box center [508, 201] width 52 height 7
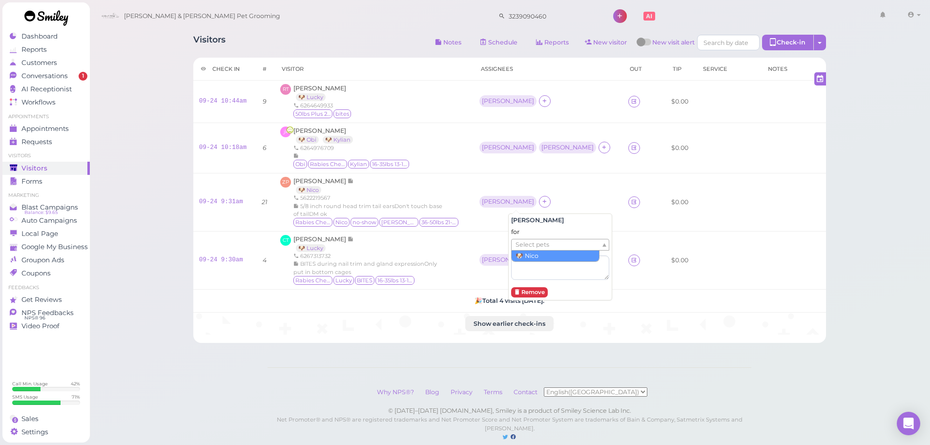
click at [524, 240] on span "Select pets" at bounding box center [533, 244] width 34 height 11
click at [468, 250] on div "CT Cindy Tang 🐶 Lucky 6267313732 BITES during nail trim and gland expressionOnl…" at bounding box center [374, 260] width 188 height 51
click at [517, 262] on div "[PERSON_NAME]" at bounding box center [508, 259] width 52 height 7
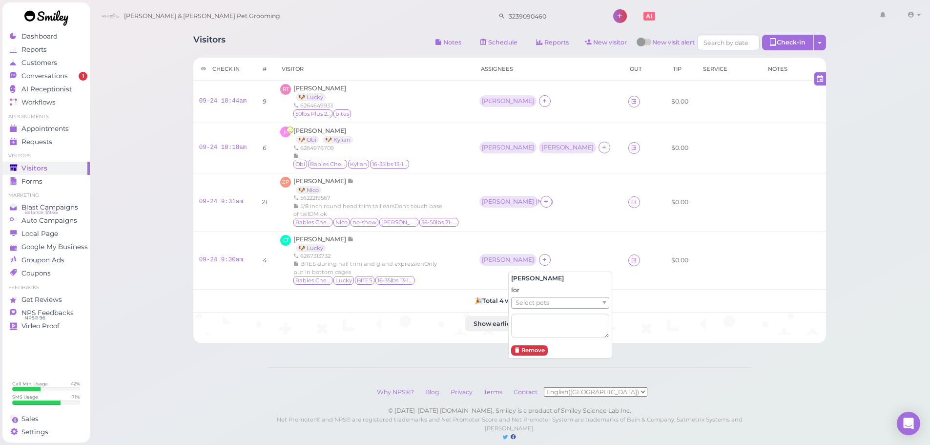
click at [543, 306] on span "Select pets" at bounding box center [533, 302] width 34 height 11
click at [474, 176] on td "ZP Zach Palacios 🐶 Nico 5622219567 5/8 inch round head trim tail earsDon't touc…" at bounding box center [373, 202] width 199 height 58
click at [525, 150] on div "[PERSON_NAME]" at bounding box center [508, 147] width 52 height 7
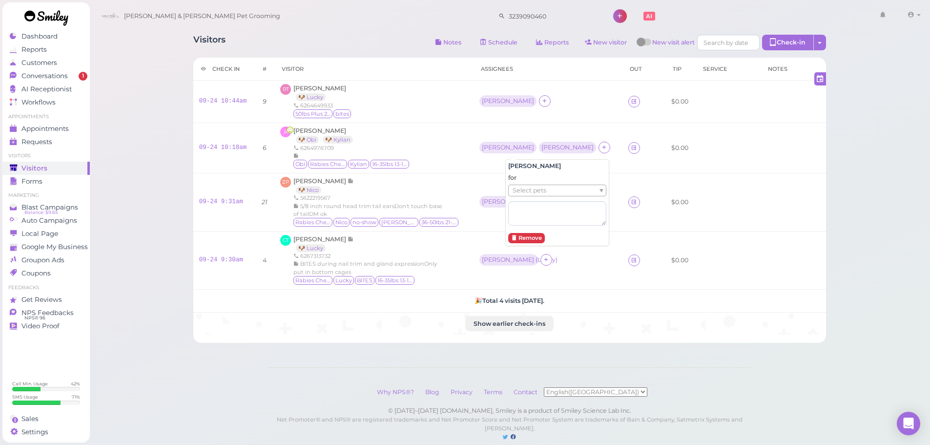
click at [521, 191] on span "Select pets" at bounding box center [530, 190] width 34 height 11
drag, startPoint x: 545, startPoint y: 131, endPoint x: 551, endPoint y: 146, distance: 15.5
click at [547, 134] on td "Helen ( Kylian ) Asa" at bounding box center [548, 148] width 150 height 50
click at [552, 150] on div "[PERSON_NAME]" at bounding box center [569, 147] width 52 height 7
click at [561, 192] on ul "Select pets" at bounding box center [542, 190] width 89 height 11
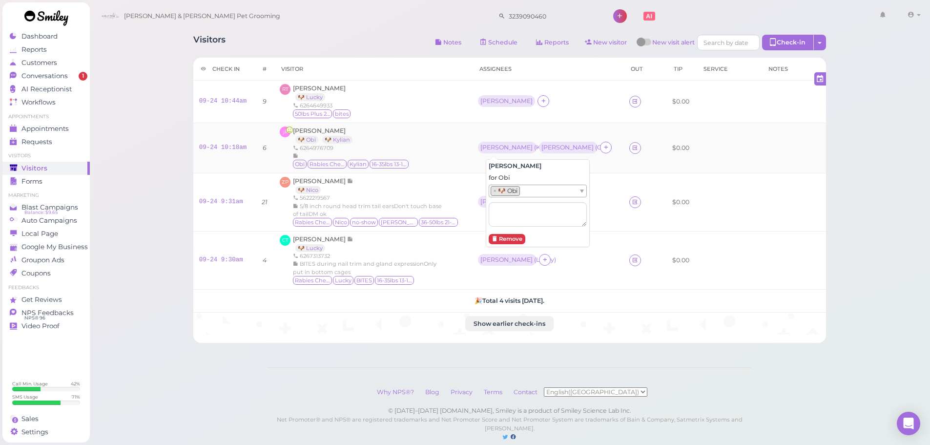
click at [488, 139] on td "Helen ( Kylian ) Asa ( Obi )" at bounding box center [547, 148] width 151 height 50
click at [494, 99] on div "[PERSON_NAME]" at bounding box center [507, 101] width 52 height 7
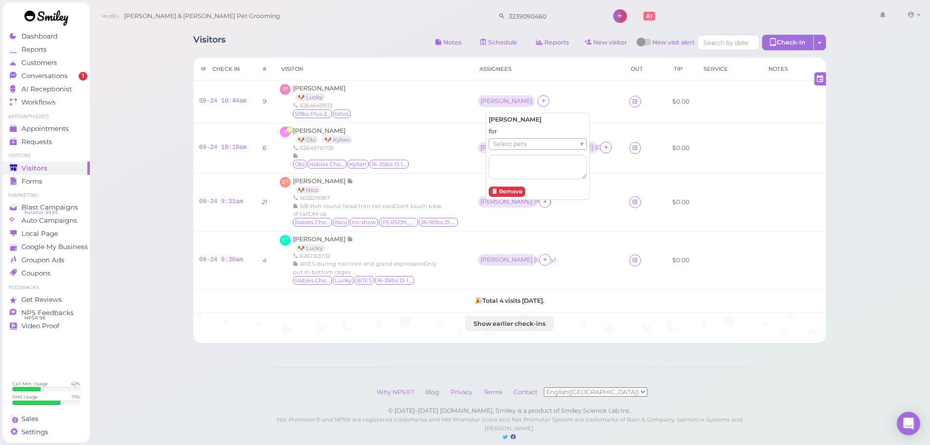
click at [512, 144] on span "Select pets" at bounding box center [510, 144] width 34 height 11
click at [462, 140] on div "jk jason keung 🐶 Obi 🐶 Kylian 6264976709 Obi Rabies Checked Kylian 16-35lbs 13-…" at bounding box center [373, 147] width 187 height 43
click at [35, 76] on span "Conversations" at bounding box center [45, 76] width 49 height 8
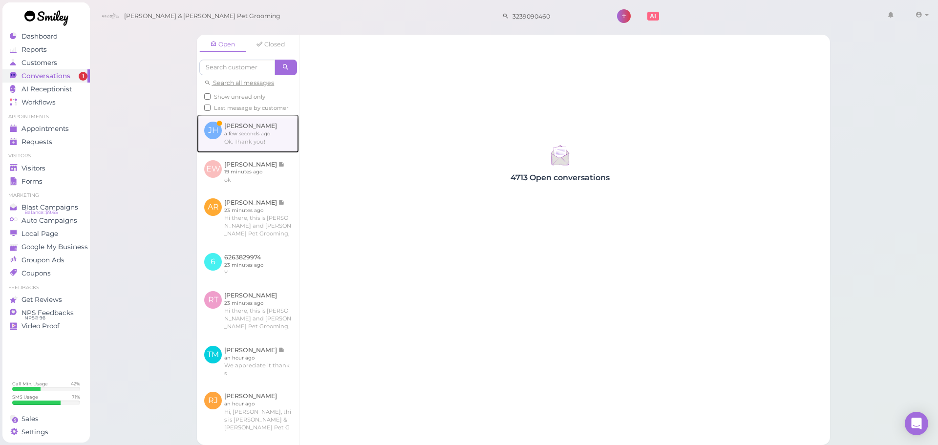
click at [240, 152] on link at bounding box center [248, 133] width 102 height 38
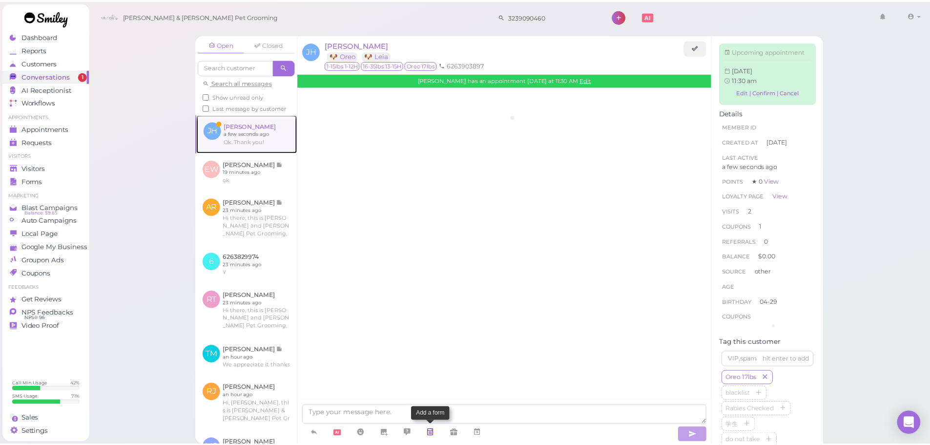
scroll to position [1195, 0]
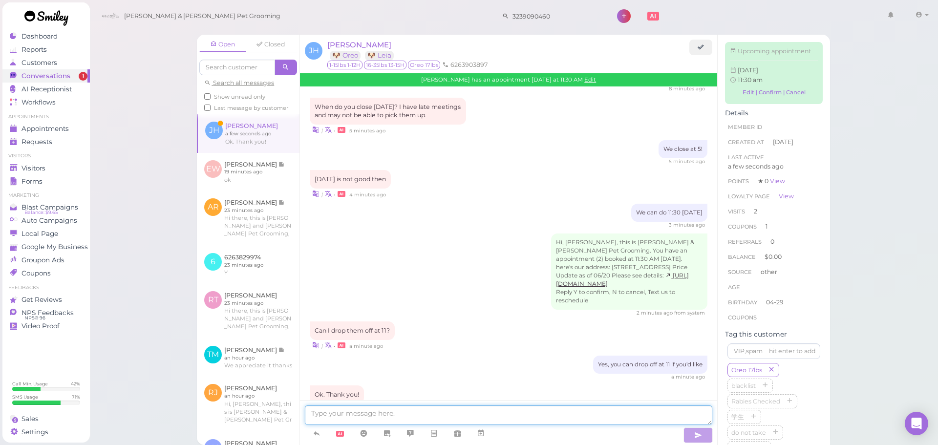
click at [436, 410] on textarea at bounding box center [508, 415] width 407 height 20
click at [534, 414] on textarea at bounding box center [508, 415] width 407 height 20
click at [38, 164] on span "Visitors" at bounding box center [34, 168] width 26 height 8
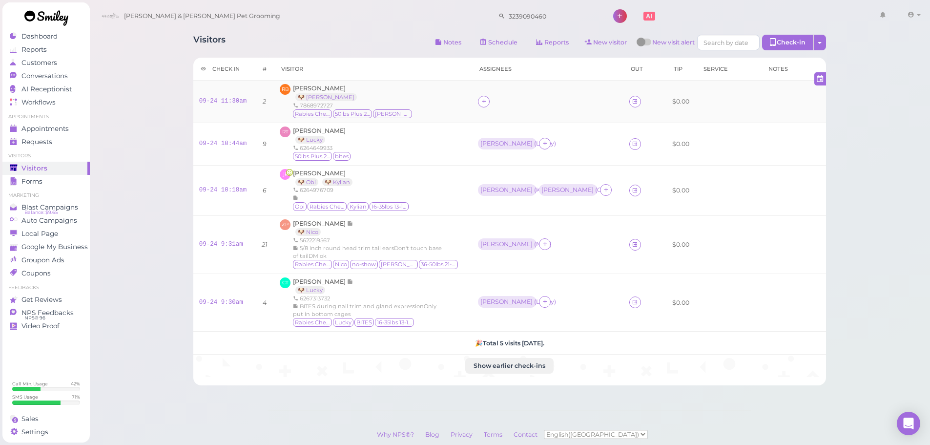
click at [365, 85] on div "Ralph Baxter 🐶 Ralph 7868972727 Rabies Checked 50lbs Plus 21-25H Ralph" at bounding box center [353, 101] width 120 height 35
click at [310, 91] on span "[PERSON_NAME]" at bounding box center [319, 87] width 53 height 7
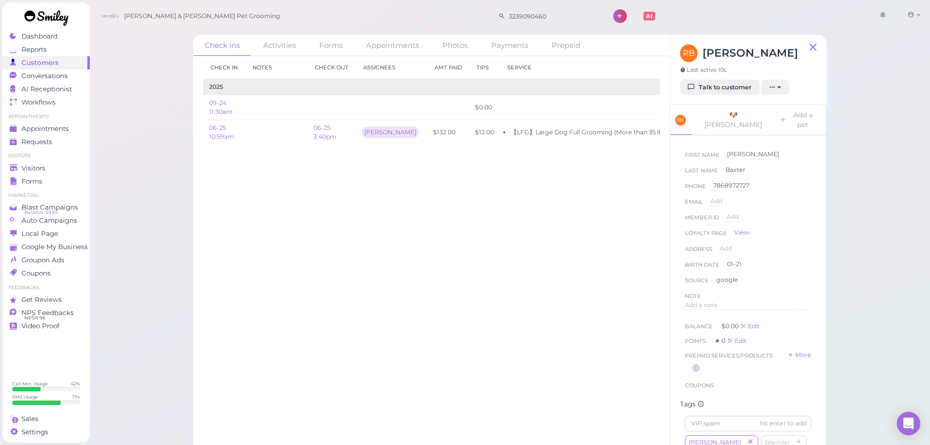
click at [491, 229] on div "Check in Notes Check out Assignees Amt Paid Tips Service 2025 09-24 11:30am $0.…" at bounding box center [431, 250] width 477 height 389
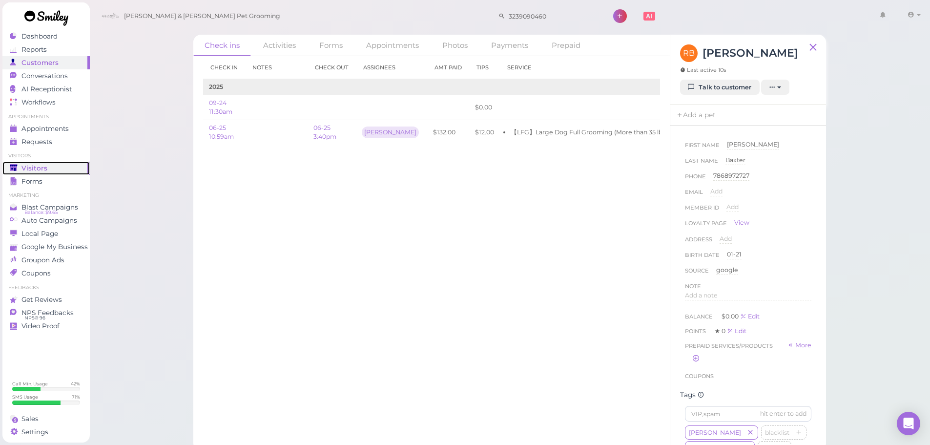
click at [19, 165] on div "Visitors" at bounding box center [45, 168] width 70 height 8
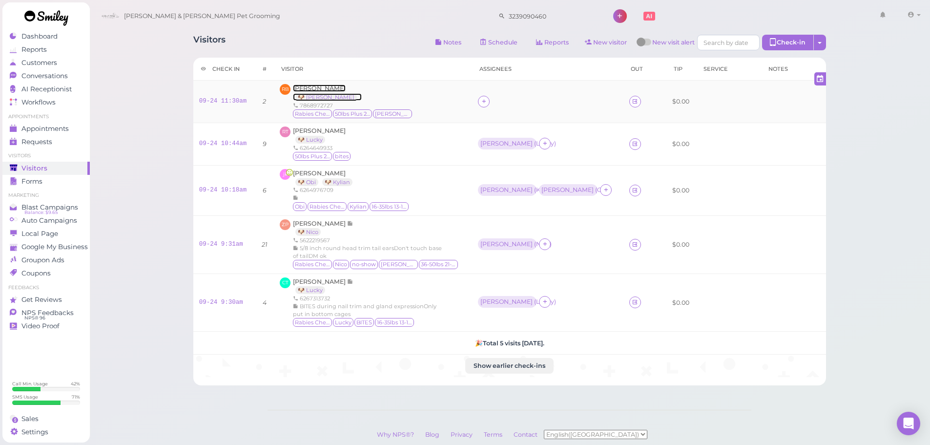
click at [318, 86] on span "[PERSON_NAME]" at bounding box center [319, 87] width 53 height 7
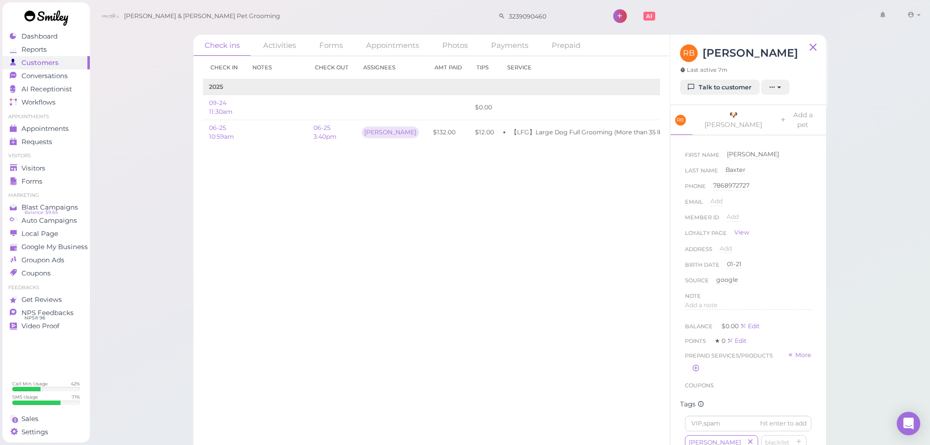
click at [325, 244] on div "Check in Notes Check out Assignees Amt Paid Tips Service 2025 09-24 11:30am $0.…" at bounding box center [431, 250] width 477 height 389
click at [285, 208] on div "Check in Notes Check out Assignees Amt Paid Tips Service 2025 09-24 11:30am $0.…" at bounding box center [431, 250] width 477 height 389
click at [48, 78] on span "Conversations" at bounding box center [45, 76] width 49 height 8
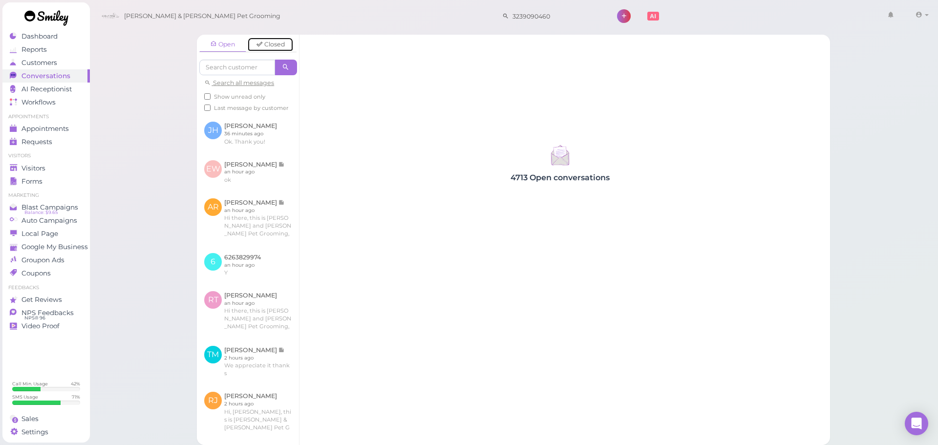
click at [268, 50] on link "Closed" at bounding box center [270, 44] width 47 height 15
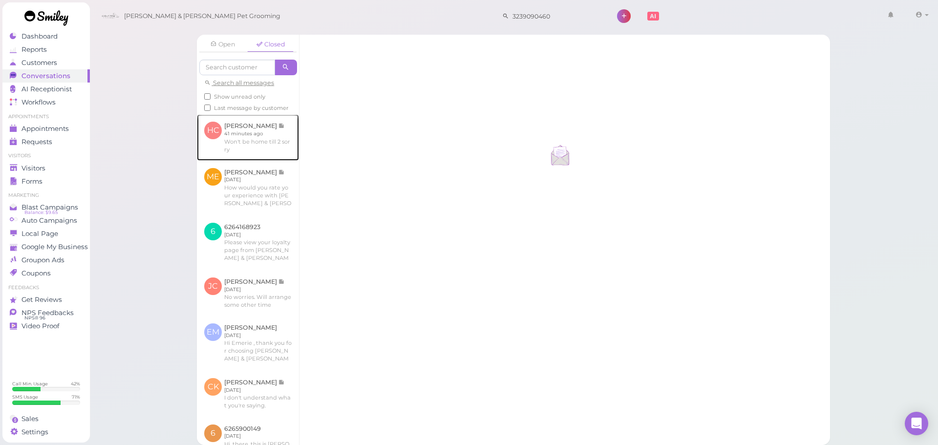
click at [250, 150] on link at bounding box center [248, 137] width 102 height 46
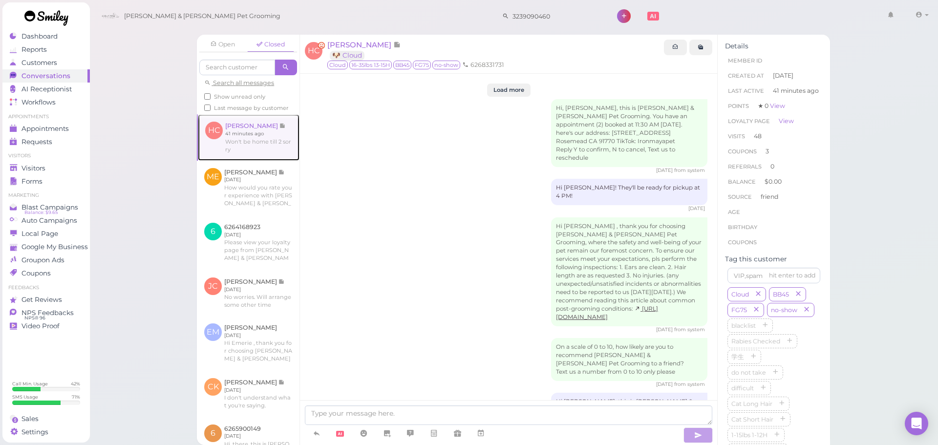
scroll to position [1457, 0]
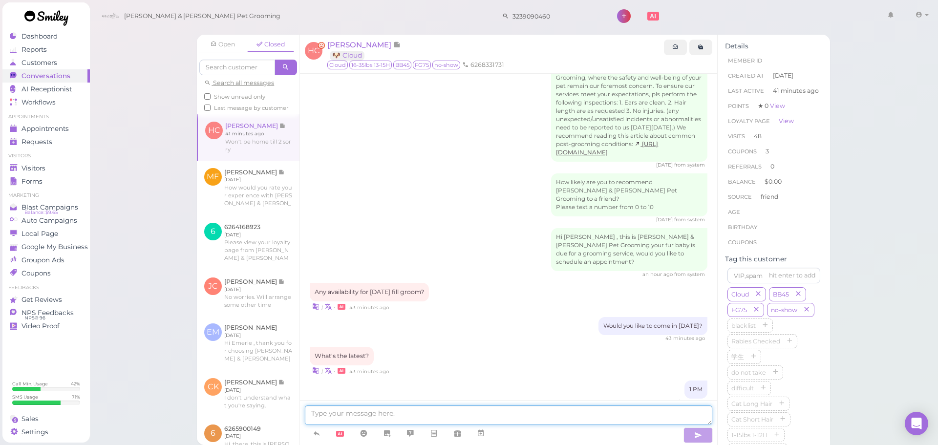
click at [407, 413] on textarea at bounding box center [508, 415] width 407 height 20
type textarea "No problem, does 1:30 tomorrow work?"
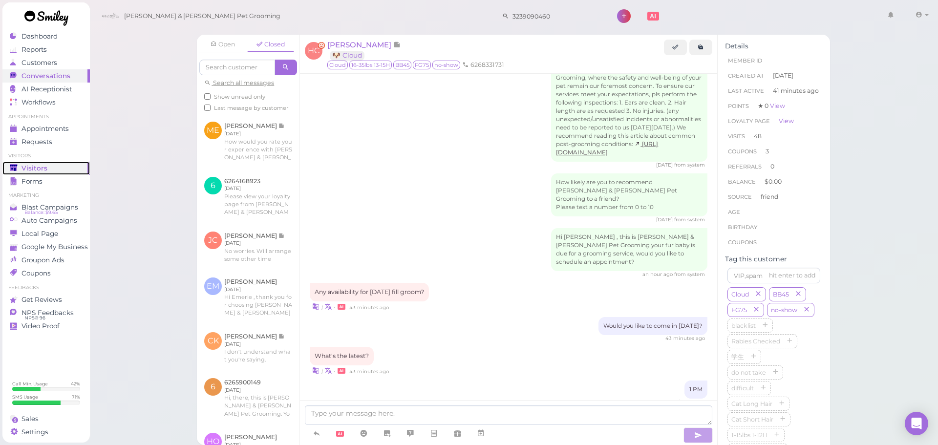
scroll to position [1480, 0]
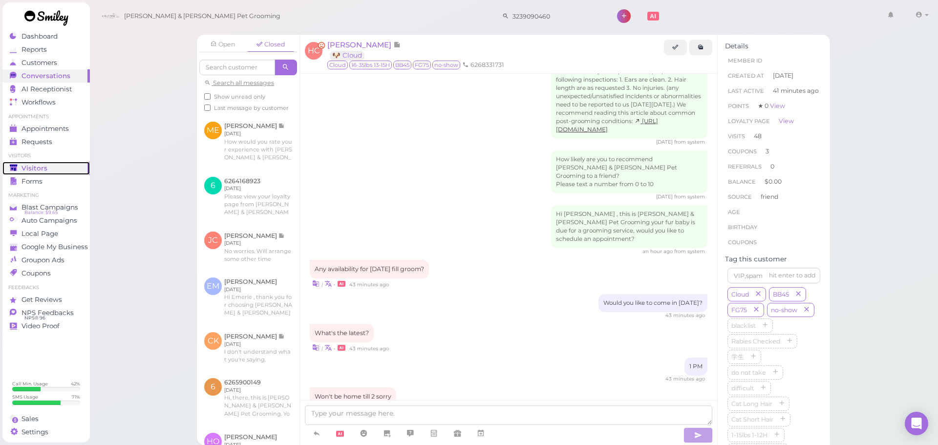
click at [62, 171] on div "Visitors" at bounding box center [45, 168] width 70 height 8
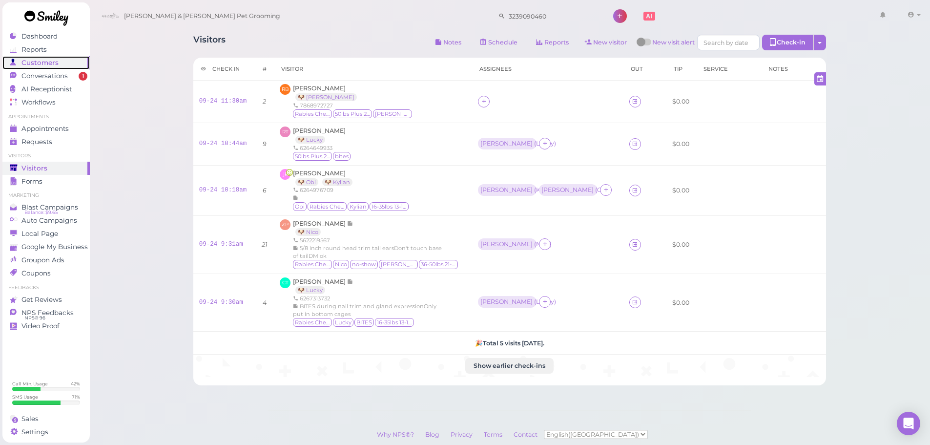
click at [76, 68] on link "Customers" at bounding box center [45, 62] width 87 height 13
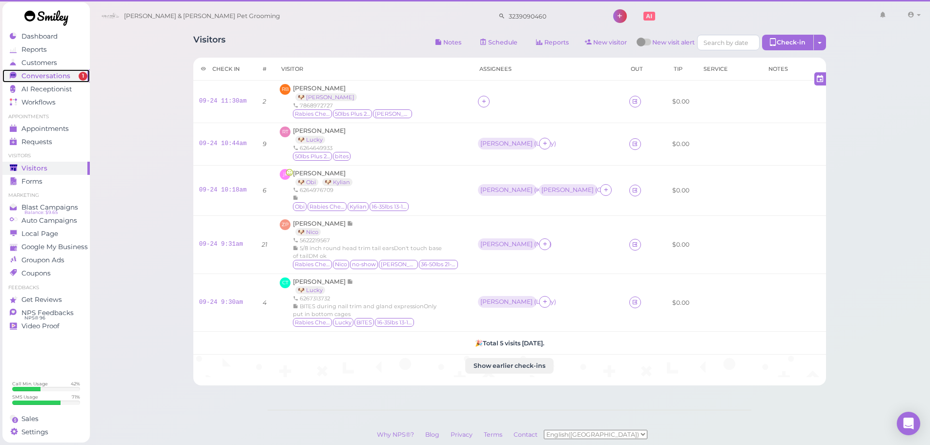
click at [78, 74] on div "Conversations" at bounding box center [45, 76] width 70 height 8
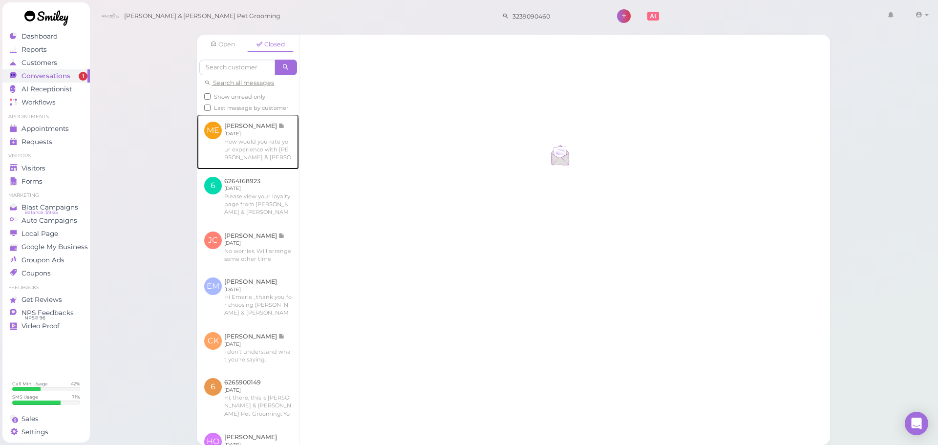
click at [234, 149] on link at bounding box center [248, 141] width 102 height 55
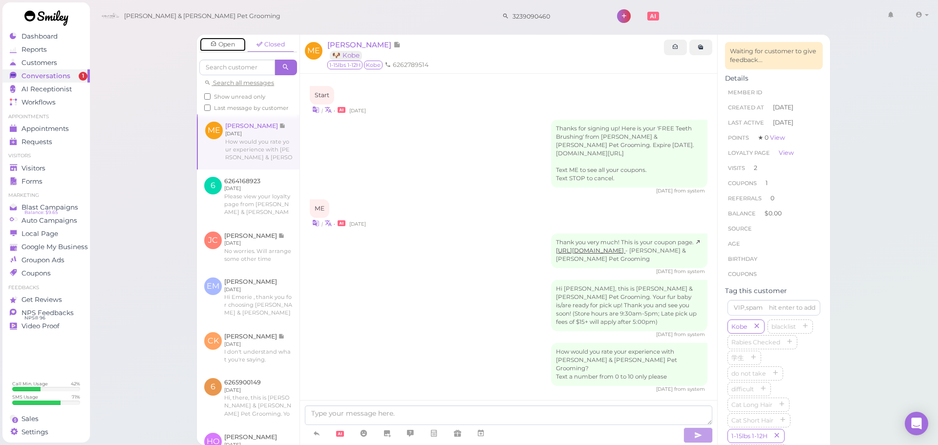
click at [227, 48] on link "Open" at bounding box center [222, 44] width 47 height 15
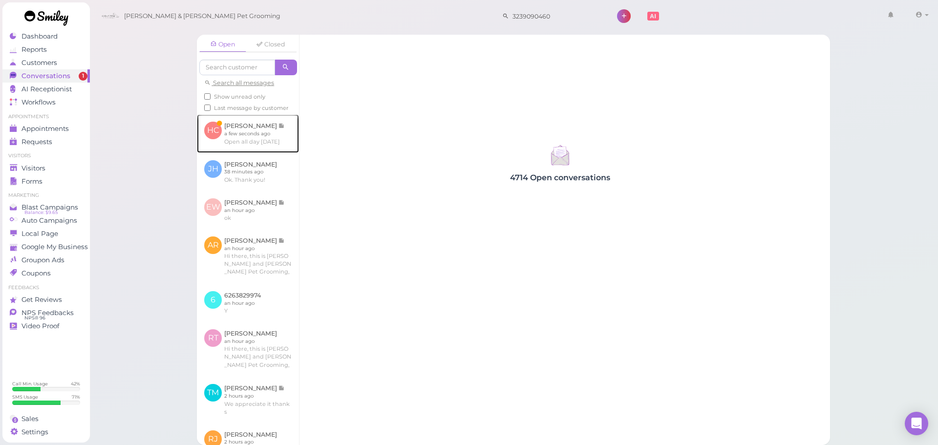
click at [243, 149] on link at bounding box center [248, 133] width 102 height 38
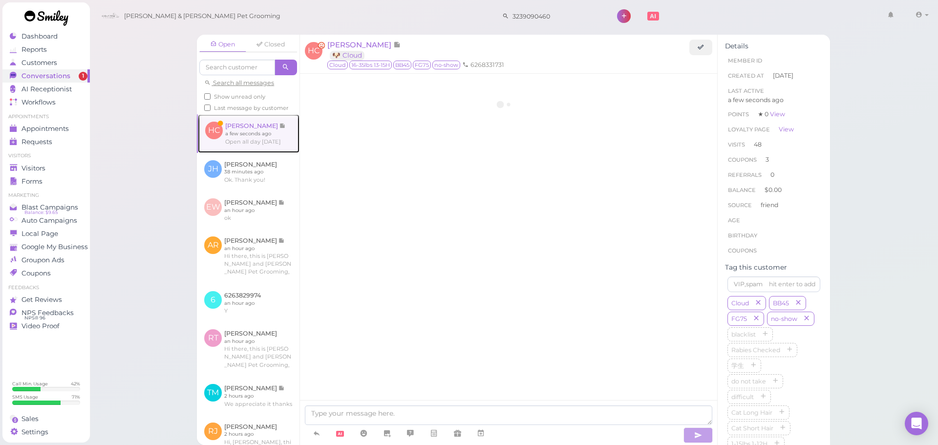
scroll to position [1324, 0]
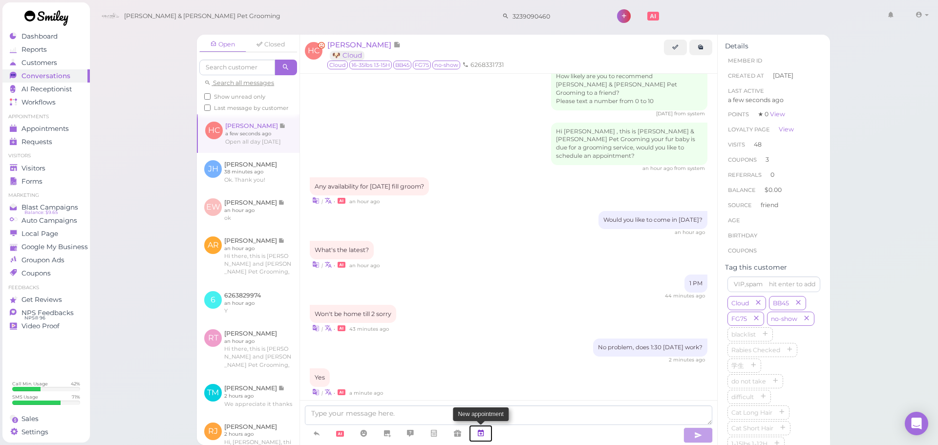
click at [487, 437] on link at bounding box center [480, 433] width 23 height 17
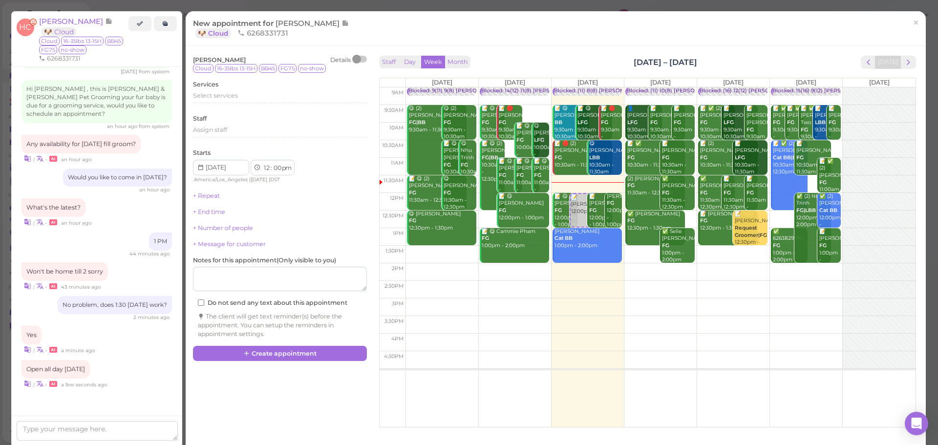
click at [642, 252] on td at bounding box center [660, 255] width 510 height 18
type input "[DATE]"
select select "1"
select select "30"
click at [273, 102] on div "Select services" at bounding box center [280, 97] width 174 height 12
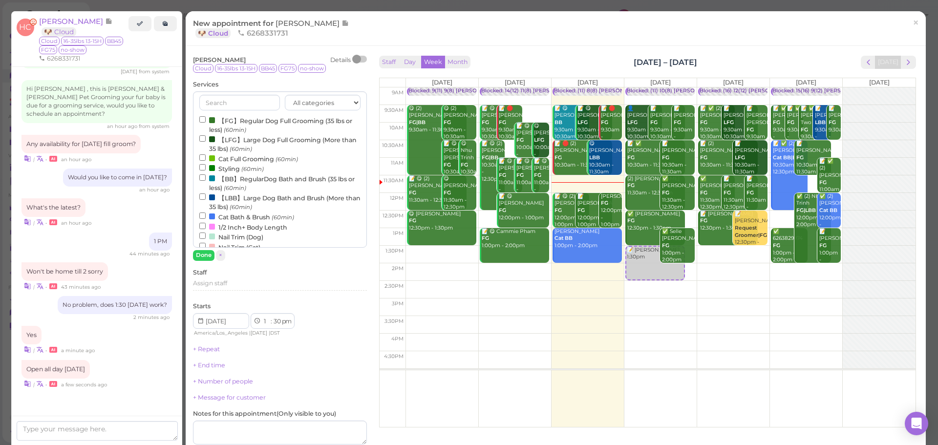
click at [261, 119] on label "【FG】Regular Dog Full Grooming (35 lbs or less) (60min)" at bounding box center [279, 124] width 161 height 19
click at [206, 119] on input "【FG】Regular Dog Full Grooming (35 lbs or less) (60min)" at bounding box center [202, 119] width 6 height 6
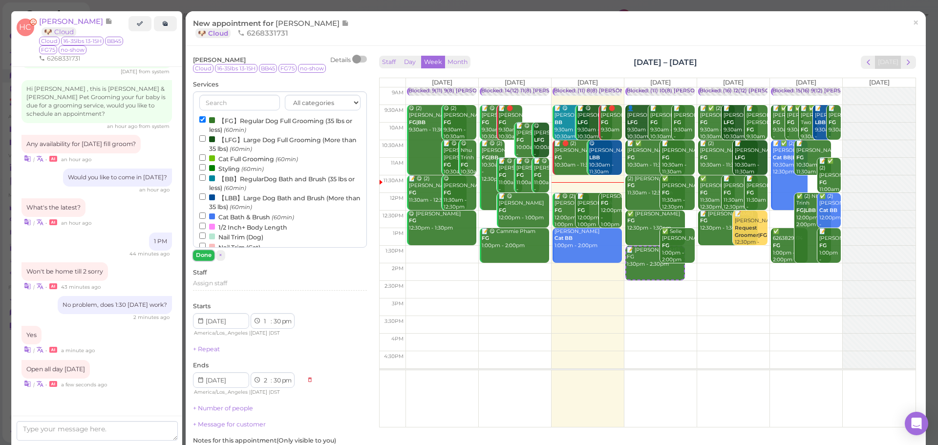
click at [205, 253] on button "Done" at bounding box center [203, 255] width 21 height 10
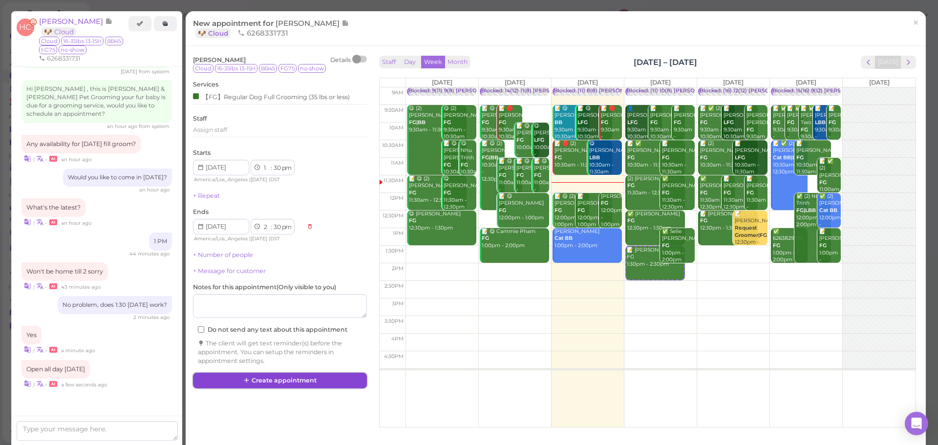
click at [288, 384] on button "Create appointment" at bounding box center [280, 381] width 174 height 16
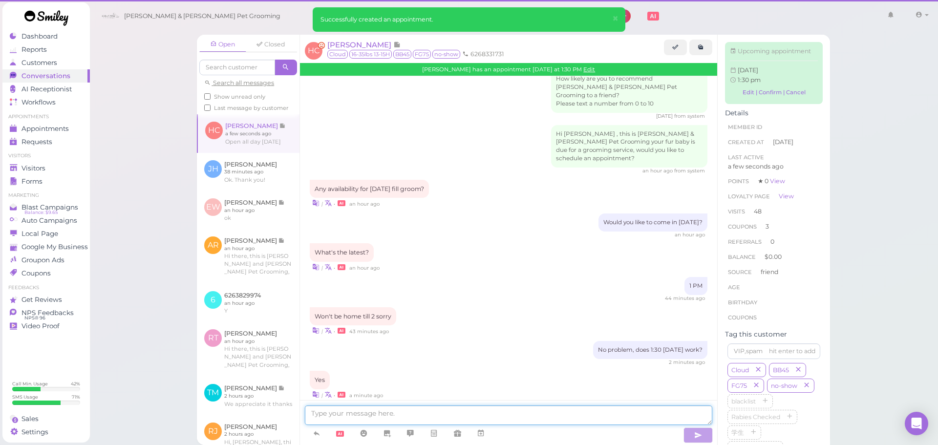
click at [397, 412] on textarea at bounding box center [508, 415] width 407 height 20
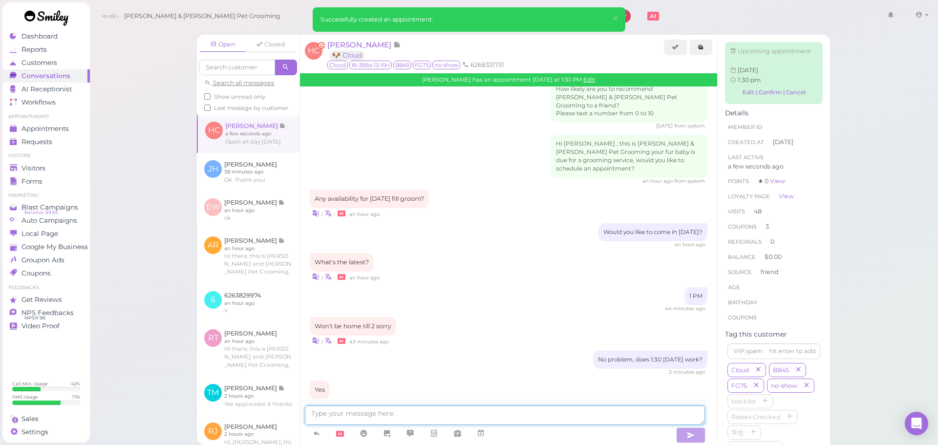
scroll to position [1426, 0]
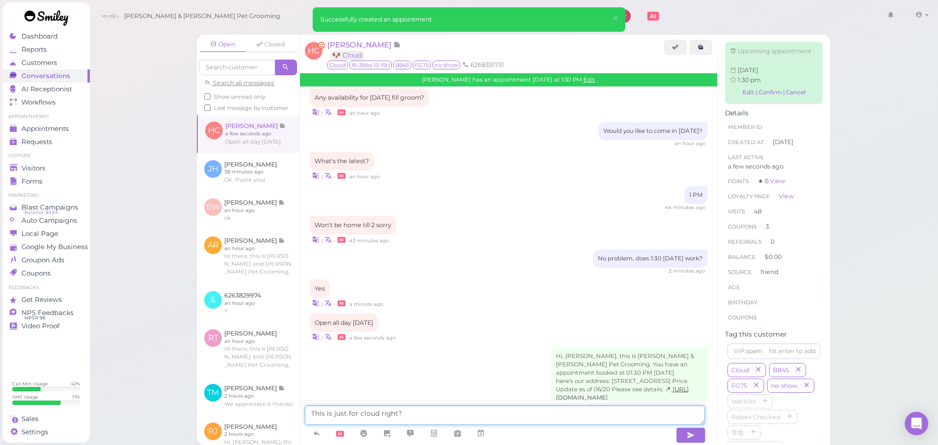
type textarea "This is just for cloud right?"
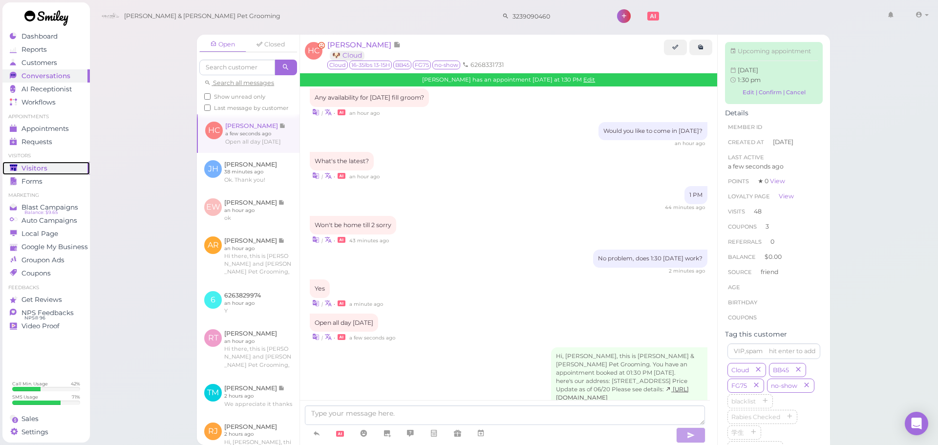
click at [43, 165] on span "Visitors" at bounding box center [34, 168] width 26 height 8
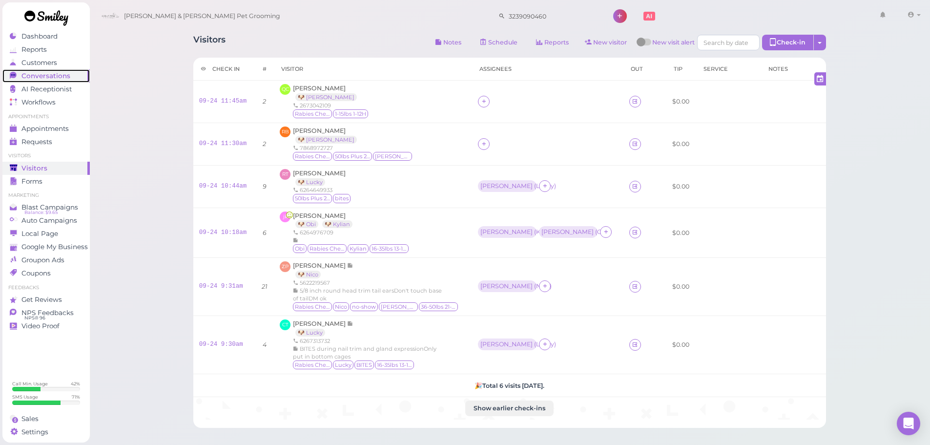
click at [65, 76] on span "Conversations" at bounding box center [45, 76] width 49 height 8
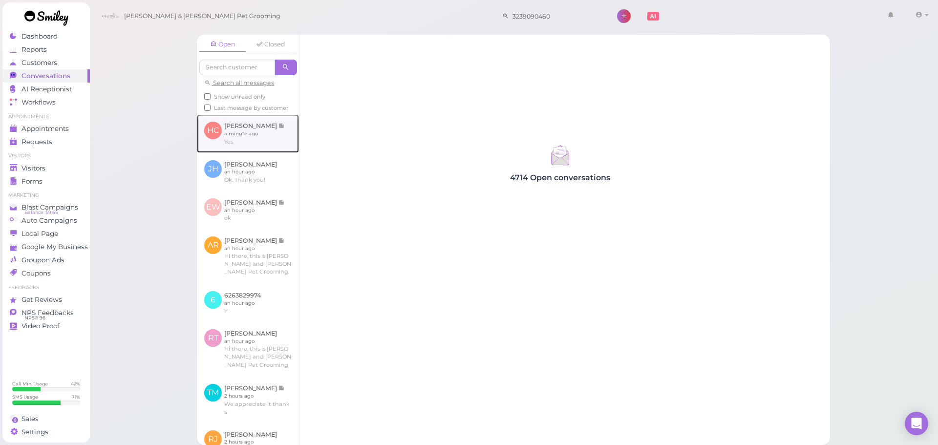
click at [257, 150] on link at bounding box center [248, 133] width 102 height 38
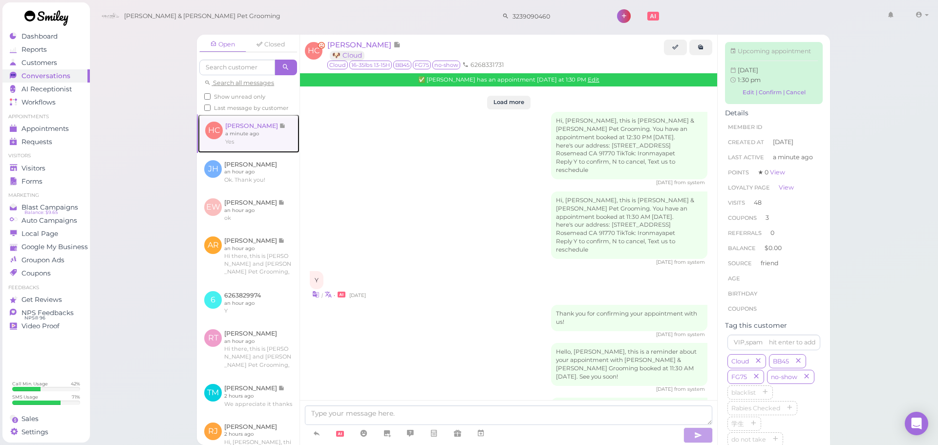
scroll to position [1333, 0]
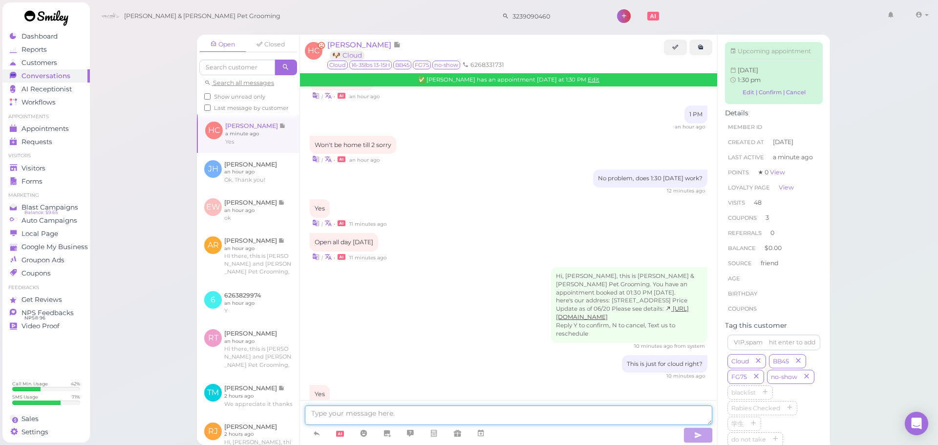
click at [420, 418] on textarea at bounding box center [508, 415] width 407 height 20
type textarea "Got it, thank you! We'll see you tomorrow"
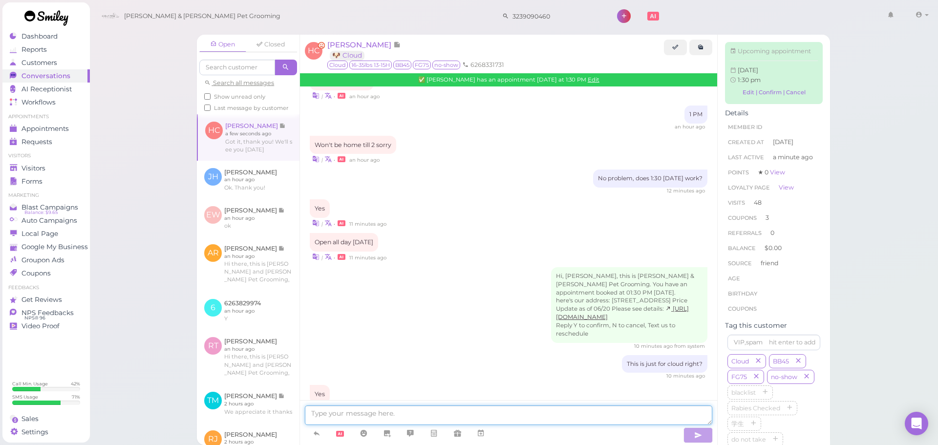
scroll to position [1356, 0]
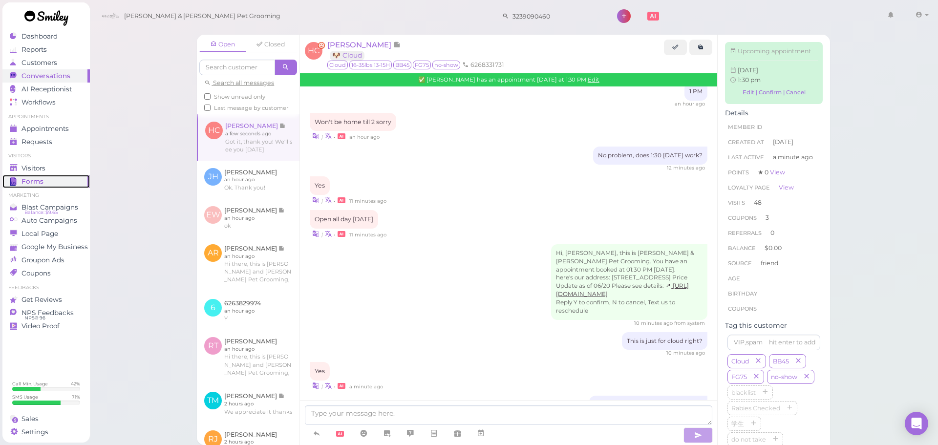
click at [52, 175] on link "Forms" at bounding box center [45, 181] width 87 height 13
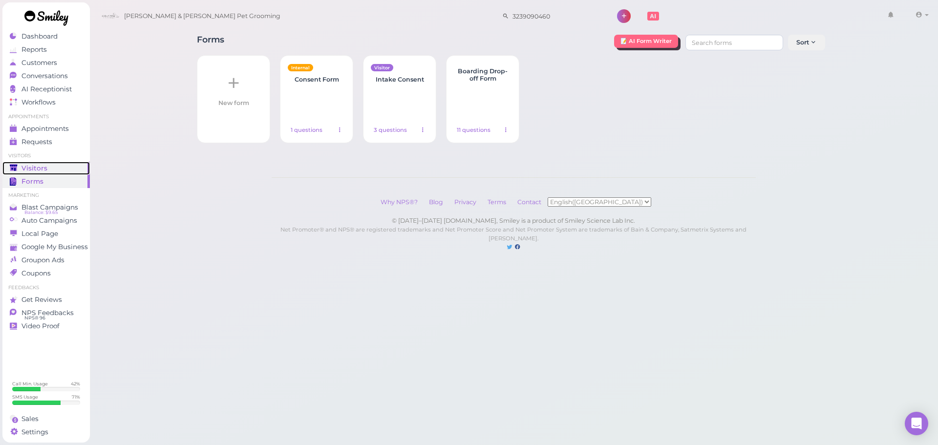
click at [39, 167] on span "Visitors" at bounding box center [34, 168] width 26 height 8
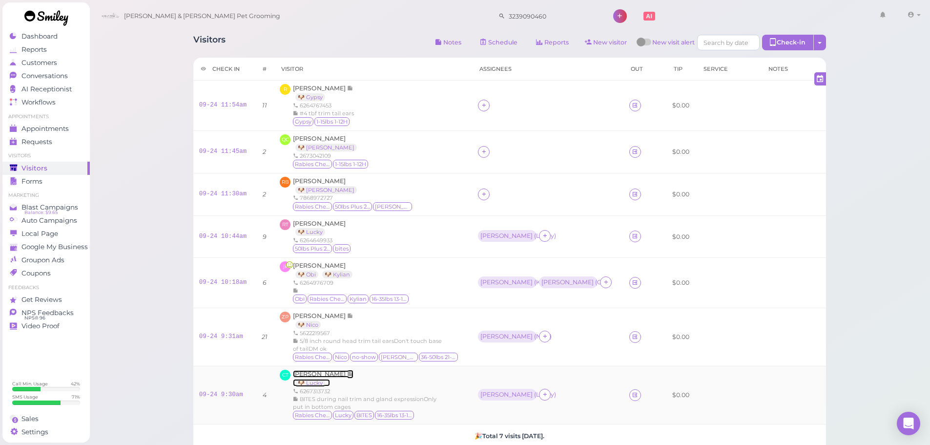
click at [319, 377] on span "[PERSON_NAME]" at bounding box center [320, 373] width 54 height 7
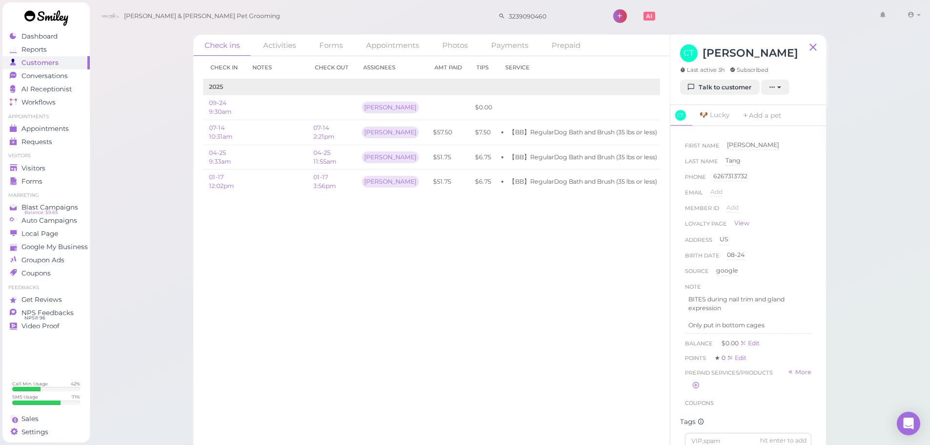
click at [713, 85] on link "Talk to customer" at bounding box center [720, 88] width 80 height 16
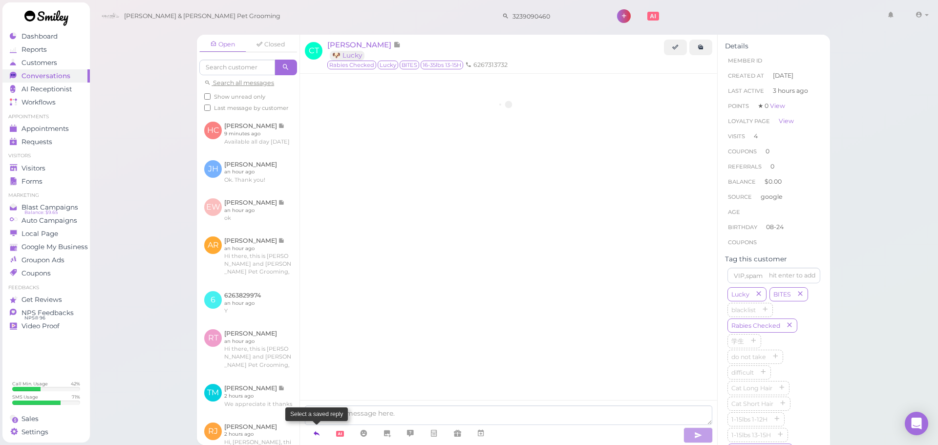
scroll to position [1313, 0]
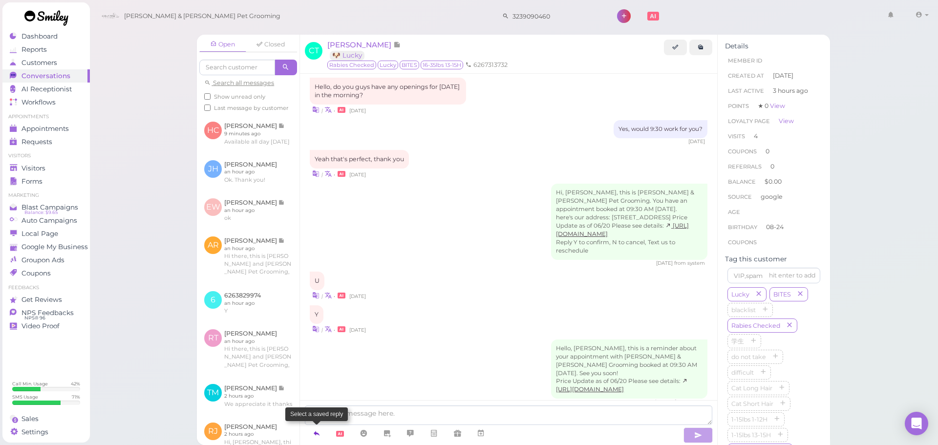
click at [314, 438] on icon at bounding box center [317, 433] width 8 height 10
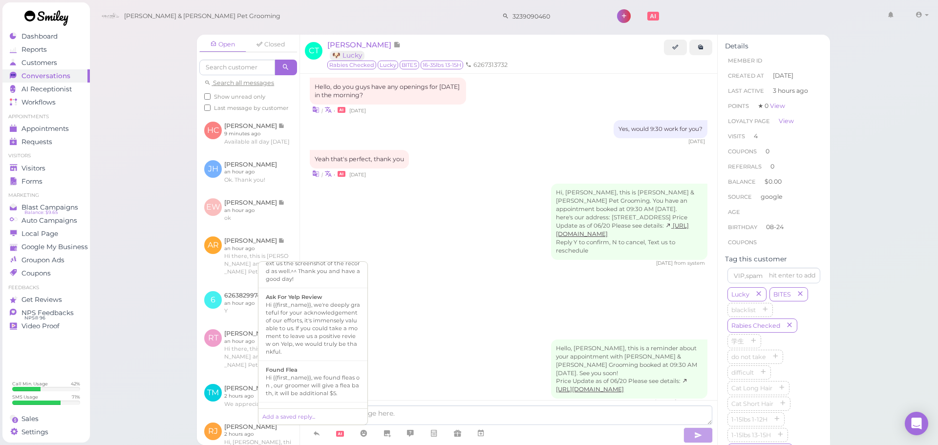
scroll to position [677, 0]
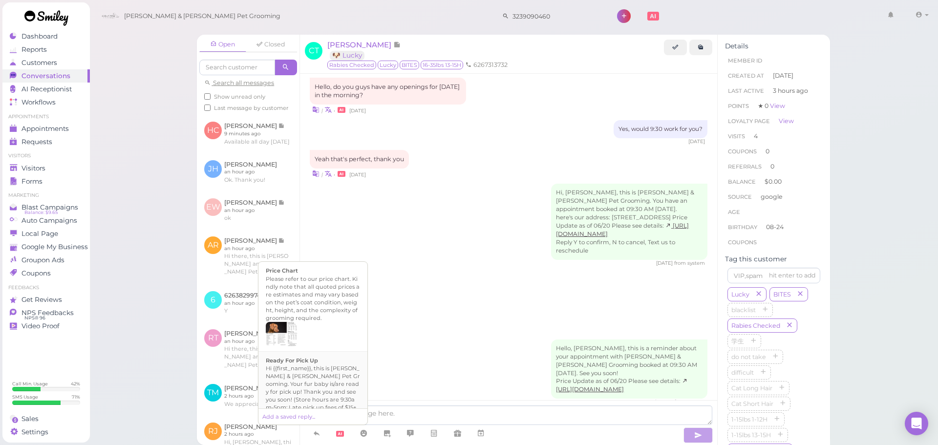
click at [323, 395] on div "Hi {{first_name}}, this is Cody & Miley Pet Grooming. Your fur baby is/are read…" at bounding box center [313, 391] width 94 height 55
type textarea "Hi {{first_name}}, this is Cody & Miley Pet Grooming. Your fur baby is/are read…"
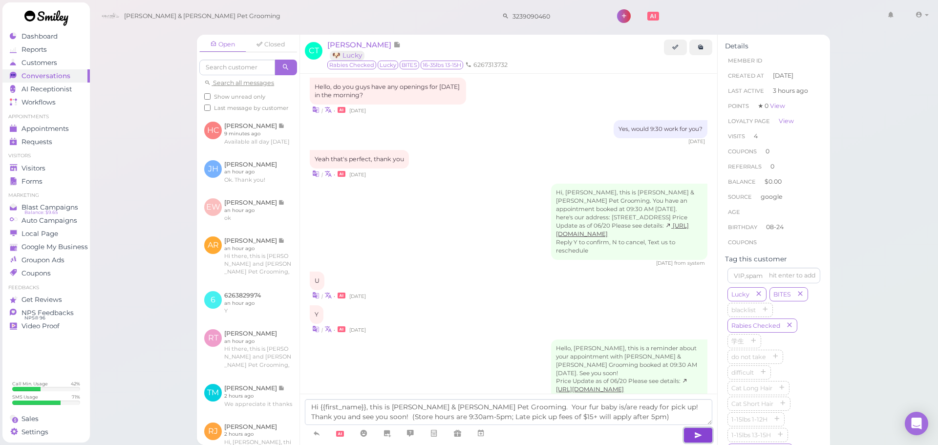
click at [687, 440] on button "button" at bounding box center [697, 435] width 29 height 16
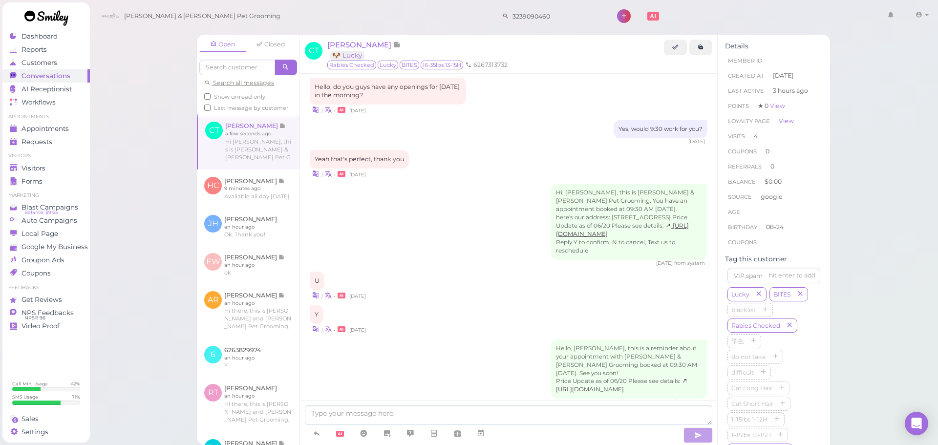
scroll to position [1361, 0]
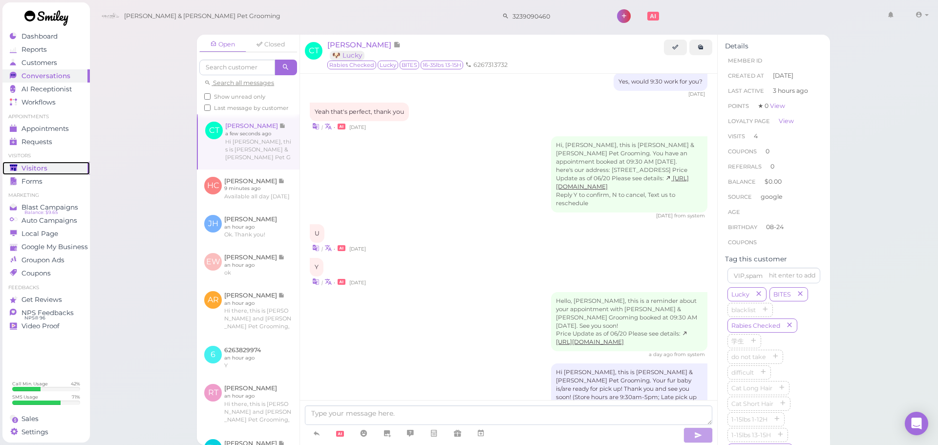
click at [49, 169] on div "Visitors" at bounding box center [45, 168] width 70 height 8
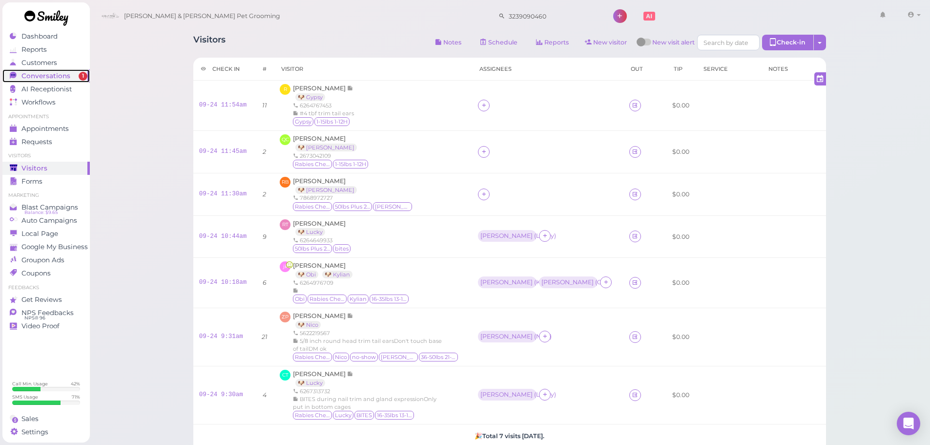
click at [45, 78] on span "Conversations" at bounding box center [45, 76] width 49 height 8
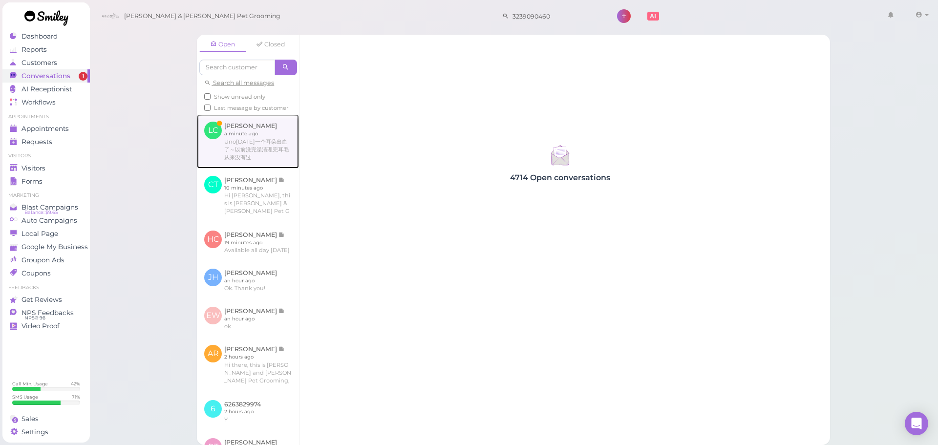
click at [249, 161] on link at bounding box center [248, 141] width 102 height 54
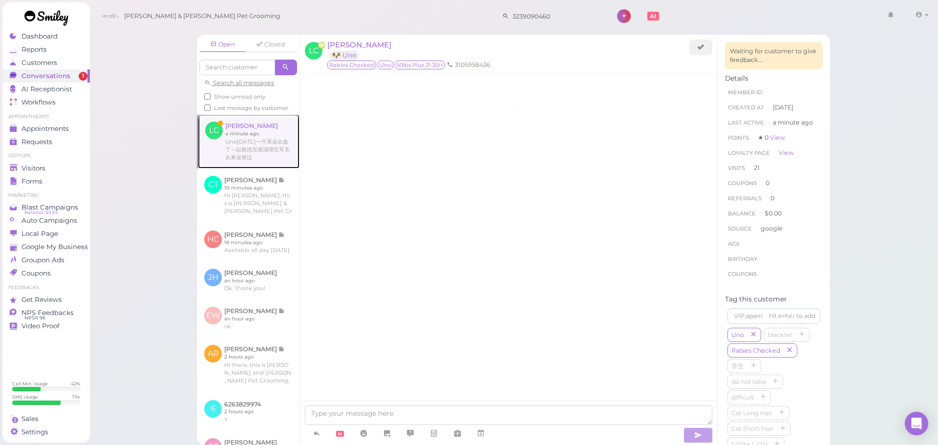
scroll to position [1405, 0]
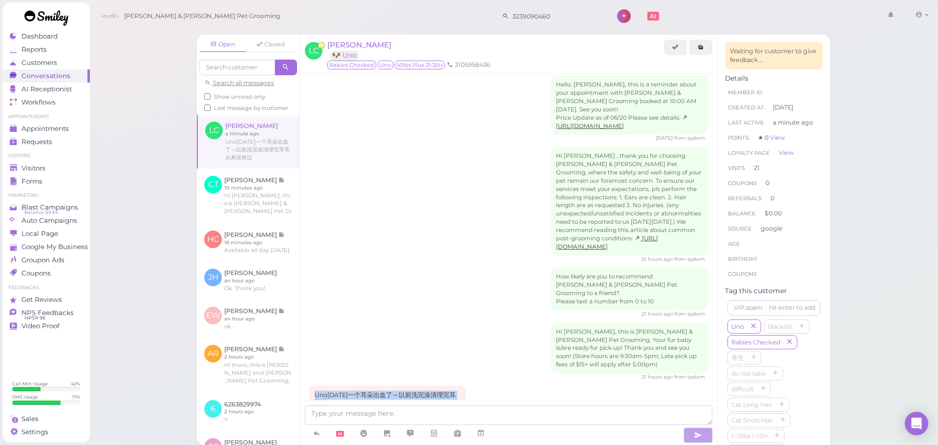
drag, startPoint x: 350, startPoint y: 364, endPoint x: 308, endPoint y: 346, distance: 46.4
copy div "Uno今天一个耳朵出血了～以前洗完澡清理完耳毛从来没有过"
click at [387, 323] on div "Hi Lei, this is Cody & Miley Pet Grooming. Your fur baby is/are ready for pick …" at bounding box center [509, 352] width 398 height 58
click at [416, 417] on textarea at bounding box center [508, 415] width 407 height 20
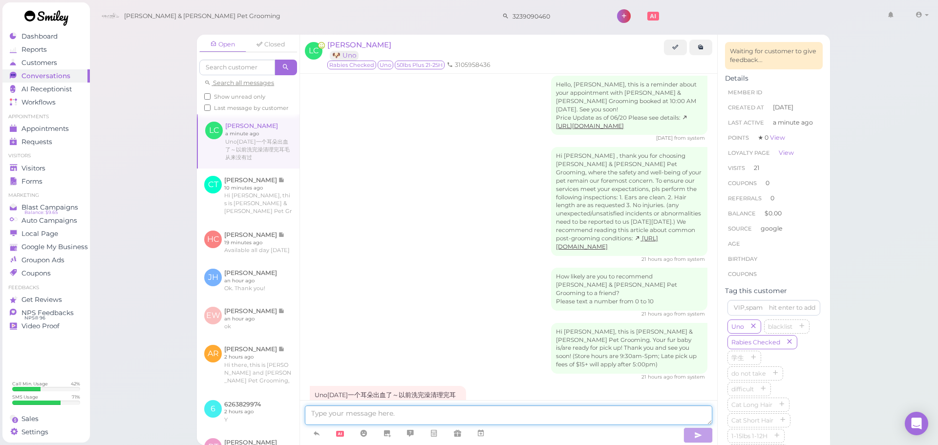
click at [407, 418] on textarea at bounding box center [508, 415] width 407 height 20
click at [449, 413] on textarea "你可以把照片发给我们吗？我们昨天拔" at bounding box center [508, 415] width 407 height 20
type textarea "你可以把照片发给我们吗？我们昨天拔耳毛可能太干净了"
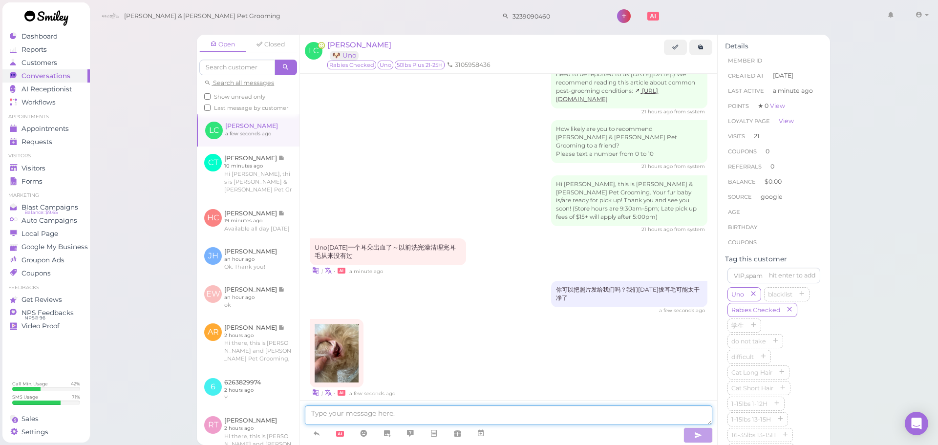
scroll to position [1602, 0]
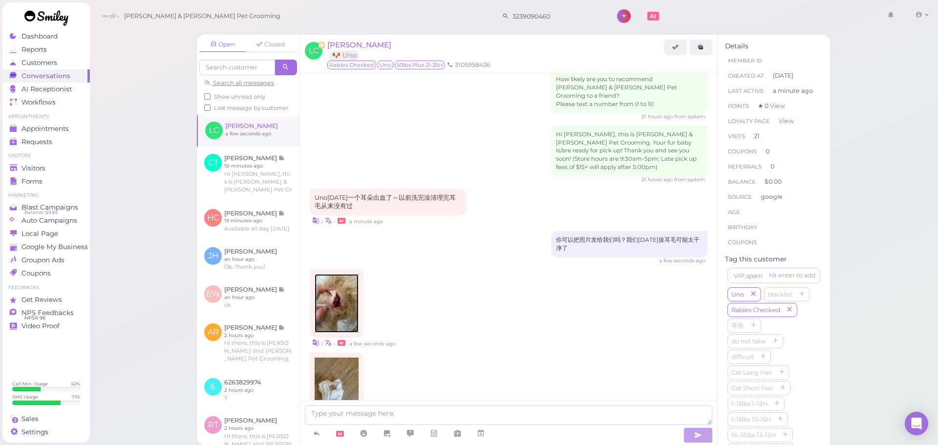
click at [331, 274] on img at bounding box center [337, 303] width 44 height 59
click at [353, 357] on img at bounding box center [337, 386] width 44 height 59
drag, startPoint x: 345, startPoint y: 418, endPoint x: 352, endPoint y: 410, distance: 10.0
click at [345, 418] on textarea at bounding box center [508, 415] width 407 height 20
click at [444, 337] on div "| • a few seconds ago" at bounding box center [509, 342] width 398 height 10
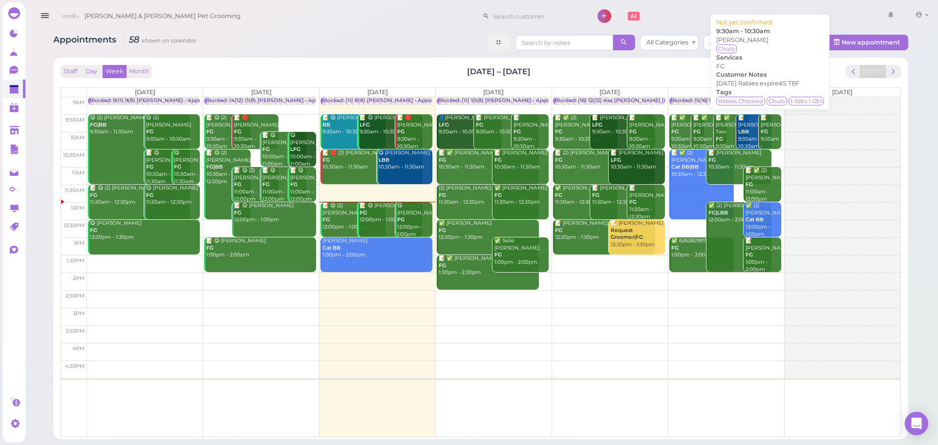
click at [775, 137] on div "📝 [PERSON_NAME] FG 9:30am - 10:30am" at bounding box center [770, 135] width 21 height 43
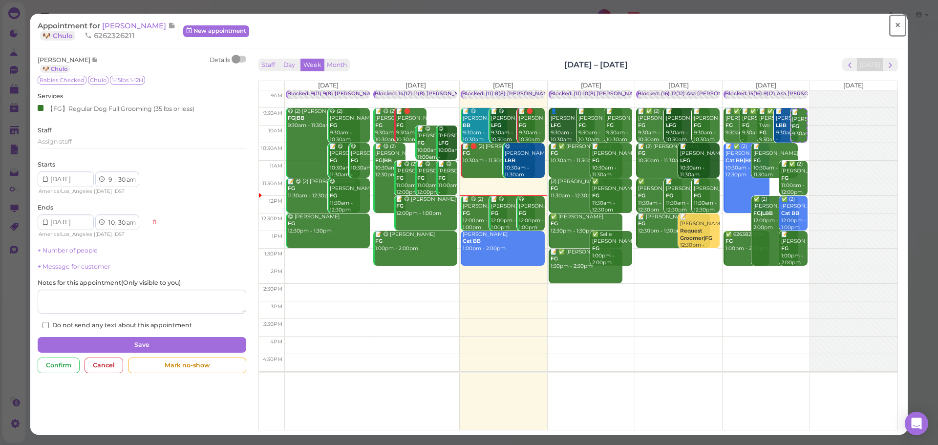
click at [894, 22] on span "×" at bounding box center [897, 26] width 6 height 14
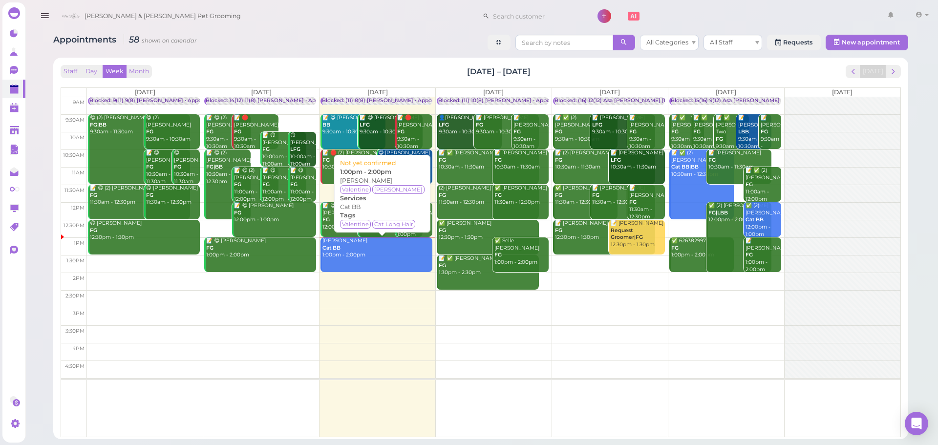
click at [343, 256] on div "[PERSON_NAME] Cat BB 1:00pm - 2:00pm" at bounding box center [377, 247] width 110 height 21
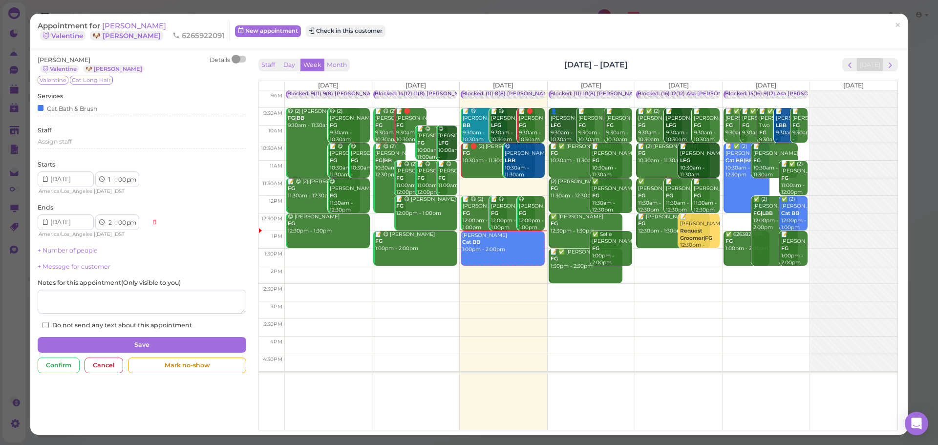
click at [490, 60] on div "Staff Day Week Month [DATE] – [DATE] [DATE]" at bounding box center [577, 64] width 639 height 13
click at [323, 31] on button "Check in this customer" at bounding box center [346, 31] width 80 height 12
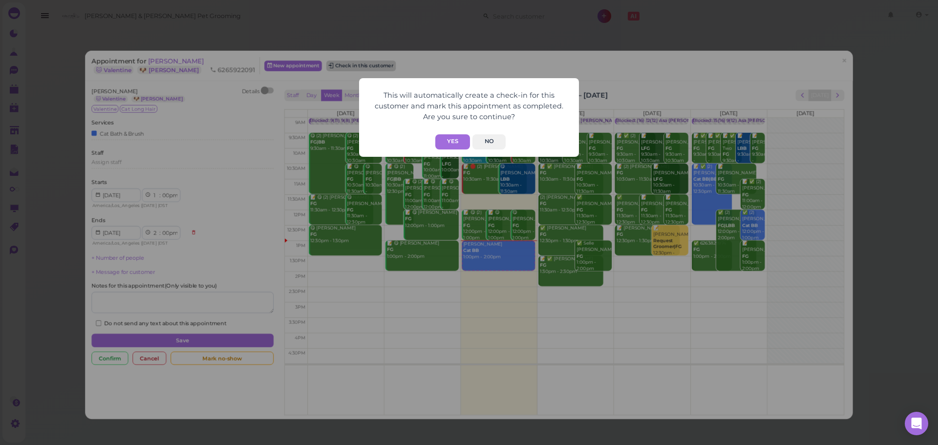
click at [458, 147] on button "Yes" at bounding box center [452, 141] width 35 height 15
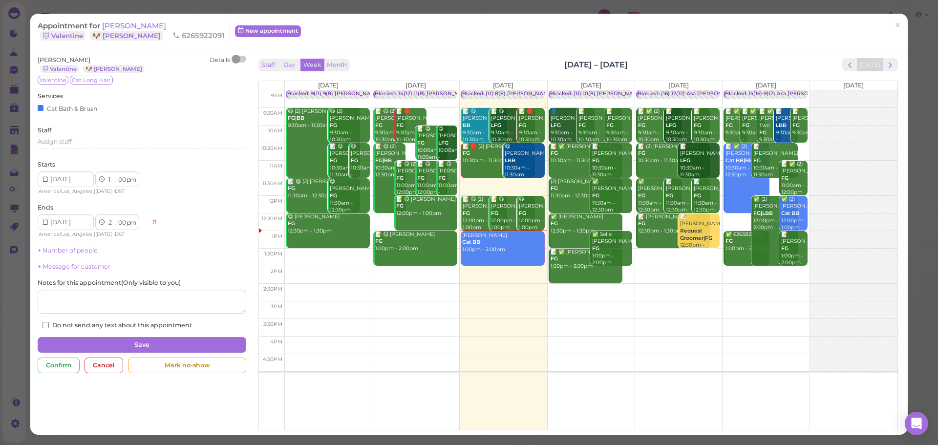
click at [698, 61] on div "Staff Day Week Month Sep 22 – 28, 2025 Today" at bounding box center [577, 64] width 639 height 13
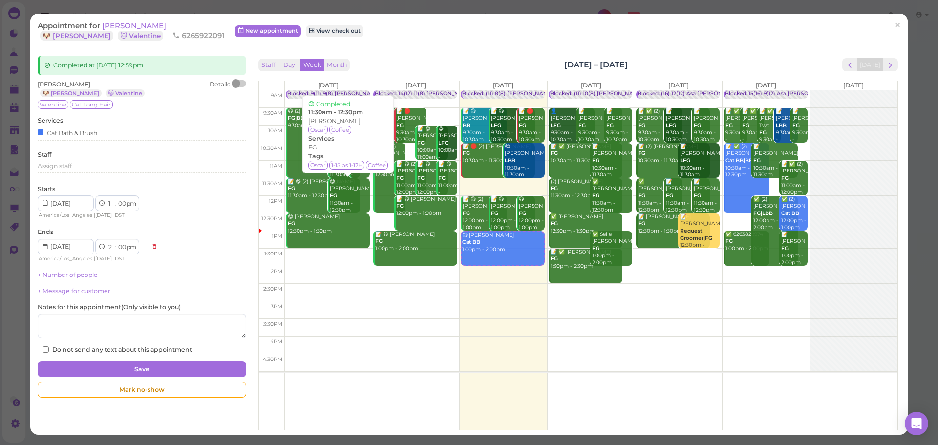
click at [536, 60] on div "Staff Day Week Month Sep 22 – 28, 2025 Today" at bounding box center [577, 64] width 639 height 13
click at [478, 46] on div "Appointment for Sue Le 🐶 Toby 🐱 Valentine 6265922091 New appointment View check…" at bounding box center [468, 31] width 877 height 35
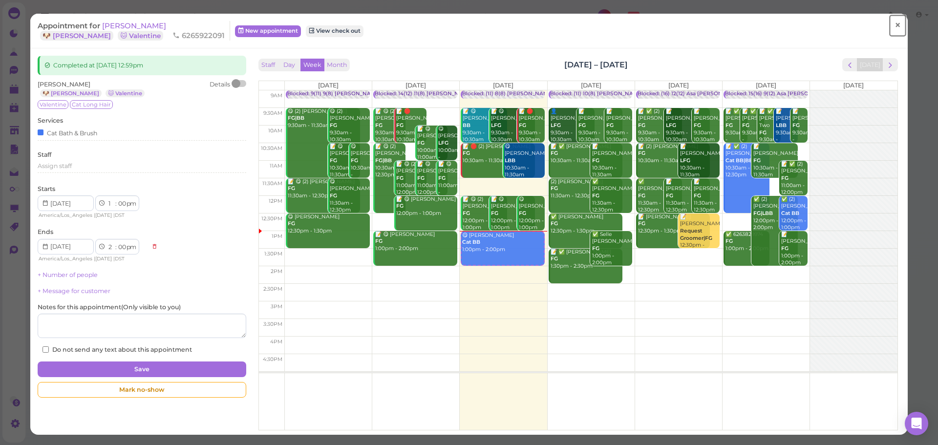
click at [894, 24] on span "×" at bounding box center [897, 26] width 6 height 14
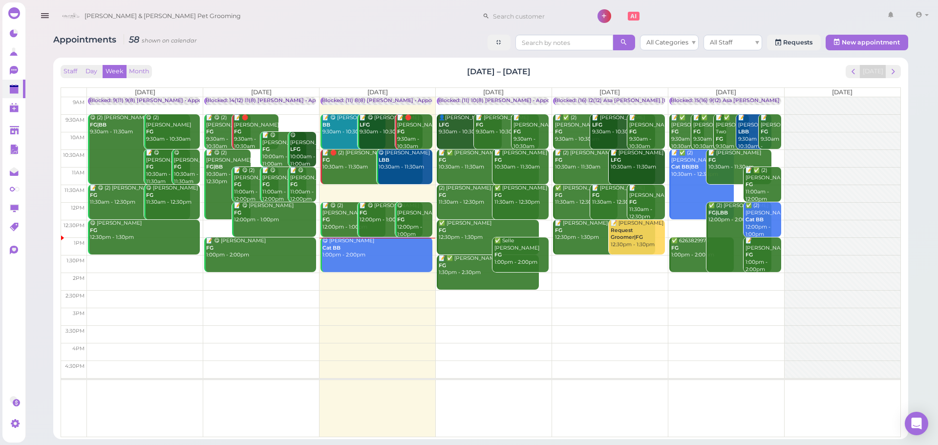
click at [421, 74] on div "Staff Day Week Month Sep 22 – 28, 2025 Today" at bounding box center [481, 71] width 840 height 13
click at [891, 71] on span "next" at bounding box center [892, 71] width 9 height 9
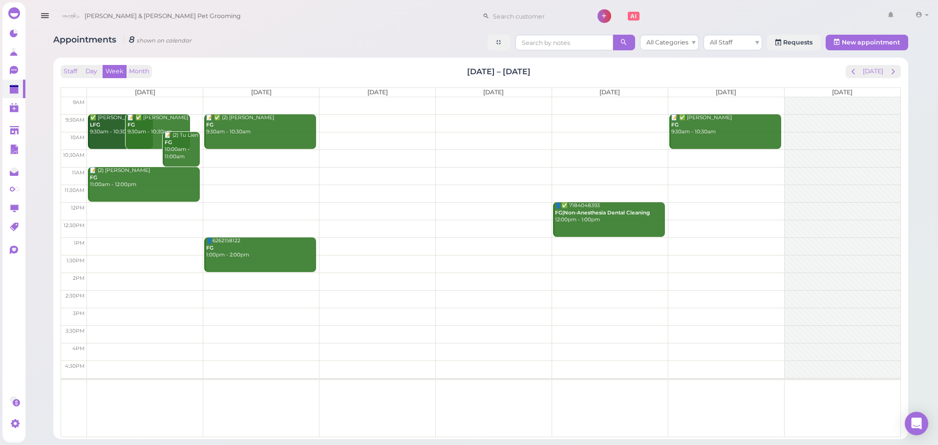
click at [145, 206] on td at bounding box center [493, 211] width 813 height 18
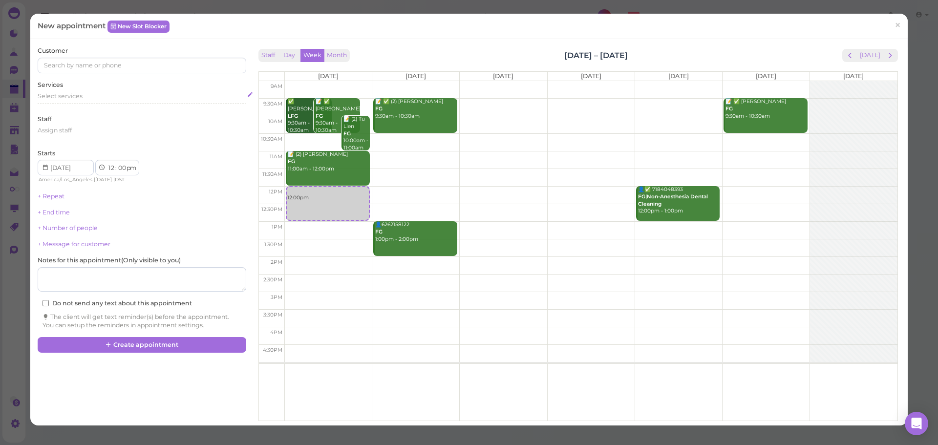
click at [80, 103] on div "Select services" at bounding box center [142, 98] width 208 height 12
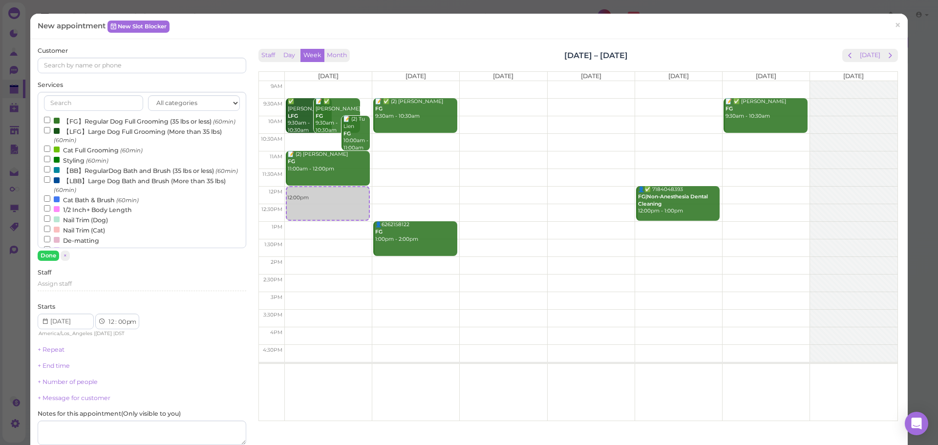
click at [75, 122] on label "【FG】Regular Dog Full Grooming (35 lbs or less) (60min)" at bounding box center [139, 121] width 191 height 10
click at [50, 122] on input "【FG】Regular Dog Full Grooming (35 lbs or less) (60min)" at bounding box center [47, 120] width 6 height 6
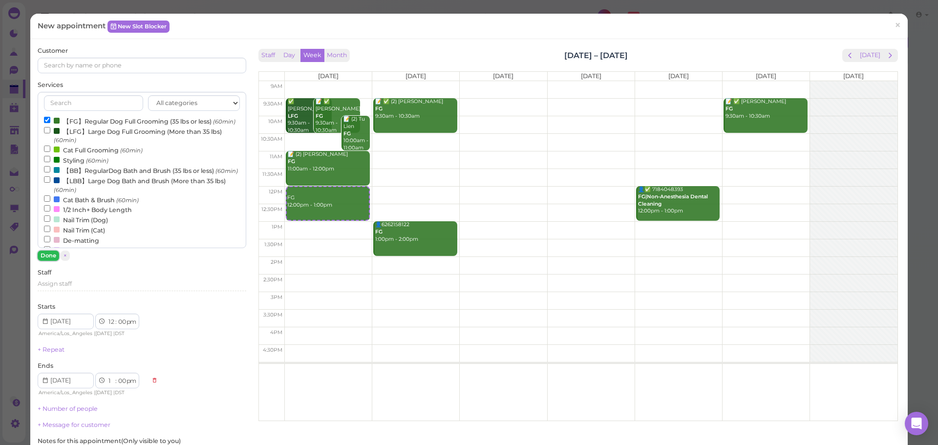
click at [47, 254] on button "Done" at bounding box center [48, 256] width 21 height 10
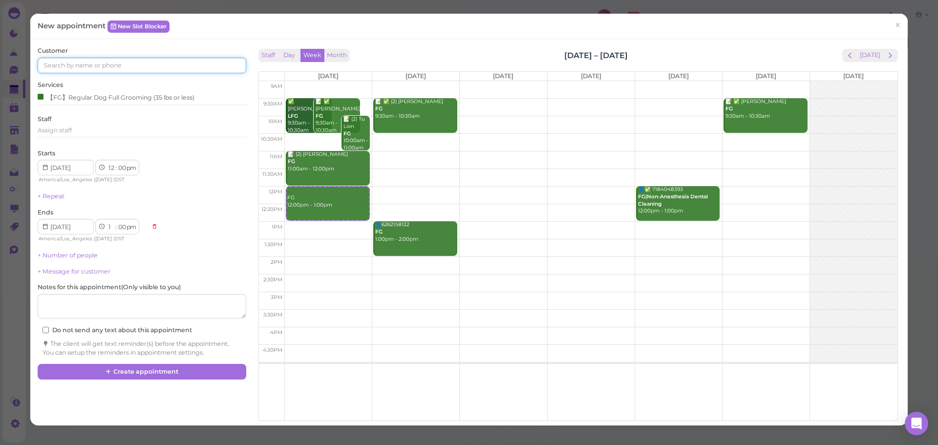
click at [147, 68] on input at bounding box center [142, 66] width 208 height 16
type input "8183187292"
click at [110, 85] on small "8183187292" at bounding box center [115, 83] width 31 height 7
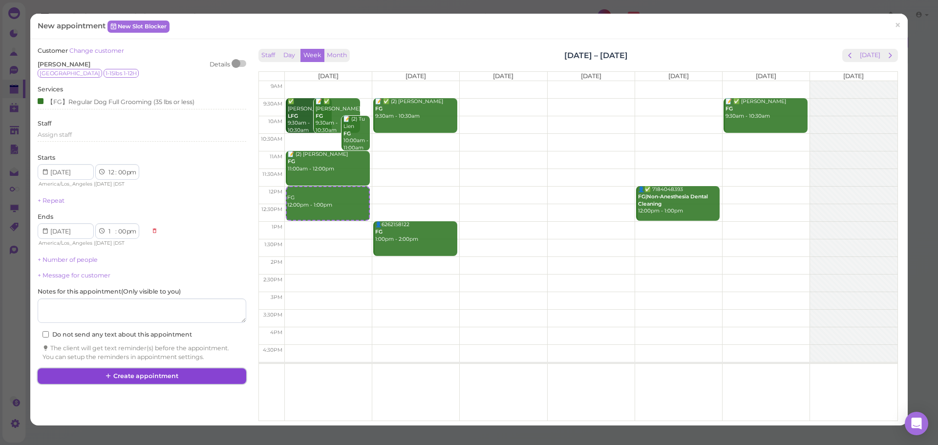
click at [190, 376] on button "Create appointment" at bounding box center [142, 376] width 208 height 16
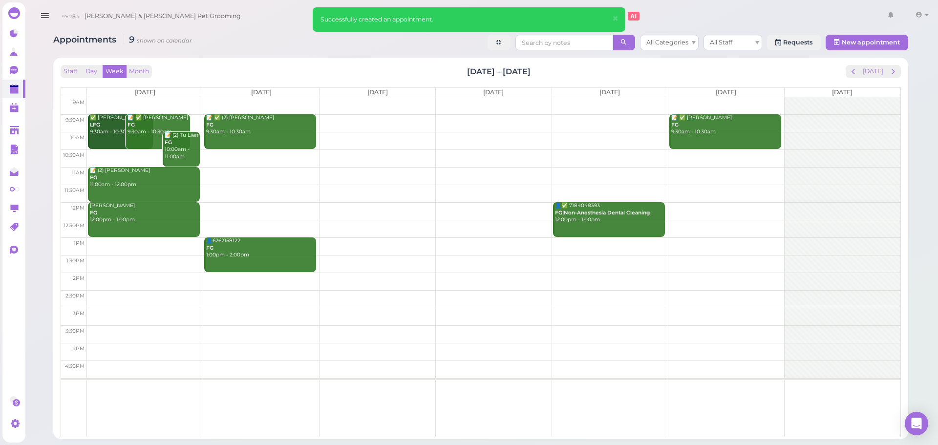
drag, startPoint x: 562, startPoint y: 67, endPoint x: 407, endPoint y: 56, distance: 155.2
click at [407, 56] on div "Appointments 9 shown on calendar All Categories All Staff Requests New appointm…" at bounding box center [480, 233] width 879 height 412
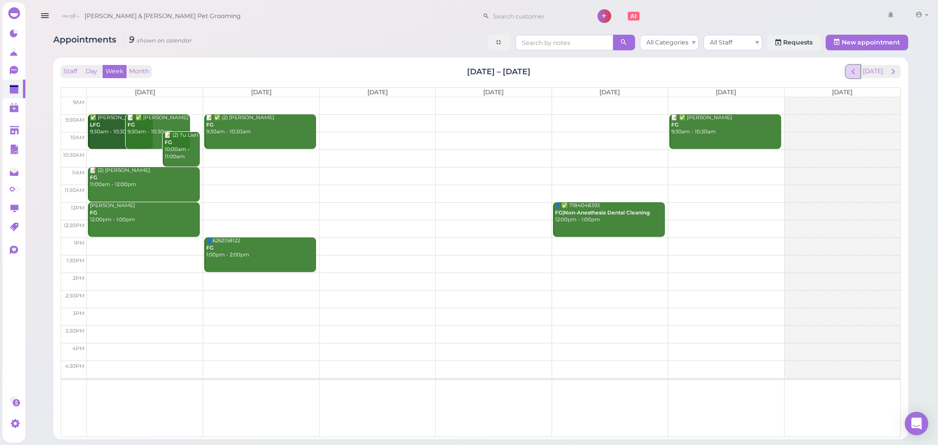
click at [860, 71] on button "prev" at bounding box center [852, 71] width 15 height 13
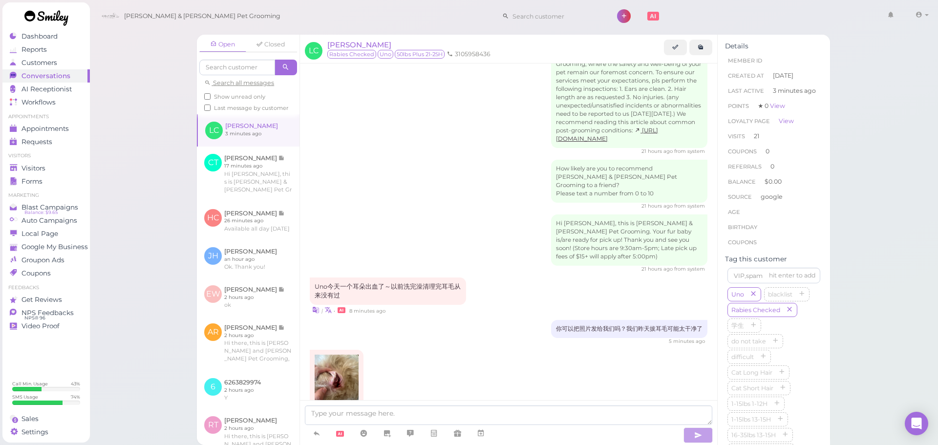
scroll to position [1408, 0]
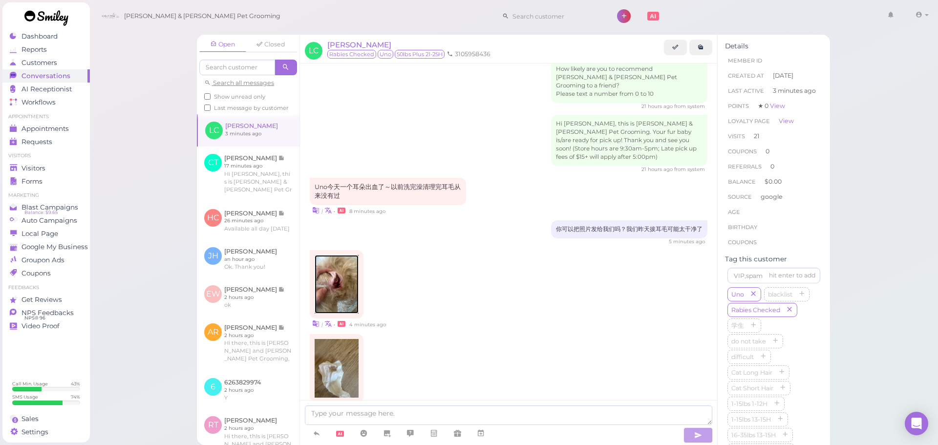
click at [330, 263] on img at bounding box center [337, 284] width 44 height 59
click at [337, 339] on img at bounding box center [337, 368] width 44 height 59
click at [349, 48] on span "[PERSON_NAME]" at bounding box center [359, 44] width 64 height 9
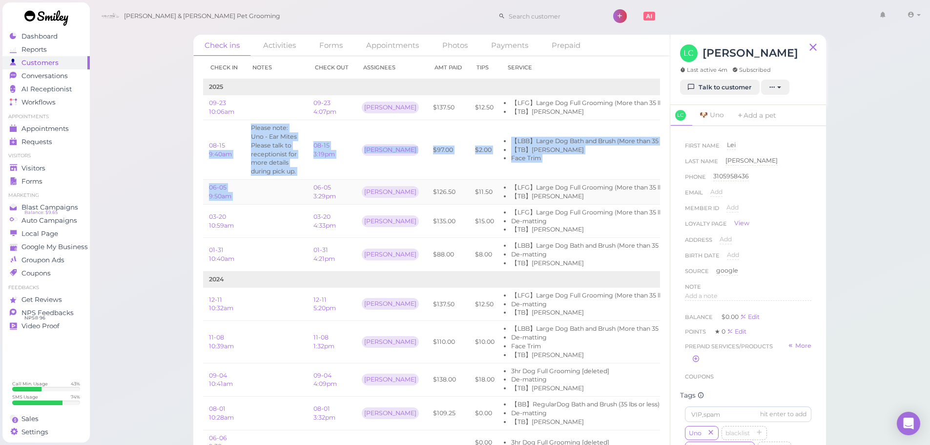
drag, startPoint x: 241, startPoint y: 124, endPoint x: 299, endPoint y: 181, distance: 81.8
click at [299, 181] on tbody "2025 09-23 10:06am 09-23 4:07pm Asa $137.50 $12.50 【LFG】Large Dog Full Grooming…" at bounding box center [476, 419] width 546 height 680
click at [304, 175] on td "Please note: Uno - Ear Mites Please talk to receptionist for more details durin…" at bounding box center [276, 150] width 63 height 60
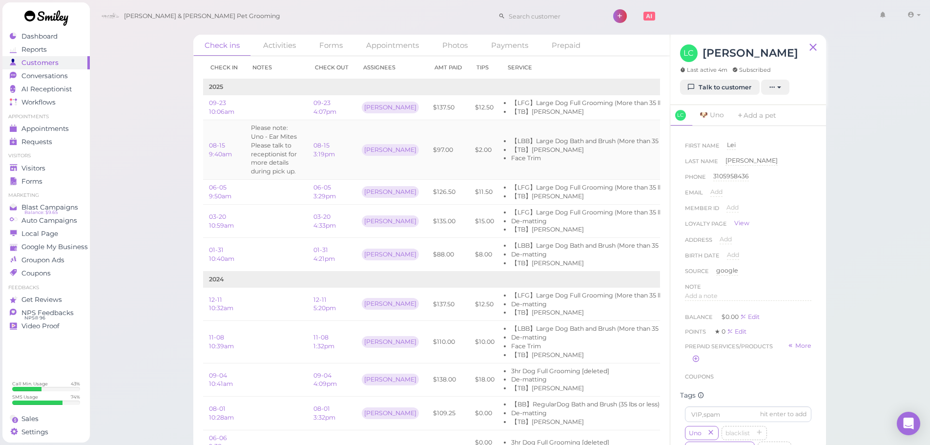
drag, startPoint x: 304, startPoint y: 175, endPoint x: 256, endPoint y: 136, distance: 61.1
click at [256, 136] on td "Please note: Uno - Ear Mites Please talk to receptionist for more details durin…" at bounding box center [276, 150] width 63 height 60
click at [334, 177] on td "08-15 3:19pm" at bounding box center [332, 150] width 48 height 60
drag, startPoint x: 302, startPoint y: 170, endPoint x: 251, endPoint y: 116, distance: 75.0
click at [251, 116] on tbody "2025 09-23 10:06am 09-23 4:07pm Asa $137.50 $12.50 【LFG】Large Dog Full Grooming…" at bounding box center [476, 419] width 546 height 680
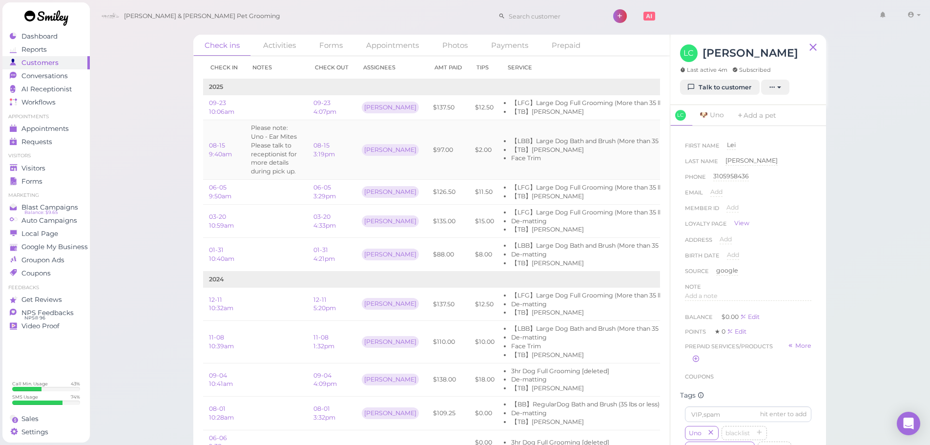
click at [248, 126] on td "Please note: Uno - Ear Mites Please talk to receptionist for more details durin…" at bounding box center [276, 150] width 63 height 60
drag, startPoint x: 248, startPoint y: 126, endPoint x: 305, endPoint y: 168, distance: 71.2
click at [305, 168] on td "Please note: Uno - Ear Mites Please talk to receptionist for more details durin…" at bounding box center [276, 150] width 63 height 60
click at [305, 170] on td "Please note: Uno - Ear Mites Please talk to receptionist for more details durin…" at bounding box center [276, 150] width 63 height 60
drag, startPoint x: 301, startPoint y: 171, endPoint x: 244, endPoint y: 122, distance: 75.5
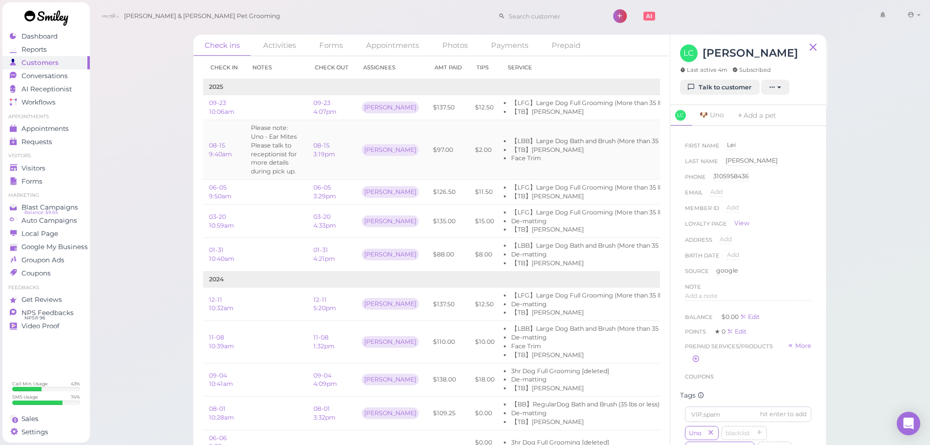
click at [244, 122] on tr "08-15 9:40am Please note: Uno - Ear Mites Please talk to receptionist for more …" at bounding box center [476, 150] width 546 height 60
click at [245, 128] on td "08-15 9:40am" at bounding box center [224, 150] width 42 height 60
drag, startPoint x: 691, startPoint y: 89, endPoint x: 679, endPoint y: 94, distance: 13.1
click at [691, 89] on icon at bounding box center [692, 87] width 6 height 7
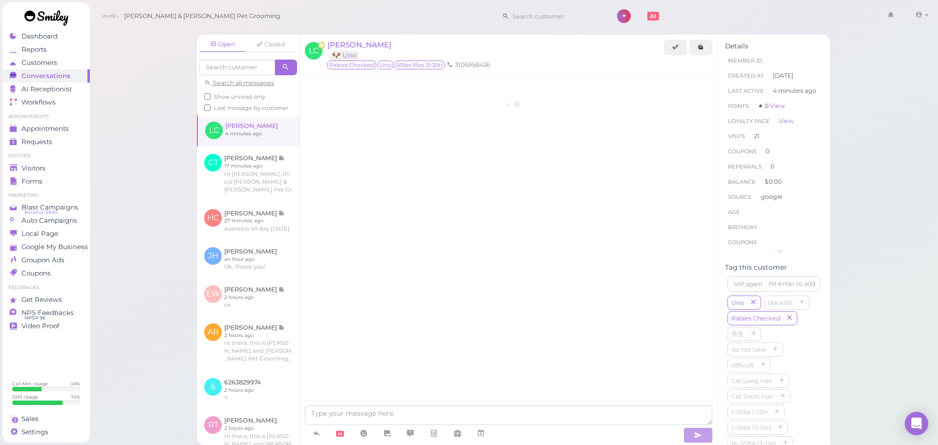
scroll to position [1408, 0]
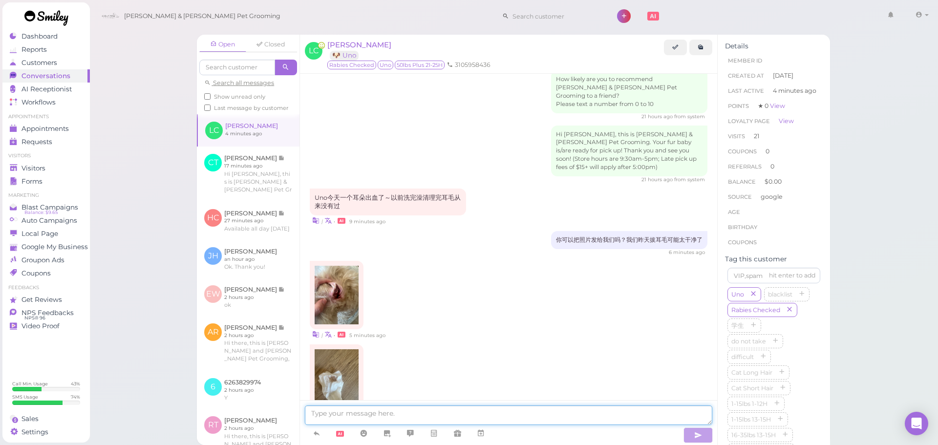
click at [392, 419] on textarea at bounding box center [508, 415] width 407 height 20
click at [345, 349] on img at bounding box center [337, 378] width 44 height 59
click at [43, 168] on span "Visitors" at bounding box center [34, 168] width 26 height 8
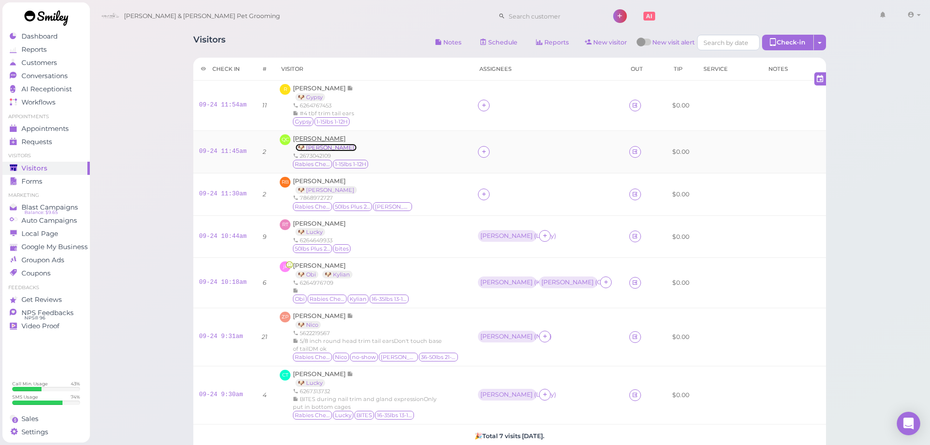
click at [315, 144] on link "🐶 [PERSON_NAME]" at bounding box center [326, 148] width 62 height 8
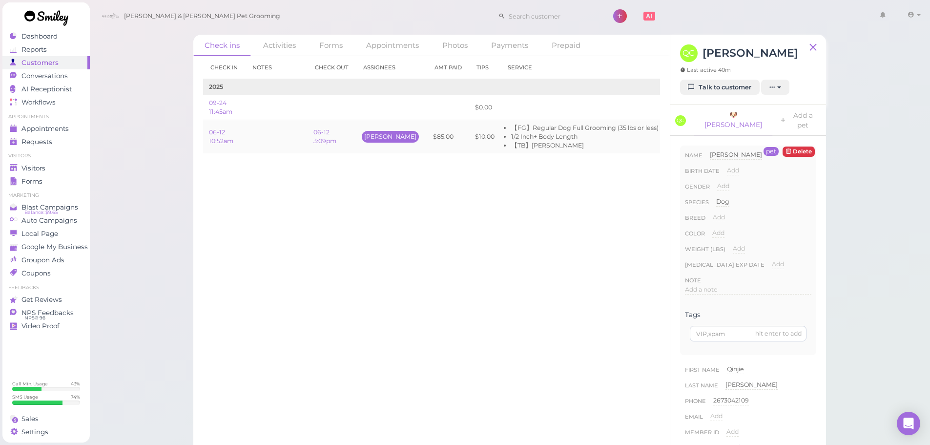
click at [387, 142] on div "[PERSON_NAME]" at bounding box center [390, 137] width 57 height 12
click at [253, 152] on td at bounding box center [276, 136] width 63 height 33
click at [313, 194] on div "Check in Notes Check out Assignees Amt Paid Tips Service 2025 09-24 11:45am $0.…" at bounding box center [431, 250] width 477 height 389
click at [71, 169] on div "Visitors" at bounding box center [45, 168] width 70 height 8
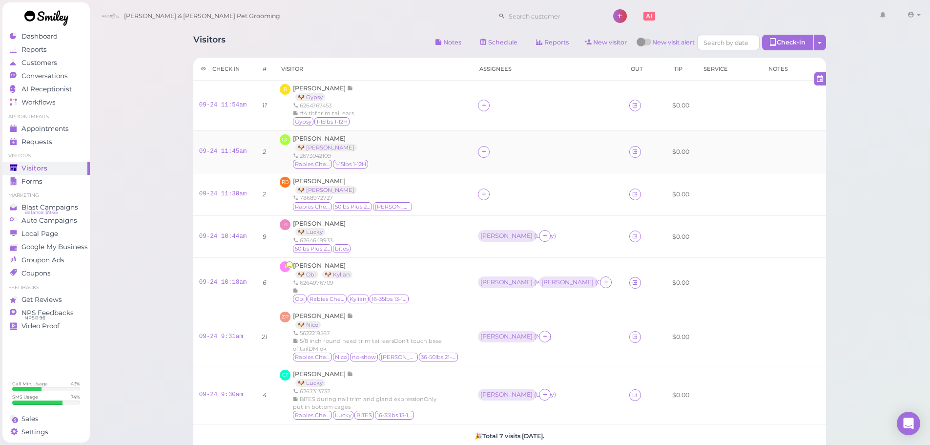
click at [369, 152] on div "2673042109" at bounding box center [331, 156] width 76 height 8
click at [305, 146] on link "🐶 [PERSON_NAME]" at bounding box center [326, 148] width 62 height 8
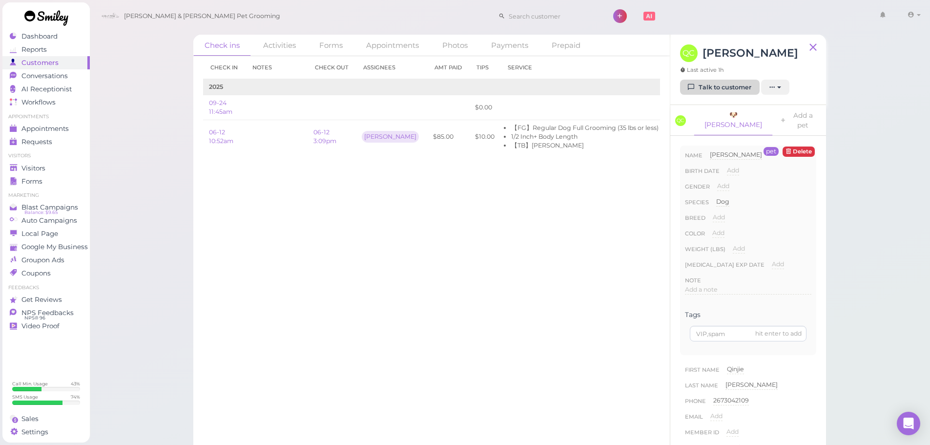
click at [708, 85] on link "Talk to customer" at bounding box center [720, 88] width 80 height 16
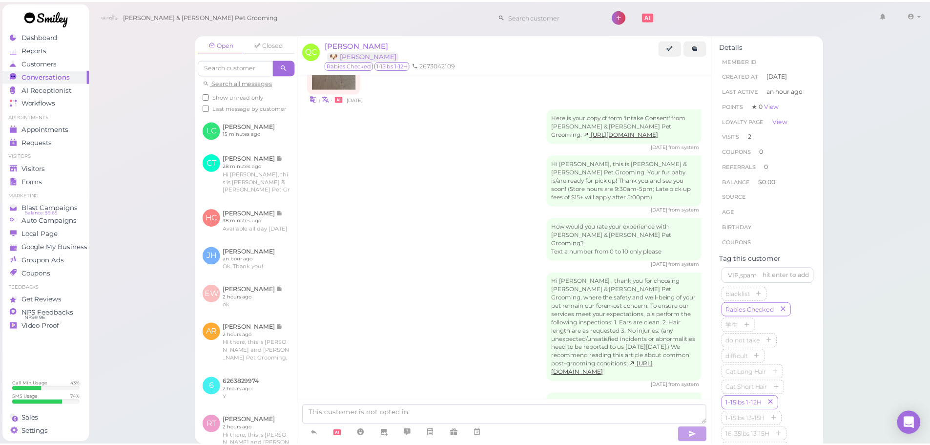
scroll to position [366, 0]
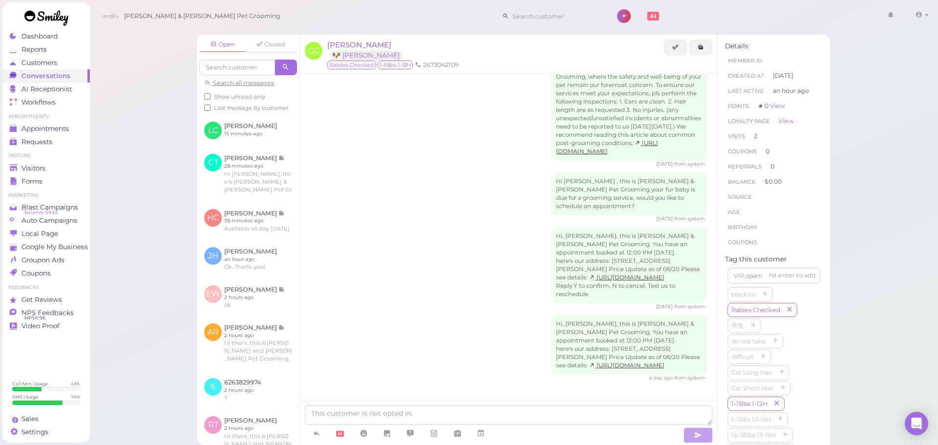
click at [129, 224] on div "Open Closed Search all messages Show unread only Last message by customer LC [P…" at bounding box center [513, 222] width 849 height 445
click at [52, 176] on link "Forms" at bounding box center [45, 181] width 87 height 13
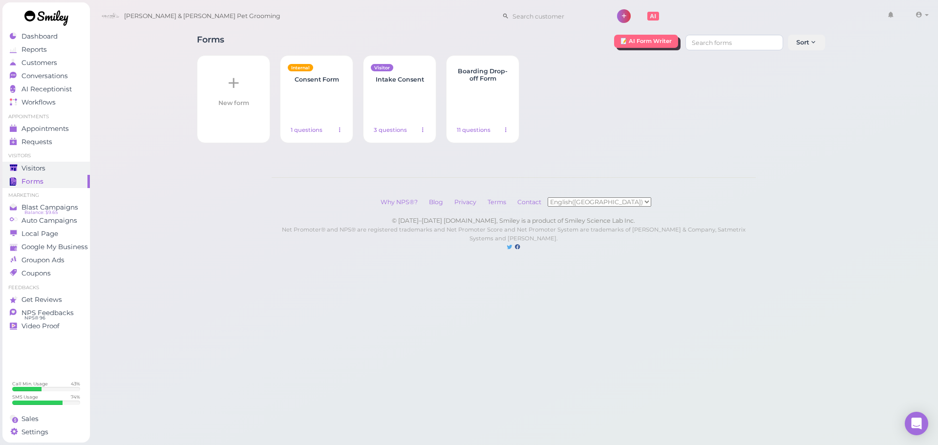
click at [7, 163] on link "Visitors" at bounding box center [45, 168] width 87 height 13
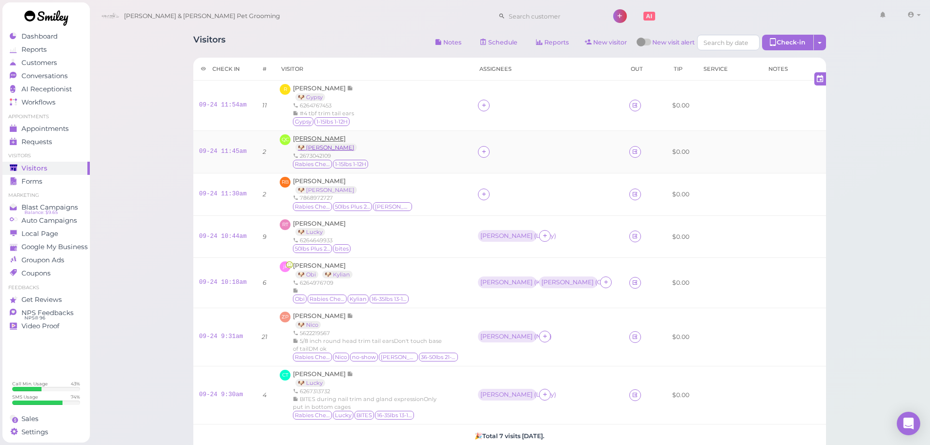
click at [314, 145] on link "🐶 [PERSON_NAME]" at bounding box center [326, 148] width 62 height 8
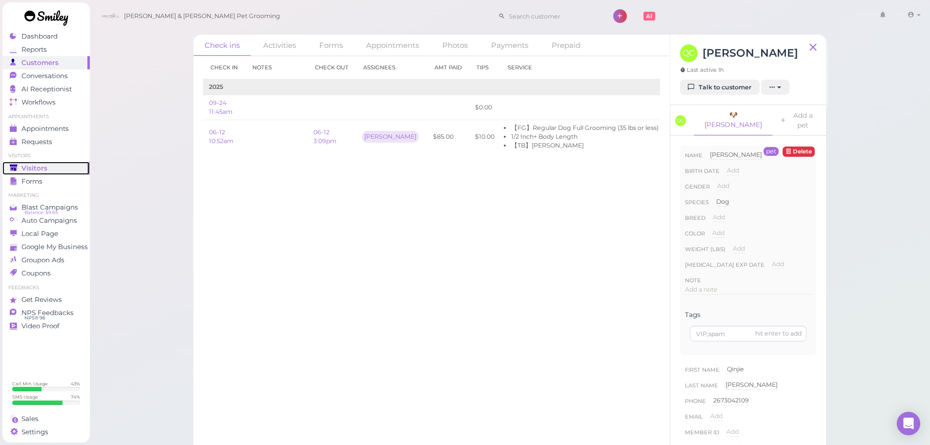
click at [14, 169] on polygon at bounding box center [13, 167] width 7 height 7
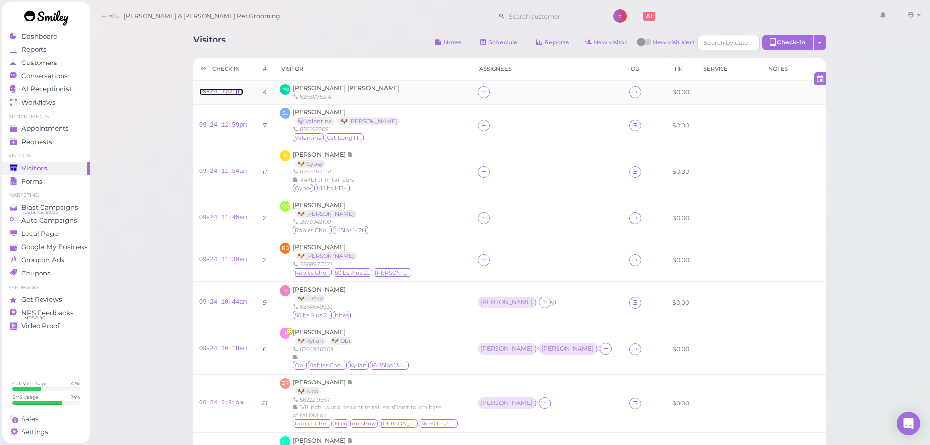
click at [224, 93] on link "09-24 1:01pm" at bounding box center [221, 91] width 44 height 7
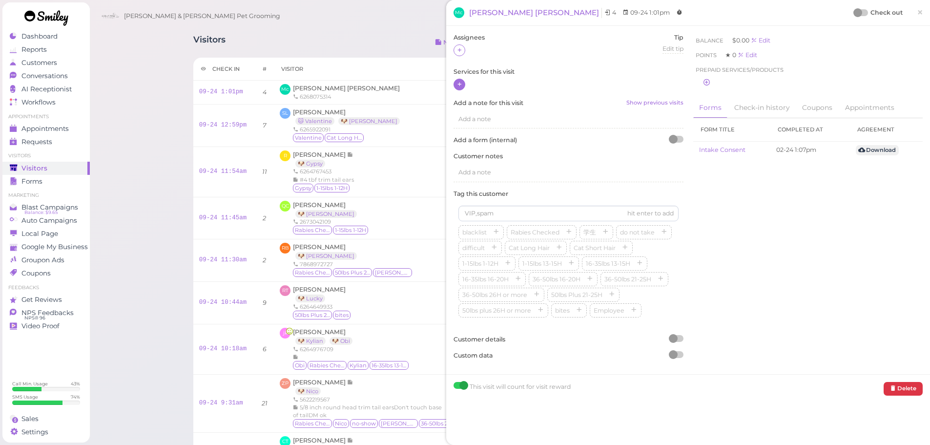
click at [458, 84] on icon at bounding box center [460, 84] width 6 height 7
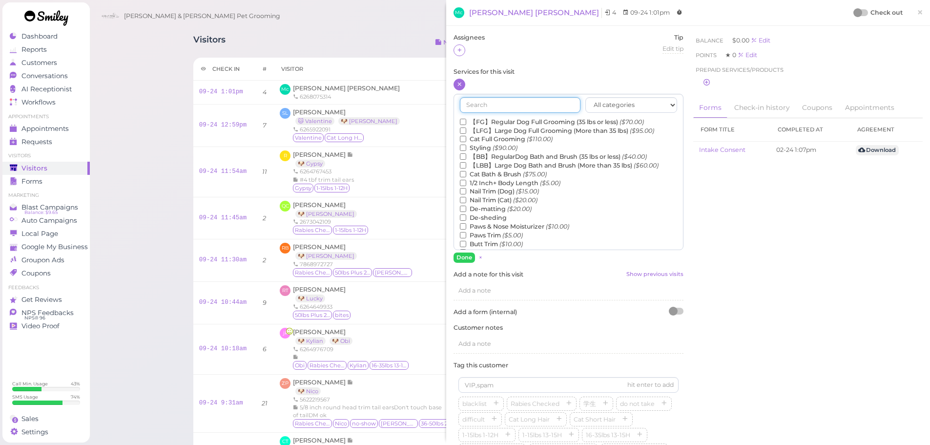
click at [482, 108] on input "text" at bounding box center [520, 105] width 121 height 16
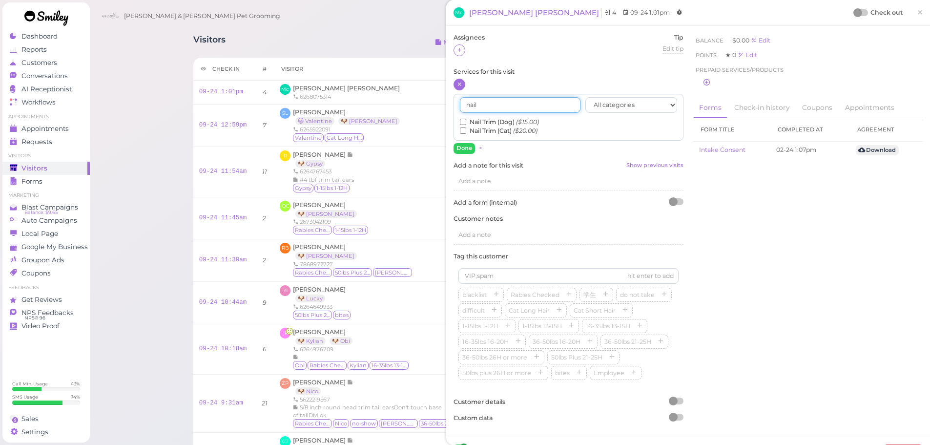
type input "nail"
click at [459, 121] on div "nail All categories Full Grooming Bath & Brush Add-ons Dental Work Special Requ…" at bounding box center [569, 117] width 230 height 47
click at [465, 121] on input "Nail Trim (Dog) ($15.00)" at bounding box center [463, 122] width 6 height 6
click at [463, 146] on button "Done" at bounding box center [464, 148] width 21 height 10
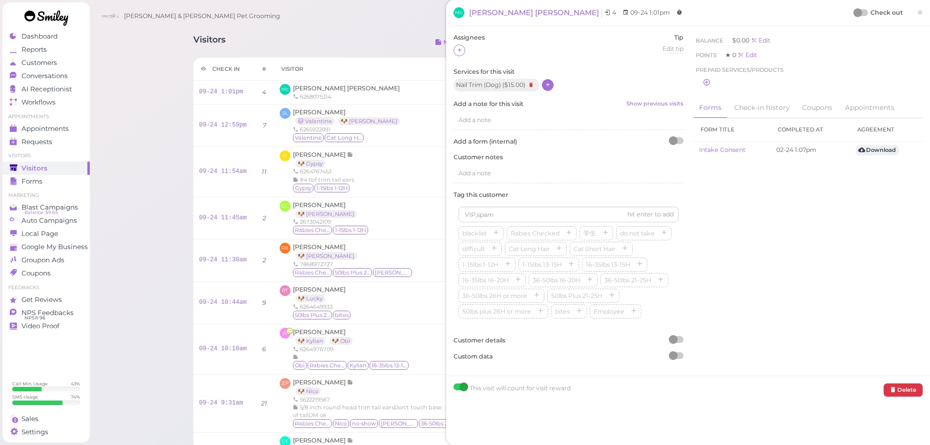
click at [859, 15] on div at bounding box center [862, 12] width 14 height 7
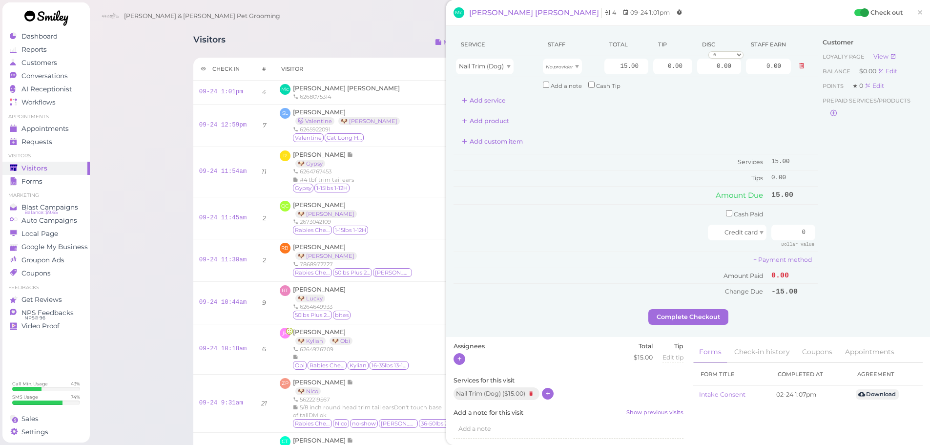
click at [462, 355] on icon at bounding box center [460, 358] width 6 height 7
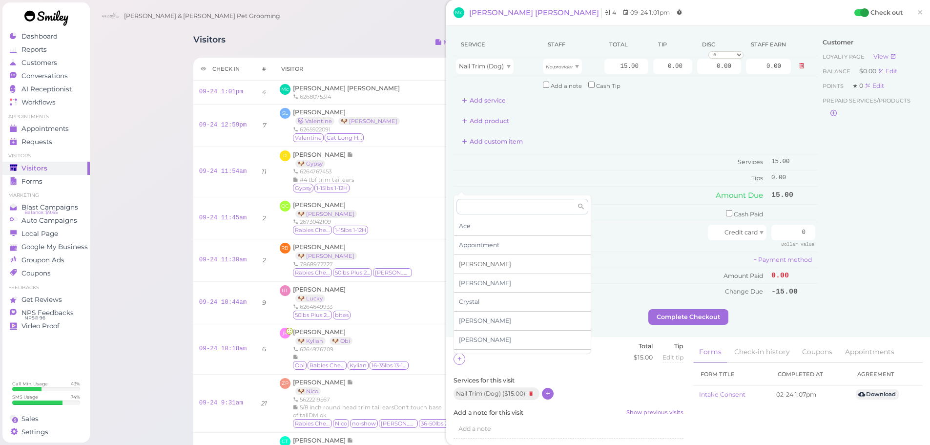
click at [476, 268] on div "[PERSON_NAME]" at bounding box center [522, 264] width 137 height 19
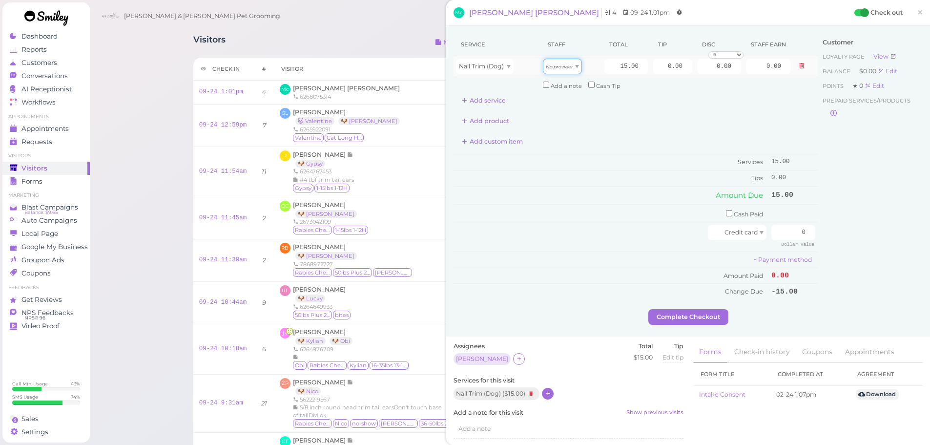
click at [559, 72] on div "No provider" at bounding box center [562, 67] width 39 height 16
type input "7.80"
drag, startPoint x: 653, startPoint y: 69, endPoint x: 791, endPoint y: 67, distance: 137.7
click at [791, 67] on tr "Nail Trim (Dog) Asa 15.00 0.00 0.00 0 10% off 15% off 20% off 25% off 30% off 5…" at bounding box center [636, 66] width 364 height 21
click at [726, 210] on input "checkbox" at bounding box center [729, 213] width 6 height 6
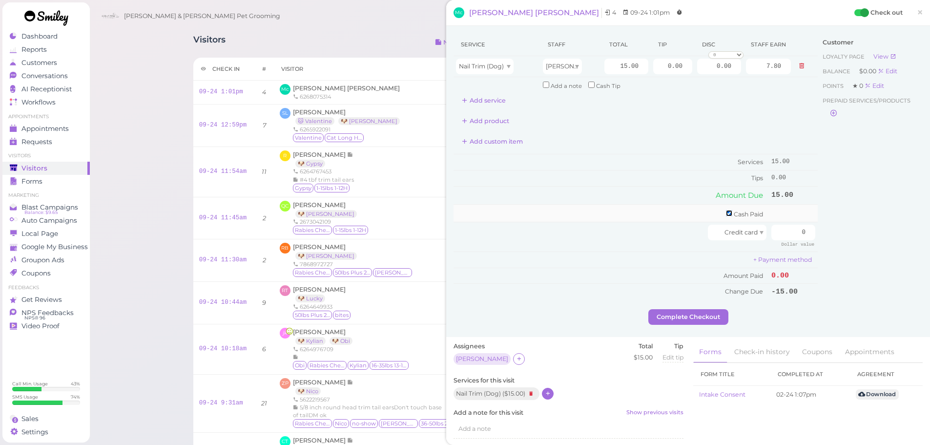
checkbox input "true"
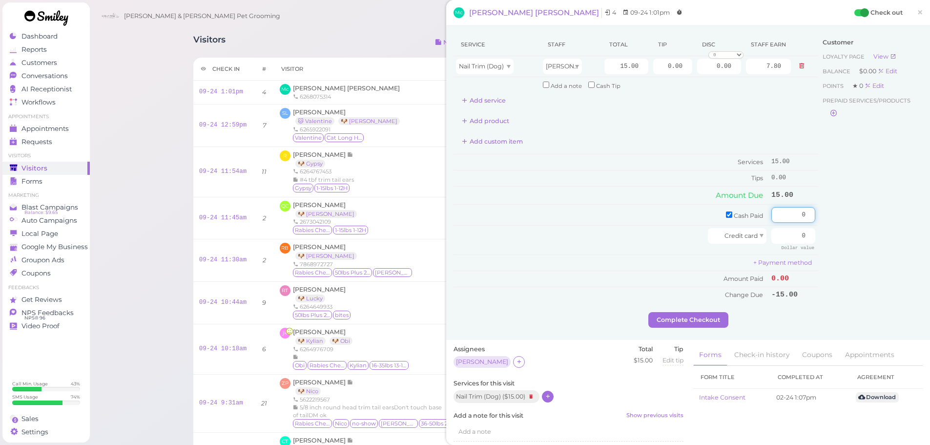
drag, startPoint x: 783, startPoint y: 219, endPoint x: 888, endPoint y: 228, distance: 105.4
click at [870, 227] on div "Service Staff Total Tip Disc Staff earn Nail Trim (Dog) Asa 15.00 0.00 0.00 0 1…" at bounding box center [688, 172] width 469 height 279
type input "15"
drag, startPoint x: 857, startPoint y: 255, endPoint x: 800, endPoint y: 280, distance: 62.1
click at [857, 255] on div "Customer Loyalty page View Balance $0.00 Edit Points ★ 0 Edit Prepaid services/…" at bounding box center [870, 172] width 105 height 279
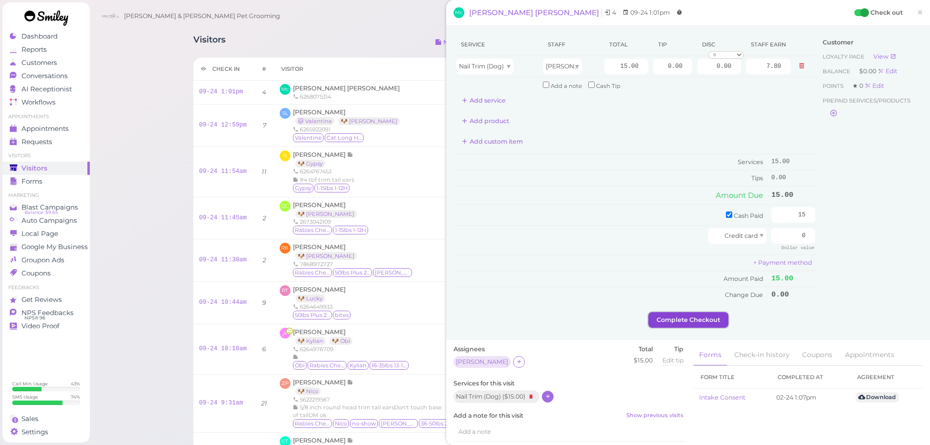
click at [675, 317] on button "Complete Checkout" at bounding box center [689, 320] width 80 height 16
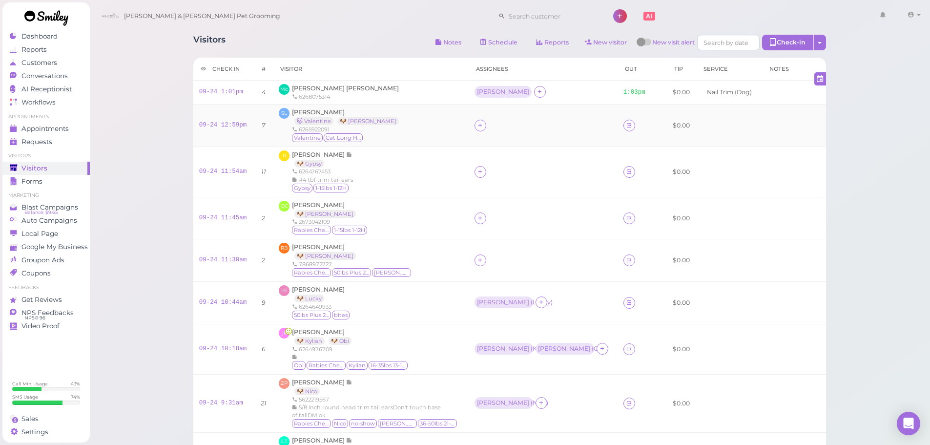
click at [494, 126] on div at bounding box center [543, 126] width 137 height 12
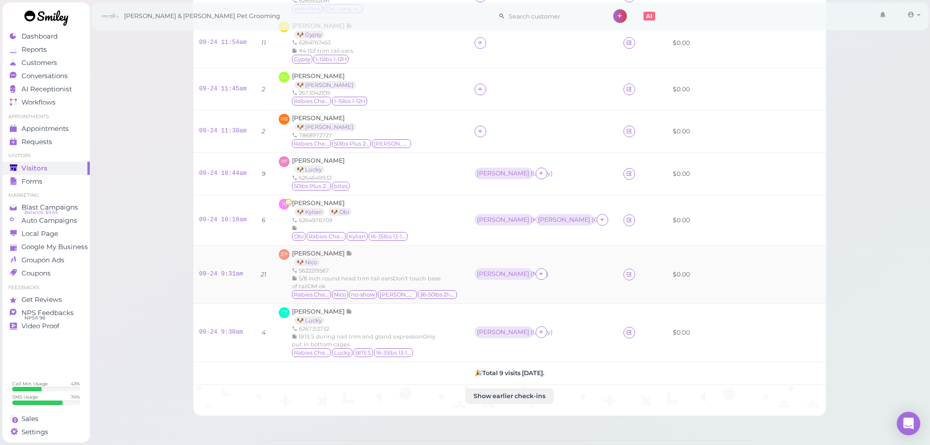
scroll to position [127, 0]
click at [483, 129] on icon at bounding box center [480, 132] width 6 height 7
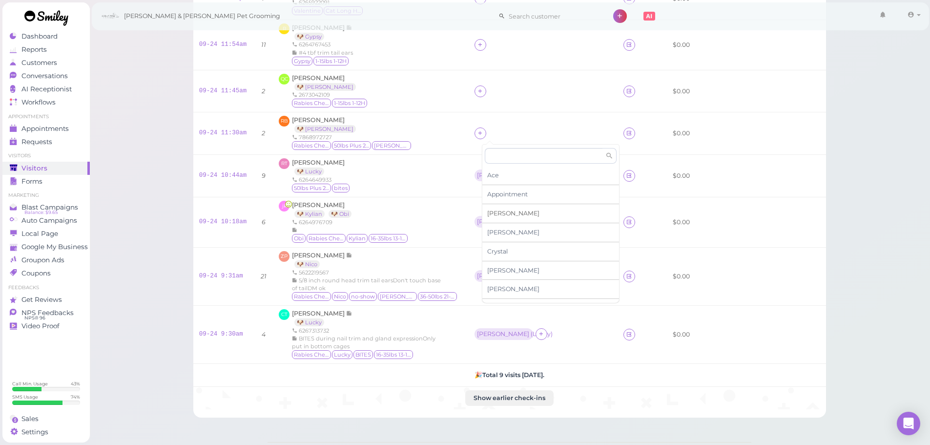
click at [506, 215] on div "[PERSON_NAME]" at bounding box center [551, 213] width 137 height 19
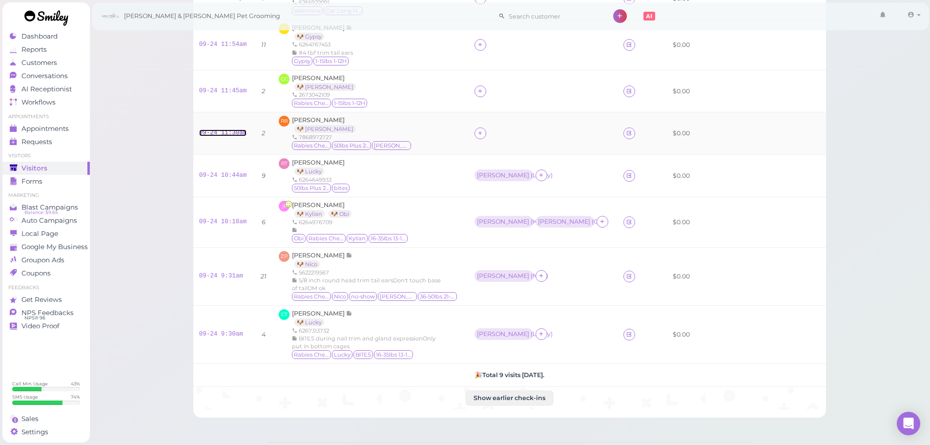
drag, startPoint x: 233, startPoint y: 133, endPoint x: 312, endPoint y: 135, distance: 79.1
click at [233, 133] on link "09-24 11:30am" at bounding box center [223, 132] width 48 height 7
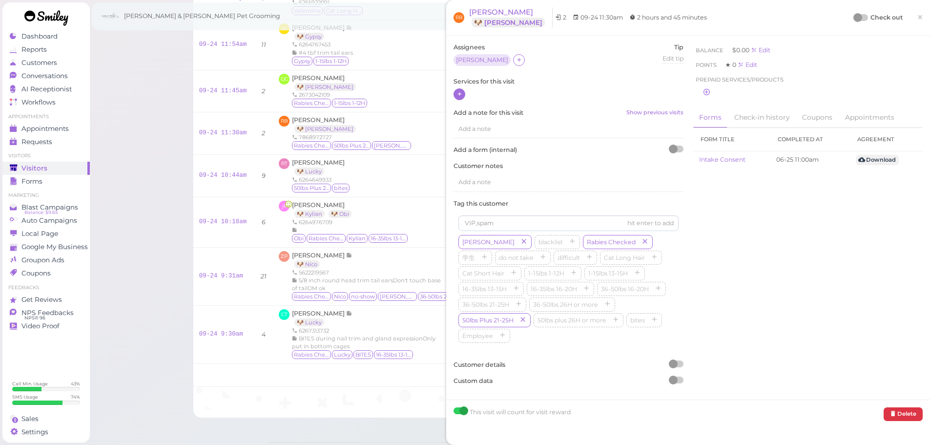
click at [457, 90] on icon at bounding box center [460, 93] width 6 height 7
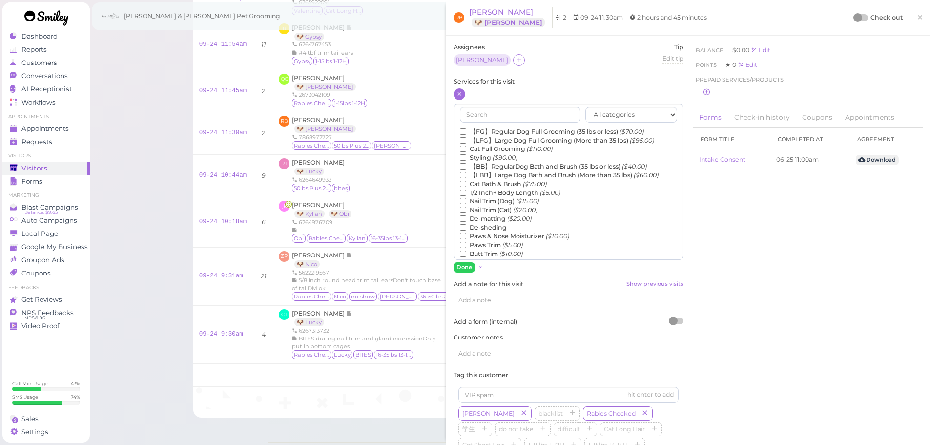
click at [483, 200] on label "Nail Trim (Dog) ($15.00)" at bounding box center [499, 201] width 79 height 9
click at [466, 200] on input "Nail Trim (Dog) ($15.00)" at bounding box center [463, 201] width 6 height 6
click at [463, 266] on button "Done" at bounding box center [464, 267] width 21 height 10
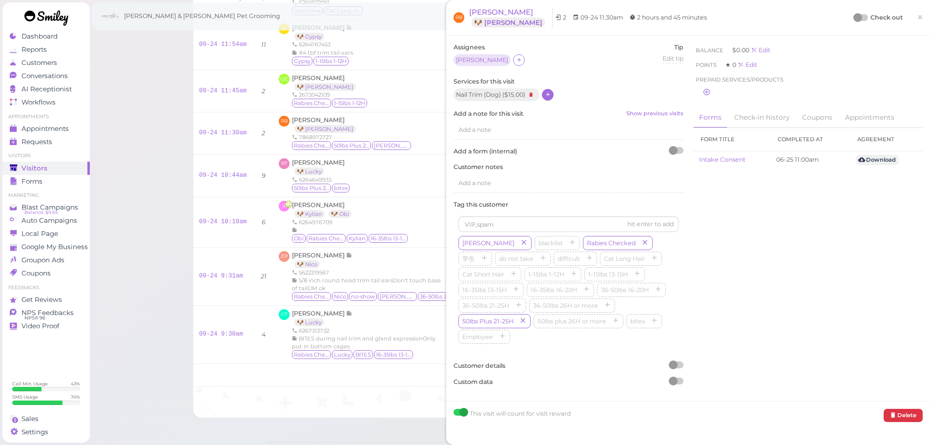
click at [854, 16] on div at bounding box center [858, 17] width 9 height 9
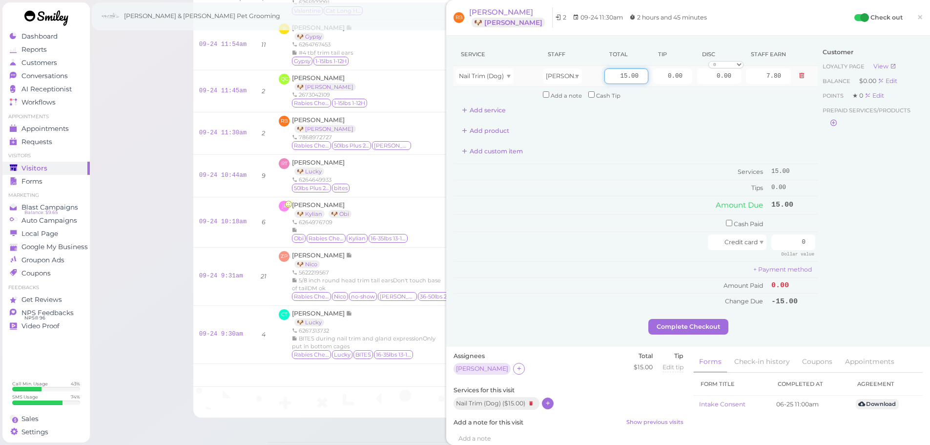
click at [605, 72] on input "15.00" at bounding box center [627, 76] width 44 height 16
type input "20.00"
type input "10.40"
type input "2"
drag, startPoint x: 783, startPoint y: 241, endPoint x: 937, endPoint y: 277, distance: 158.6
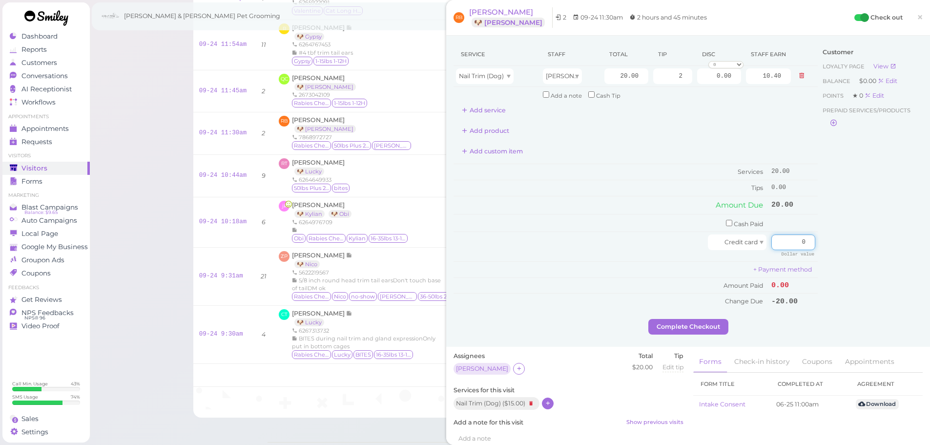
click at [930, 255] on html "Dashboard Reports Customers Conversations 0" at bounding box center [465, 204] width 930 height 662
type input "22"
click at [709, 334] on button "Complete Checkout" at bounding box center [689, 327] width 80 height 16
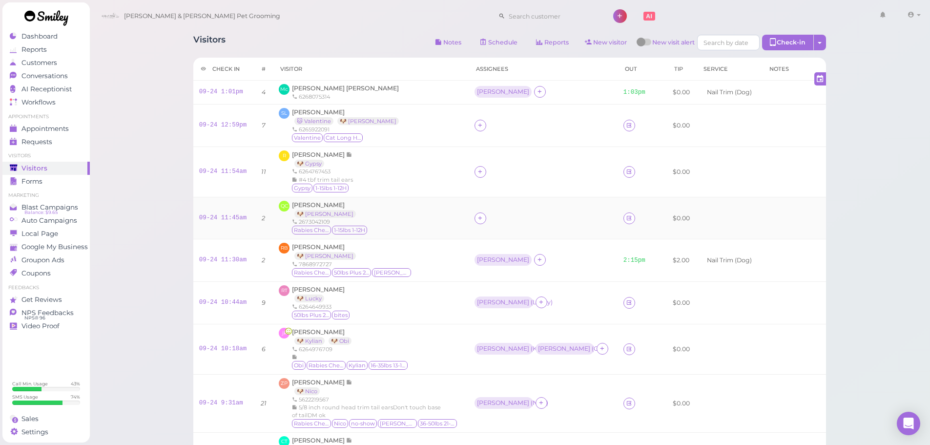
click at [495, 220] on div at bounding box center [543, 218] width 137 height 12
click at [483, 215] on div at bounding box center [481, 218] width 12 height 12
click at [498, 295] on div "[PERSON_NAME]" at bounding box center [551, 298] width 137 height 19
click at [483, 126] on icon at bounding box center [480, 125] width 6 height 7
click at [497, 208] on span "[PERSON_NAME]" at bounding box center [513, 205] width 52 height 7
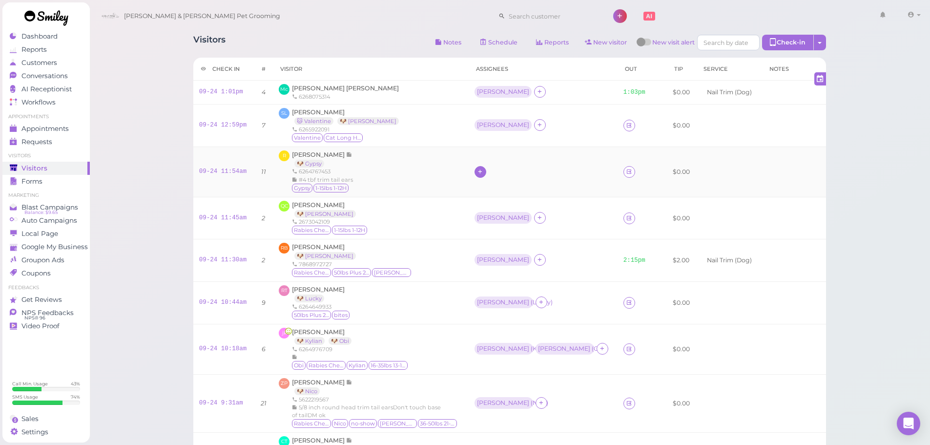
click at [484, 173] on div at bounding box center [481, 172] width 12 height 12
click at [502, 332] on span "[PERSON_NAME]" at bounding box center [513, 335] width 52 height 7
click at [491, 262] on div "[PERSON_NAME]" at bounding box center [503, 259] width 52 height 7
click at [500, 318] on span "Select pets" at bounding box center [506, 320] width 34 height 11
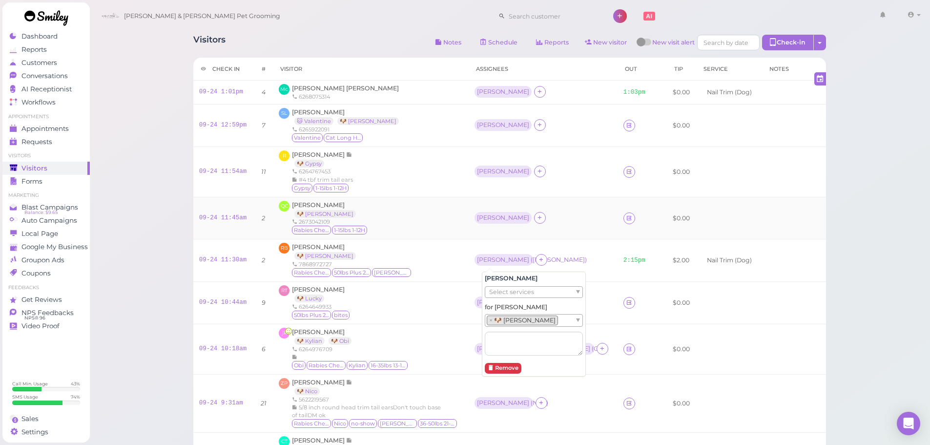
drag, startPoint x: 452, startPoint y: 227, endPoint x: 457, endPoint y: 227, distance: 4.9
click at [454, 227] on div "QC [PERSON_NAME] 🐶 [PERSON_NAME] 2673042109 Rabies Checked 1-15lbs 1-12H" at bounding box center [371, 218] width 184 height 35
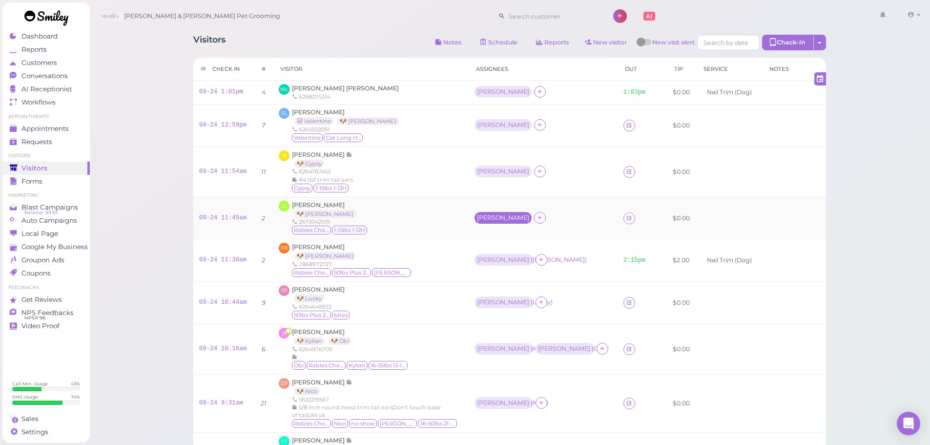
click at [485, 217] on div "[PERSON_NAME]" at bounding box center [503, 217] width 52 height 7
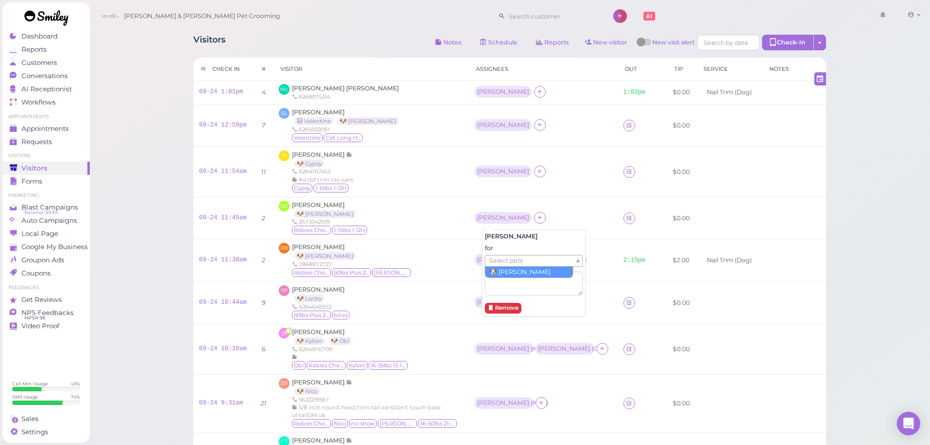
drag, startPoint x: 495, startPoint y: 258, endPoint x: 495, endPoint y: 266, distance: 7.8
click at [495, 262] on span "Select pets" at bounding box center [506, 260] width 34 height 11
click at [462, 205] on div "QC [PERSON_NAME] 🐶 [PERSON_NAME] 2673042109 Rabies Checked 1-15lbs 1-12H" at bounding box center [371, 218] width 184 height 35
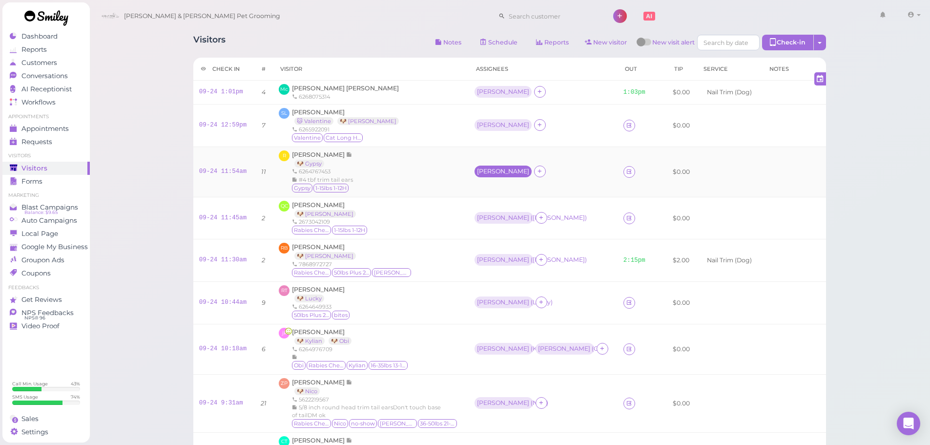
click at [490, 173] on div "[PERSON_NAME]" at bounding box center [503, 171] width 52 height 7
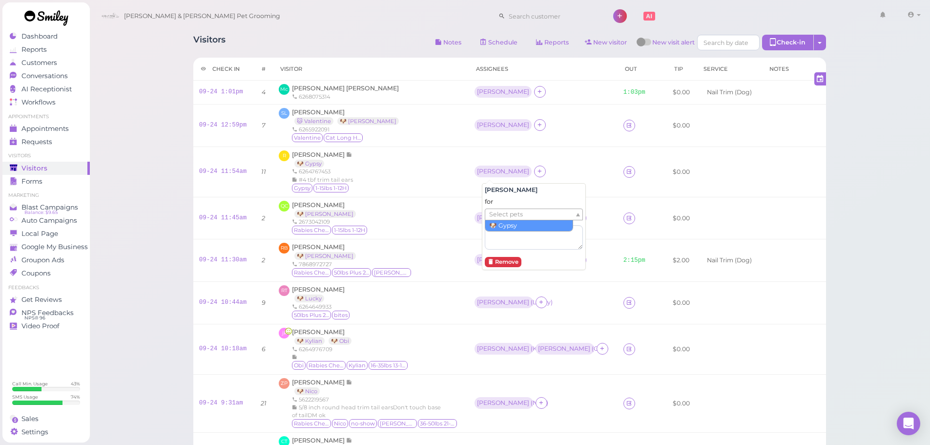
click at [501, 211] on span "Select pets" at bounding box center [506, 214] width 34 height 11
drag, startPoint x: 501, startPoint y: 225, endPoint x: 467, endPoint y: 192, distance: 46.3
click at [448, 174] on div "R [PERSON_NAME] 🐶 Gypsy 6264767453 #4 tbf trim tail ears Gypsy 1-15lbs 1-12H" at bounding box center [371, 171] width 184 height 43
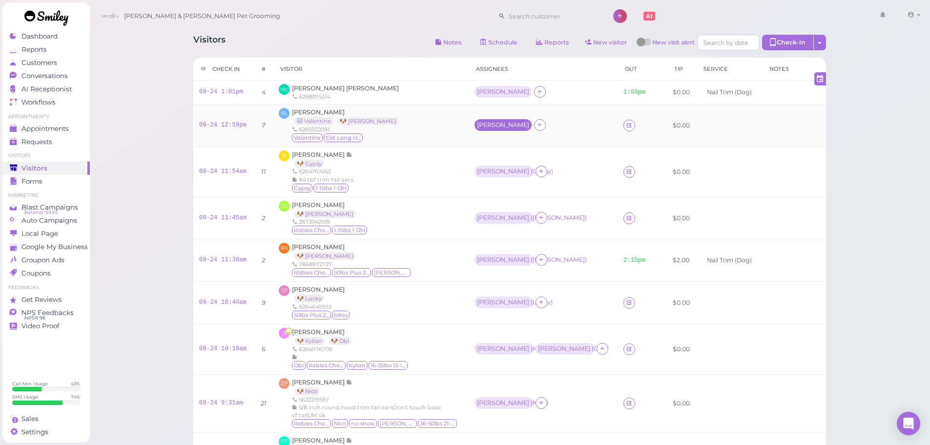
click at [487, 120] on div "[PERSON_NAME]" at bounding box center [503, 125] width 57 height 12
click at [507, 169] on span "Select pets" at bounding box center [506, 168] width 34 height 11
click at [456, 193] on div "R [PERSON_NAME] 🐶 Gypsy 6264767453 #4 tbf trim tail ears Gypsy 1-15lbs 1-12H" at bounding box center [371, 171] width 184 height 43
click at [397, 284] on td "RT [PERSON_NAME] 🐶 Lucky 6264649933 50lbs Plus 21-25H bites" at bounding box center [370, 303] width 195 height 42
click at [330, 287] on span "[PERSON_NAME]" at bounding box center [318, 289] width 53 height 7
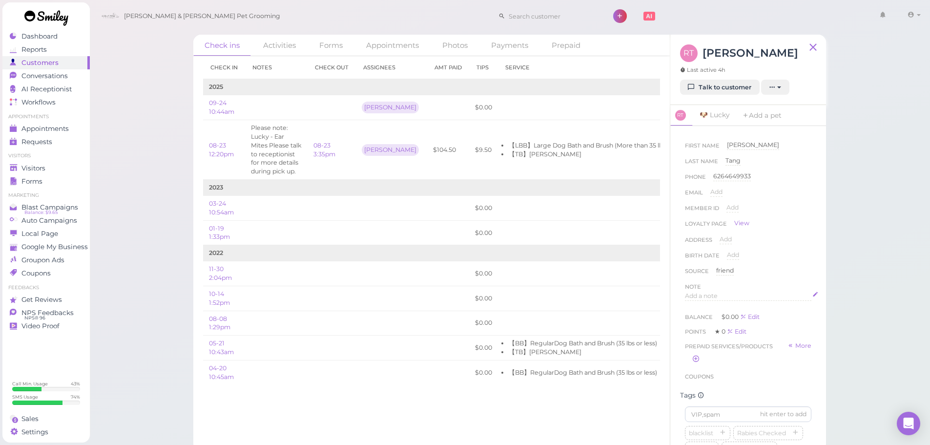
click at [716, 295] on span "Add a note" at bounding box center [701, 295] width 33 height 7
click at [727, 322] on div at bounding box center [749, 321] width 126 height 59
click at [697, 387] on button "Done" at bounding box center [695, 390] width 21 height 10
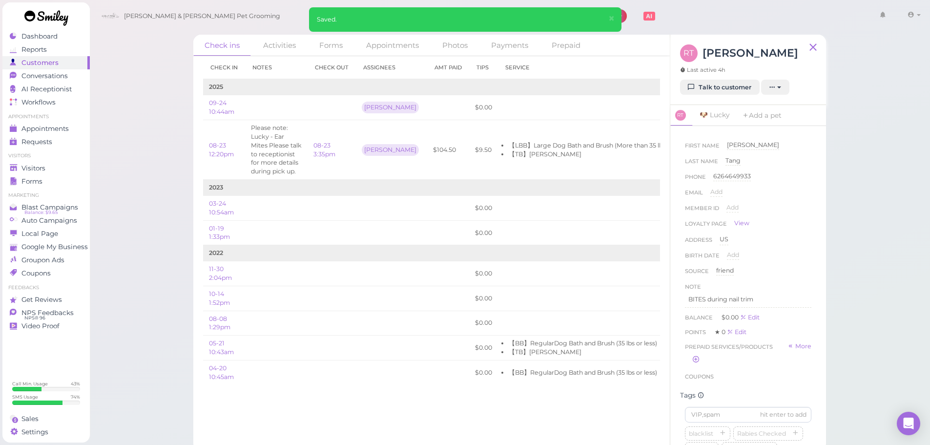
click at [69, 161] on ul "Visitors Visitors Forms" at bounding box center [45, 169] width 87 height 35
click at [70, 162] on link "Visitors" at bounding box center [45, 168] width 87 height 13
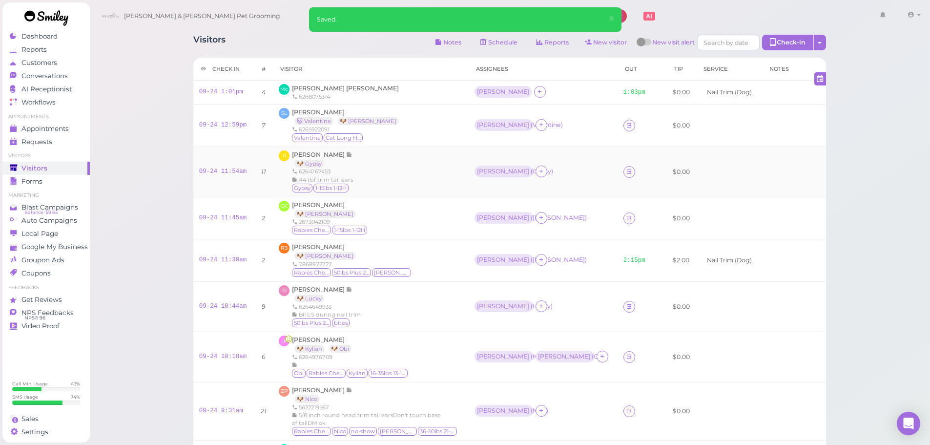
click at [398, 173] on div "R [PERSON_NAME] 🐶 Gypsy 6264767453 #4 tbf trim tail ears Gypsy 1-15lbs 1-12H" at bounding box center [371, 171] width 184 height 43
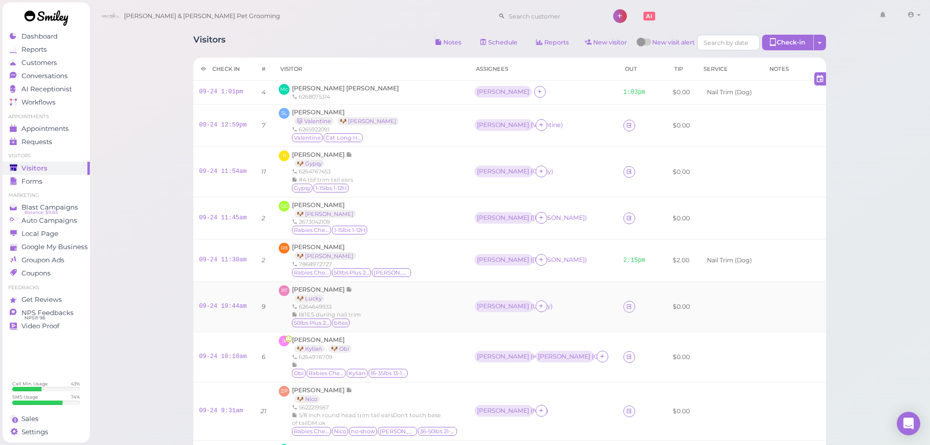
click at [413, 297] on div "RT [PERSON_NAME] 🐶 Lucky 6264649933 BITES during nail trim 50lbs Plus 21-25H bi…" at bounding box center [371, 306] width 184 height 43
click at [322, 285] on td "RT [PERSON_NAME] 🐶 Lucky 6264649933 BITES during nail trim 50lbs Plus 21-25H bi…" at bounding box center [370, 307] width 195 height 50
click at [322, 287] on span "[PERSON_NAME]" at bounding box center [319, 289] width 54 height 7
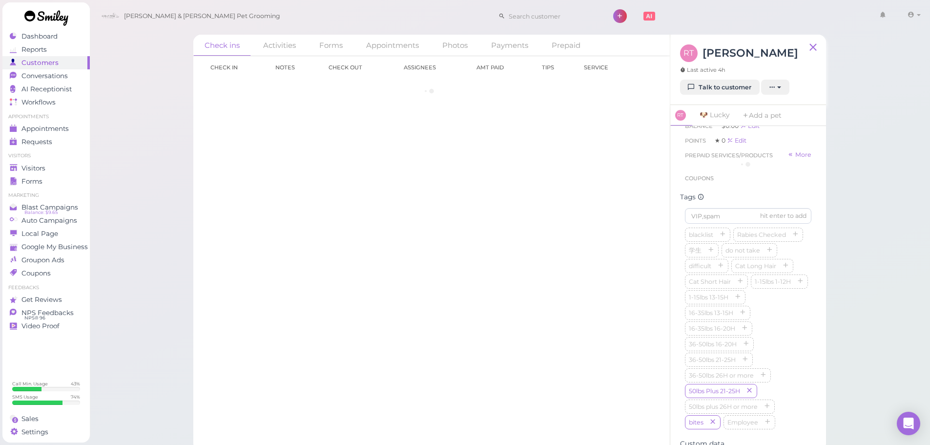
scroll to position [342, 0]
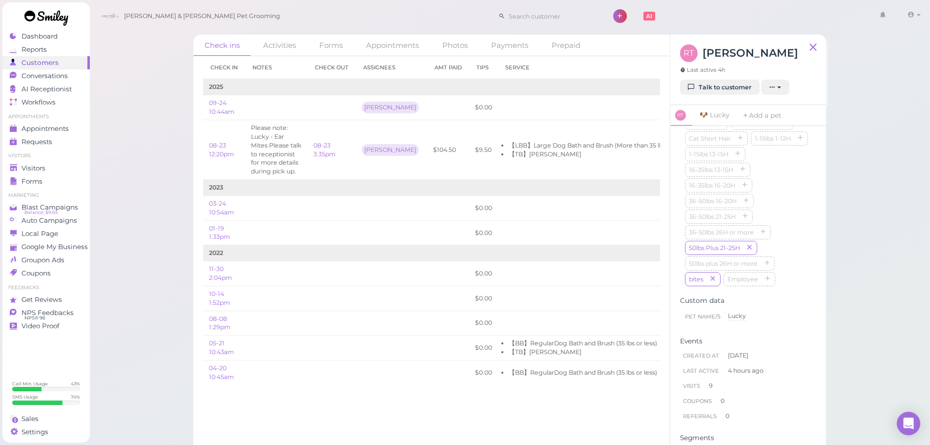
click at [865, 286] on div "Check ins Activities Forms Appointments Photos Payments Prepaid Check in Notes …" at bounding box center [509, 225] width 841 height 451
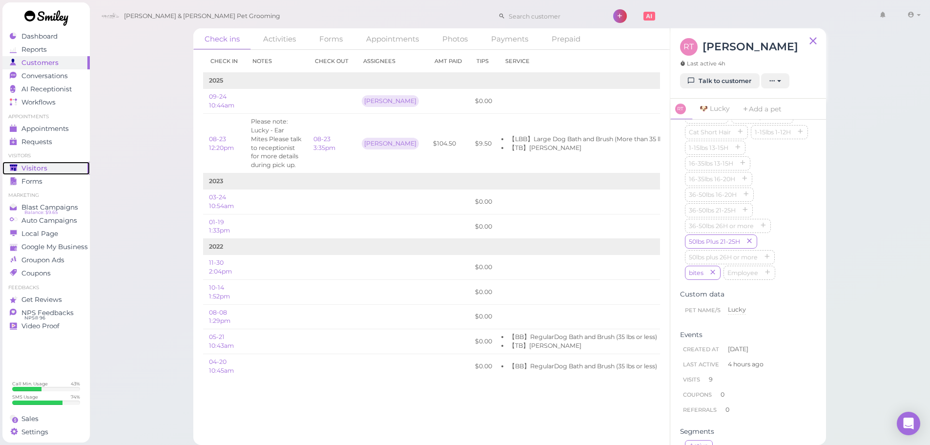
click at [39, 166] on span "Visitors" at bounding box center [34, 168] width 26 height 8
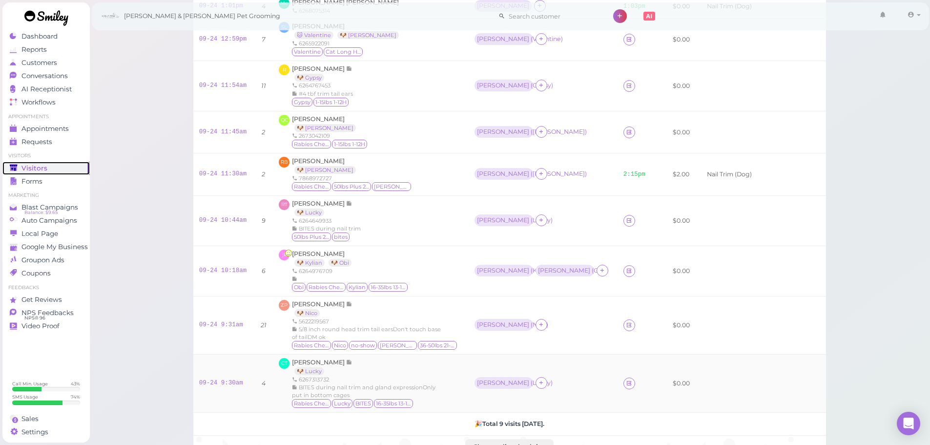
scroll to position [37, 0]
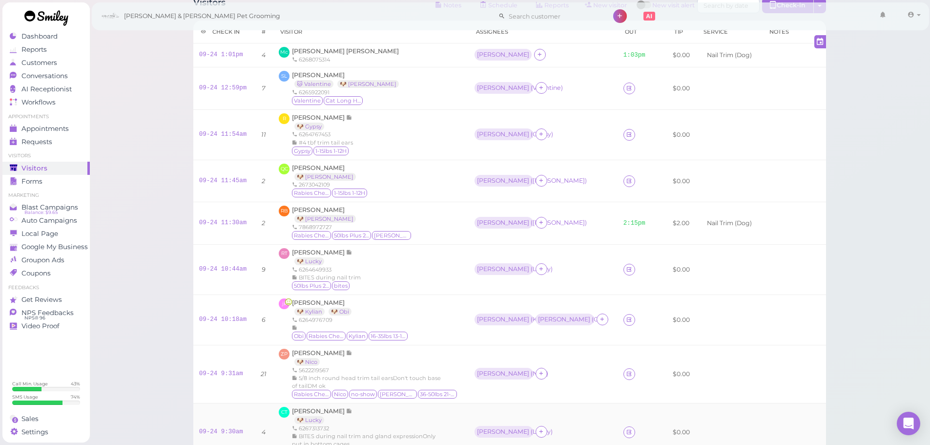
click at [428, 211] on div "RB [PERSON_NAME] 🐶 [PERSON_NAME] 7868972727 Rabies Checked 50lbs Plus 21-25H [P…" at bounding box center [371, 223] width 184 height 35
click at [430, 149] on div "R [PERSON_NAME] 🐶 Gypsy 6264767453 #4 tbf trim tail ears Gypsy 1-15lbs 1-12H" at bounding box center [371, 134] width 184 height 43
click at [430, 177] on div "QC [PERSON_NAME] 🐶 [PERSON_NAME] 2673042109 Rabies Checked 1-15lbs 1-12H" at bounding box center [371, 181] width 184 height 35
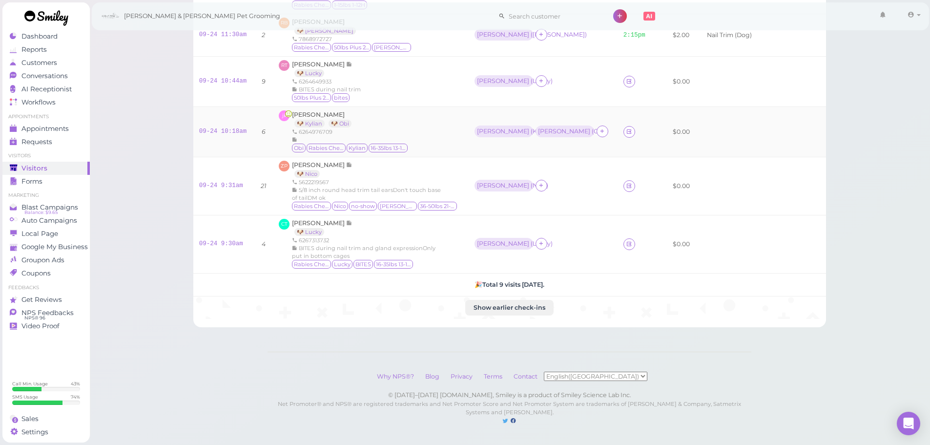
click at [420, 126] on div "jk [PERSON_NAME] 🐶 Kylian 🐶 Obi 6264976709 Obi Rabies Checked Kylian 16-35lbs 1…" at bounding box center [371, 131] width 184 height 43
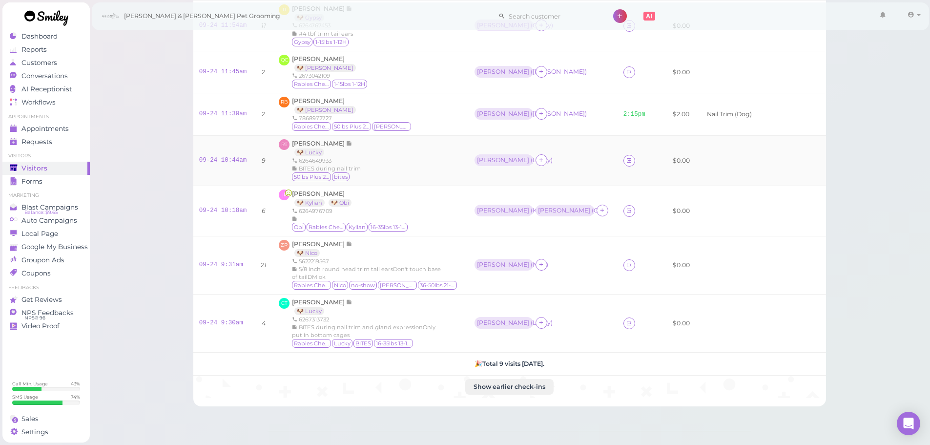
scroll to position [135, 0]
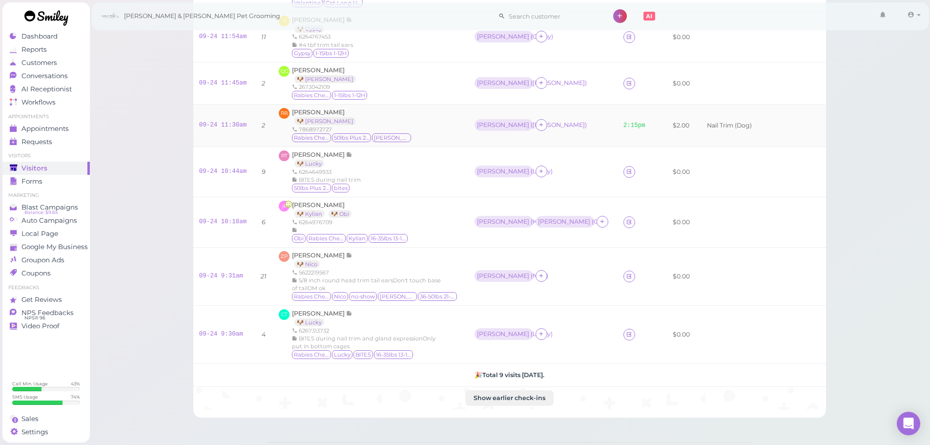
click at [427, 139] on div "RB [PERSON_NAME] 🐶 [PERSON_NAME] 7868972727 Rabies Checked 50lbs Plus 21-25H [P…" at bounding box center [371, 125] width 184 height 35
click at [209, 174] on link "09-24 10:44am" at bounding box center [223, 171] width 48 height 7
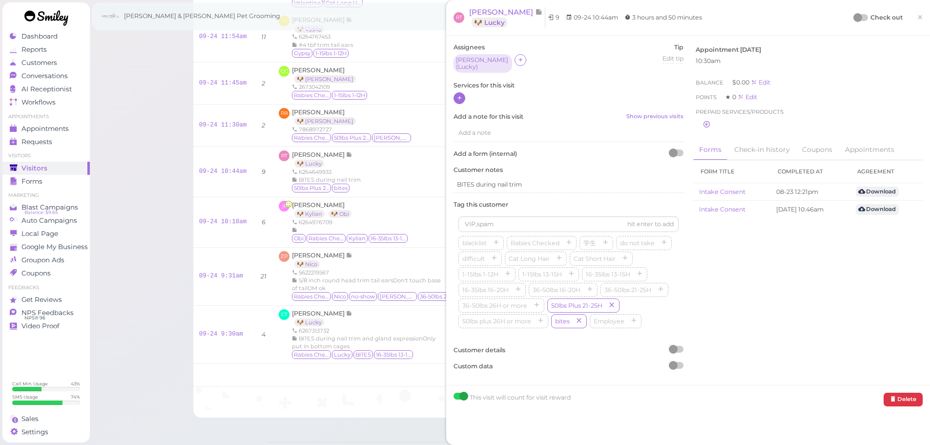
click at [457, 94] on icon at bounding box center [460, 97] width 6 height 7
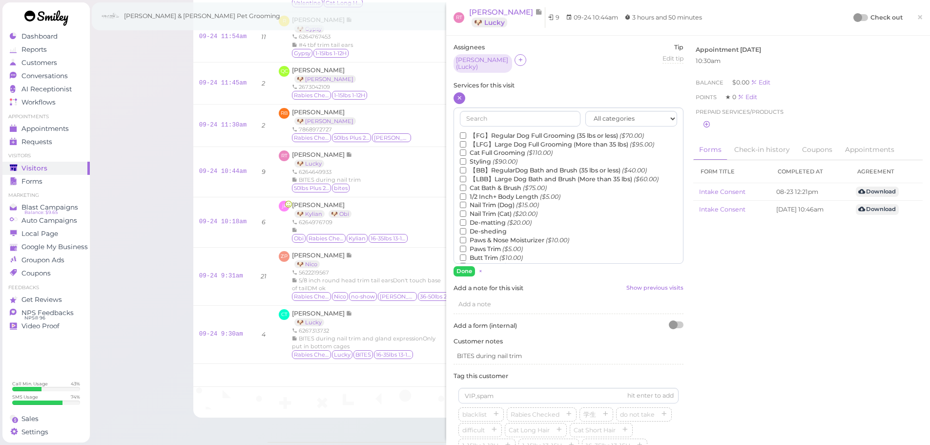
click at [497, 176] on label "【LBB】Large Dog Bath and Brush (More than 35 lbs) ($60.00)" at bounding box center [559, 179] width 199 height 9
click at [466, 176] on input "【LBB】Large Dog Bath and Brush (More than 35 lbs) ($60.00)" at bounding box center [463, 179] width 6 height 6
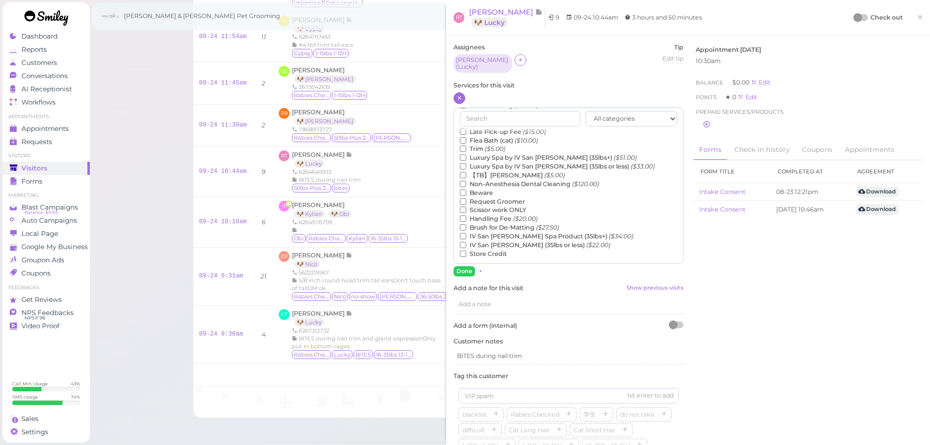
click at [490, 174] on label "【TB】Teeth Brushing ($5.00)" at bounding box center [512, 175] width 105 height 9
click at [466, 174] on input "【TB】Teeth Brushing ($5.00)" at bounding box center [463, 175] width 6 height 6
click at [460, 269] on button "Done" at bounding box center [464, 271] width 21 height 10
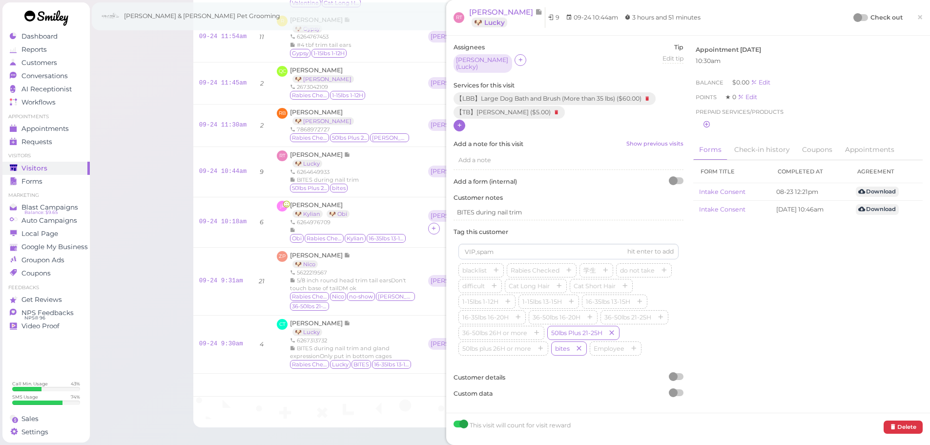
drag, startPoint x: 916, startPoint y: 17, endPoint x: 904, endPoint y: 20, distance: 12.7
click at [917, 18] on span "×" at bounding box center [920, 17] width 6 height 14
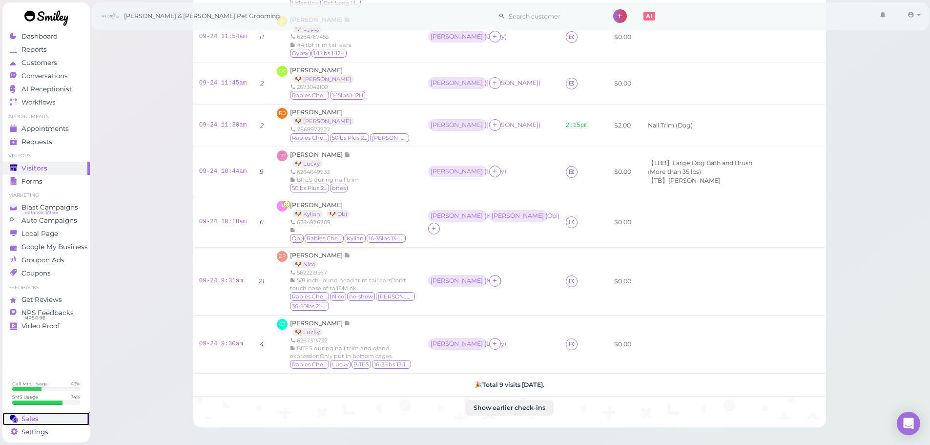
click at [45, 415] on div "Sales" at bounding box center [45, 419] width 70 height 8
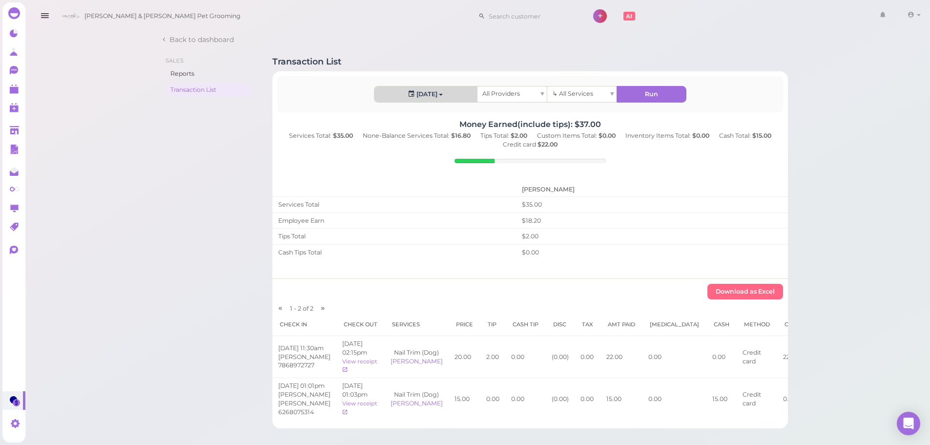
click at [420, 95] on button "[DATE]" at bounding box center [426, 94] width 103 height 16
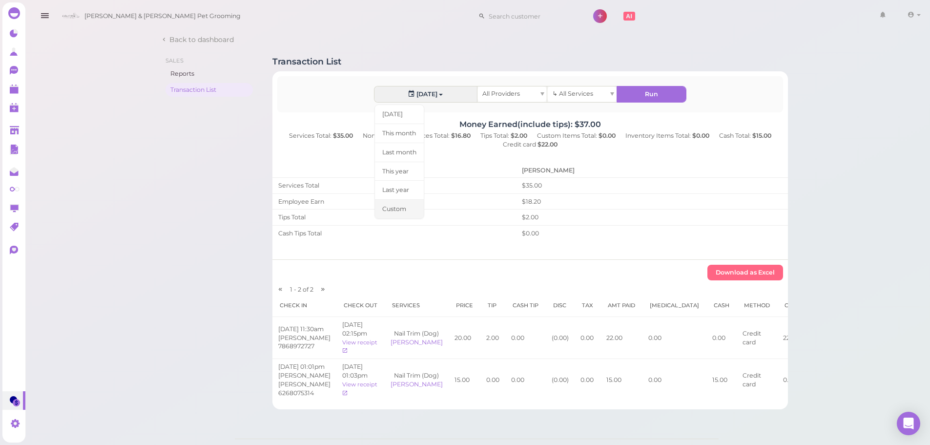
click at [390, 210] on link "Custom" at bounding box center [400, 209] width 50 height 20
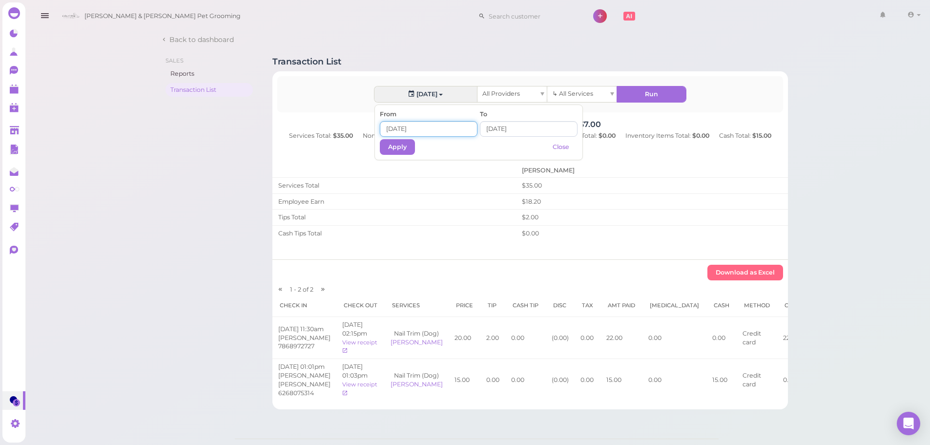
click at [421, 126] on input at bounding box center [429, 129] width 98 height 16
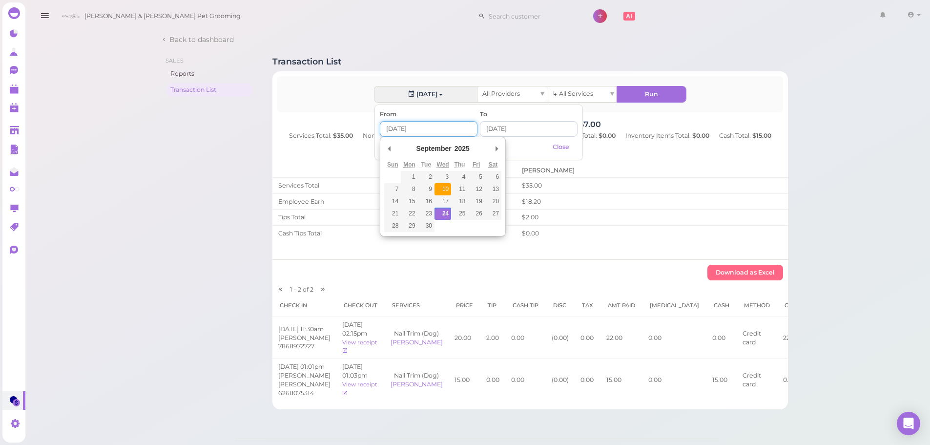
type input "[DATE]"
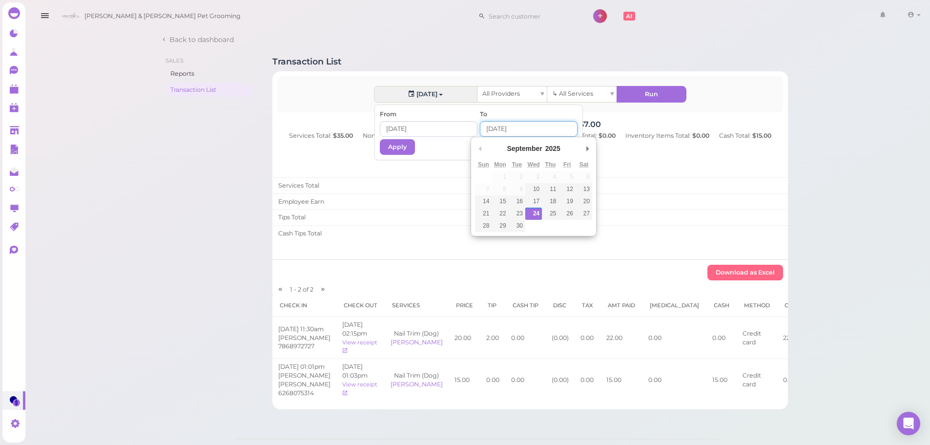
click at [499, 121] on input "Use the arrow keys to pick a date" at bounding box center [529, 129] width 98 height 16
type input "[DATE]"
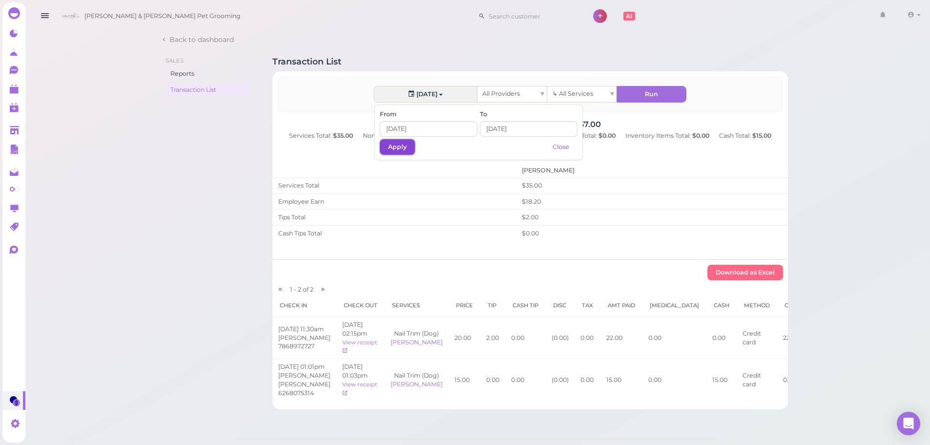
click at [404, 151] on button "Apply" at bounding box center [397, 147] width 35 height 16
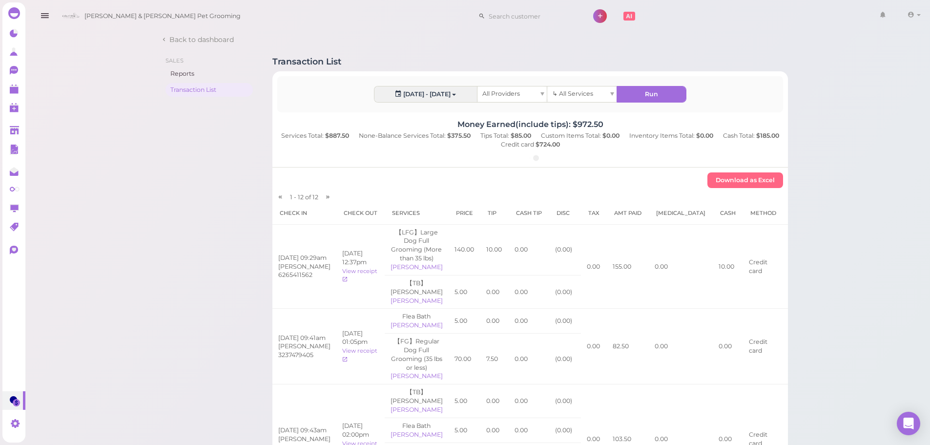
click at [515, 94] on span "All Providers" at bounding box center [502, 93] width 38 height 7
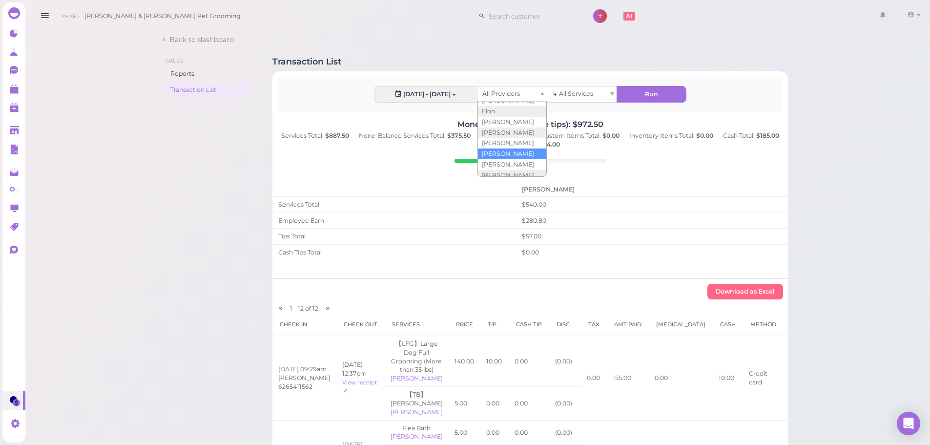
scroll to position [98, 0]
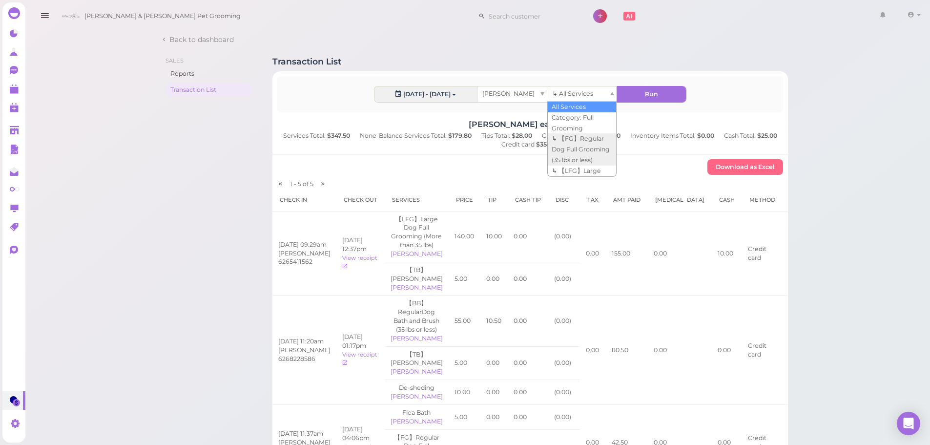
click at [573, 94] on span "↳ All Services" at bounding box center [572, 93] width 41 height 7
click at [645, 94] on button "Run" at bounding box center [651, 94] width 69 height 16
drag, startPoint x: 348, startPoint y: 137, endPoint x: 329, endPoint y: 137, distance: 19.0
click at [329, 137] on b "$347.50" at bounding box center [338, 135] width 23 height 7
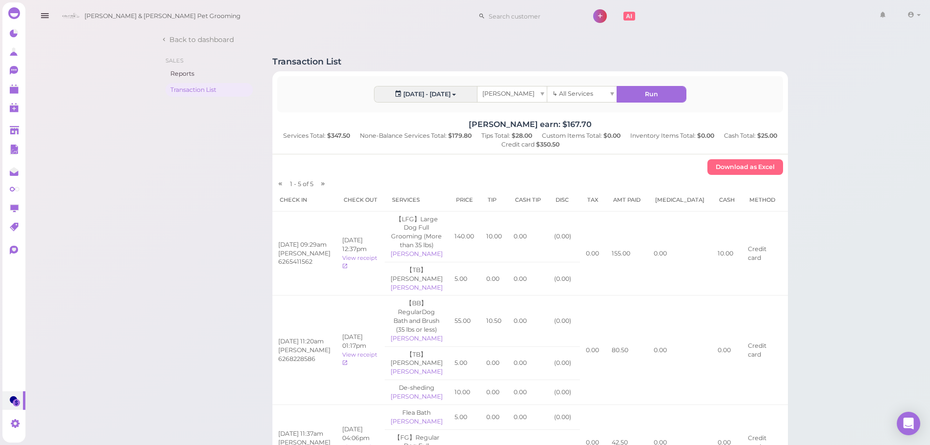
click at [352, 153] on div "[PERSON_NAME] earn: $167.70 Services Total: $347.50 None-Balance Services Total…" at bounding box center [531, 367] width 516 height 495
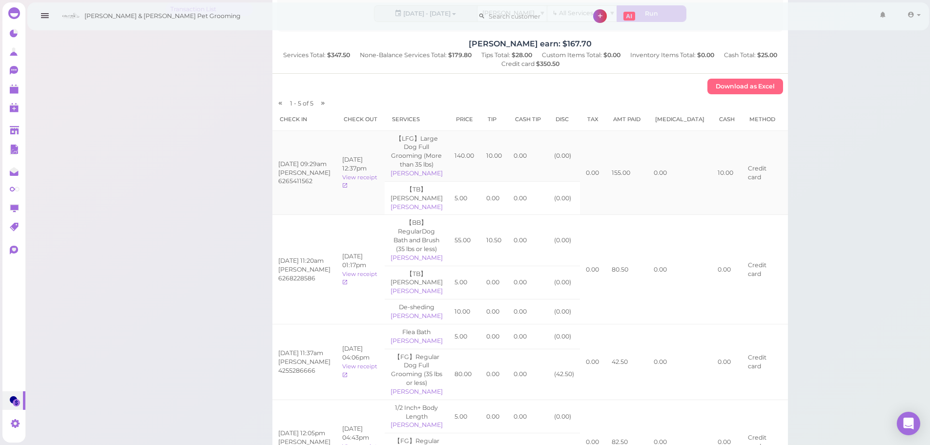
scroll to position [98, 0]
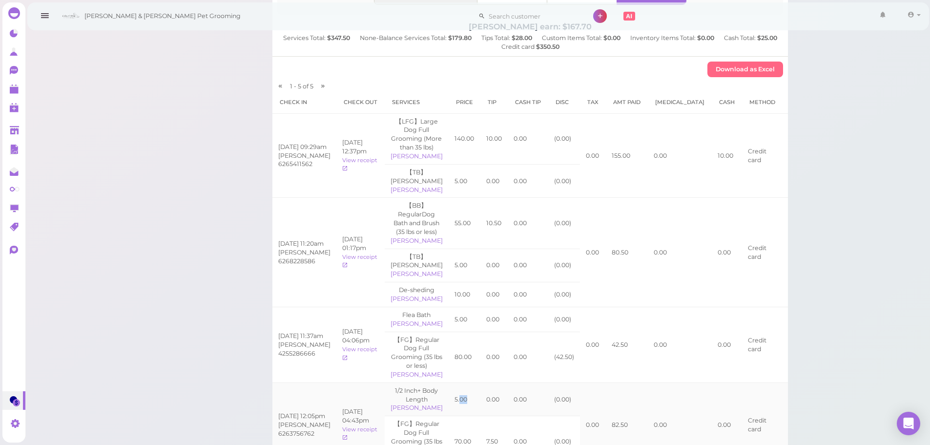
drag, startPoint x: 440, startPoint y: 425, endPoint x: 450, endPoint y: 425, distance: 10.7
click at [450, 416] on td "5.00" at bounding box center [465, 399] width 32 height 34
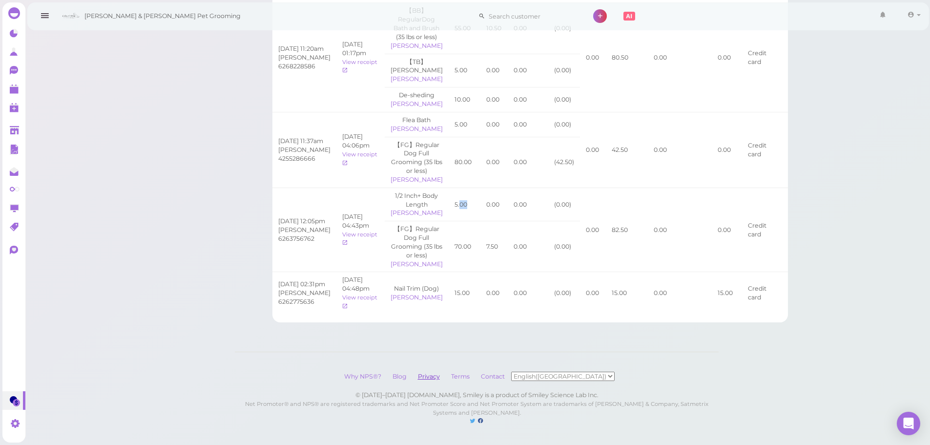
scroll to position [343, 0]
click at [512, 314] on div "Check in Check out Services Price Tip Cash Tip Disc Tax Amt Paid [MEDICAL_DATA]…" at bounding box center [531, 109] width 516 height 426
click at [308, 146] on div "[DATE] 11:37am" at bounding box center [304, 141] width 52 height 9
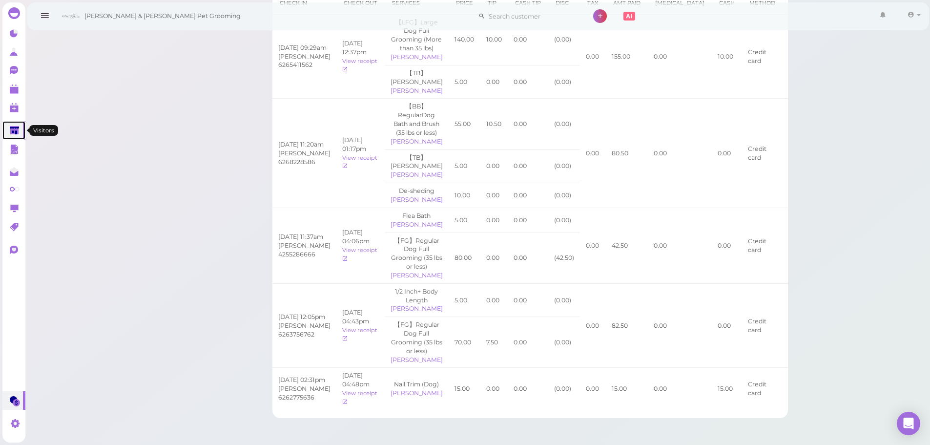
click at [15, 131] on polygon at bounding box center [14, 130] width 9 height 8
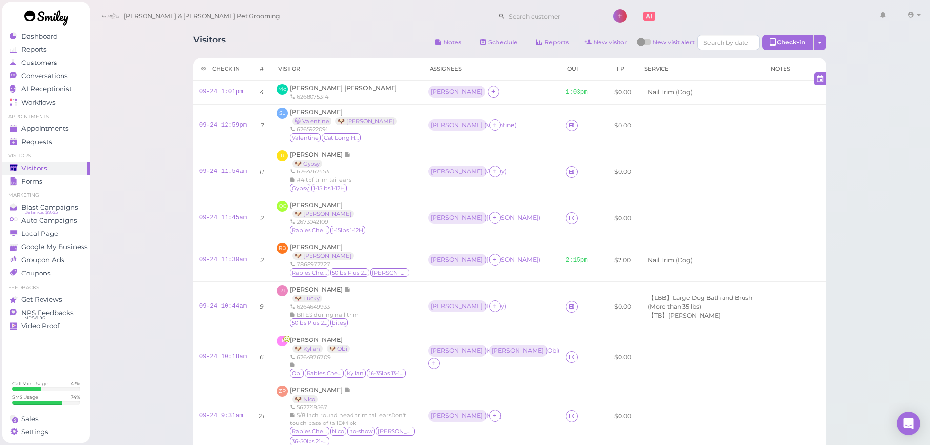
click at [164, 196] on div "Visitors Notes Schedule Reports New visitor New visit alert Check-in Customer c…" at bounding box center [509, 340] width 841 height 680
click at [217, 173] on link "09-24 11:54am" at bounding box center [223, 171] width 48 height 7
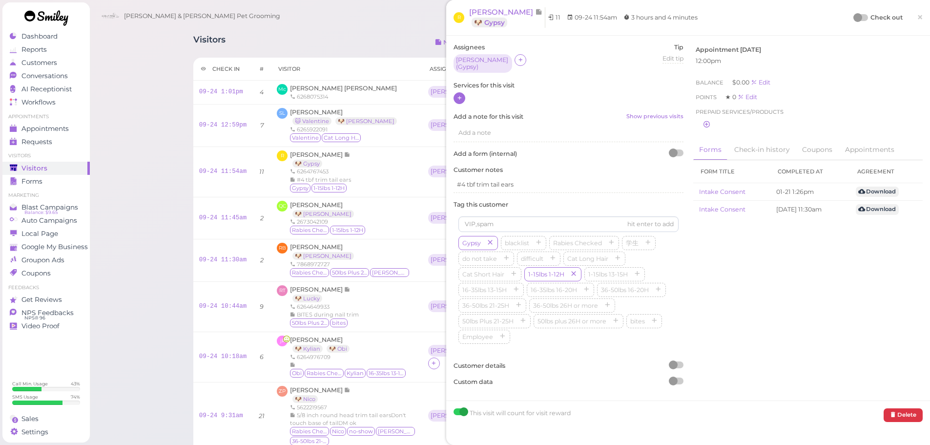
click at [458, 96] on icon at bounding box center [460, 97] width 6 height 7
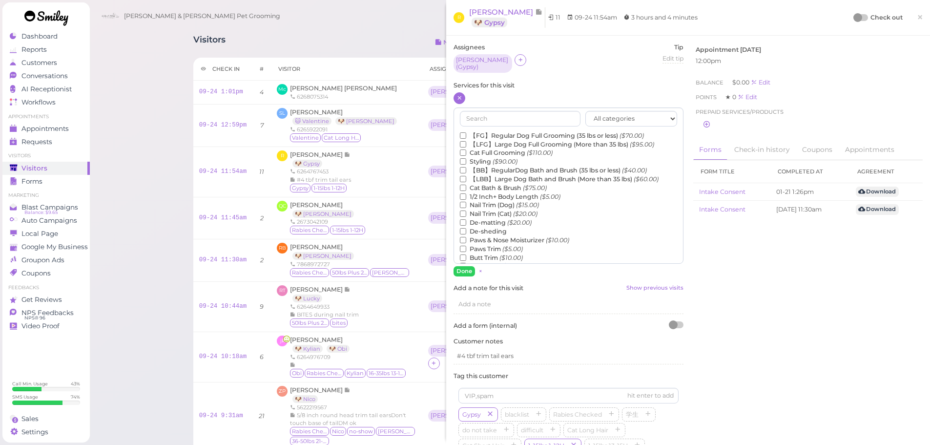
click at [500, 132] on label "【FG】Regular Dog Full Grooming (35 lbs or less) ($70.00)" at bounding box center [552, 135] width 184 height 9
click at [466, 132] on input "【FG】Regular Dog Full Grooming (35 lbs or less) ($70.00)" at bounding box center [463, 135] width 6 height 6
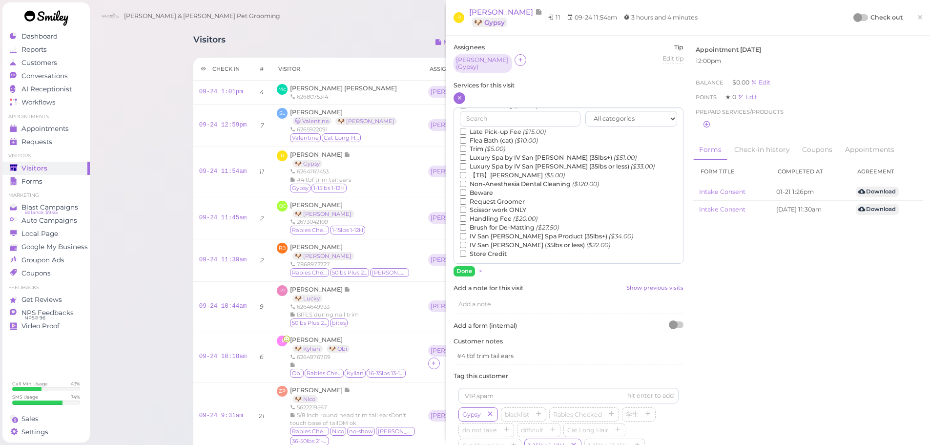
click at [488, 172] on label "【TB】Teeth Brushing ($5.00)" at bounding box center [512, 175] width 105 height 9
click at [466, 172] on input "【TB】Teeth Brushing ($5.00)" at bounding box center [463, 175] width 6 height 6
click at [471, 268] on button "Done" at bounding box center [464, 271] width 21 height 10
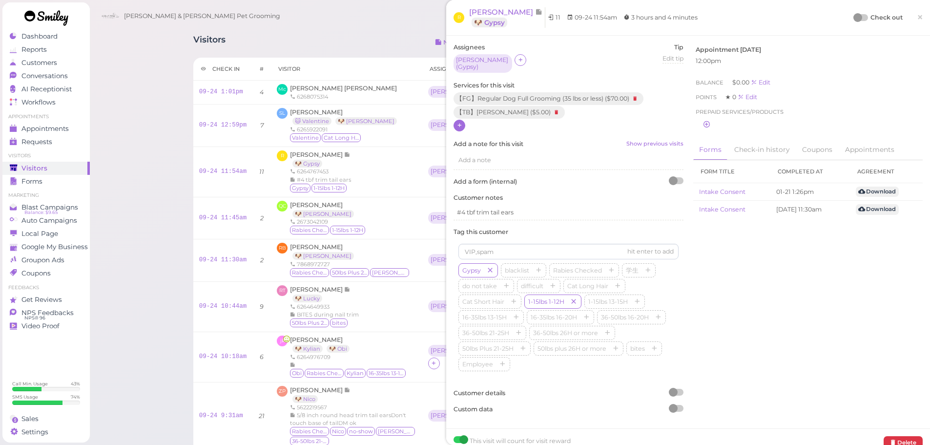
click at [854, 18] on div at bounding box center [858, 17] width 9 height 9
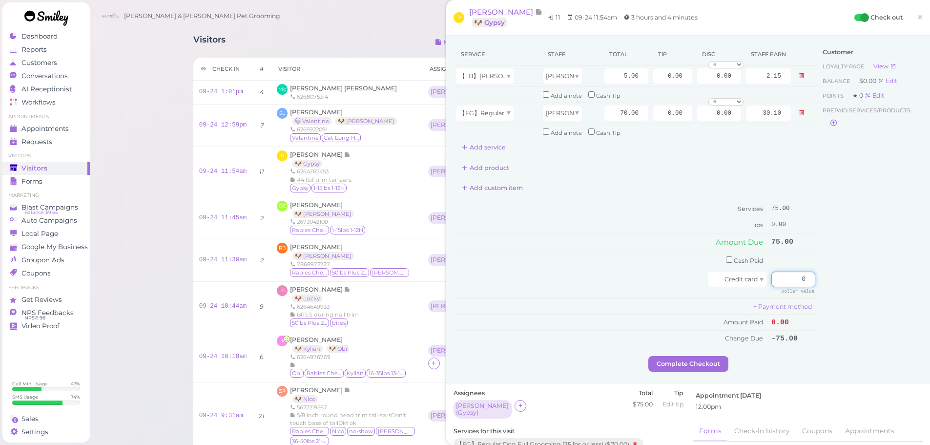
drag, startPoint x: 786, startPoint y: 282, endPoint x: 898, endPoint y: 270, distance: 112.1
click at [903, 270] on div "Service Staff Total Tip Disc Staff earn 【TB】Teeth Brushing [PERSON_NAME] 5.00 0…" at bounding box center [688, 199] width 469 height 313
type input "82.5"
drag, startPoint x: 660, startPoint y: 116, endPoint x: 761, endPoint y: 134, distance: 102.3
click at [773, 120] on tr "【FG】Regular Dog Full Grooming (35 lbs or less) [PERSON_NAME] 70.00 0.00 0.00 0 …" at bounding box center [636, 113] width 364 height 21
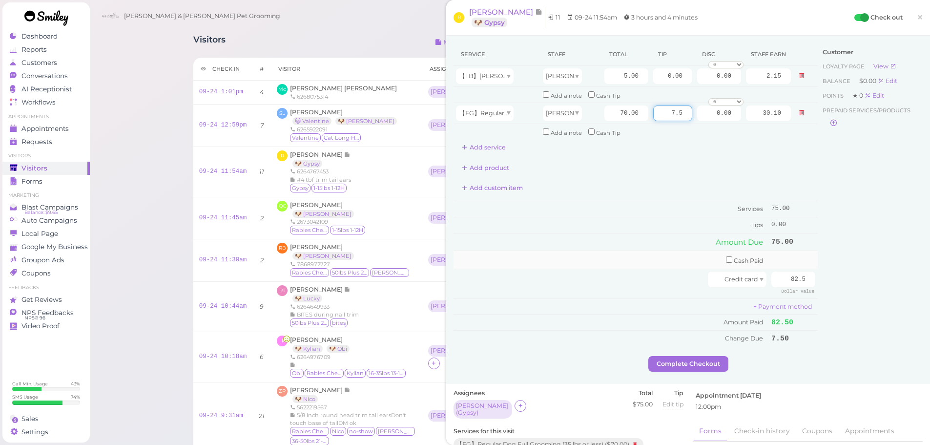
type input "7.5"
click at [679, 258] on td "Cash Paid" at bounding box center [611, 260] width 315 height 18
click at [670, 366] on button "Complete Checkout" at bounding box center [689, 364] width 80 height 16
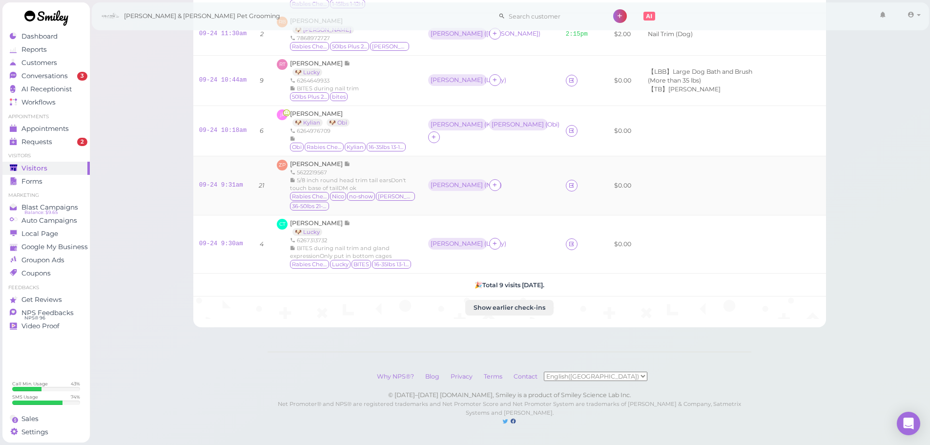
scroll to position [253, 0]
click at [54, 73] on span "Conversations" at bounding box center [45, 76] width 49 height 8
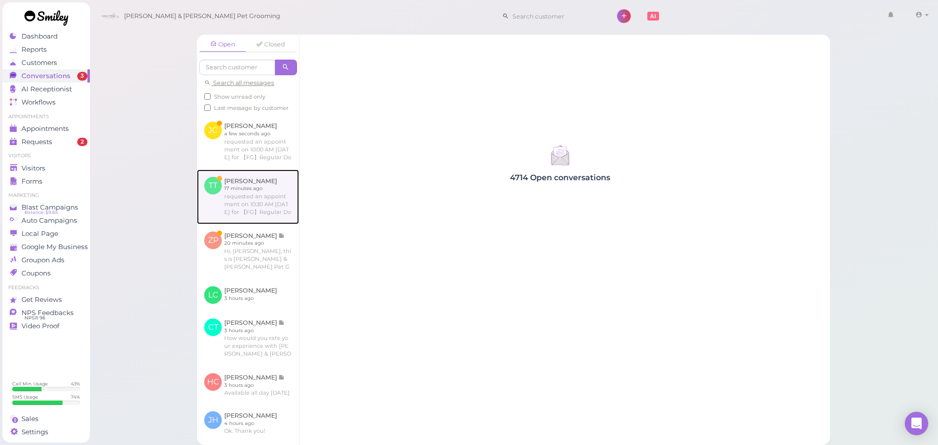
click at [263, 215] on link at bounding box center [248, 196] width 102 height 55
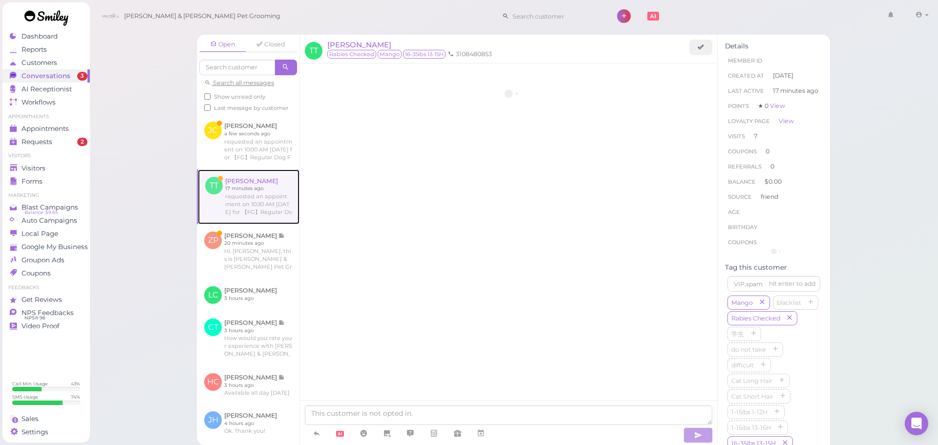
scroll to position [1465, 0]
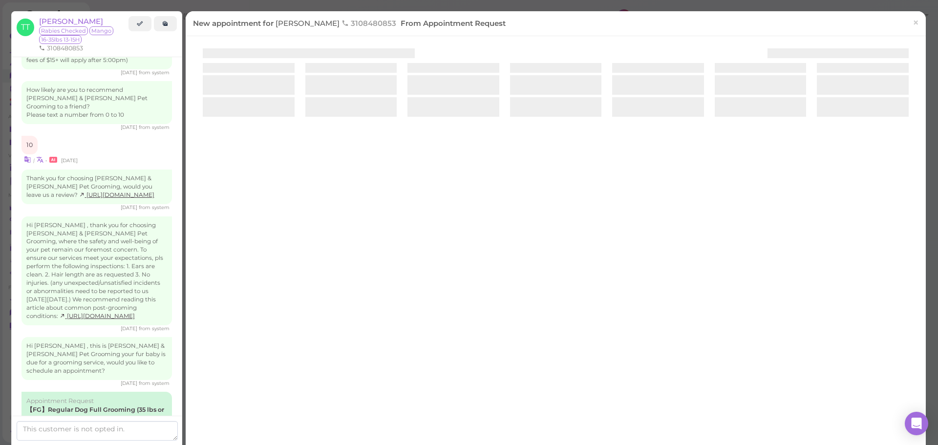
scroll to position [1506, 0]
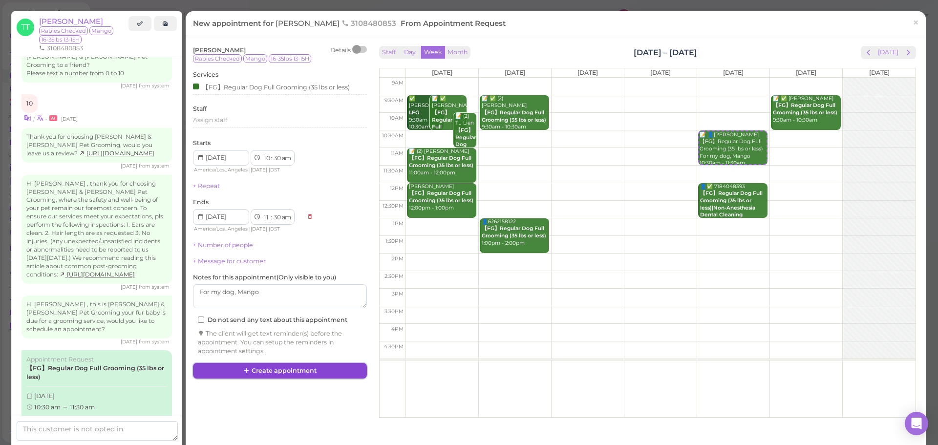
click at [311, 368] on button "Create appointment" at bounding box center [280, 371] width 174 height 16
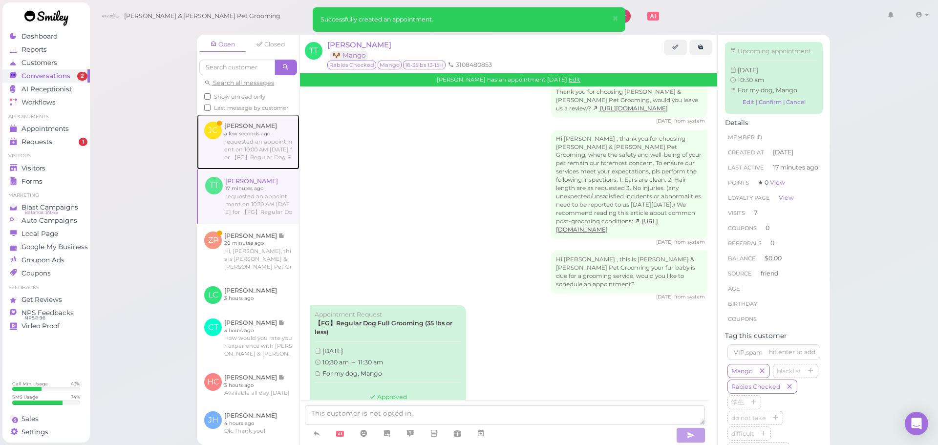
click at [266, 156] on link at bounding box center [248, 141] width 103 height 55
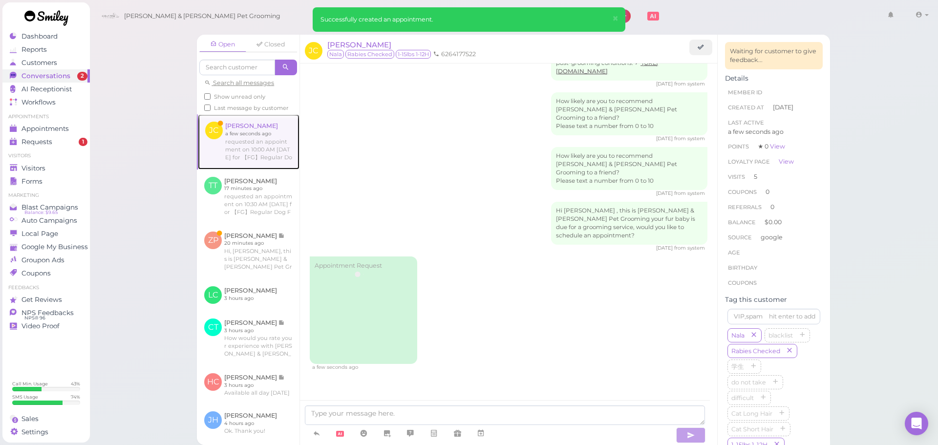
scroll to position [1290, 0]
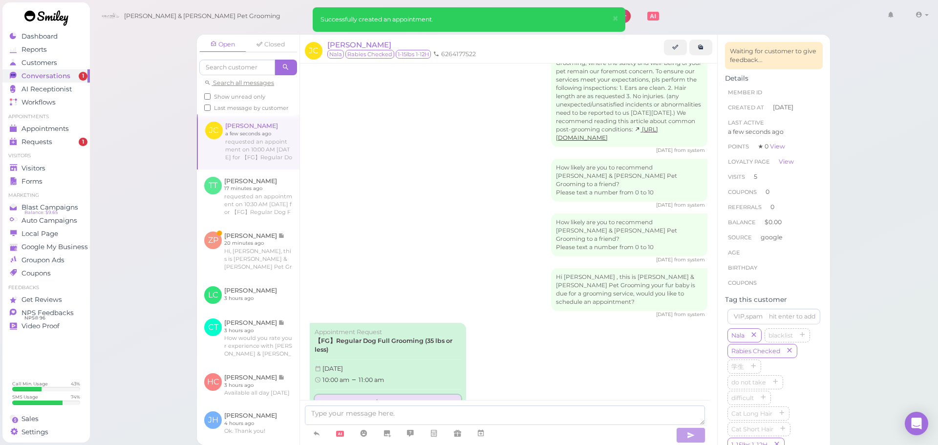
click at [397, 395] on link "Approve" at bounding box center [388, 402] width 147 height 15
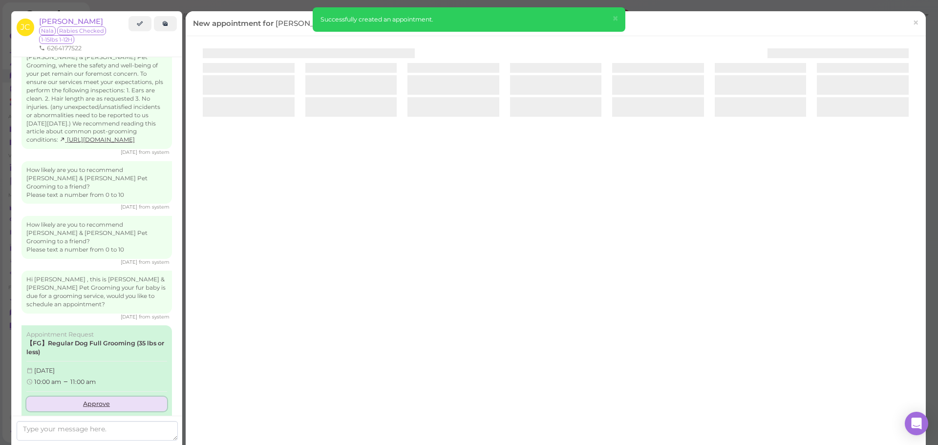
scroll to position [1332, 0]
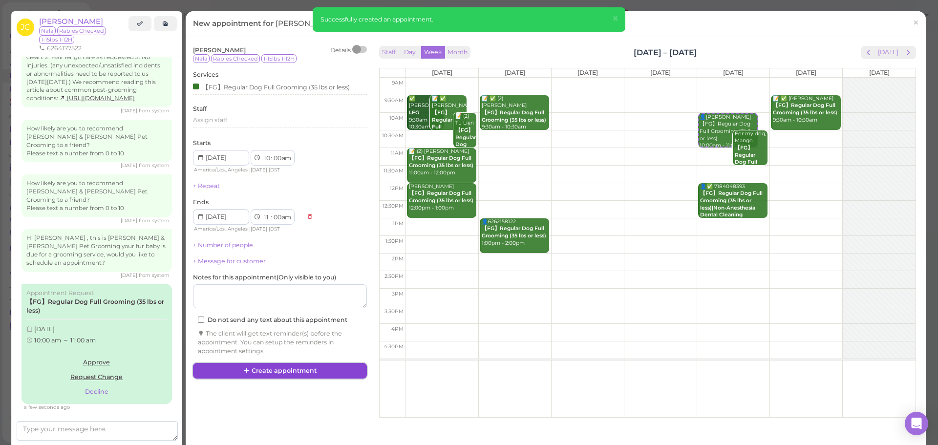
click at [307, 367] on button "Create appointment" at bounding box center [280, 371] width 174 height 16
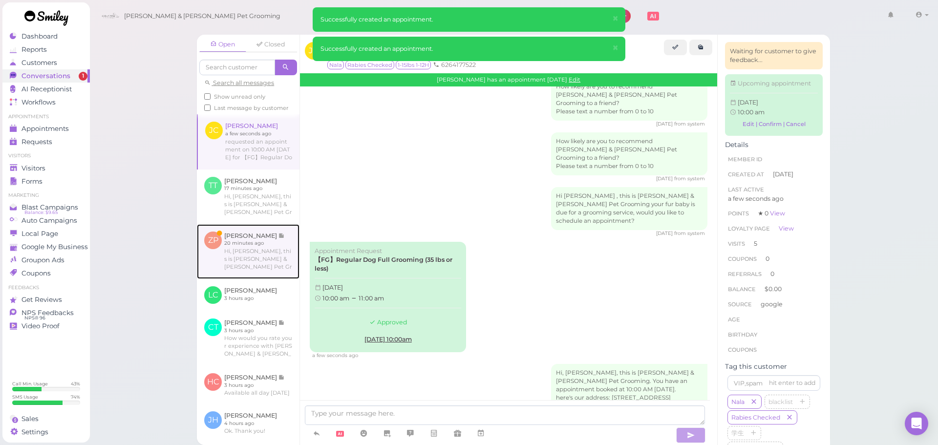
click at [281, 274] on link at bounding box center [248, 251] width 103 height 55
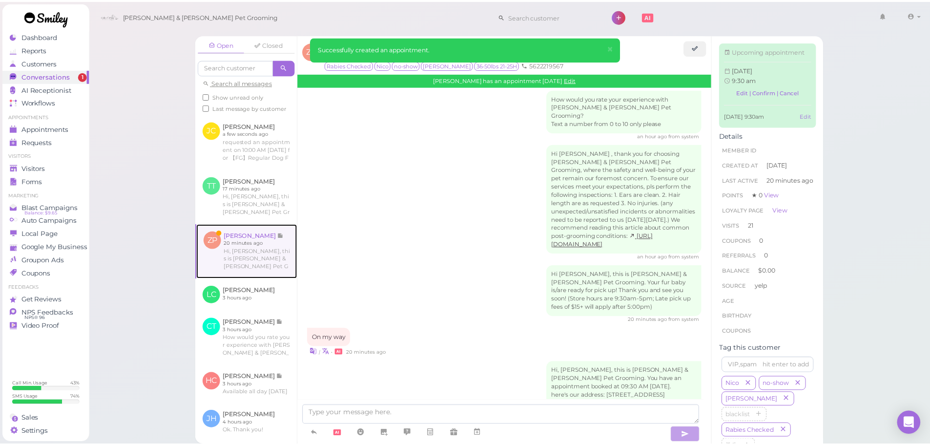
scroll to position [1446, 0]
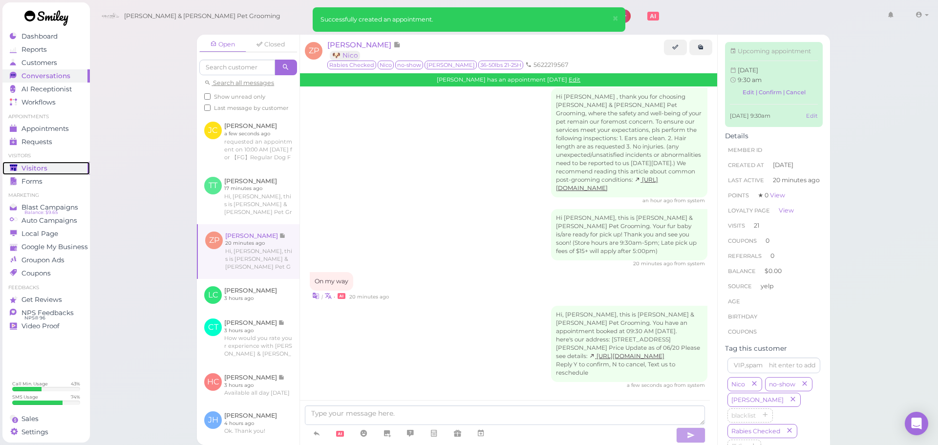
click at [76, 164] on div "Visitors" at bounding box center [45, 168] width 70 height 8
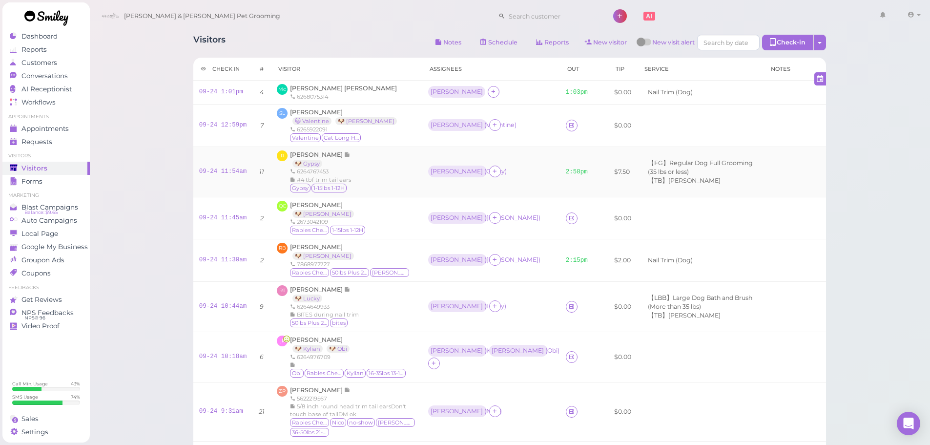
click at [365, 156] on div "R [PERSON_NAME] 🐶 Gypsy 6264767453 #4 tbf trim tail ears Gypsy 1-15lbs 1-12H" at bounding box center [347, 171] width 140 height 43
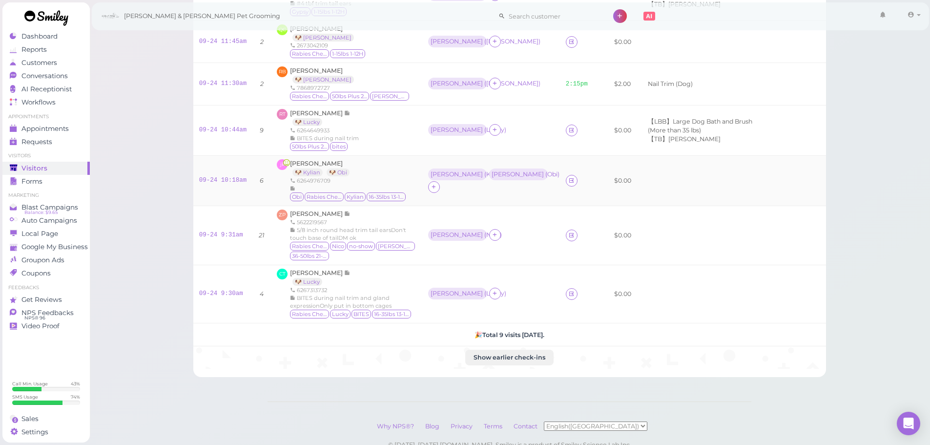
scroll to position [195, 0]
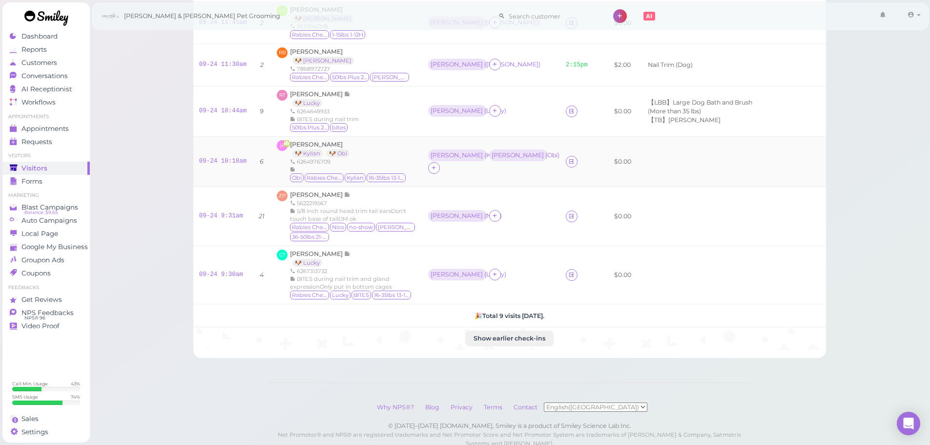
click at [220, 166] on div "09-24 10:18am" at bounding box center [223, 161] width 48 height 9
click at [220, 165] on link "09-24 10:18am" at bounding box center [223, 161] width 48 height 7
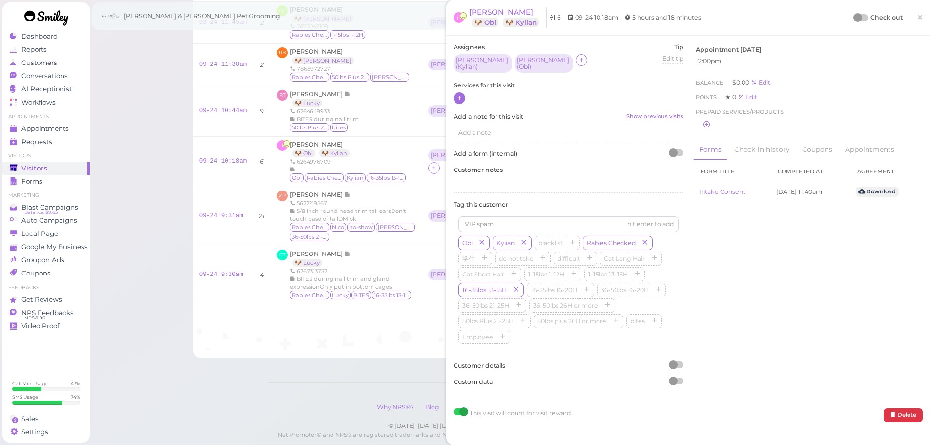
click at [460, 94] on icon at bounding box center [460, 97] width 6 height 7
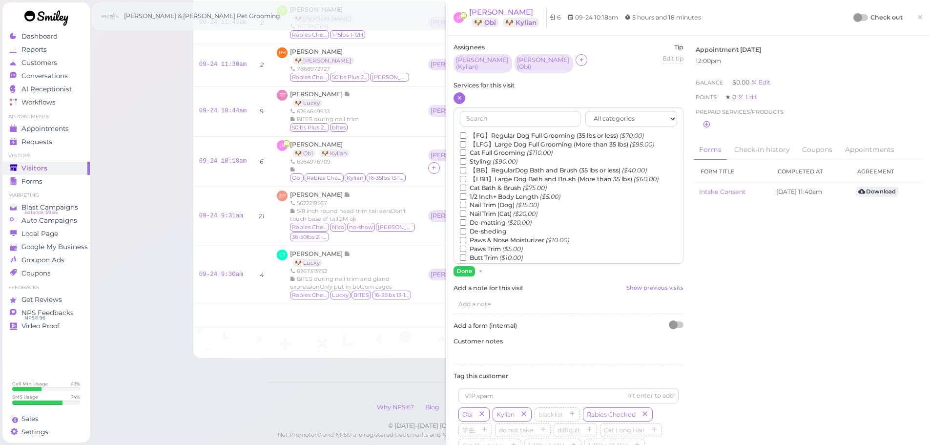
click at [485, 132] on label "【FG】Regular Dog Full Grooming (35 lbs or less) ($70.00)" at bounding box center [552, 135] width 184 height 9
click at [466, 132] on input "【FG】Regular Dog Full Grooming (35 lbs or less) ($70.00)" at bounding box center [463, 135] width 6 height 6
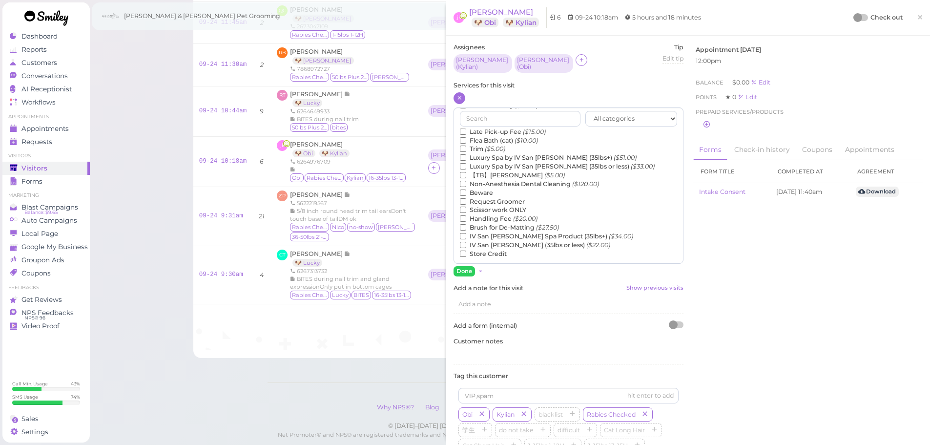
click at [483, 171] on label "【TB】Teeth Brushing ($5.00)" at bounding box center [512, 175] width 105 height 9
click at [466, 172] on input "【TB】Teeth Brushing ($5.00)" at bounding box center [463, 175] width 6 height 6
click at [457, 266] on button "Done" at bounding box center [464, 271] width 21 height 10
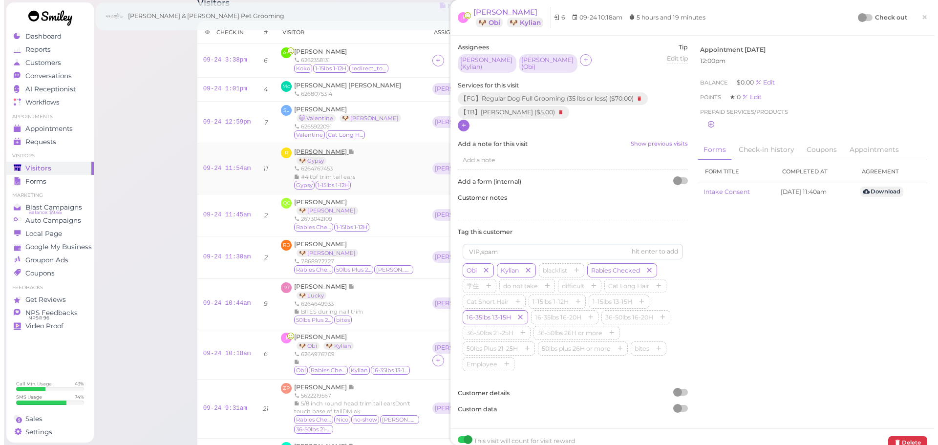
scroll to position [0, 0]
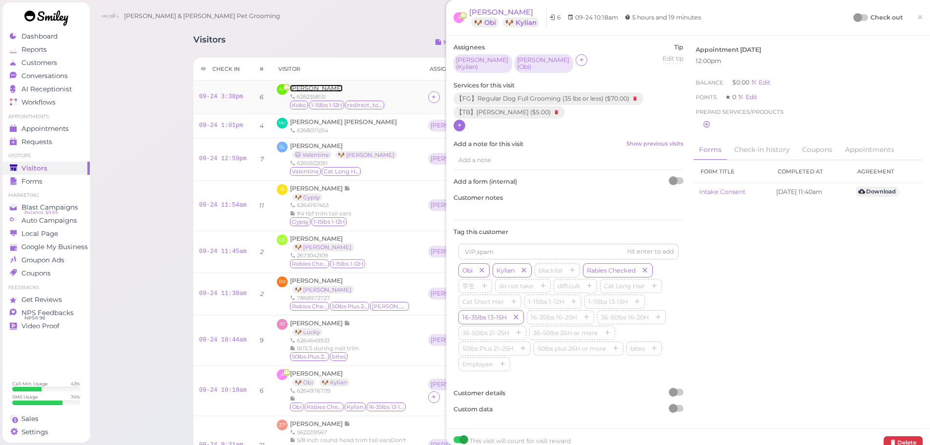
click at [305, 86] on span "[PERSON_NAME]" at bounding box center [316, 87] width 53 height 7
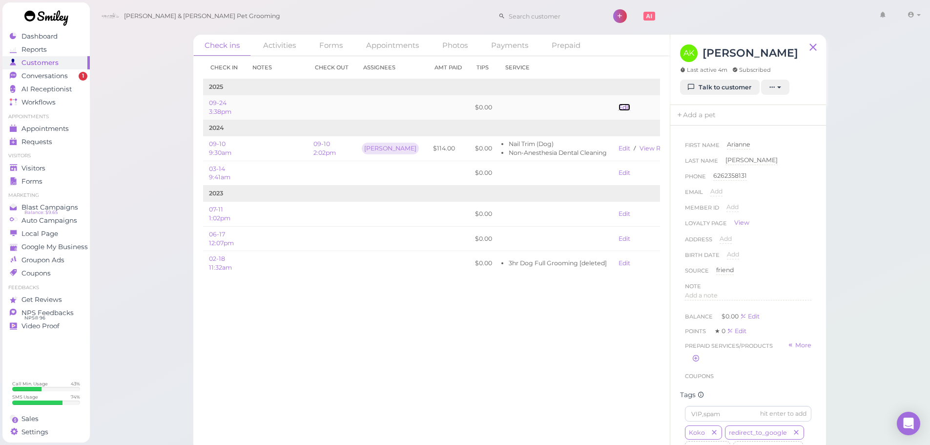
click at [619, 106] on link "Edit" at bounding box center [625, 107] width 12 height 7
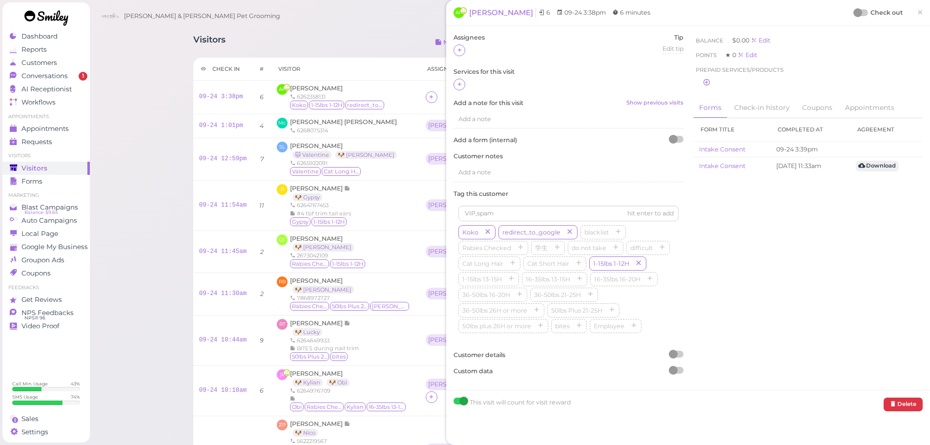
click at [466, 87] on div at bounding box center [569, 85] width 230 height 13
click at [463, 86] on div at bounding box center [460, 85] width 12 height 12
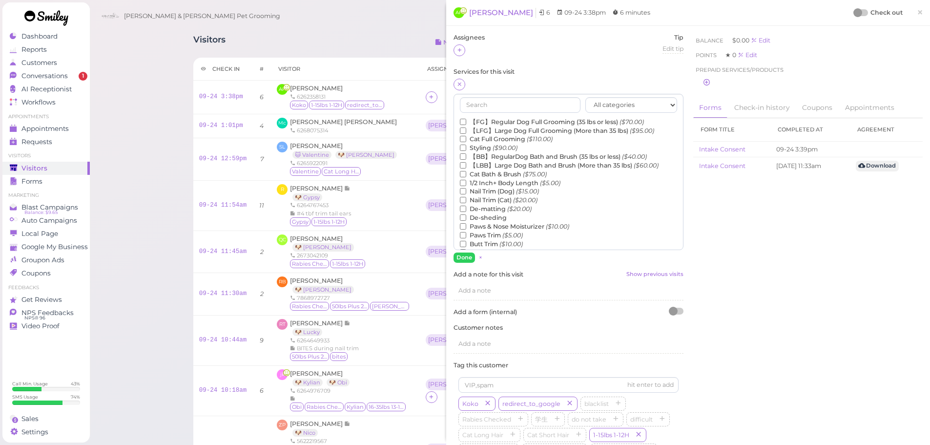
click at [482, 191] on label "Nail Trim (Dog) ($15.00)" at bounding box center [499, 191] width 79 height 9
click at [466, 191] on input "Nail Trim (Dog) ($15.00)" at bounding box center [463, 191] width 6 height 6
click at [463, 253] on button "Done" at bounding box center [464, 257] width 21 height 10
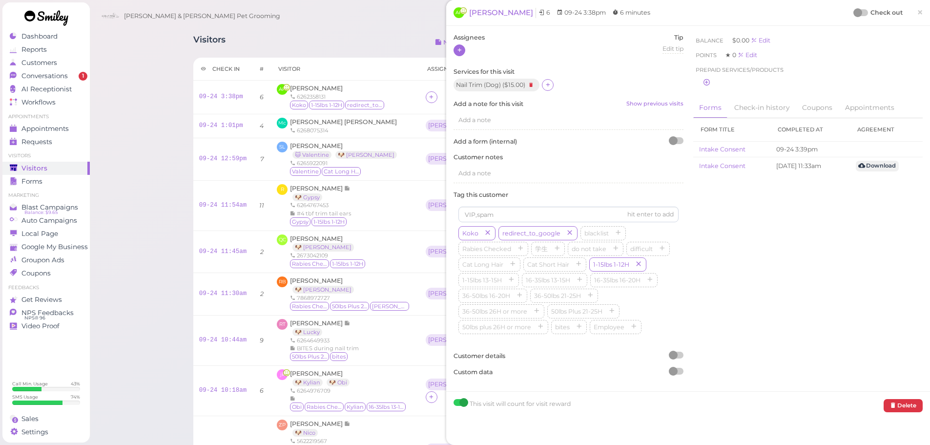
click at [461, 51] on icon at bounding box center [460, 49] width 6 height 7
drag, startPoint x: 485, startPoint y: 126, endPoint x: 937, endPoint y: 11, distance: 466.7
click at [486, 126] on div "[PERSON_NAME]" at bounding box center [522, 130] width 137 height 19
click at [855, 18] on div "Check out ×" at bounding box center [889, 12] width 68 height 11
click at [855, 14] on div at bounding box center [858, 12] width 9 height 9
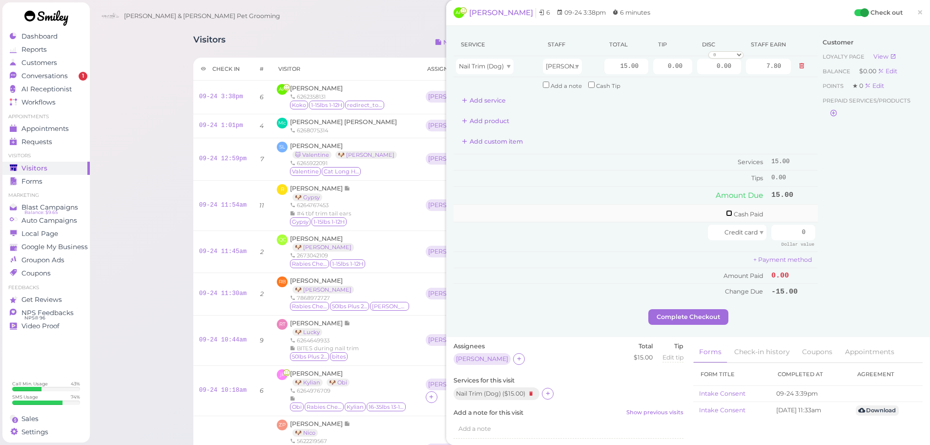
click at [726, 214] on input "checkbox" at bounding box center [729, 213] width 6 height 6
checkbox input "true"
drag, startPoint x: 766, startPoint y: 211, endPoint x: 834, endPoint y: 234, distance: 72.3
click at [818, 222] on div "Service Staff Total Tip Disc Staff earn Nail Trim (Dog) Asa 15.00 0.00 0.00 0 1…" at bounding box center [688, 172] width 469 height 279
type input "15"
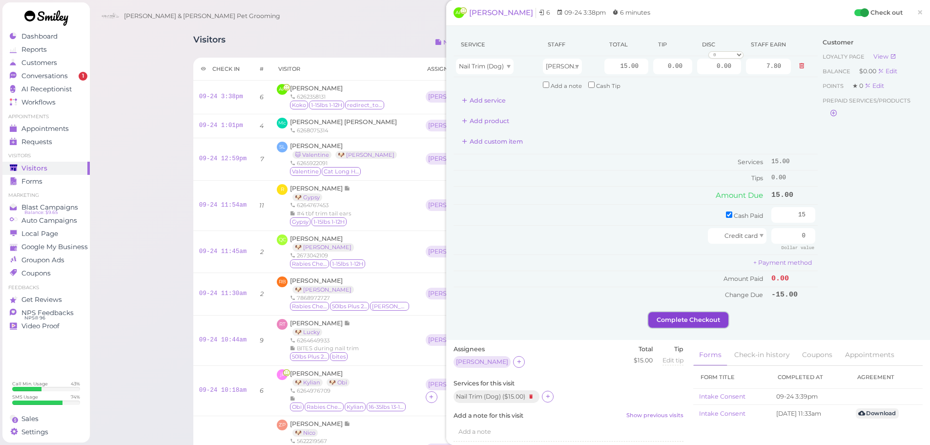
click at [698, 324] on button "Complete Checkout" at bounding box center [689, 320] width 80 height 16
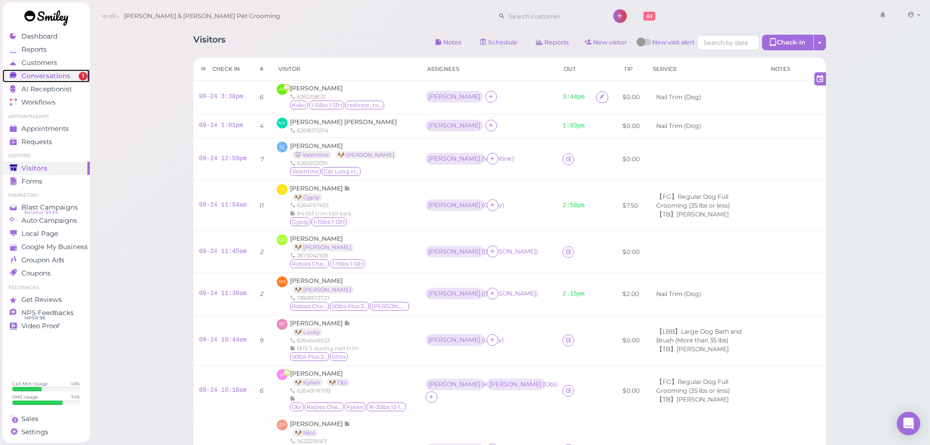
click at [42, 77] on span "Conversations" at bounding box center [45, 76] width 49 height 8
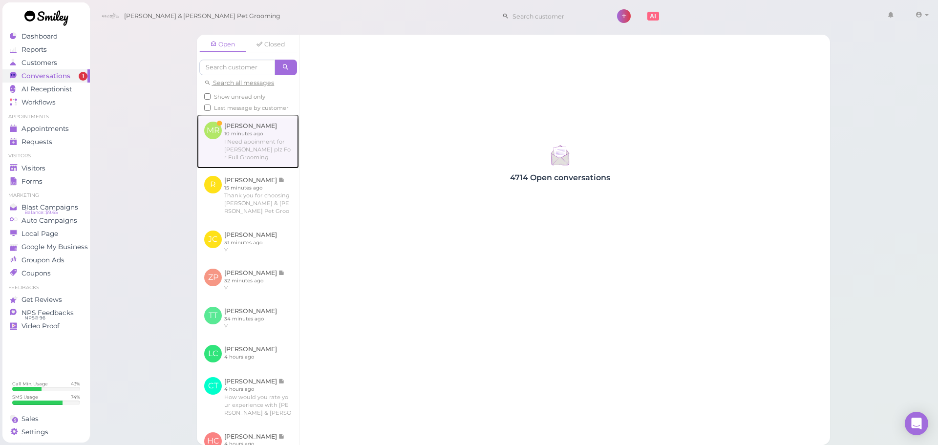
click at [258, 151] on link at bounding box center [248, 141] width 102 height 54
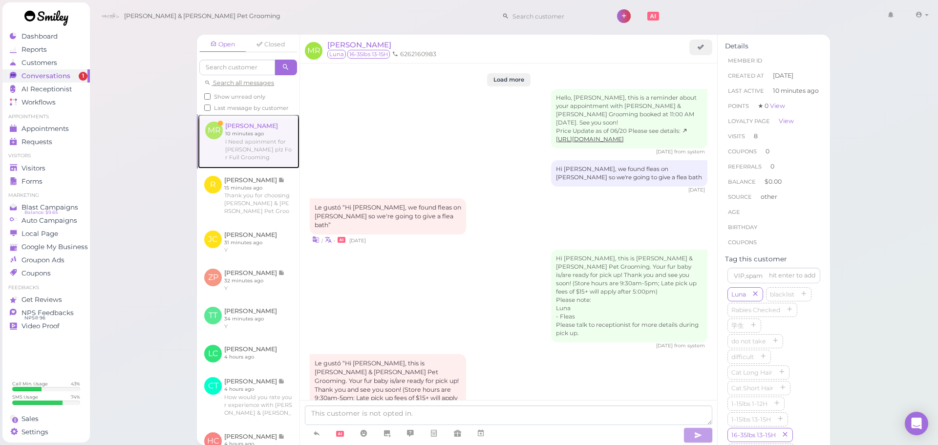
scroll to position [1367, 0]
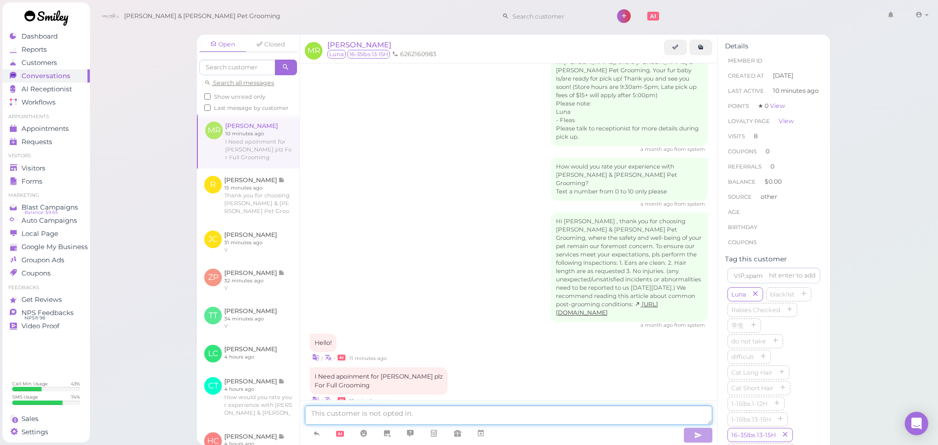
click at [408, 419] on textarea at bounding box center [508, 415] width 407 height 20
click at [405, 212] on div "Hi [PERSON_NAME] , thank you for choosing [PERSON_NAME] & [PERSON_NAME] Pet Gro…" at bounding box center [509, 270] width 398 height 116
click at [410, 409] on textarea at bounding box center [508, 415] width 407 height 20
click at [579, 418] on textarea "Sure thing, for a full grooming our earliest appointment is going" at bounding box center [508, 415] width 407 height 20
type textarea "Sure thing, for a full grooming our earliest appointment is going to be [DATE] …"
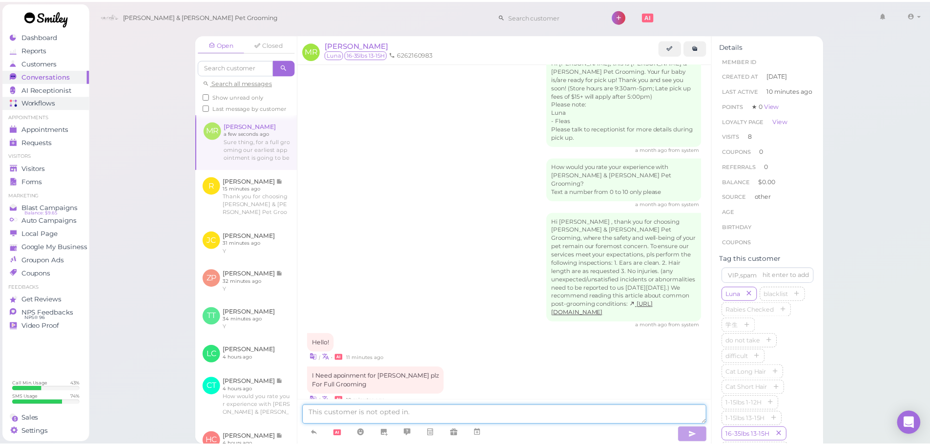
scroll to position [1407, 0]
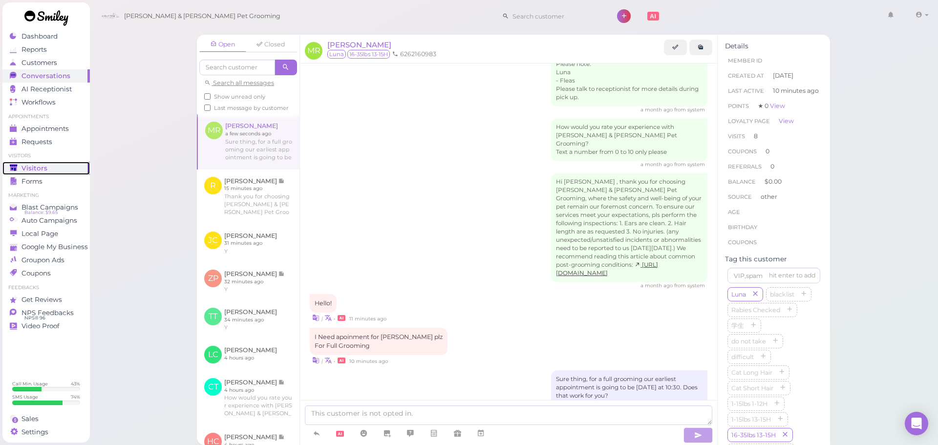
click at [34, 162] on link "Visitors" at bounding box center [45, 168] width 87 height 13
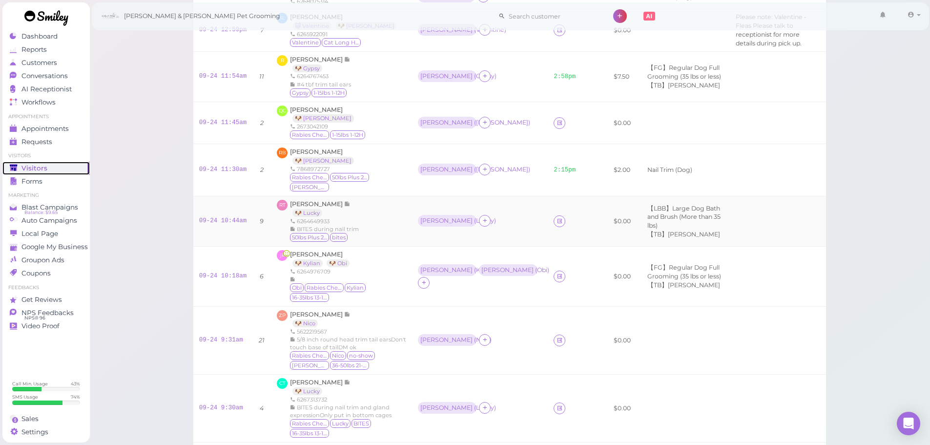
scroll to position [147, 0]
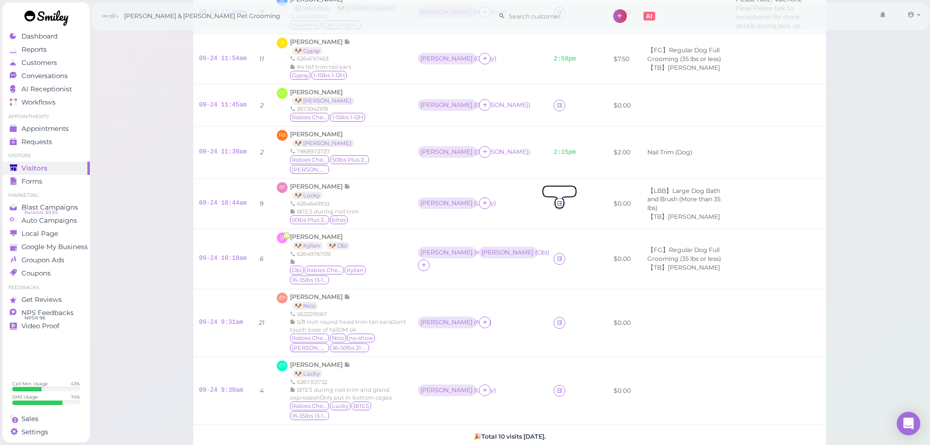
drag, startPoint x: 497, startPoint y: 212, endPoint x: 426, endPoint y: 37, distance: 189.1
click at [554, 210] on link at bounding box center [560, 204] width 12 height 12
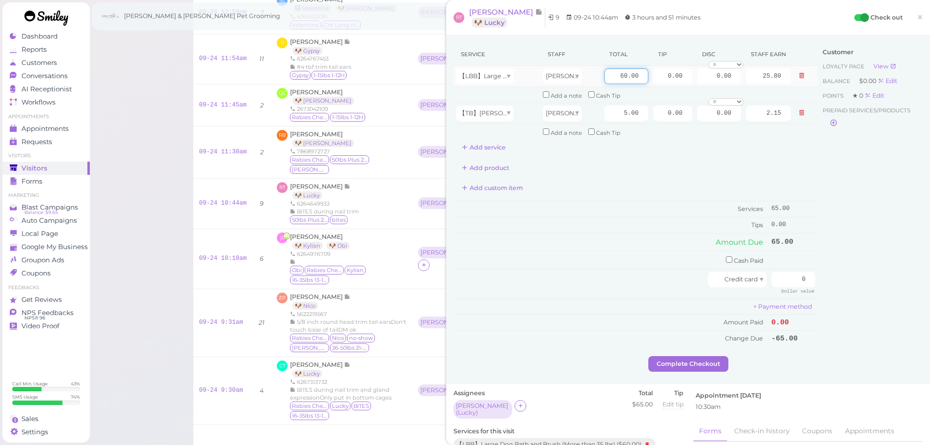
click at [605, 73] on input "60.00" at bounding box center [627, 76] width 44 height 16
type input "90.00"
type input "38.70"
click at [597, 260] on td "Cash Paid" at bounding box center [611, 260] width 315 height 18
drag, startPoint x: 654, startPoint y: 75, endPoint x: 826, endPoint y: 112, distance: 175.4
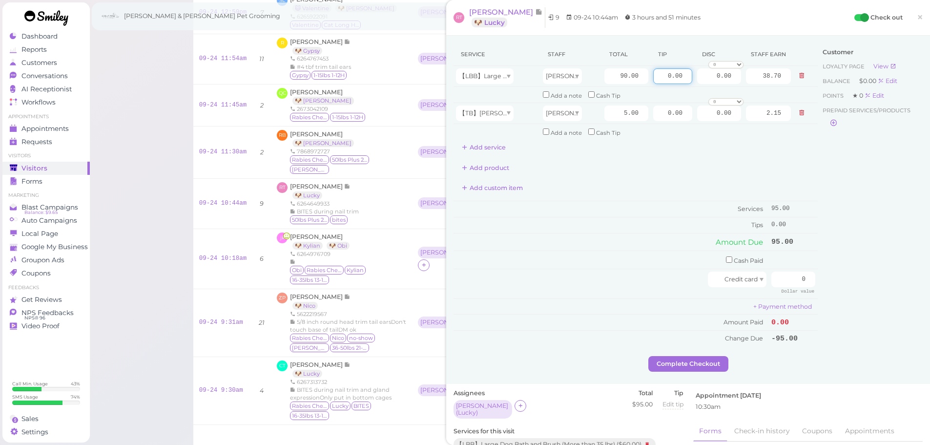
click at [823, 110] on div "Service Staff Total Tip Disc Staff earn 【LBB】Large Dog Bath and Brush (More tha…" at bounding box center [688, 199] width 469 height 313
type input "9.5"
drag, startPoint x: 779, startPoint y: 280, endPoint x: 935, endPoint y: 290, distance: 156.6
click at [930, 290] on html "Dashboard Reports Customers Conversations 0" at bounding box center [465, 224] width 930 height 743
type input "104.5"
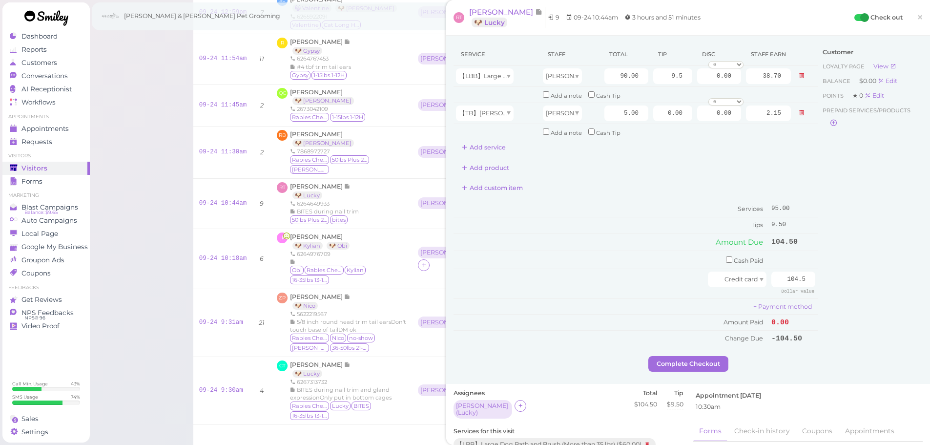
drag, startPoint x: 885, startPoint y: 294, endPoint x: 864, endPoint y: 310, distance: 26.5
click at [885, 294] on div "Customer Loyalty page View Balance $0.00 Edit Points ★ 0 Edit Prepaid services/…" at bounding box center [870, 199] width 105 height 313
click at [679, 369] on button "Complete Checkout" at bounding box center [689, 364] width 80 height 16
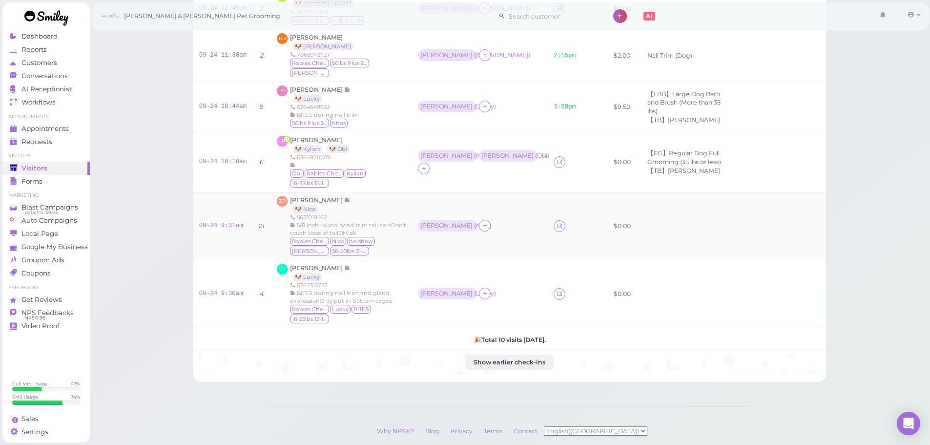
scroll to position [244, 0]
drag, startPoint x: 237, startPoint y: 236, endPoint x: 244, endPoint y: 230, distance: 9.7
click at [237, 228] on link "09-24 9:31am" at bounding box center [221, 224] width 44 height 7
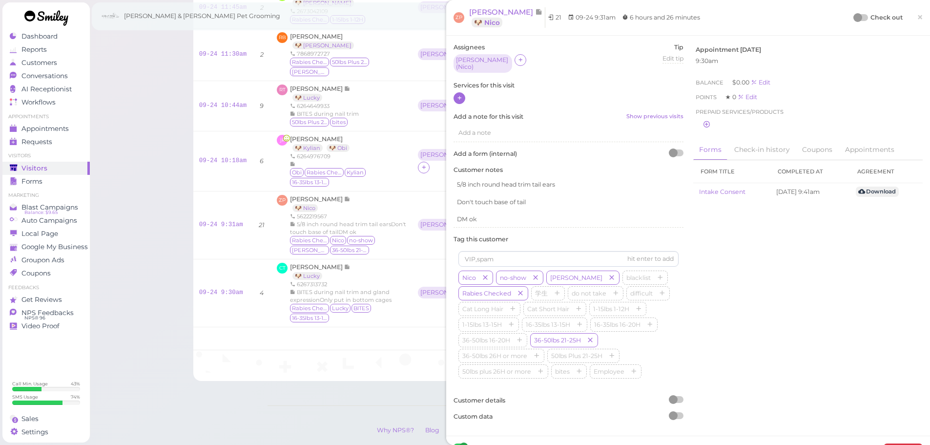
click at [459, 94] on icon at bounding box center [460, 97] width 6 height 7
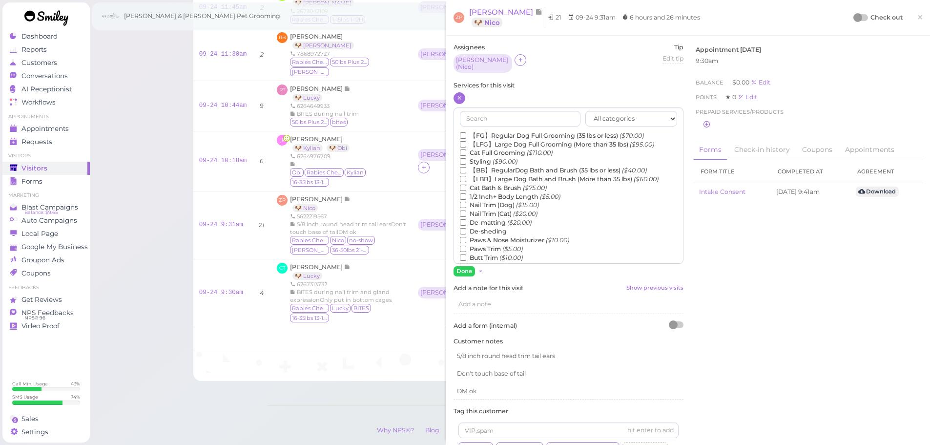
click at [500, 142] on label "【LFG】Large Dog Full Grooming (More than 35 lbs) ($95.00)" at bounding box center [557, 144] width 194 height 9
click at [466, 142] on input "【LFG】Large Dog Full Grooming (More than 35 lbs) ($95.00)" at bounding box center [463, 144] width 6 height 6
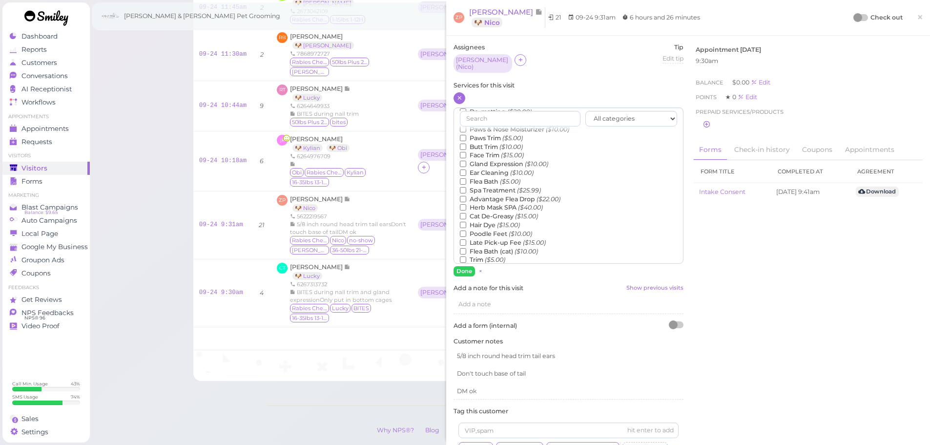
scroll to position [222, 0]
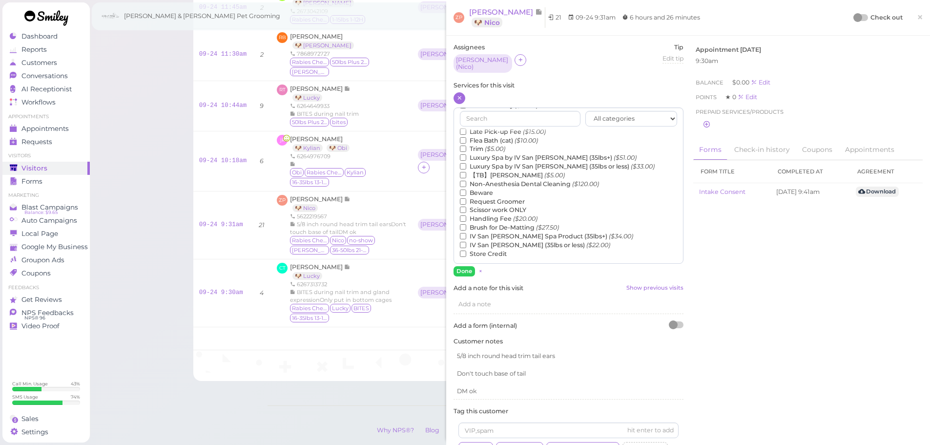
click at [470, 172] on label "【TB】Teeth Brushing ($5.00)" at bounding box center [512, 175] width 105 height 9
click at [466, 172] on input "【TB】Teeth Brushing ($5.00)" at bounding box center [463, 175] width 6 height 6
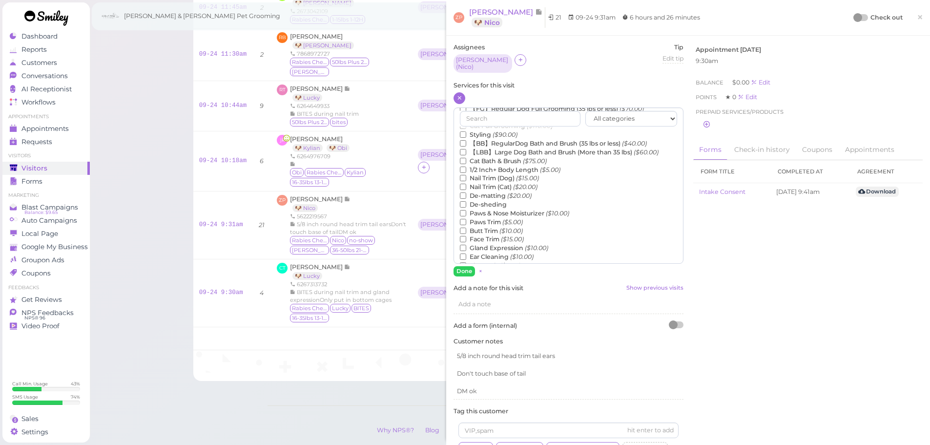
scroll to position [0, 0]
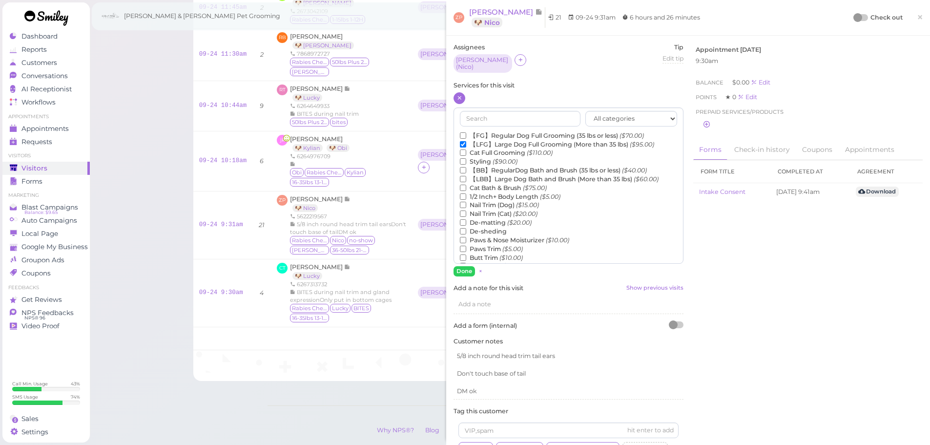
click at [485, 221] on label "De-matting ($20.00)" at bounding box center [496, 222] width 72 height 9
click at [466, 221] on input "De-matting ($20.00)" at bounding box center [463, 222] width 6 height 6
click at [466, 266] on button "Done" at bounding box center [464, 271] width 21 height 10
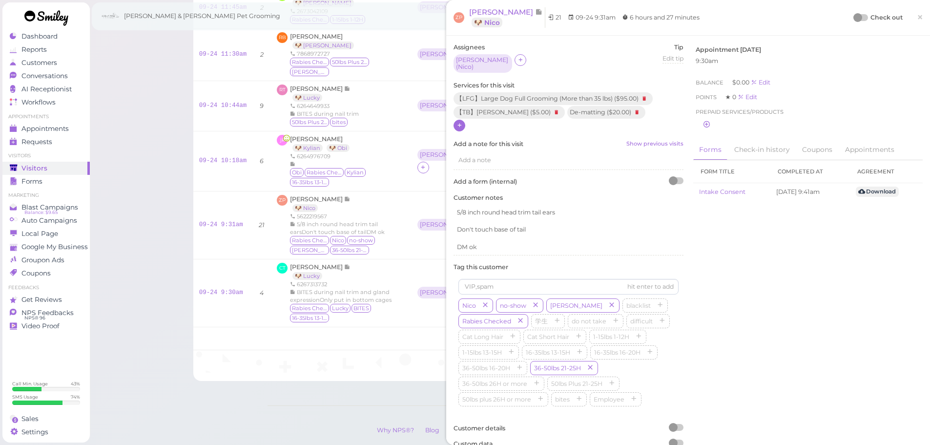
click at [854, 17] on div at bounding box center [858, 17] width 9 height 9
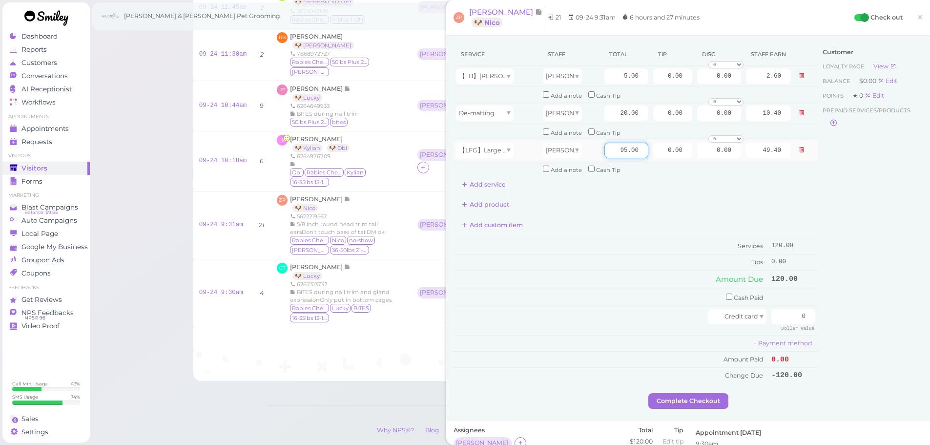
click at [610, 148] on input "95.00" at bounding box center [627, 151] width 44 height 16
type input "150.00"
type input "78.00"
click at [608, 112] on input "20.00" at bounding box center [627, 113] width 44 height 16
type input "10.00"
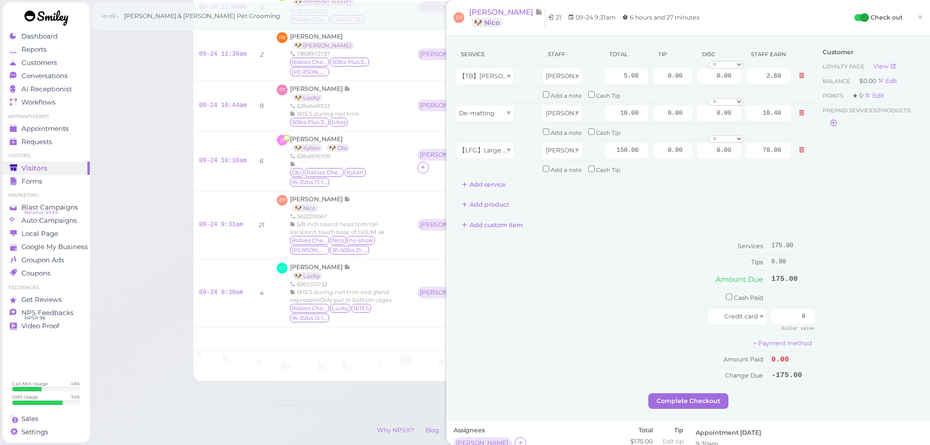
type input "5.20"
click at [618, 224] on div "Add custom item" at bounding box center [636, 225] width 364 height 16
drag, startPoint x: 642, startPoint y: 150, endPoint x: 766, endPoint y: 180, distance: 127.2
click at [750, 163] on tbody "【TB】[PERSON_NAME] Asa 5.00 0.00 0.00 0 10% off 15% off 20% off 25% off 30% off …" at bounding box center [636, 121] width 364 height 111
type input "150.00"
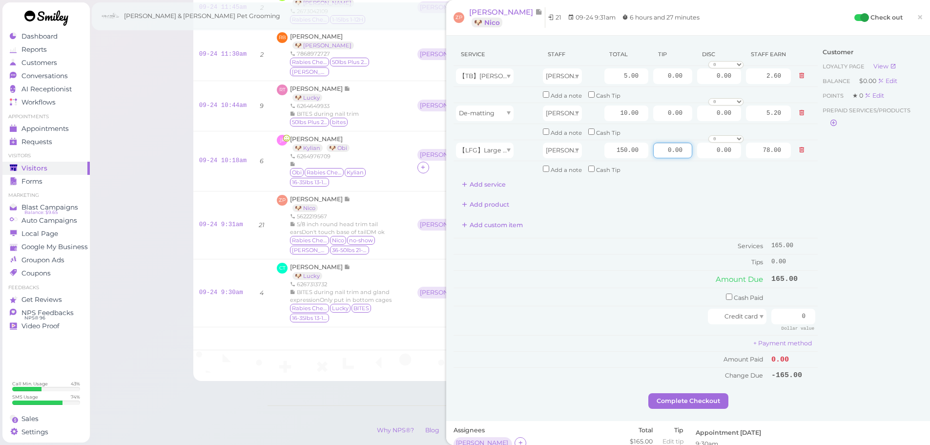
drag, startPoint x: 652, startPoint y: 152, endPoint x: 714, endPoint y: 225, distance: 94.9
click at [724, 166] on tbody "【TB】[PERSON_NAME] Asa 5.00 0.00 0.00 0 10% off 15% off 20% off 25% off 30% off …" at bounding box center [636, 121] width 364 height 111
type input "33"
drag, startPoint x: 836, startPoint y: 243, endPoint x: 816, endPoint y: 294, distance: 54.9
click at [835, 243] on div "Customer Loyalty page View Balance $0.00 Edit Points ★ 0 Edit Prepaid services/…" at bounding box center [870, 218] width 105 height 350
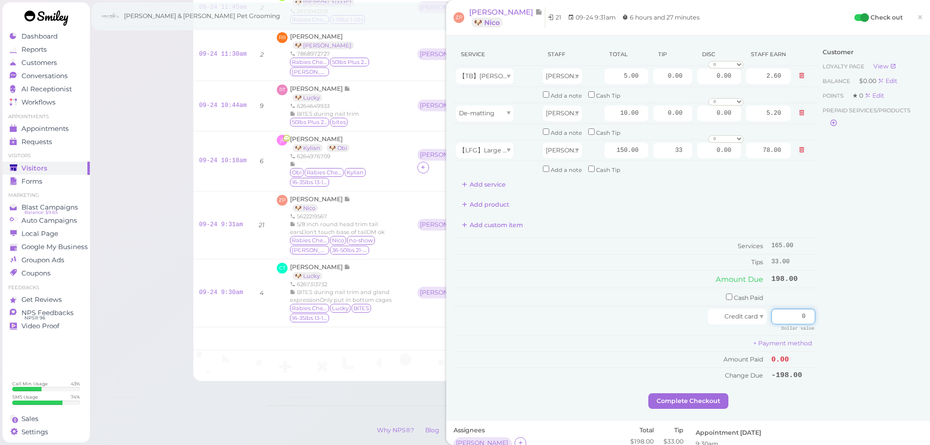
drag, startPoint x: 788, startPoint y: 314, endPoint x: 930, endPoint y: 320, distance: 142.3
click at [930, 320] on html "Dashboard Reports Customers Conversations 0" at bounding box center [465, 127] width 930 height 743
type input "198"
click at [872, 327] on div "Customer Loyalty page View Balance $0.00 Edit Points ★ 0 Edit Prepaid services/…" at bounding box center [870, 218] width 105 height 350
click at [706, 404] on button "Complete Checkout" at bounding box center [689, 401] width 80 height 16
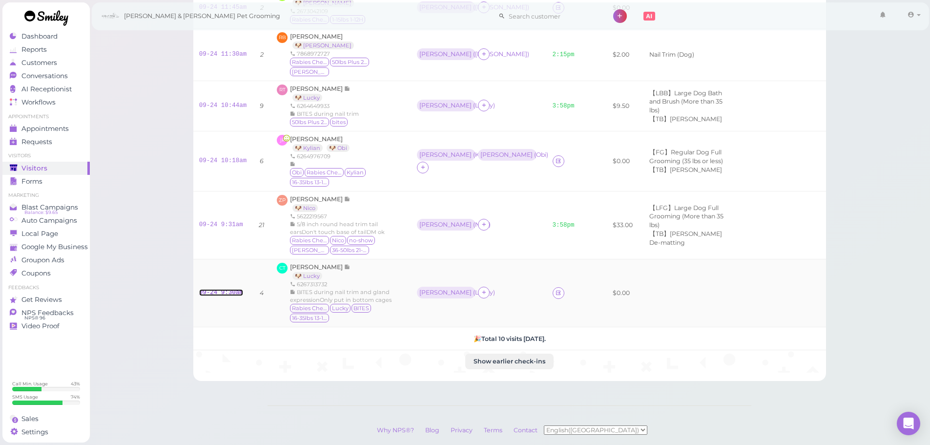
click at [231, 296] on link "09-24 9:30am" at bounding box center [221, 292] width 44 height 7
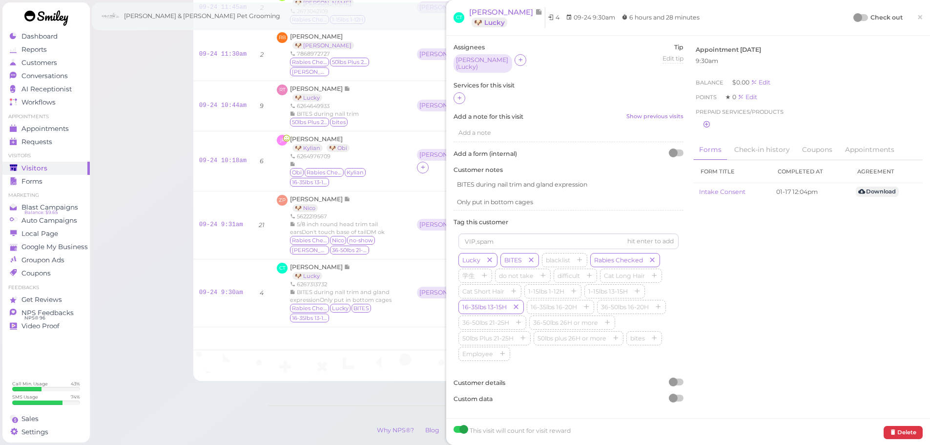
click at [454, 92] on div at bounding box center [569, 98] width 230 height 13
click at [448, 87] on div "Assignees [PERSON_NAME] ( Lucky ) Tip Edit tip 0 Services for this visit Add a …" at bounding box center [688, 227] width 484 height 382
click at [456, 92] on div at bounding box center [460, 98] width 12 height 12
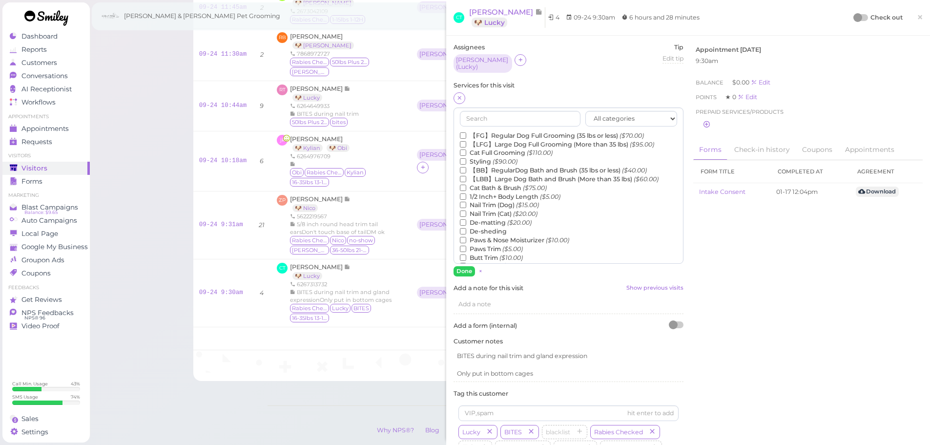
click at [491, 168] on label "【BB】RegularDog Bath and Brush (35 lbs or less) ($40.00)" at bounding box center [553, 170] width 187 height 9
click at [466, 168] on input "【BB】RegularDog Bath and Brush (35 lbs or less) ($40.00)" at bounding box center [463, 170] width 6 height 6
click at [467, 268] on button "Done" at bounding box center [464, 271] width 21 height 10
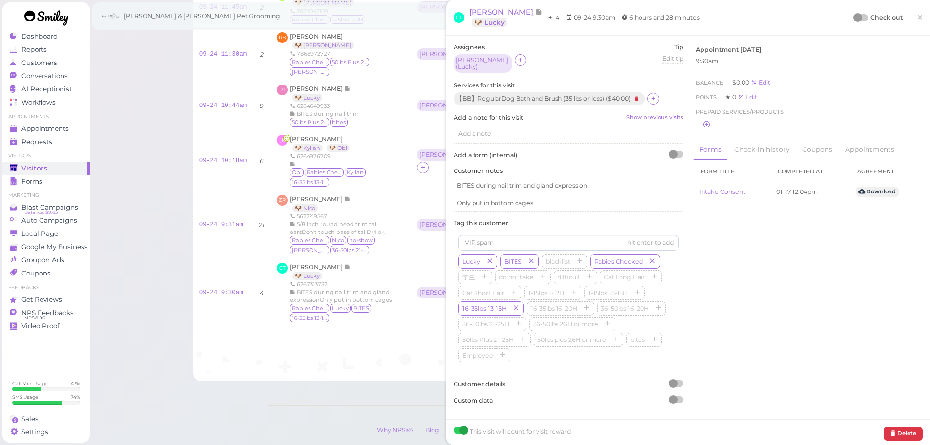
click at [856, 17] on div at bounding box center [862, 17] width 14 height 7
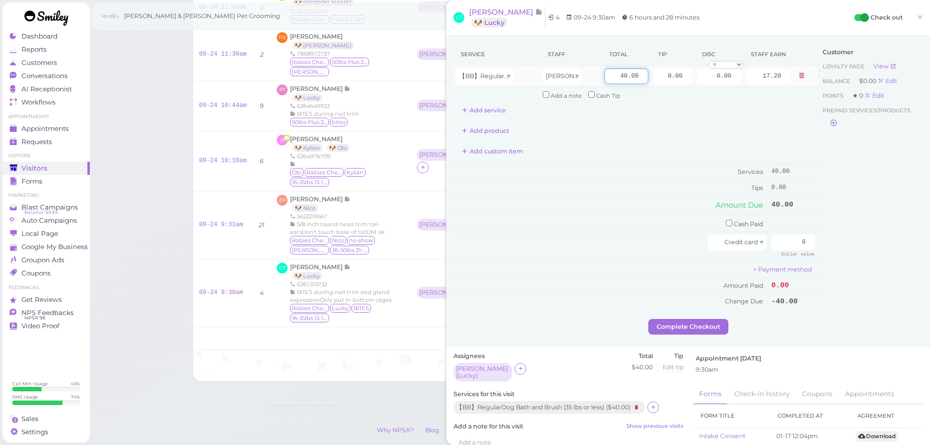
click at [607, 75] on input "40.00" at bounding box center [627, 76] width 44 height 16
type input "50.00"
type input "21.50"
drag, startPoint x: 636, startPoint y: 213, endPoint x: 536, endPoint y: 34, distance: 204.9
click at [636, 210] on td "Amount Due" at bounding box center [611, 205] width 315 height 18
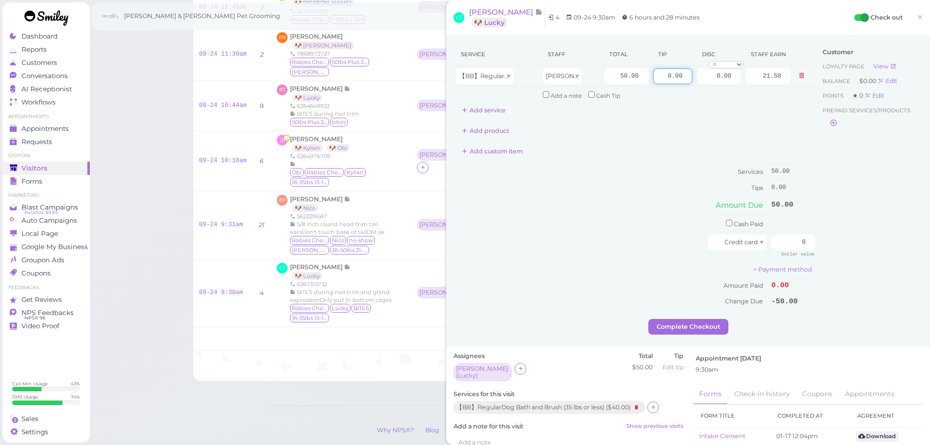
drag, startPoint x: 652, startPoint y: 76, endPoint x: 819, endPoint y: 106, distance: 169.3
click at [812, 96] on div "Service Staff Total Tip Disc Staff earn 【BB】RegularDog Bath and Brush (35 lbs o…" at bounding box center [688, 181] width 469 height 276
type input "5"
drag, startPoint x: 777, startPoint y: 248, endPoint x: 936, endPoint y: 264, distance: 160.0
click at [930, 264] on html "Dashboard Reports Customers Conversations 0" at bounding box center [465, 127] width 930 height 743
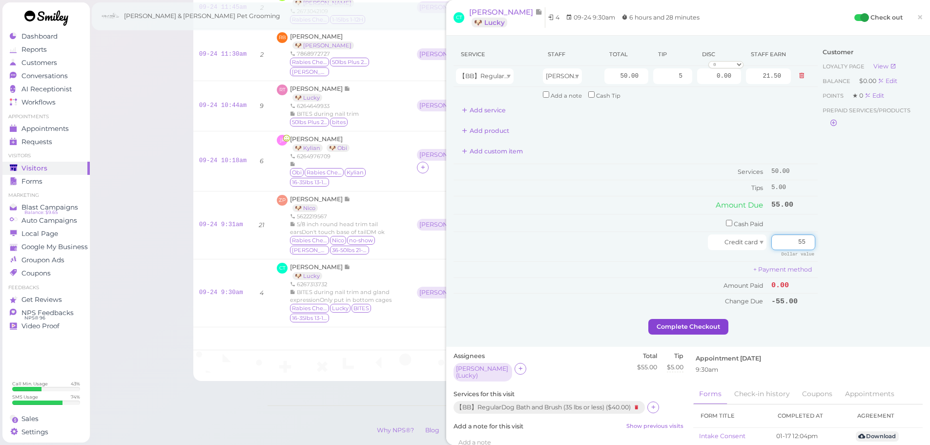
type input "55"
click at [713, 323] on button "Complete Checkout" at bounding box center [689, 327] width 80 height 16
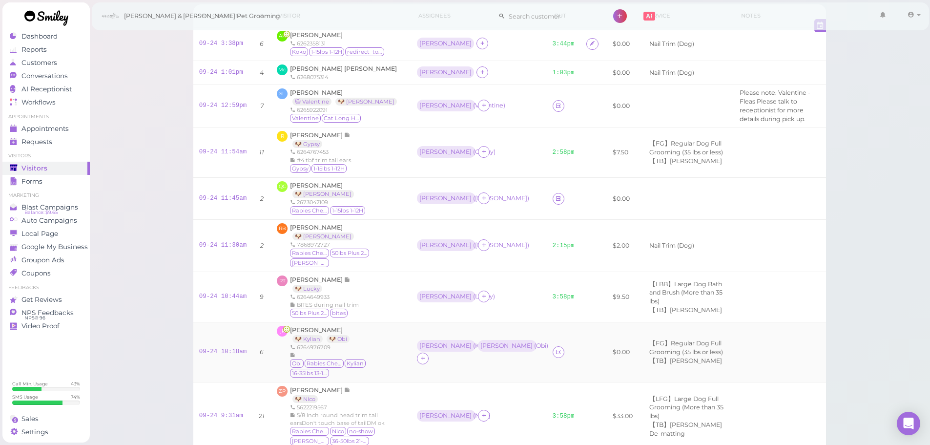
scroll to position [49, 0]
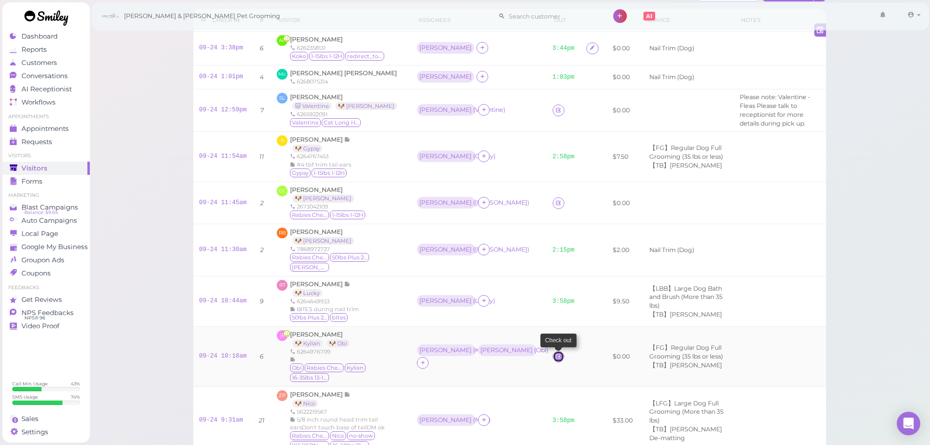
click at [555, 360] on icon at bounding box center [558, 356] width 6 height 7
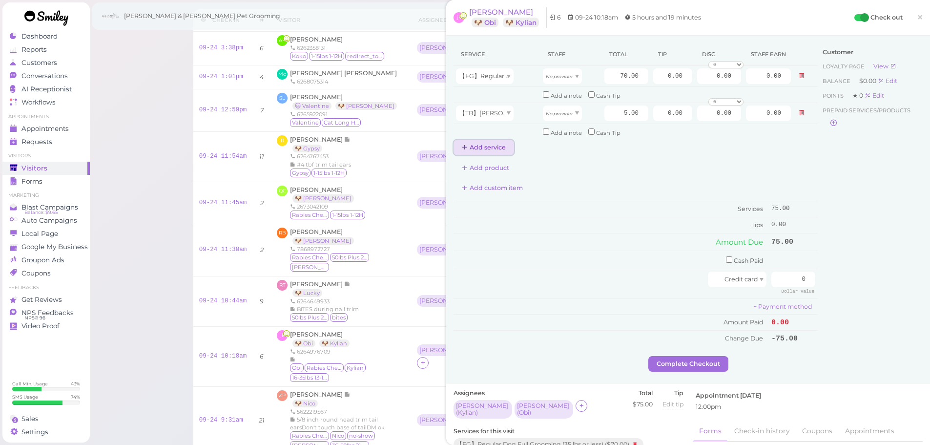
click at [483, 150] on button "Add service" at bounding box center [484, 148] width 61 height 16
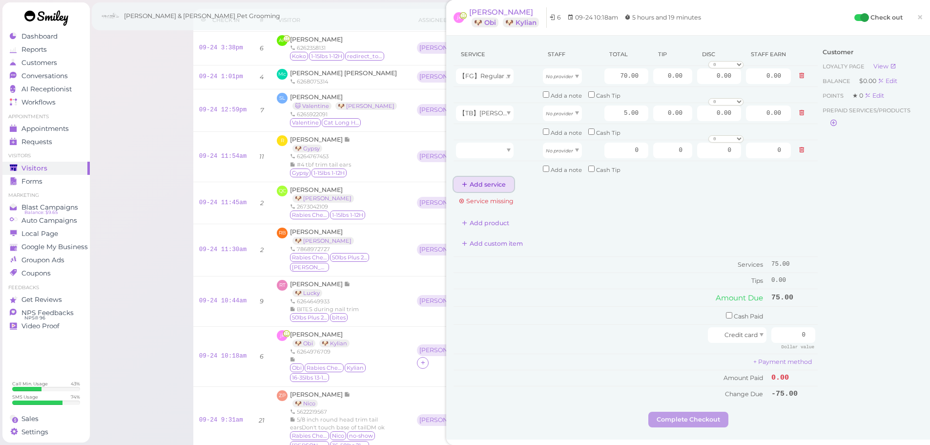
click at [485, 188] on button "Add service" at bounding box center [484, 185] width 61 height 16
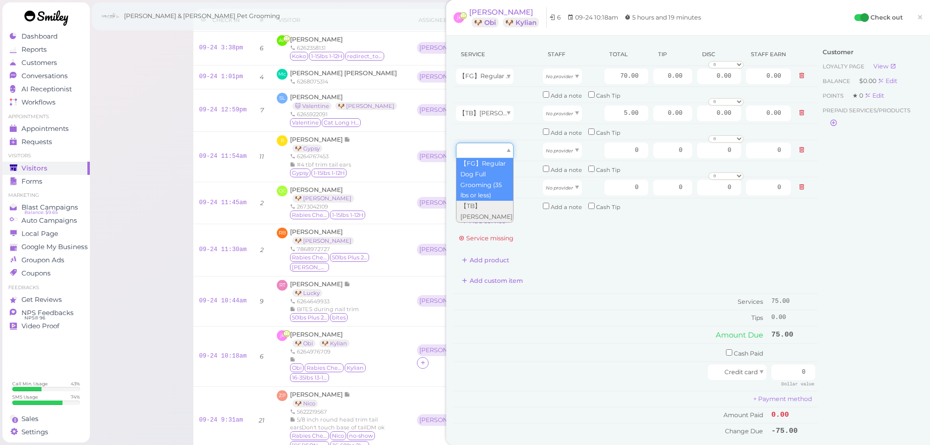
drag, startPoint x: 485, startPoint y: 153, endPoint x: 485, endPoint y: 185, distance: 31.7
type input "70.00"
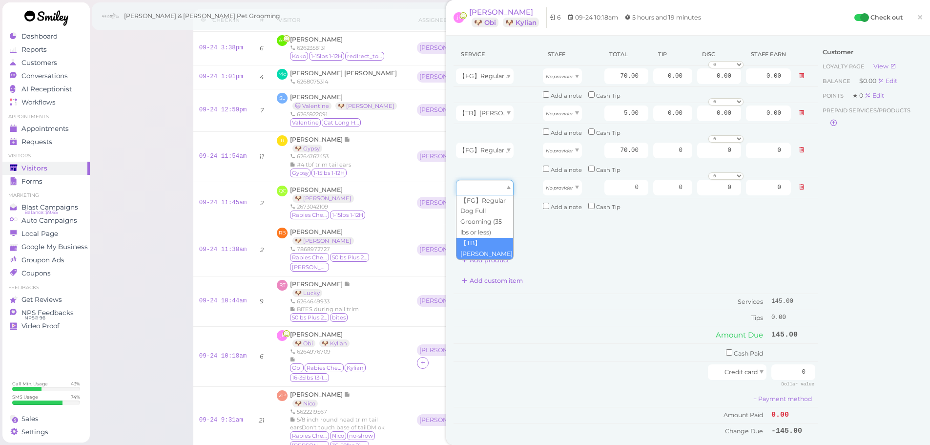
drag, startPoint x: 487, startPoint y: 192, endPoint x: 484, endPoint y: 250, distance: 57.7
type input "5.00"
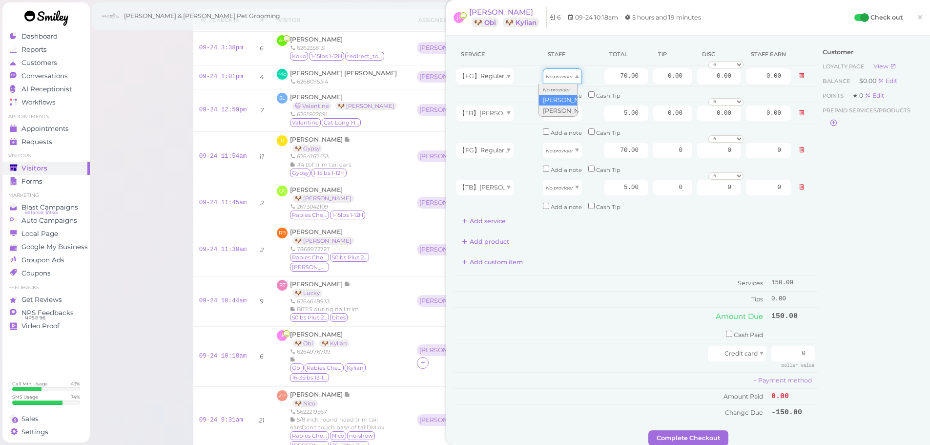
drag, startPoint x: 547, startPoint y: 77, endPoint x: 549, endPoint y: 104, distance: 26.4
type input "30.10"
type input "2.15"
drag, startPoint x: 554, startPoint y: 153, endPoint x: 553, endPoint y: 182, distance: 28.8
type input "36.40"
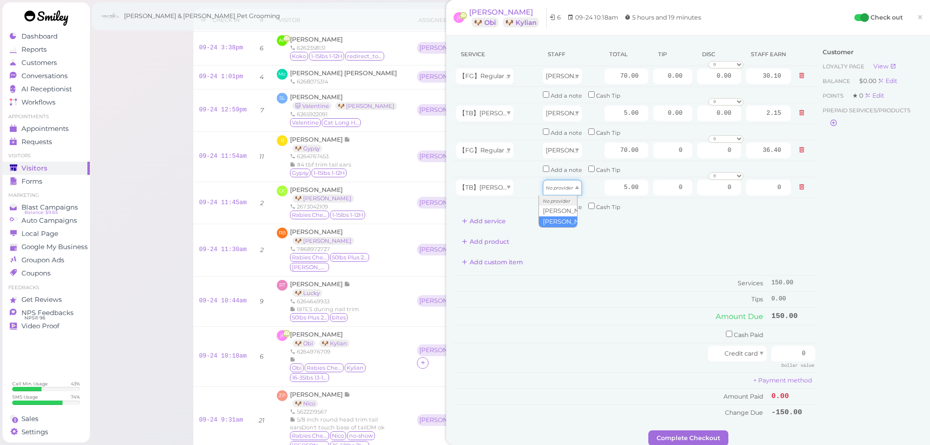
drag, startPoint x: 553, startPoint y: 189, endPoint x: 549, endPoint y: 219, distance: 30.0
type input "2.60"
click at [610, 70] on input "70.00" at bounding box center [627, 76] width 44 height 16
type input "80.00"
type input "34.40"
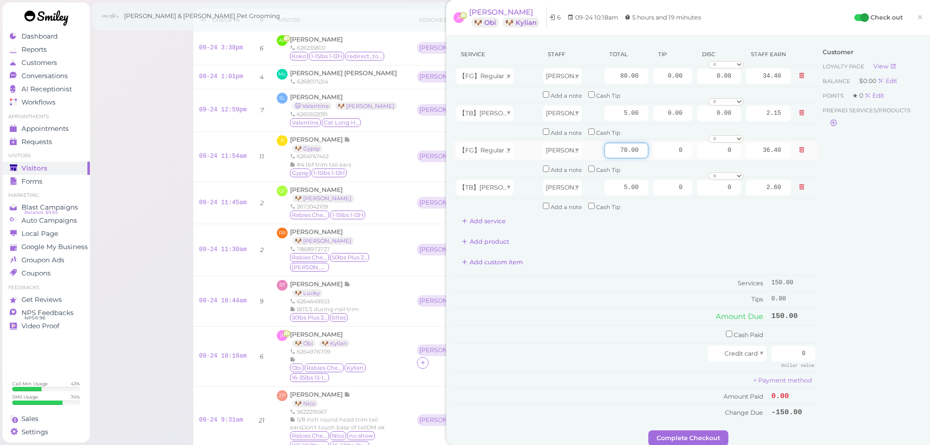
click at [611, 154] on input "70.00" at bounding box center [627, 151] width 44 height 16
type input "80.00"
type input "41.60"
drag, startPoint x: 654, startPoint y: 79, endPoint x: 707, endPoint y: 82, distance: 53.3
click at [707, 81] on tr "【FG】Regular Dog Full Grooming (35 lbs or less) [PERSON_NAME] 80.00 0.00 0.00 0 …" at bounding box center [636, 76] width 364 height 21
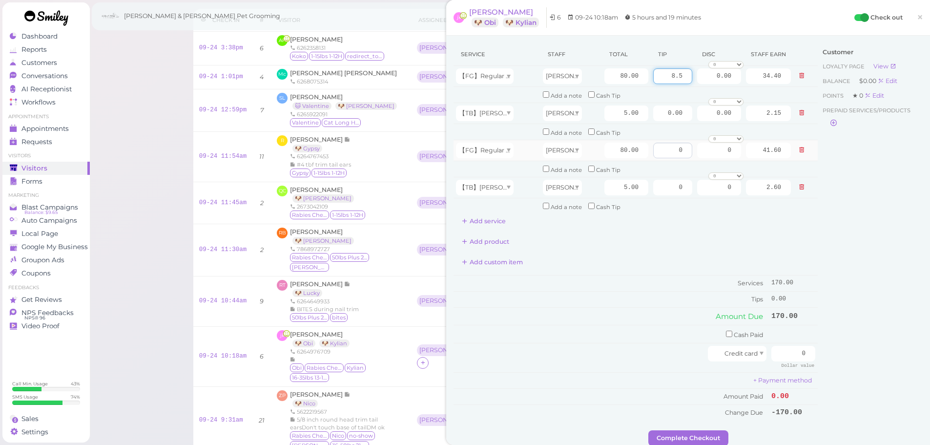
type input "8.5"
drag, startPoint x: 663, startPoint y: 146, endPoint x: 838, endPoint y: 169, distance: 175.9
click at [843, 166] on div "Service Staff Total Tip Disc Staff earn 【FG】Regular Dog Full Grooming (35 lbs o…" at bounding box center [688, 236] width 469 height 387
type input "8.5"
click at [842, 271] on div "Customer Loyalty page View Balance $0.00 Edit Points ★ 0 Edit Prepaid services/…" at bounding box center [870, 236] width 105 height 387
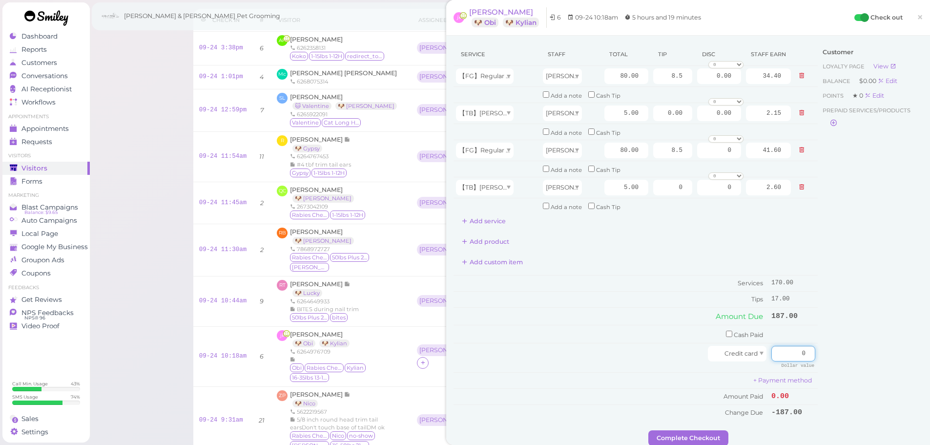
drag, startPoint x: 781, startPoint y: 355, endPoint x: 839, endPoint y: 357, distance: 57.7
click at [836, 357] on div "Service Staff Total Tip Disc Staff earn 【FG】Regular Dog Full Grooming (35 lbs o…" at bounding box center [688, 236] width 469 height 387
type input "187"
click at [833, 357] on div "Customer Loyalty page View Balance $0.00 Edit Points ★ 0 Edit Prepaid services/…" at bounding box center [870, 236] width 105 height 387
click at [699, 441] on button "Complete Checkout" at bounding box center [689, 438] width 80 height 16
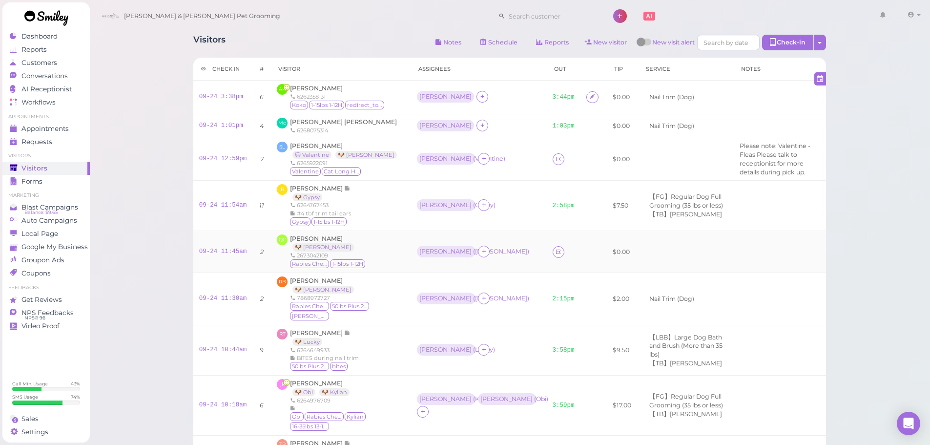
click at [224, 256] on div "09-24 11:45am" at bounding box center [223, 252] width 48 height 9
click at [229, 255] on link "09-24 11:45am" at bounding box center [223, 251] width 48 height 7
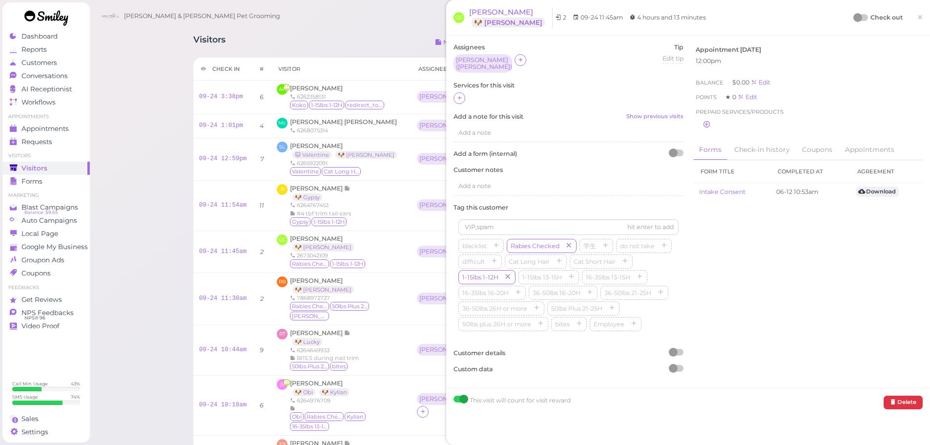
click at [466, 87] on div "Services for this visit" at bounding box center [569, 93] width 230 height 24
click at [465, 93] on div at bounding box center [569, 98] width 230 height 13
click at [460, 101] on div at bounding box center [569, 98] width 230 height 13
click at [460, 97] on icon at bounding box center [460, 97] width 6 height 7
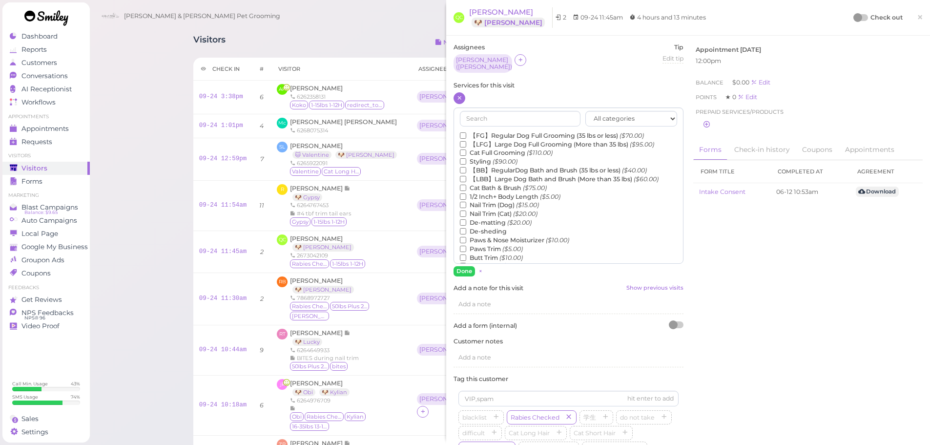
click at [506, 131] on label "【FG】Regular Dog Full Grooming (35 lbs or less) ($70.00)" at bounding box center [552, 135] width 184 height 9
click at [466, 132] on input "【FG】Regular Dog Full Grooming (35 lbs or less) ($70.00)" at bounding box center [463, 135] width 6 height 6
click at [494, 229] on label "De-sheding" at bounding box center [483, 231] width 47 height 9
click at [466, 229] on input "De-sheding" at bounding box center [463, 231] width 6 height 6
click at [494, 229] on label "De-sheding" at bounding box center [483, 231] width 47 height 9
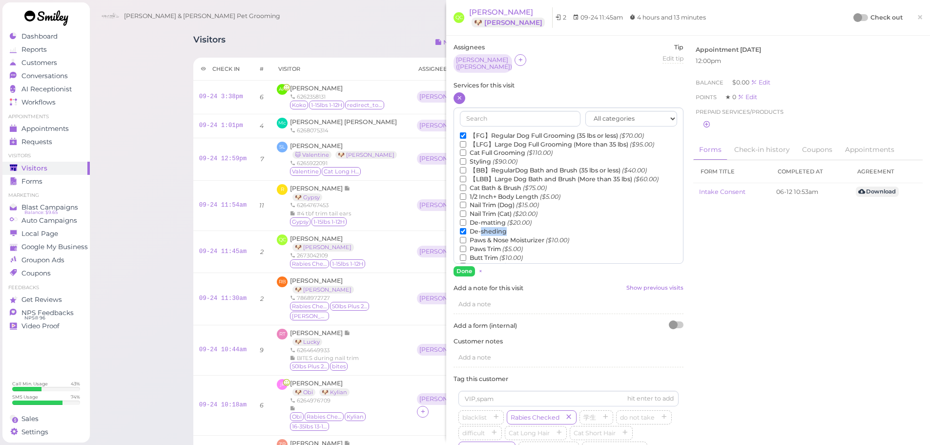
click at [466, 229] on input "De-sheding" at bounding box center [463, 231] width 6 height 6
click at [494, 219] on label "De-matting ($20.00)" at bounding box center [496, 222] width 72 height 9
click at [466, 219] on input "De-matting ($20.00)" at bounding box center [463, 222] width 6 height 6
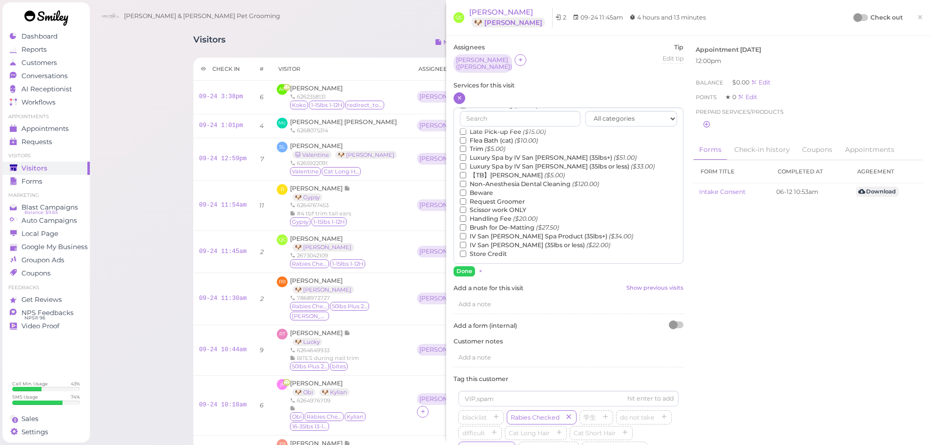
click at [485, 171] on label "【TB】Teeth Brushing ($5.00)" at bounding box center [512, 175] width 105 height 9
click at [466, 172] on input "【TB】Teeth Brushing ($5.00)" at bounding box center [463, 175] width 6 height 6
click at [465, 267] on button "Done" at bounding box center [464, 271] width 21 height 10
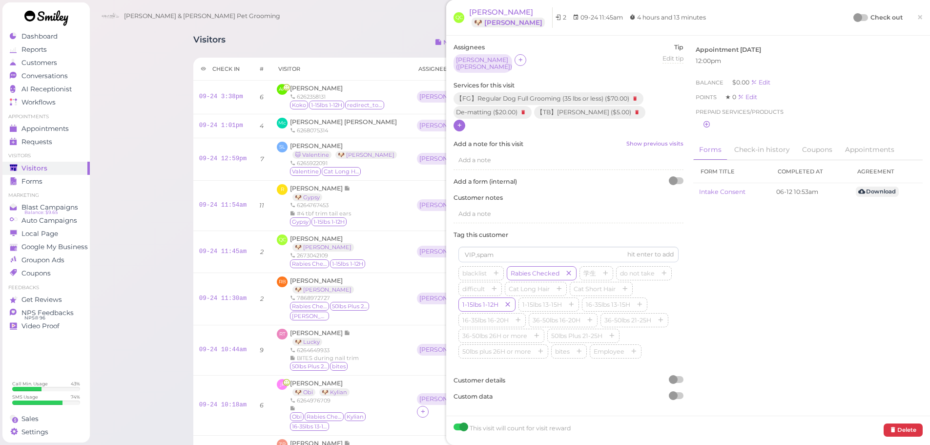
click at [854, 15] on div at bounding box center [858, 17] width 9 height 9
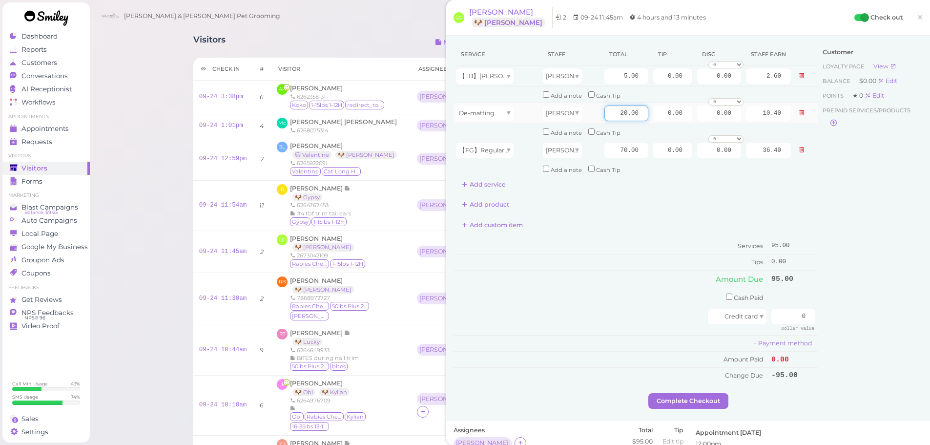
click at [605, 113] on input "20.00" at bounding box center [627, 113] width 44 height 16
type input "10.00"
type input "5.20"
click at [626, 284] on td "Amount Due" at bounding box center [611, 279] width 315 height 18
drag, startPoint x: 773, startPoint y: 314, endPoint x: 869, endPoint y: 334, distance: 98.8
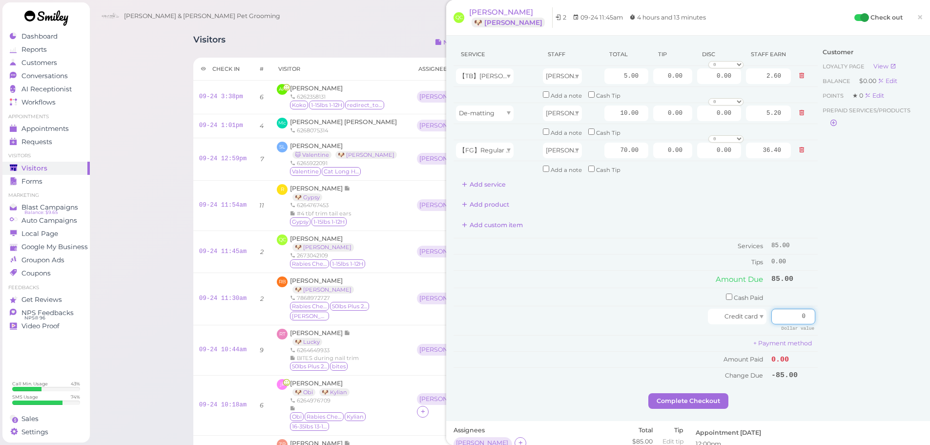
click at [869, 334] on div "Service Staff Total Tip Disc Staff earn 【TB】Teeth Brushing Asa 5.00 0.00 0.00 0…" at bounding box center [688, 218] width 469 height 350
type input "85"
click at [697, 396] on button "Complete Checkout" at bounding box center [689, 401] width 80 height 16
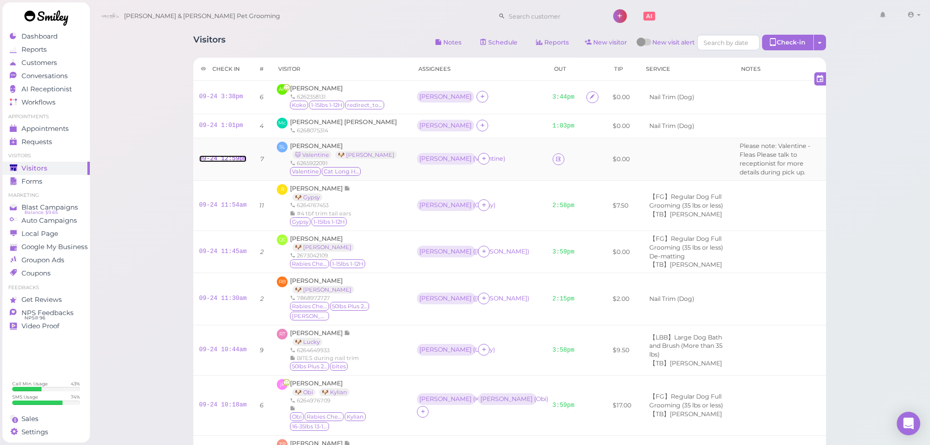
click at [216, 162] on link "09-24 12:59pm" at bounding box center [223, 158] width 48 height 7
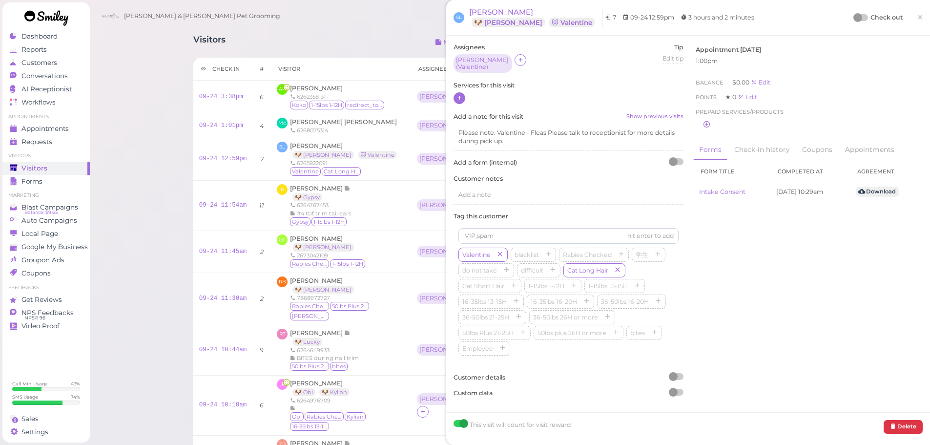
click at [463, 94] on div at bounding box center [460, 98] width 12 height 12
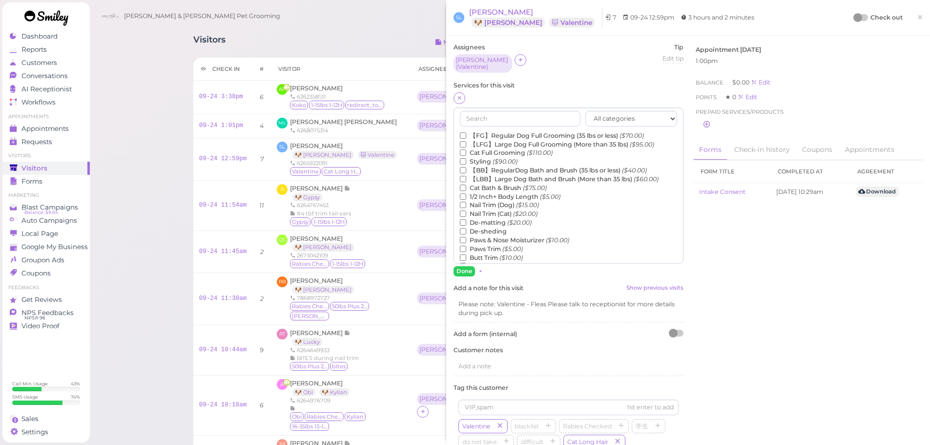
click at [490, 184] on label "Cat Bath & Brush ($75.00)" at bounding box center [503, 188] width 87 height 9
click at [466, 185] on input "Cat Bath & Brush ($75.00)" at bounding box center [463, 188] width 6 height 6
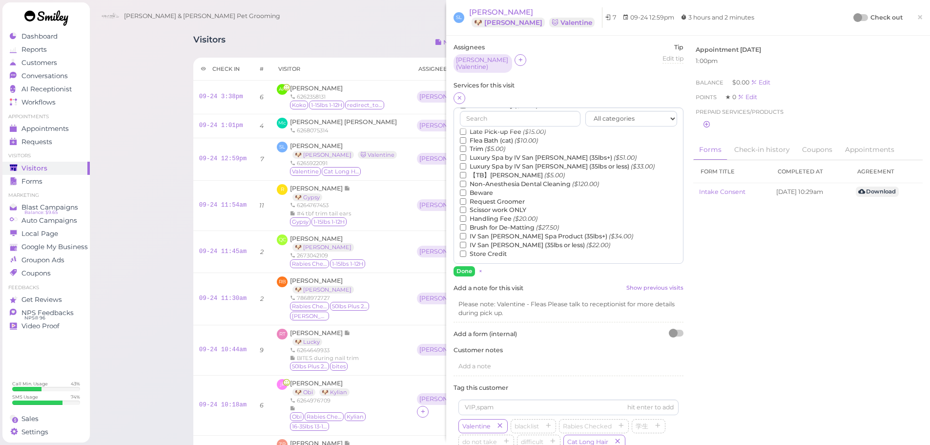
scroll to position [173, 0]
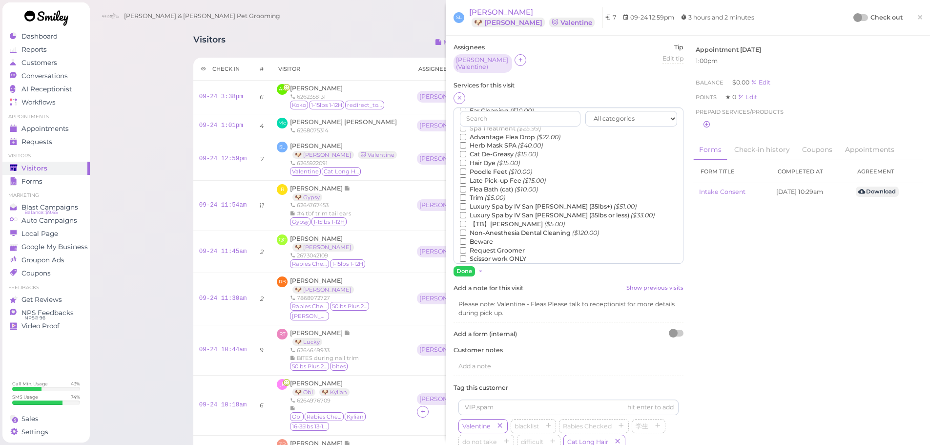
click at [504, 185] on label "Flea Bath (cat) ($10.00)" at bounding box center [499, 189] width 78 height 9
click at [466, 186] on input "Flea Bath (cat) ($10.00)" at bounding box center [463, 189] width 6 height 6
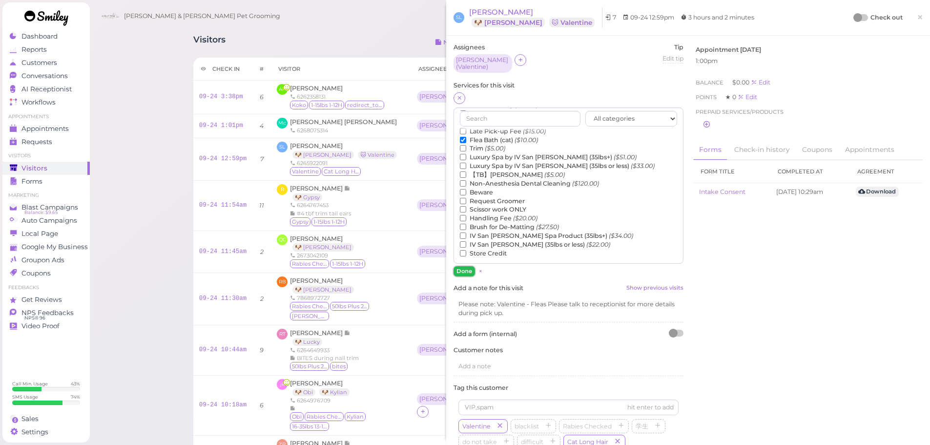
click at [463, 266] on button "Done" at bounding box center [464, 271] width 21 height 10
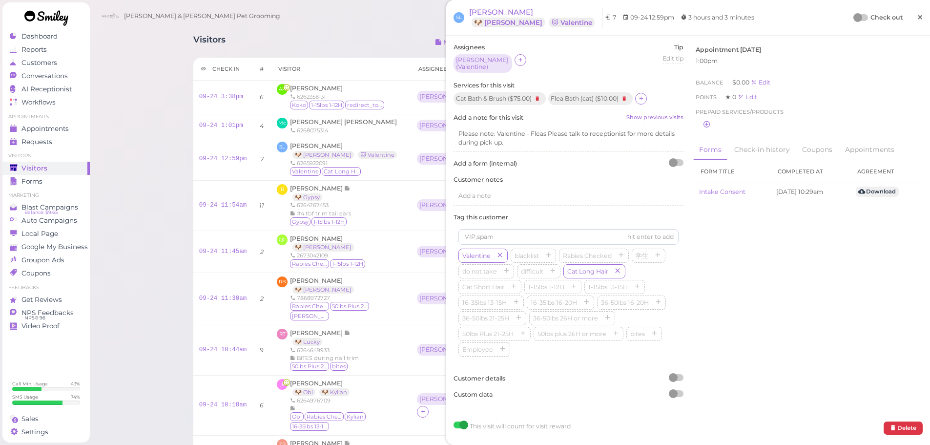
click at [917, 18] on span "×" at bounding box center [920, 17] width 6 height 14
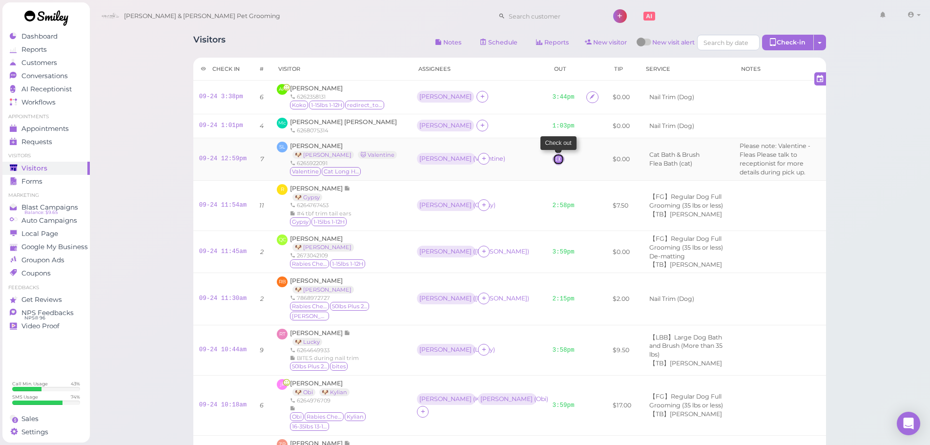
click at [553, 165] on link at bounding box center [559, 159] width 12 height 12
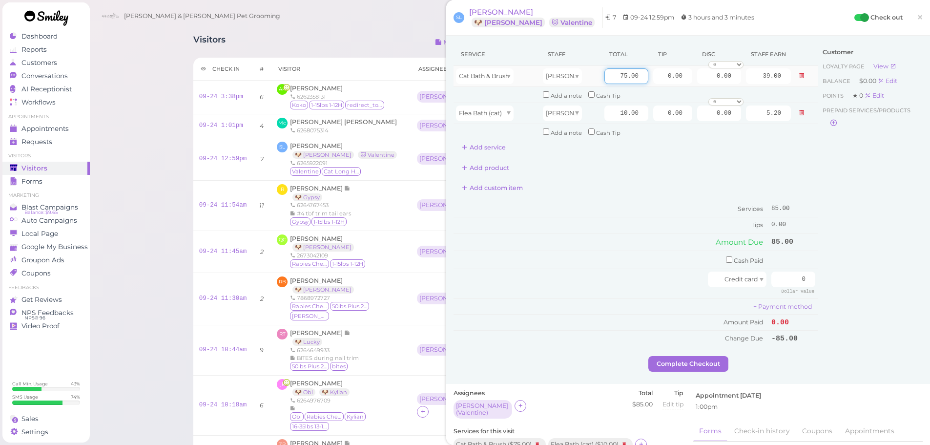
click at [610, 73] on input "75.00" at bounding box center [627, 76] width 44 height 16
type input "85.00"
type input "44.20"
click at [624, 200] on div "Service Staff Total Tip Disc Staff earn Cat Bath & Brush Asa 85.00 0.00 0.00 0 …" at bounding box center [636, 194] width 364 height 303
drag, startPoint x: 775, startPoint y: 278, endPoint x: 906, endPoint y: 328, distance: 140.3
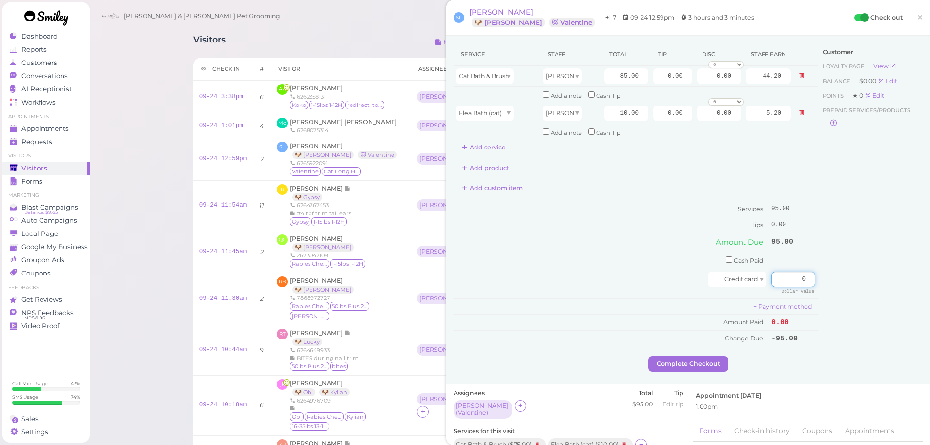
click at [930, 334] on html "Dashboard Reports Customers Conversations 0" at bounding box center [465, 371] width 930 height 743
drag, startPoint x: 650, startPoint y: 81, endPoint x: 806, endPoint y: 88, distance: 156.0
click at [806, 88] on tbody "Cat Bath & Brush Asa 85.00 0.00 0.00 0 10% off 15% off 20% off 25% off 30% off …" at bounding box center [636, 103] width 364 height 74
type input "14.25"
click at [856, 259] on div "Customer Loyalty page View Balance $0.00 Edit Points ★ 0 Edit Prepaid services/…" at bounding box center [870, 199] width 105 height 313
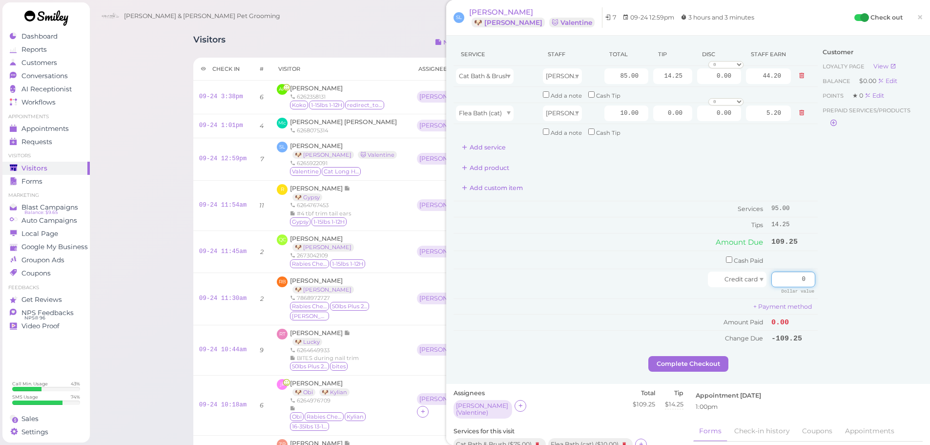
drag, startPoint x: 778, startPoint y: 279, endPoint x: 893, endPoint y: 282, distance: 114.8
click at [896, 283] on div "Service Staff Total Tip Disc Staff earn Cat Bath & Brush Asa 85.00 14.25 0.00 0…" at bounding box center [688, 199] width 469 height 313
type input "109.25"
click at [878, 283] on div "Customer Loyalty page View Balance $0.00 Edit Points ★ 0 Edit Prepaid services/…" at bounding box center [870, 199] width 105 height 313
click at [681, 359] on button "Complete Checkout" at bounding box center [689, 364] width 80 height 16
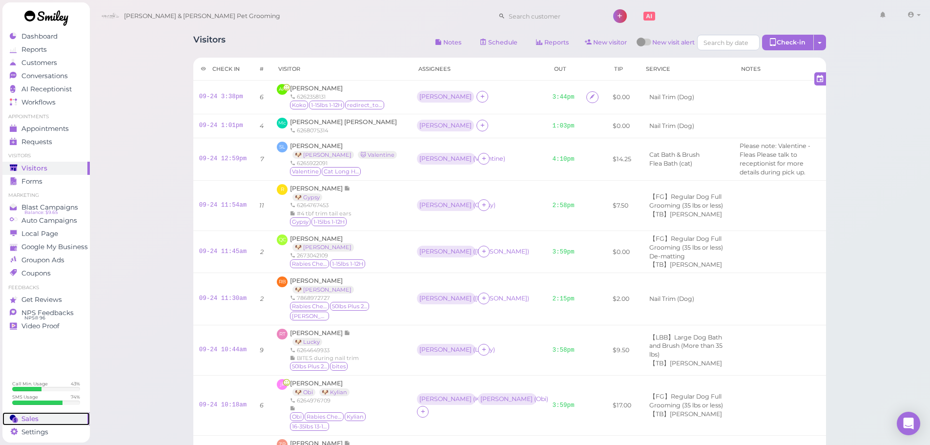
click at [58, 418] on div "Sales" at bounding box center [45, 419] width 70 height 8
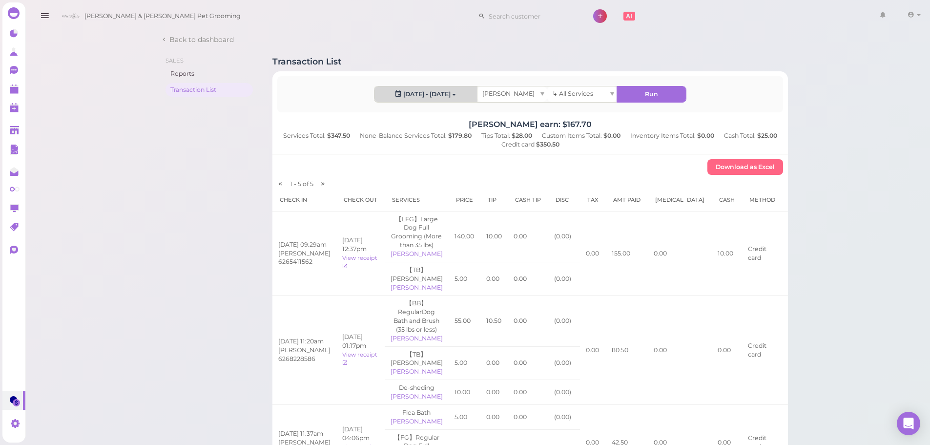
click at [414, 100] on button "[DATE] - [DATE]" at bounding box center [426, 94] width 103 height 16
click at [411, 115] on link "[DATE]" at bounding box center [400, 115] width 50 height 20
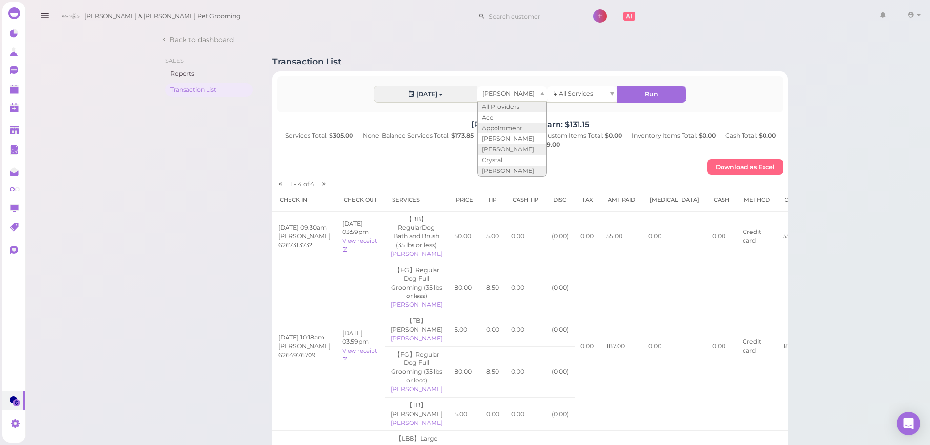
click at [526, 97] on div "[PERSON_NAME]" at bounding box center [512, 93] width 69 height 15
click at [508, 100] on div "[PERSON_NAME]" at bounding box center [512, 93] width 69 height 15
click at [509, 96] on div "[PERSON_NAME]" at bounding box center [512, 93] width 69 height 15
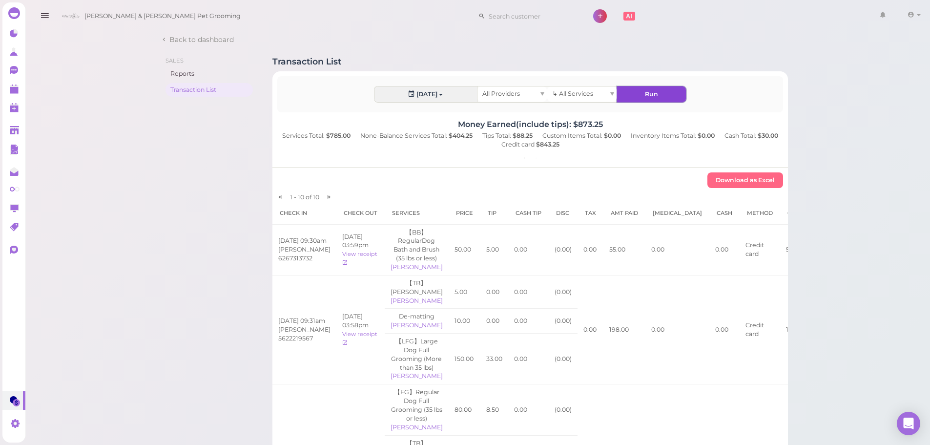
click at [638, 96] on button "Run" at bounding box center [651, 94] width 69 height 16
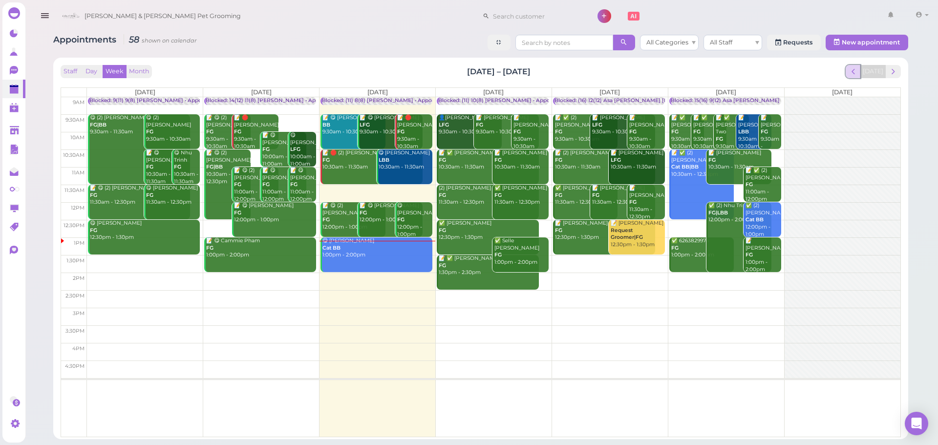
click at [855, 69] on span "prev" at bounding box center [852, 71] width 9 height 9
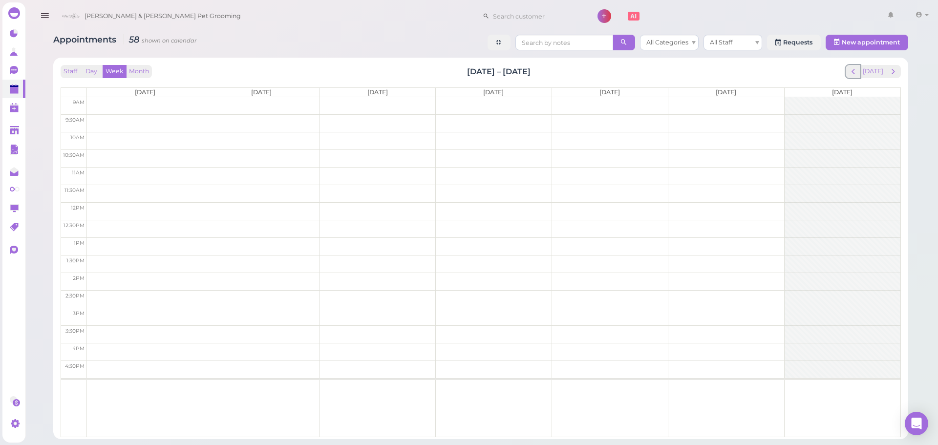
click at [855, 69] on span "prev" at bounding box center [852, 71] width 9 height 9
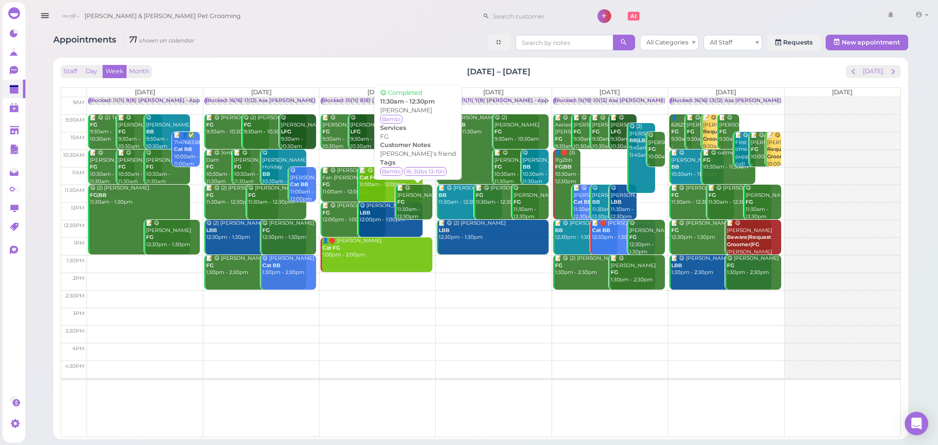
click at [414, 201] on div "📝 😋 [PERSON_NAME] FG 11:30am - 12:30pm" at bounding box center [415, 203] width 36 height 36
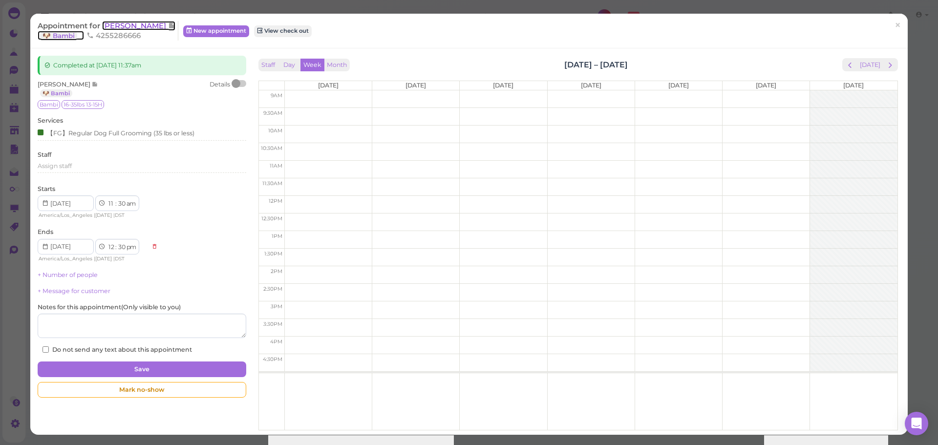
click at [121, 25] on span "[PERSON_NAME]" at bounding box center [135, 25] width 66 height 9
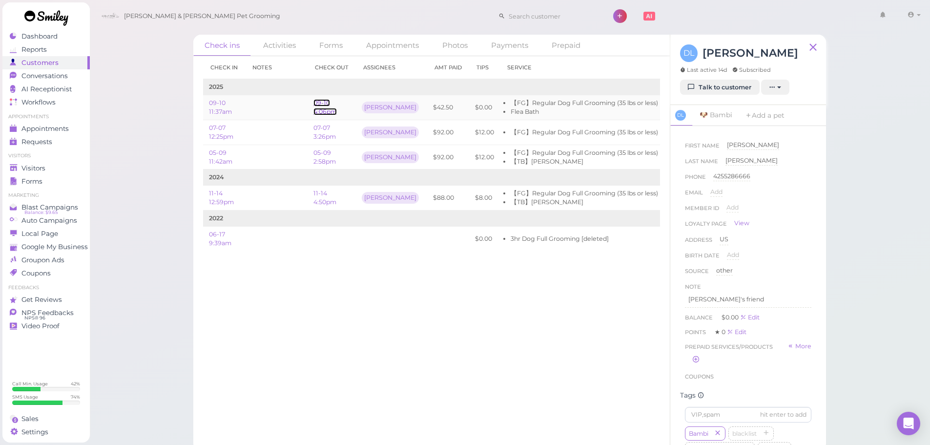
click at [324, 109] on link "09-10 4:06pm" at bounding box center [325, 107] width 23 height 16
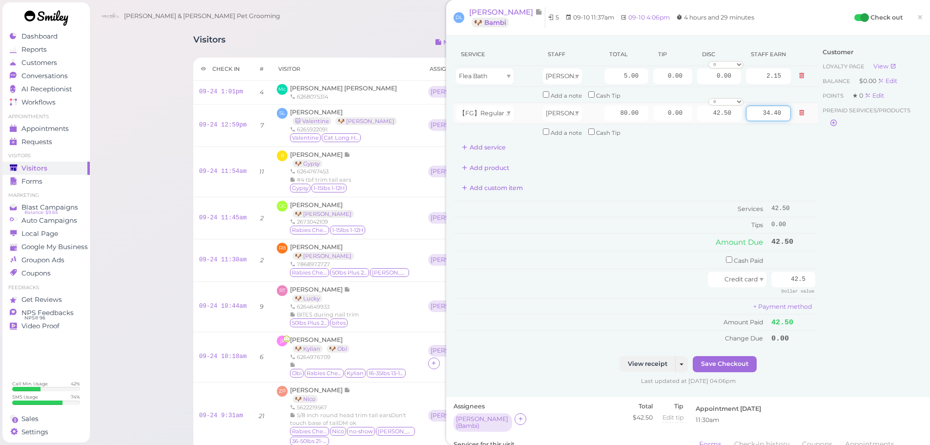
drag, startPoint x: 747, startPoint y: 112, endPoint x: 809, endPoint y: 118, distance: 62.7
click at [809, 118] on tr "【FG】Regular Dog Full Grooming (35 lbs or less) [PERSON_NAME] 80.00 0.00 42.50 0…" at bounding box center [636, 113] width 364 height 21
drag, startPoint x: 602, startPoint y: 113, endPoint x: 693, endPoint y: 114, distance: 91.3
click at [693, 114] on tr "【FG】Regular Dog Full Grooming (35 lbs or less) [PERSON_NAME] 80.00 0.00 42.50 0…" at bounding box center [636, 113] width 364 height 21
drag, startPoint x: 679, startPoint y: 159, endPoint x: 698, endPoint y: 152, distance: 19.6
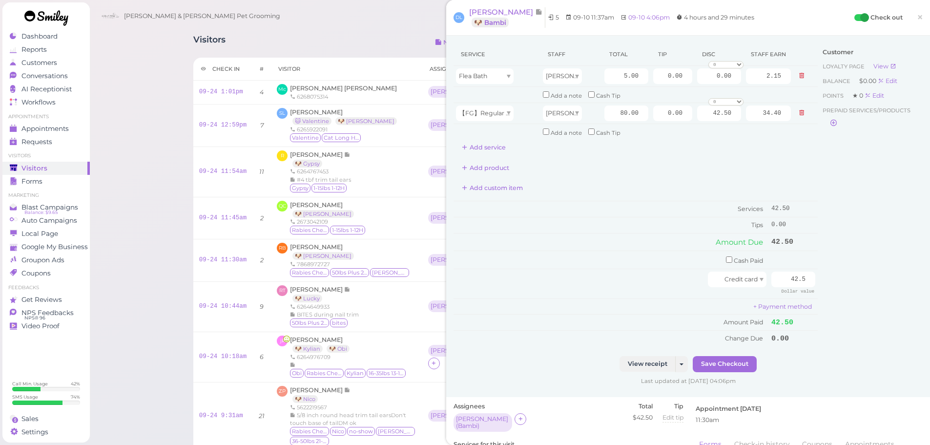
click at [687, 156] on div "Service Staff Total Tip Disc Staff earn Flea Bath [PERSON_NAME] 5.00 0.00 0.00 …" at bounding box center [636, 194] width 364 height 303
drag, startPoint x: 747, startPoint y: 111, endPoint x: 817, endPoint y: 115, distance: 70.4
click at [817, 115] on div "Service Staff Total Tip Disc Staff earn Flea Bath [PERSON_NAME] 5.00 0.00 0.00 …" at bounding box center [688, 199] width 469 height 313
click at [794, 134] on td at bounding box center [806, 132] width 24 height 16
drag, startPoint x: 749, startPoint y: 81, endPoint x: 805, endPoint y: 81, distance: 56.7
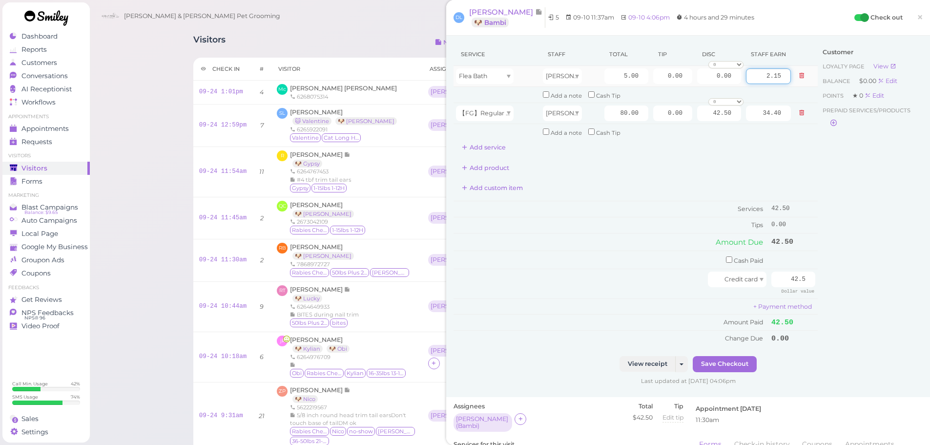
click at [805, 81] on tr "Flea Bath [PERSON_NAME] 5.00 0.00 0.00 0 10% off 15% off 20% off 25% off 30% of…" at bounding box center [636, 76] width 364 height 21
click at [828, 153] on div "Customer Loyalty page View Balance $0.00 Edit Points ★ 0 Edit Prepaid services/…" at bounding box center [870, 199] width 105 height 313
drag, startPoint x: 752, startPoint y: 115, endPoint x: 833, endPoint y: 115, distance: 80.6
click at [833, 115] on div "Service Staff Total Tip Disc Staff earn Flea Bath [PERSON_NAME] 5.00 0.00 0.00 …" at bounding box center [688, 199] width 469 height 313
drag, startPoint x: 746, startPoint y: 72, endPoint x: 892, endPoint y: 76, distance: 146.1
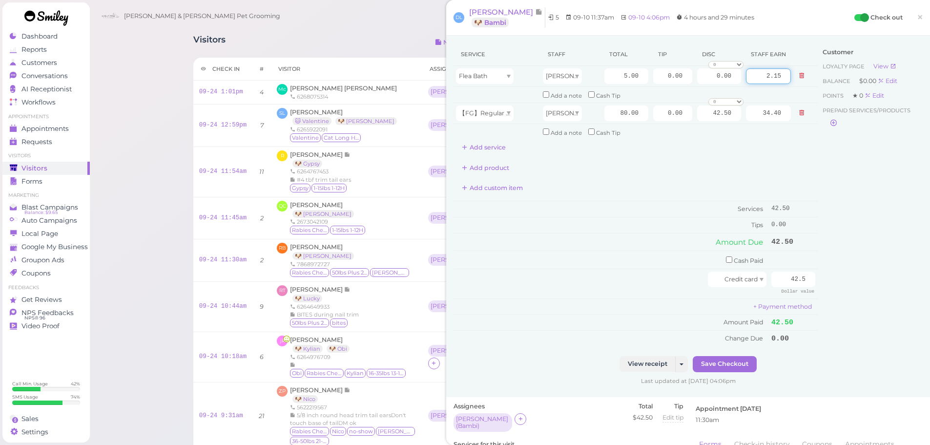
click at [892, 76] on div "Service Staff Total Tip Disc Staff earn Flea Bath [PERSON_NAME] 5.00 0.00 0.00 …" at bounding box center [688, 199] width 469 height 313
click at [839, 167] on div "Customer Loyalty page View Balance $0.00 Edit Points ★ 0 Edit Prepaid services/…" at bounding box center [870, 199] width 105 height 313
click at [837, 190] on div "Customer Loyalty page View Balance $0.00 Edit Points ★ 0 Edit Prepaid services/…" at bounding box center [870, 199] width 105 height 313
click at [67, 128] on span "Appointments" at bounding box center [45, 129] width 49 height 8
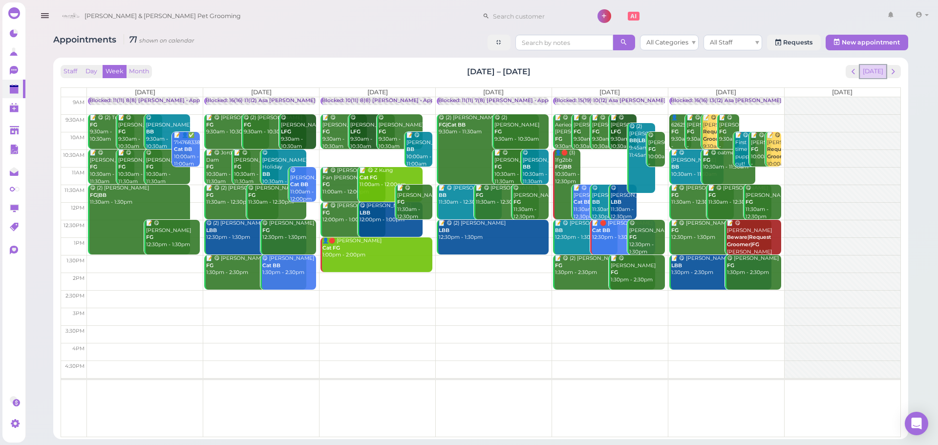
click at [870, 76] on button "[DATE]" at bounding box center [873, 71] width 26 height 13
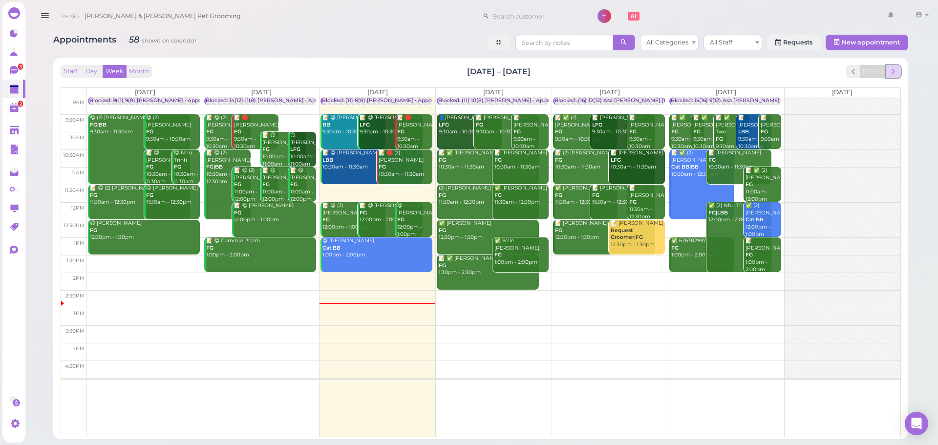
click at [889, 67] on span "next" at bounding box center [892, 71] width 9 height 9
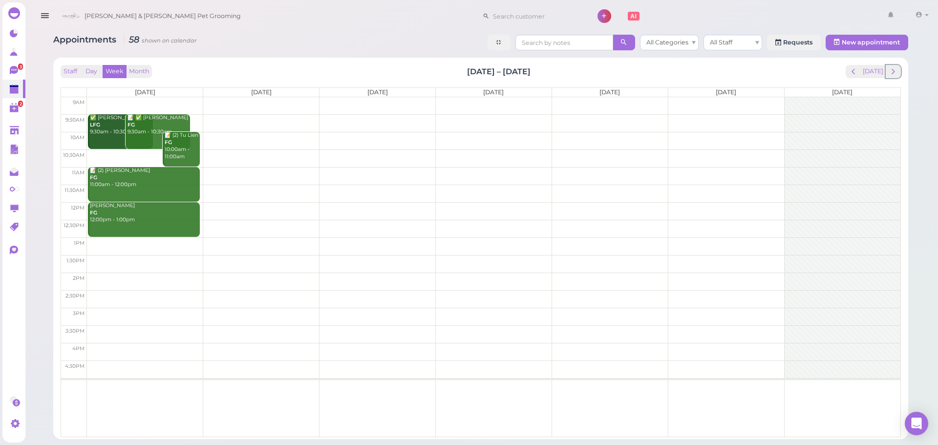
click at [889, 67] on span "next" at bounding box center [892, 71] width 9 height 9
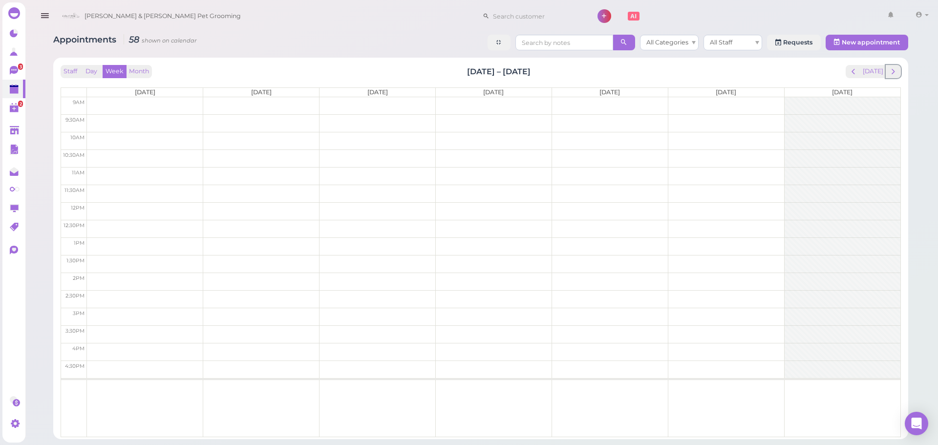
click at [889, 67] on span "next" at bounding box center [892, 71] width 9 height 9
click at [891, 69] on span "next" at bounding box center [892, 71] width 9 height 9
click at [399, 120] on td at bounding box center [493, 123] width 813 height 18
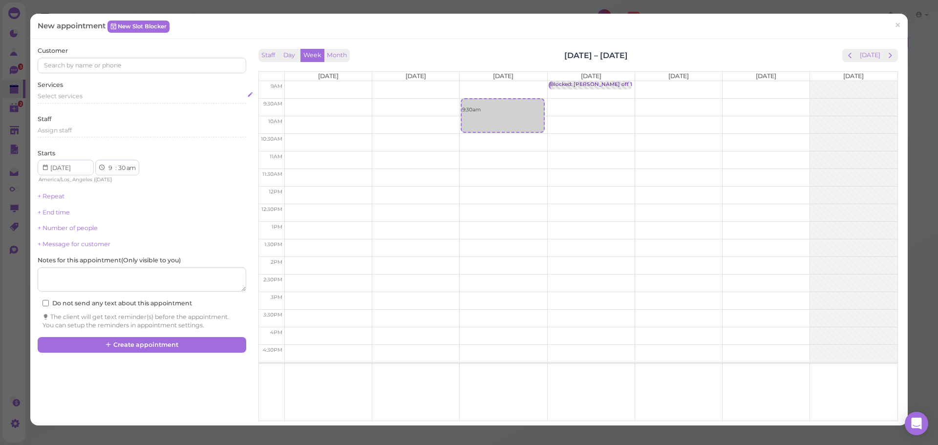
click at [113, 99] on div "Select services" at bounding box center [142, 96] width 208 height 9
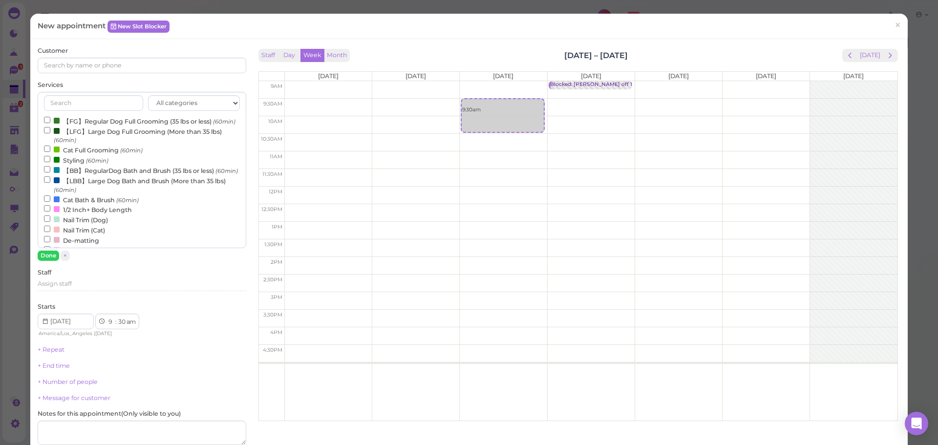
click at [99, 145] on label "【LFG】Large Dog Full Grooming (More than 35 lbs) (60min)" at bounding box center [141, 135] width 195 height 19
click at [50, 133] on input "【LFG】Large Dog Full Grooming (More than 35 lbs) (60min)" at bounding box center [47, 130] width 6 height 6
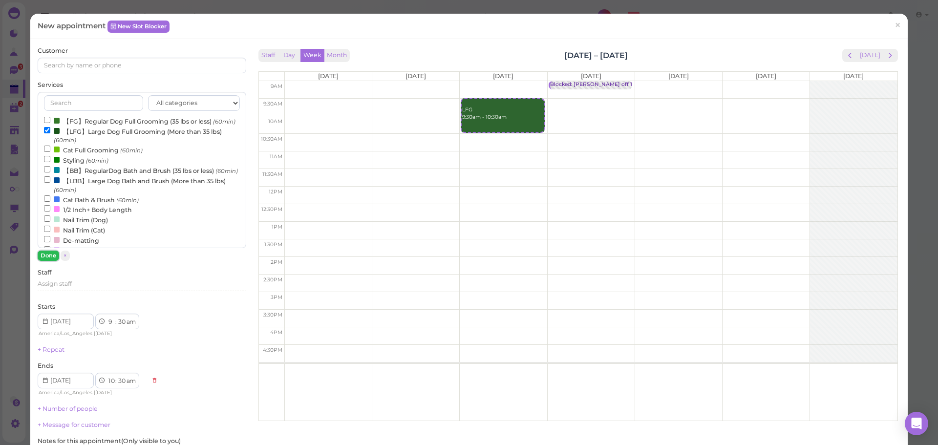
click at [44, 256] on button "Done" at bounding box center [48, 256] width 21 height 10
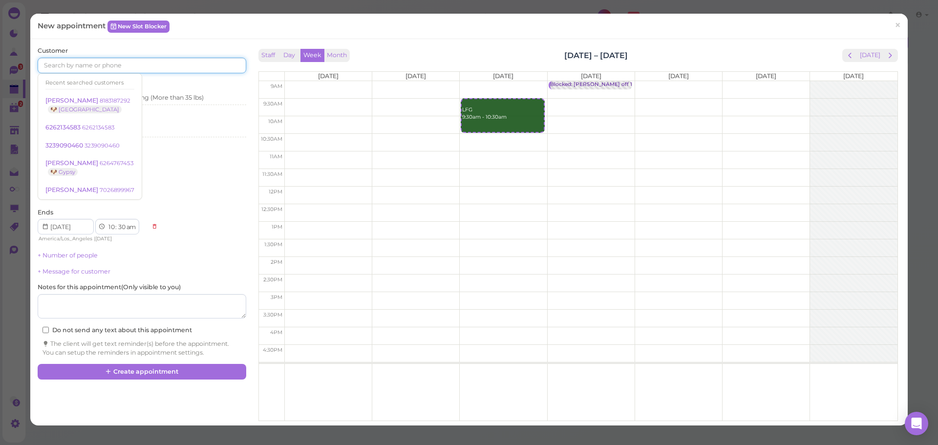
click at [168, 70] on input at bounding box center [142, 66] width 208 height 16
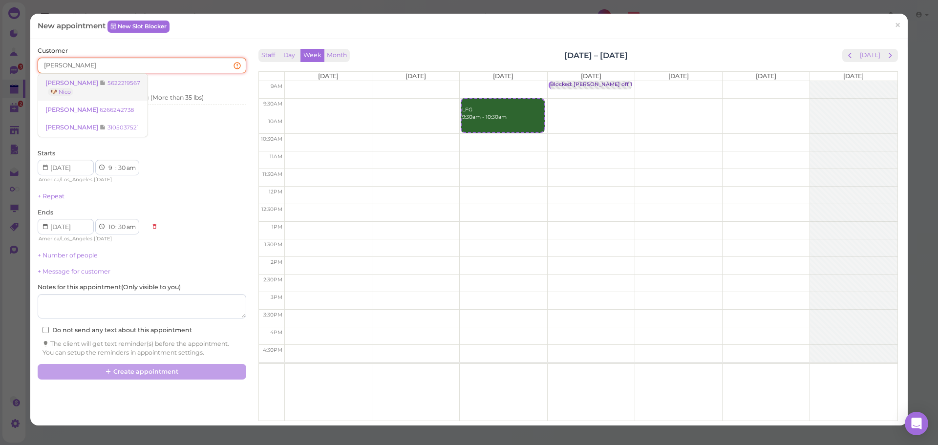
type input "[PERSON_NAME]"
click at [119, 81] on small "5622219567" at bounding box center [123, 83] width 33 height 7
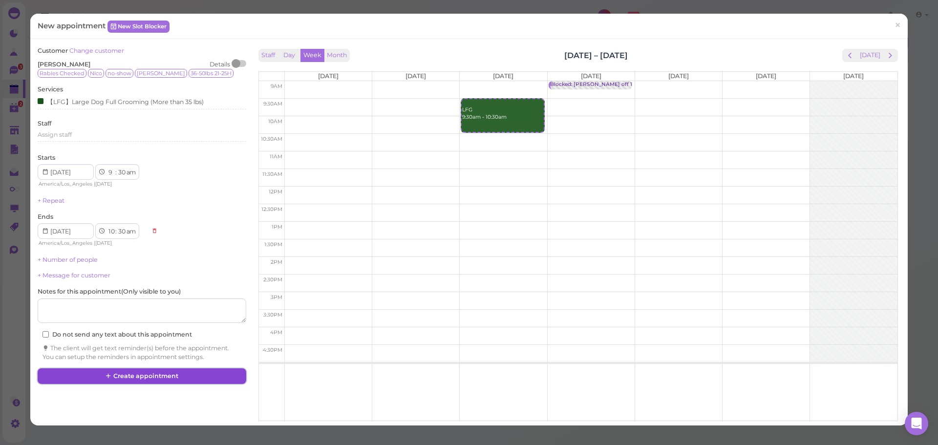
click at [131, 373] on button "Create appointment" at bounding box center [142, 376] width 208 height 16
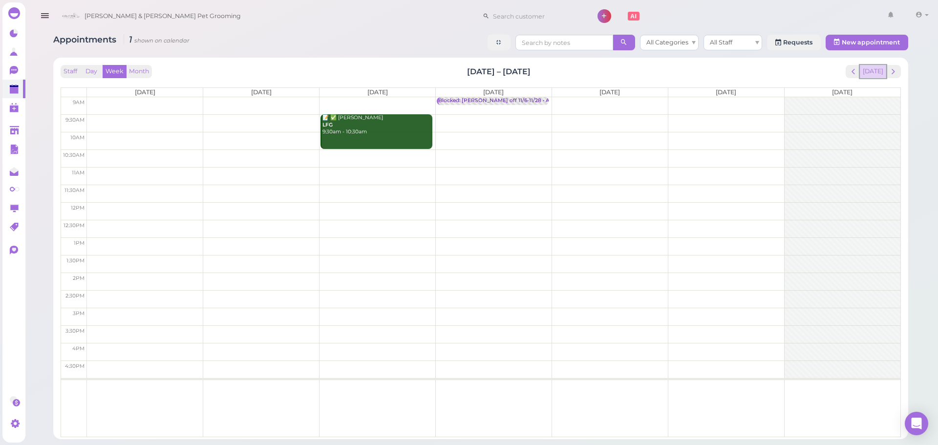
click at [874, 75] on button "[DATE]" at bounding box center [873, 71] width 26 height 13
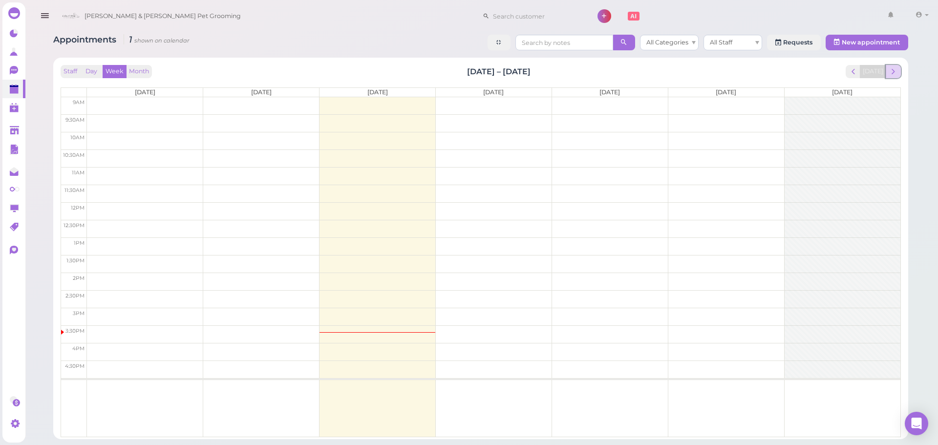
click at [899, 72] on button "next" at bounding box center [892, 71] width 15 height 13
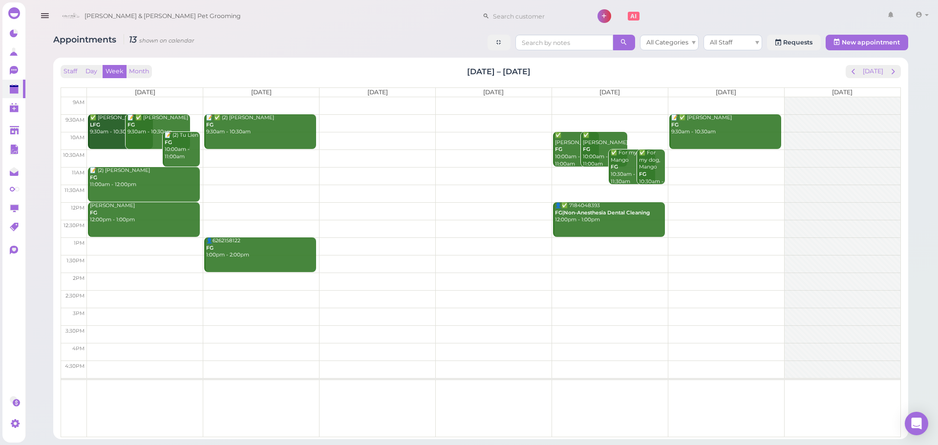
click at [253, 153] on td at bounding box center [493, 158] width 813 height 18
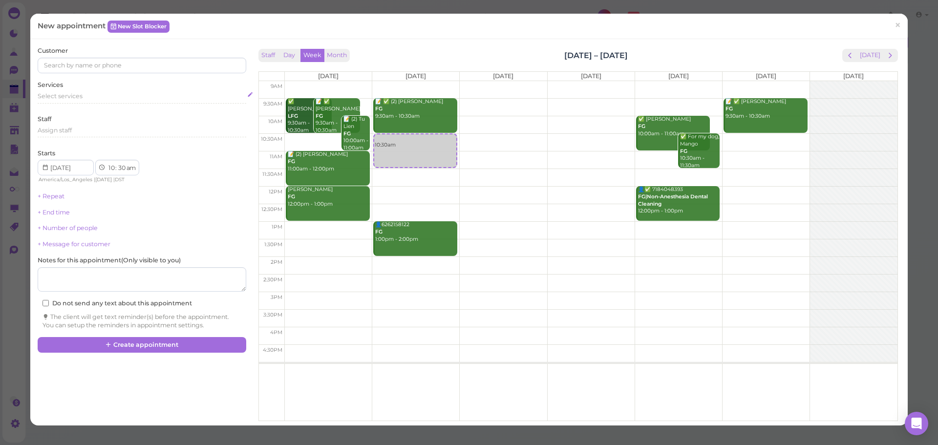
click at [107, 101] on div "Select services" at bounding box center [142, 98] width 208 height 12
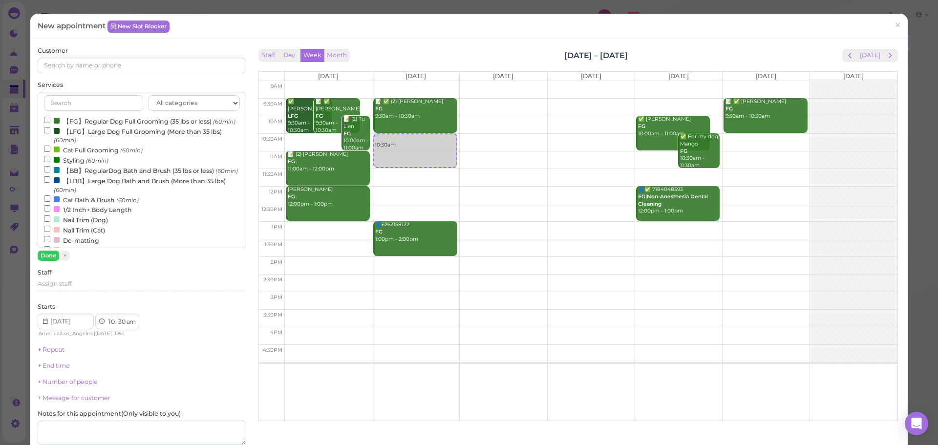
click at [102, 46] on div "Customer" at bounding box center [142, 59] width 208 height 27
click at [99, 59] on input at bounding box center [142, 66] width 208 height 16
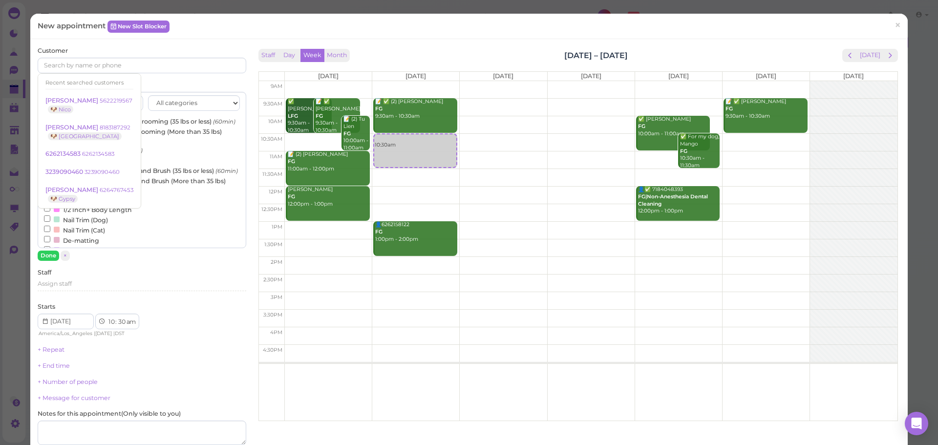
drag, startPoint x: 205, startPoint y: 84, endPoint x: 200, endPoint y: 89, distance: 6.9
click at [205, 84] on div "Services All categories Full Grooming Bath & Brush Add-ons Dental Work Special …" at bounding box center [142, 171] width 208 height 180
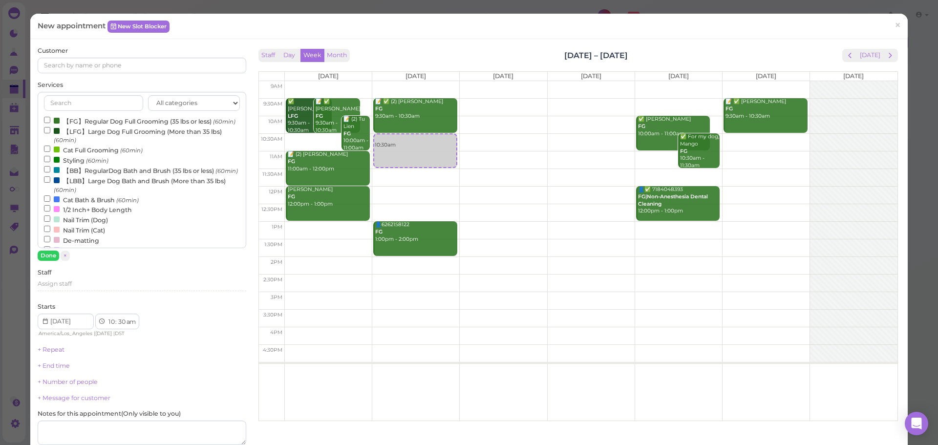
click at [67, 175] on label "【BB】RegularDog Bath and Brush (35 lbs or less) (60min)" at bounding box center [141, 170] width 194 height 10
click at [50, 172] on input "【BB】RegularDog Bath and Brush (35 lbs or less) (60min)" at bounding box center [47, 169] width 6 height 6
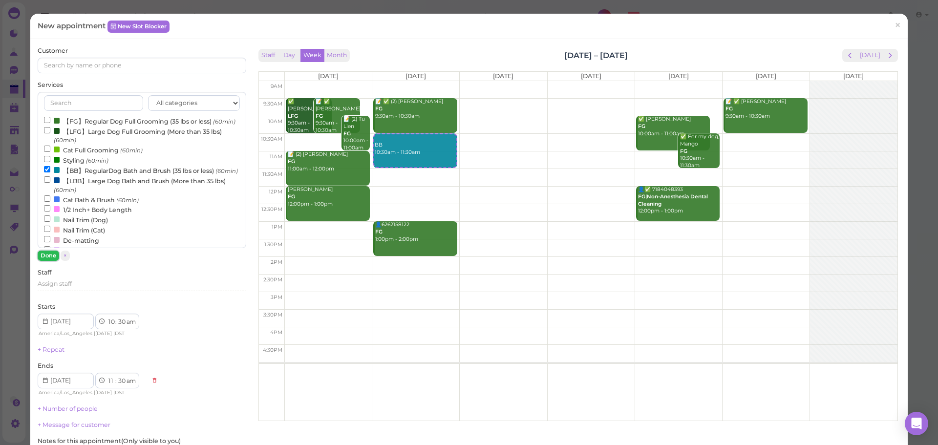
click at [46, 258] on button "Done" at bounding box center [48, 256] width 21 height 10
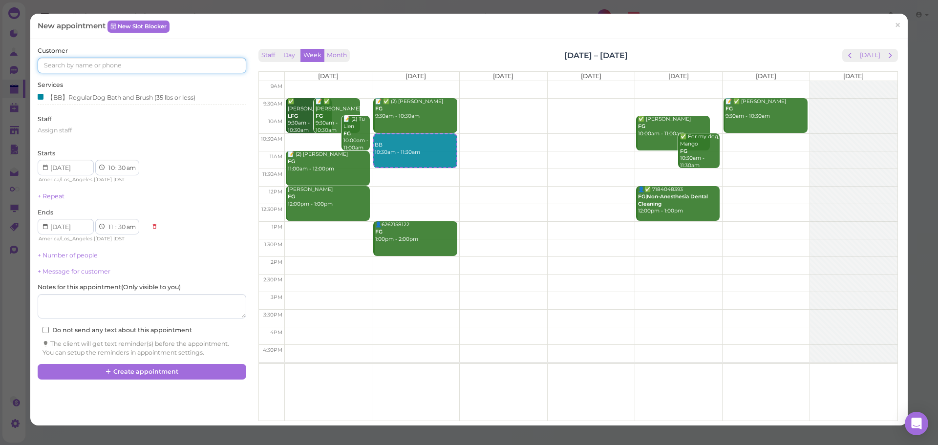
click at [131, 69] on input at bounding box center [142, 66] width 208 height 16
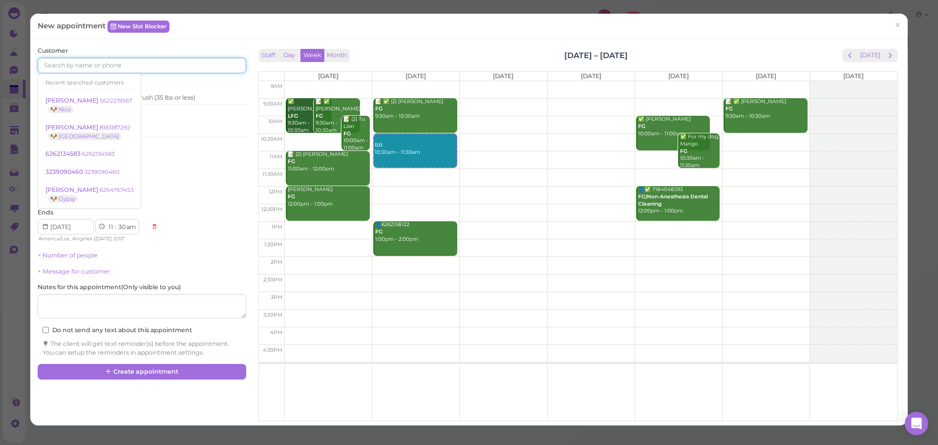
type input "5"
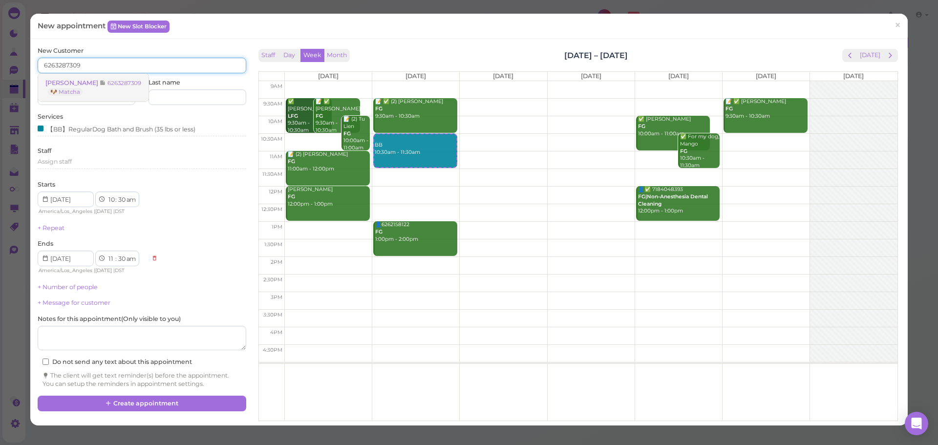
type input "6263287309"
click at [111, 88] on link "[PERSON_NAME] 6263287309 🐶 Matcha" at bounding box center [93, 87] width 110 height 27
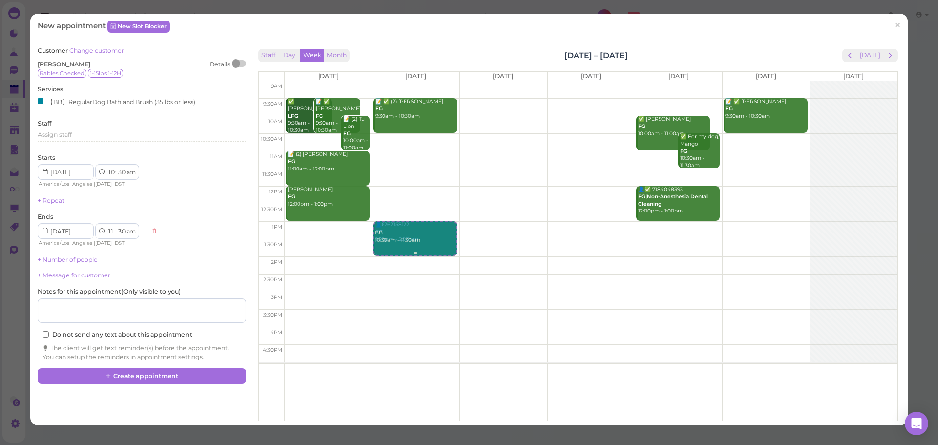
drag, startPoint x: 411, startPoint y: 148, endPoint x: 418, endPoint y: 245, distance: 96.5
click at [418, 81] on div "BB 10:30am - 11:30am 📝 ✅ (2) [PERSON_NAME] FG 9:30am - 10:30am BB 10:30am - 11:…" at bounding box center [415, 81] width 87 height 0
select select "1"
select select "00"
select select "pm"
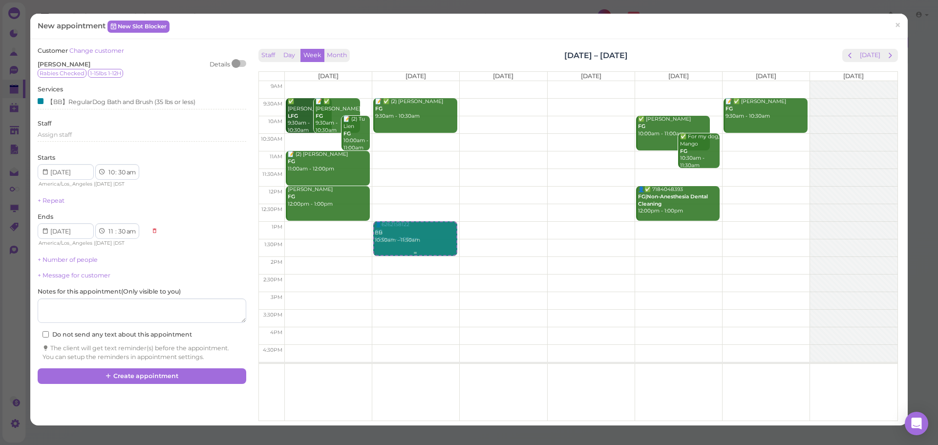
select select "2"
select select "00"
select select "pm"
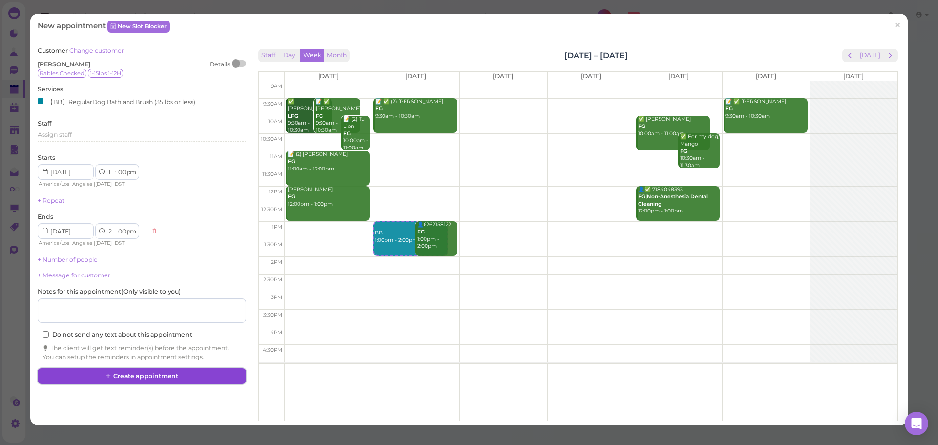
click at [98, 379] on button "Create appointment" at bounding box center [142, 376] width 208 height 16
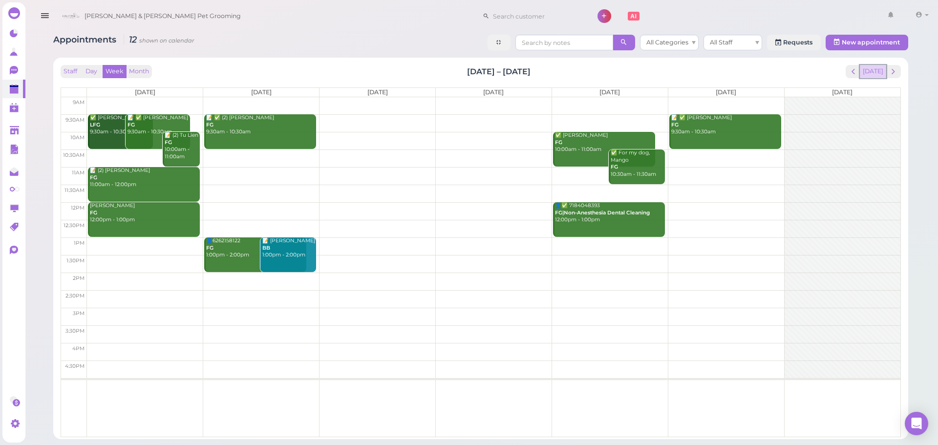
click at [871, 65] on button "[DATE]" at bounding box center [873, 71] width 26 height 13
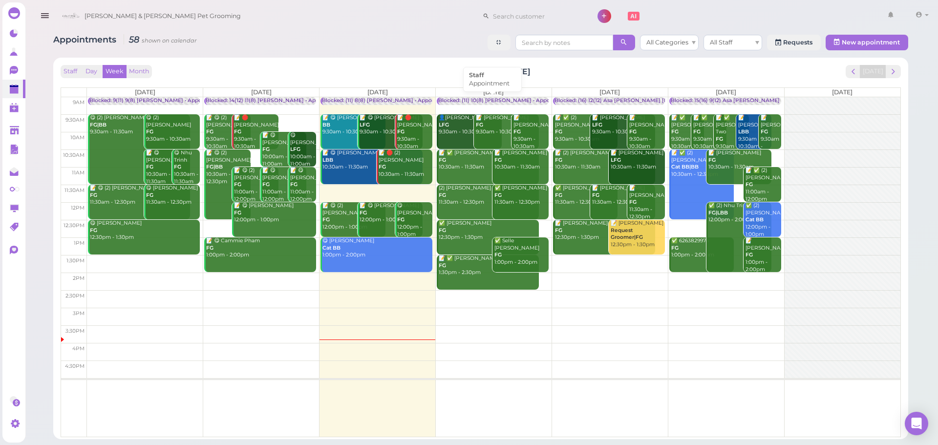
click at [518, 99] on div "Blocked: (11) 10(8) [PERSON_NAME] • Appointment" at bounding box center [504, 100] width 132 height 7
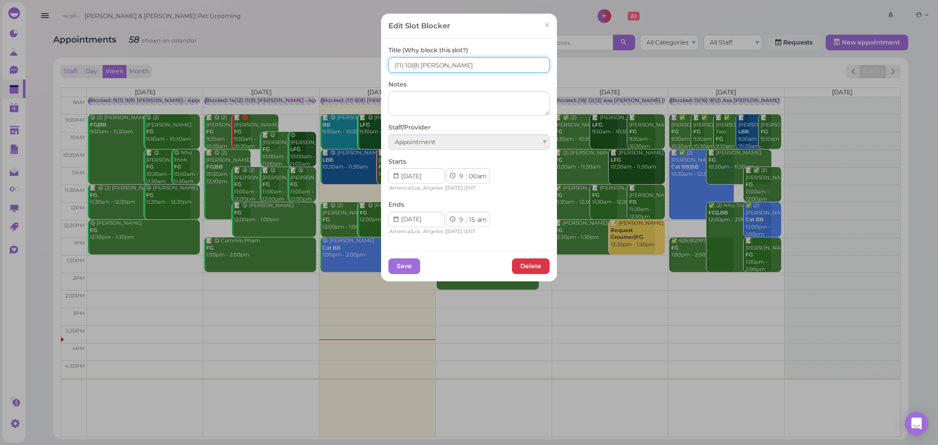
click at [388, 67] on input "(11) 10(8) [PERSON_NAME]" at bounding box center [468, 65] width 161 height 16
click at [406, 68] on input "11(11) 10(8) [PERSON_NAME]" at bounding box center [468, 65] width 161 height 16
type input "11(11) 11(8) [PERSON_NAME]"
click at [410, 267] on button "Save" at bounding box center [404, 266] width 32 height 16
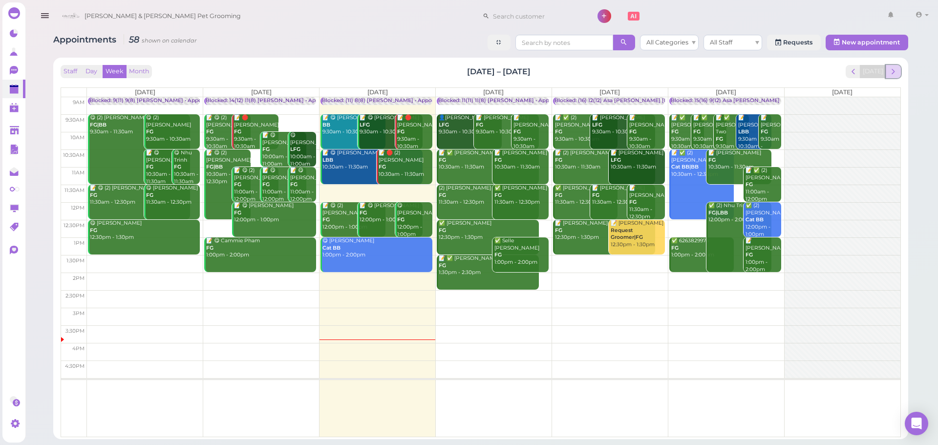
click at [887, 72] on button "next" at bounding box center [892, 71] width 15 height 13
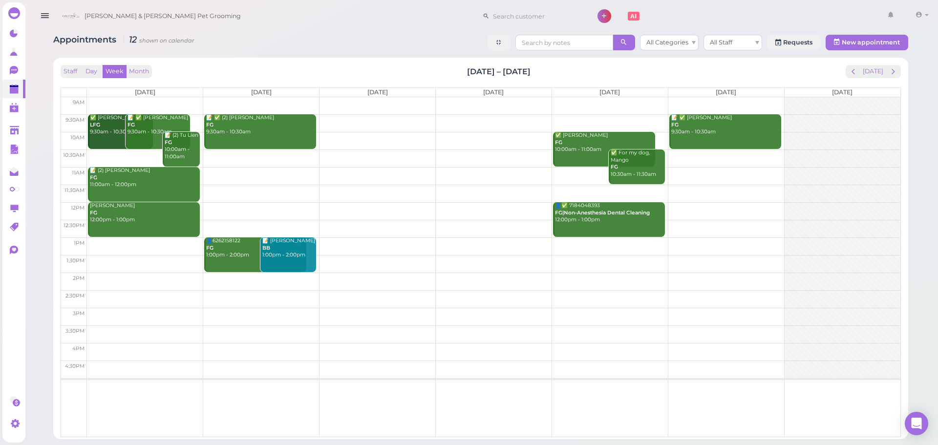
click at [363, 122] on td at bounding box center [493, 123] width 813 height 18
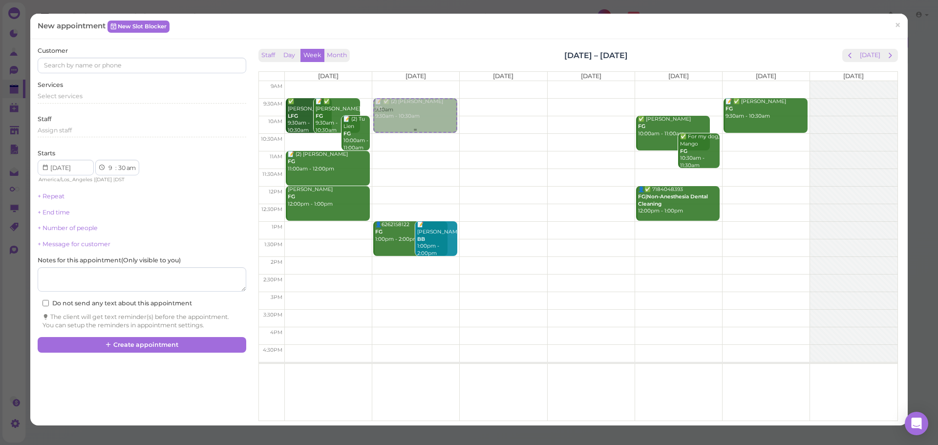
drag, startPoint x: 502, startPoint y: 118, endPoint x: 394, endPoint y: 116, distance: 107.5
click at [394, 81] on tr "✅ [PERSON_NAME] LFG 9:30am - 10:30am 📝 ✅ [PERSON_NAME] FG 9:30am - 10:30am 📝 (2…" at bounding box center [578, 81] width 638 height 0
type input "[DATE]"
drag, startPoint x: 77, startPoint y: 112, endPoint x: 75, endPoint y: 107, distance: 5.1
click at [75, 112] on div "Customer Services Select services Staff Assign staff Starts 1 2 3 4 5 6 7 8 9 1…" at bounding box center [142, 187] width 208 height 283
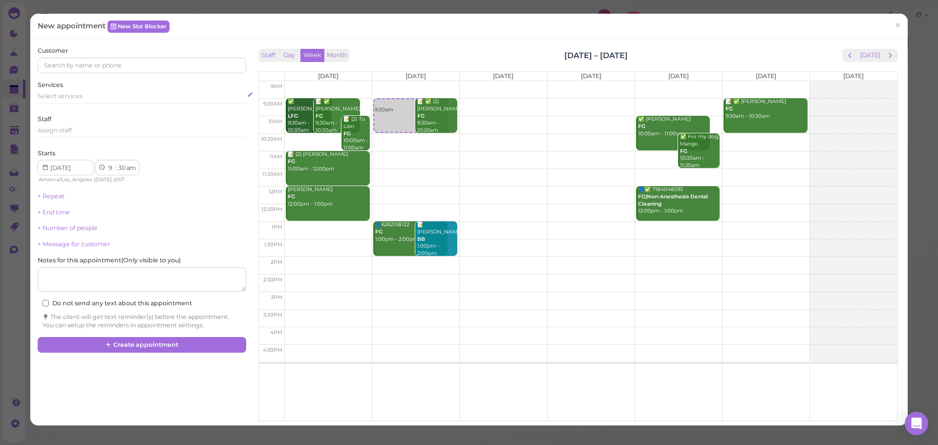
click at [78, 100] on div "Select services" at bounding box center [142, 96] width 208 height 9
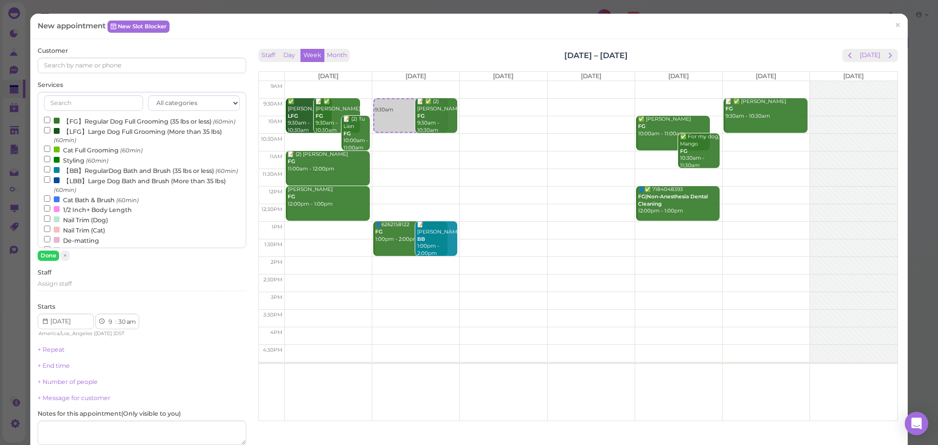
click at [92, 145] on label "【LFG】Large Dog Full Grooming (More than 35 lbs) (60min)" at bounding box center [141, 135] width 195 height 19
click at [50, 133] on input "【LFG】Large Dog Full Grooming (More than 35 lbs) (60min)" at bounding box center [47, 130] width 6 height 6
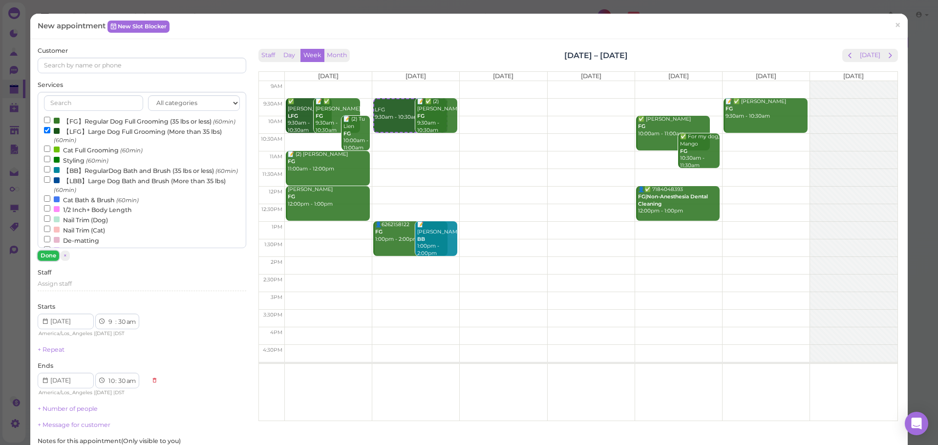
click at [50, 253] on button "Done" at bounding box center [48, 256] width 21 height 10
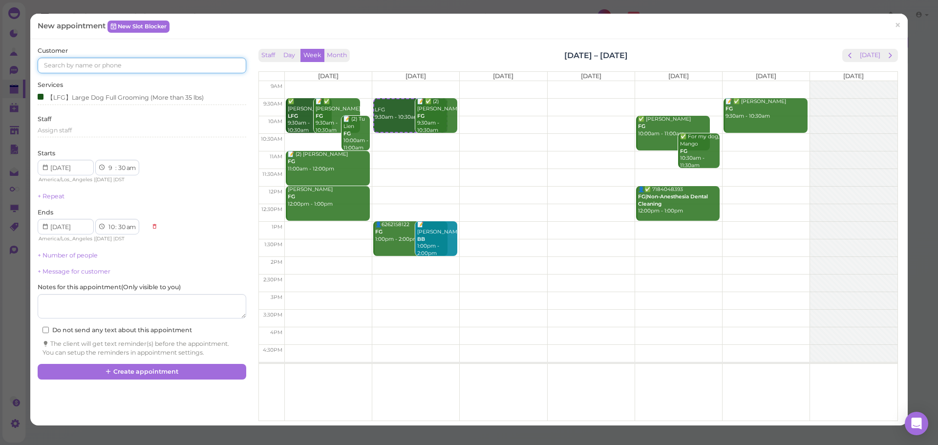
click at [113, 68] on input at bounding box center [142, 66] width 208 height 16
type input "6264618724"
click at [113, 81] on small "6264618724" at bounding box center [117, 83] width 34 height 7
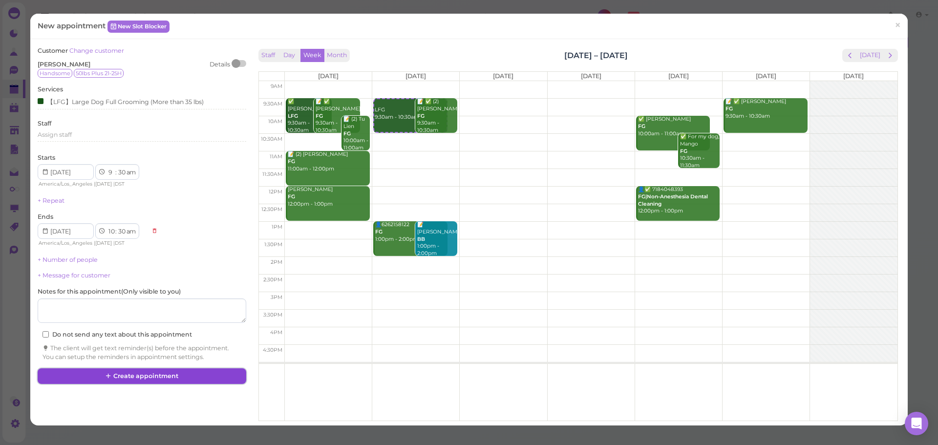
click at [195, 382] on button "Create appointment" at bounding box center [142, 376] width 208 height 16
